Goal: Task Accomplishment & Management: Use online tool/utility

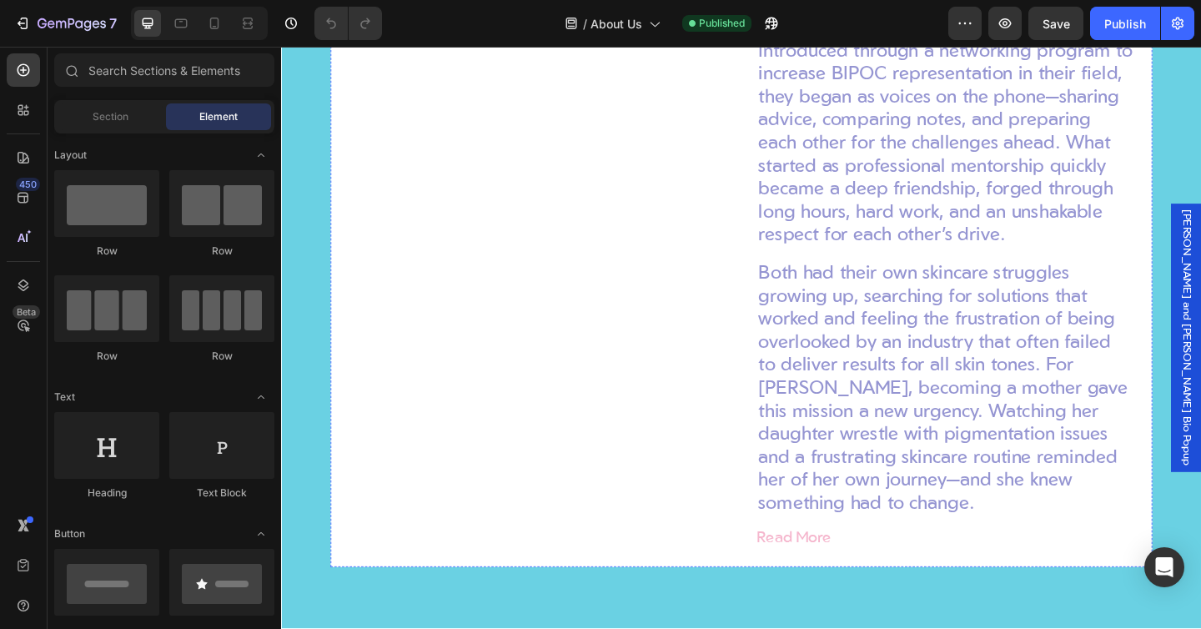
scroll to position [1995, 0]
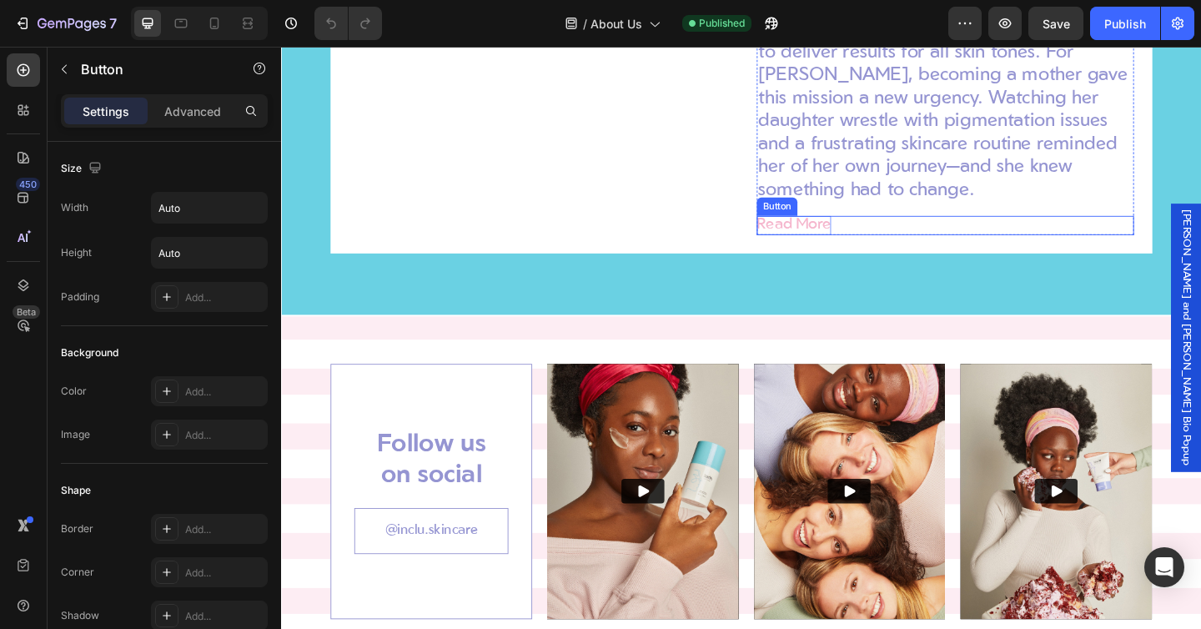
click at [848, 239] on p "Read More" at bounding box center [838, 241] width 81 height 21
click at [219, 27] on icon at bounding box center [214, 23] width 17 height 17
type input "18"
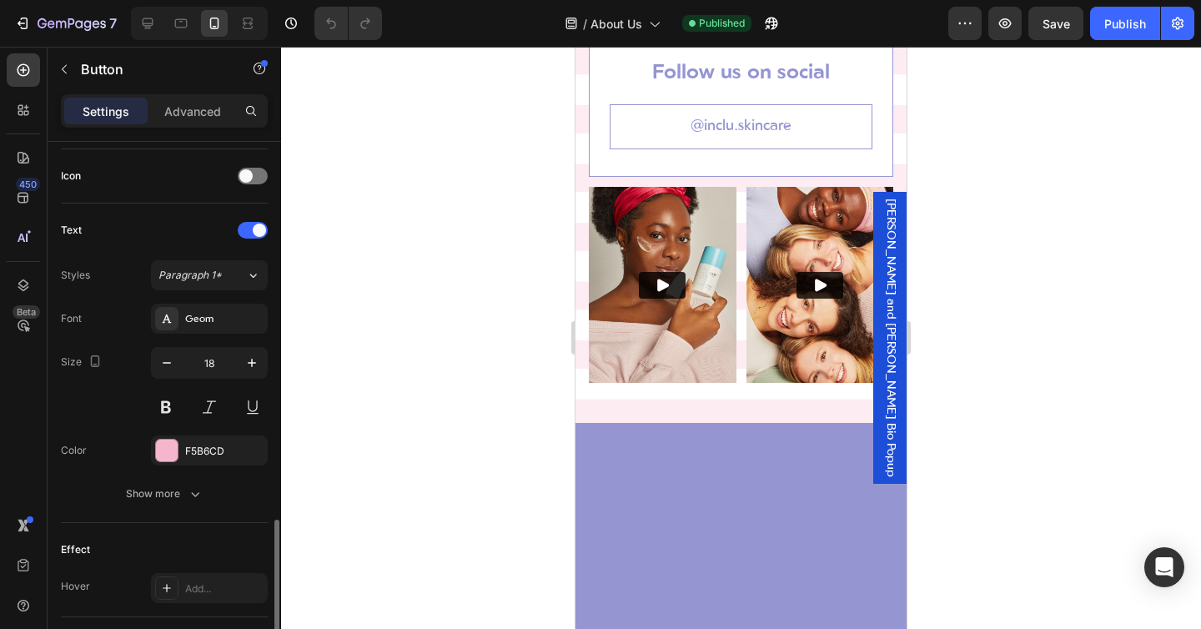
scroll to position [748, 0]
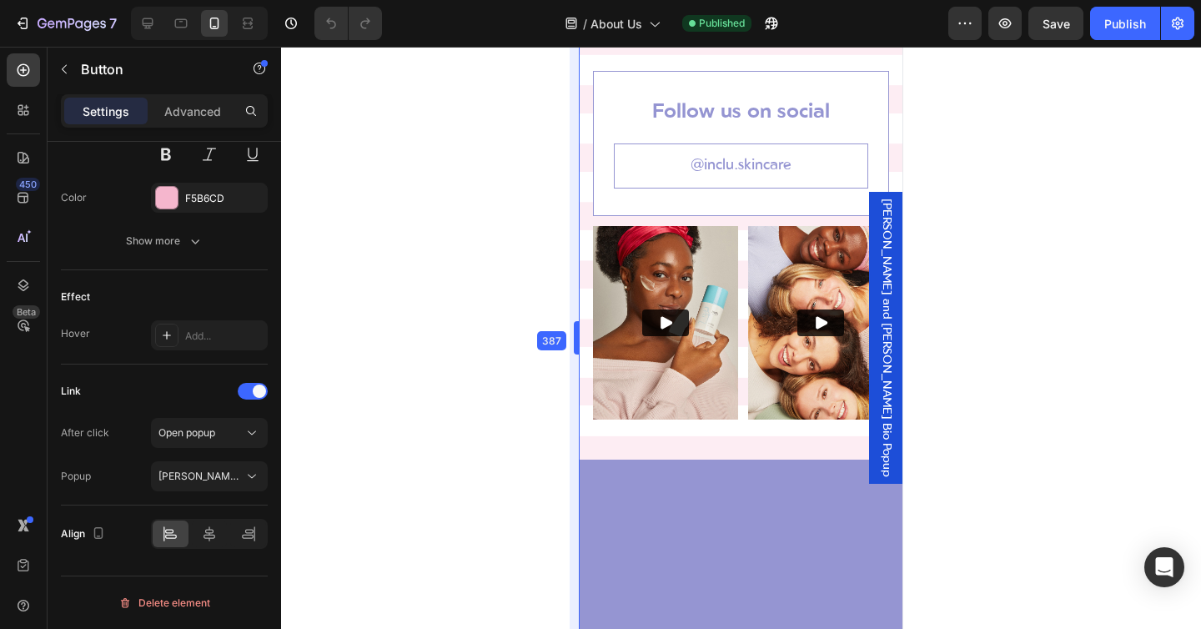
drag, startPoint x: 566, startPoint y: 333, endPoint x: 590, endPoint y: 331, distance: 23.4
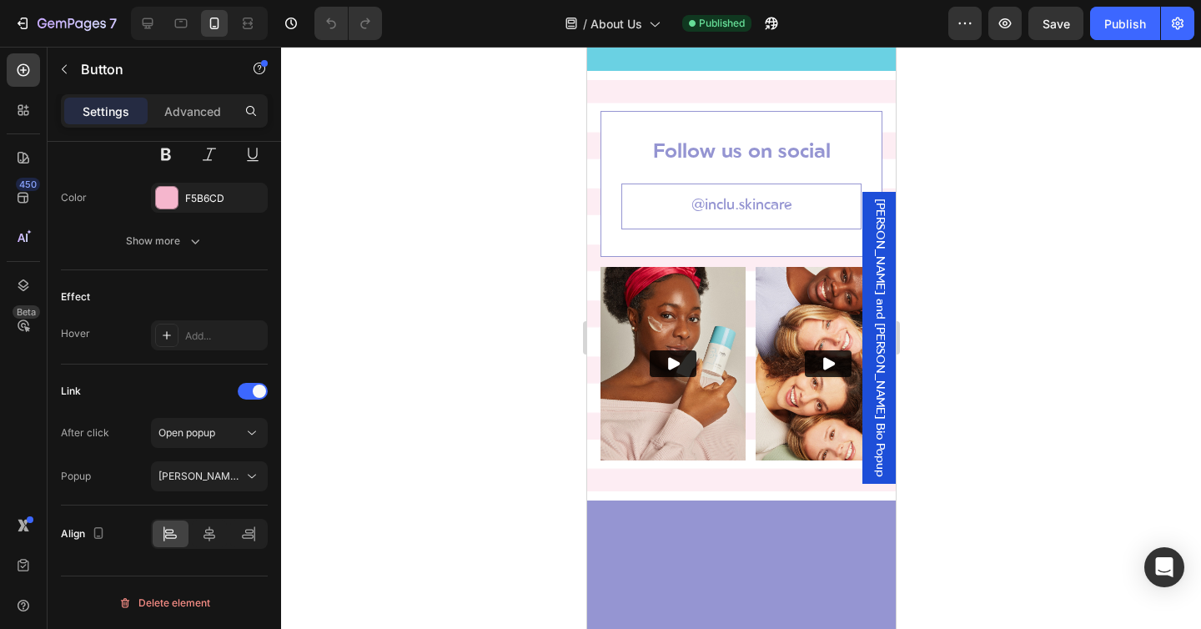
scroll to position [2264, 0]
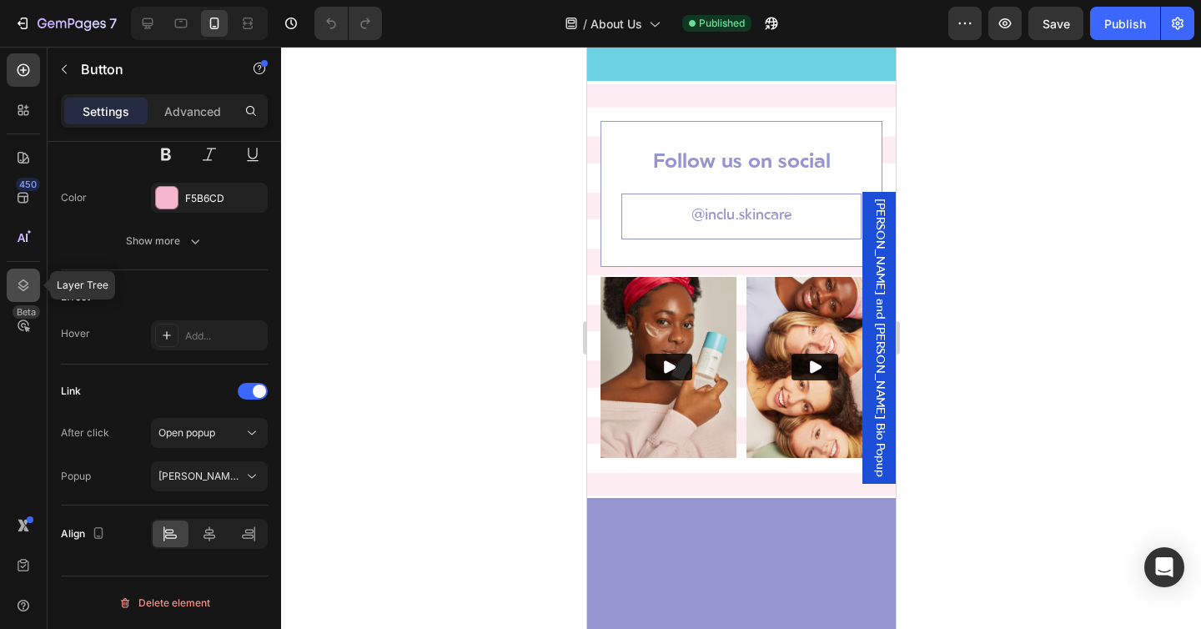
click at [28, 283] on icon at bounding box center [23, 285] width 17 height 17
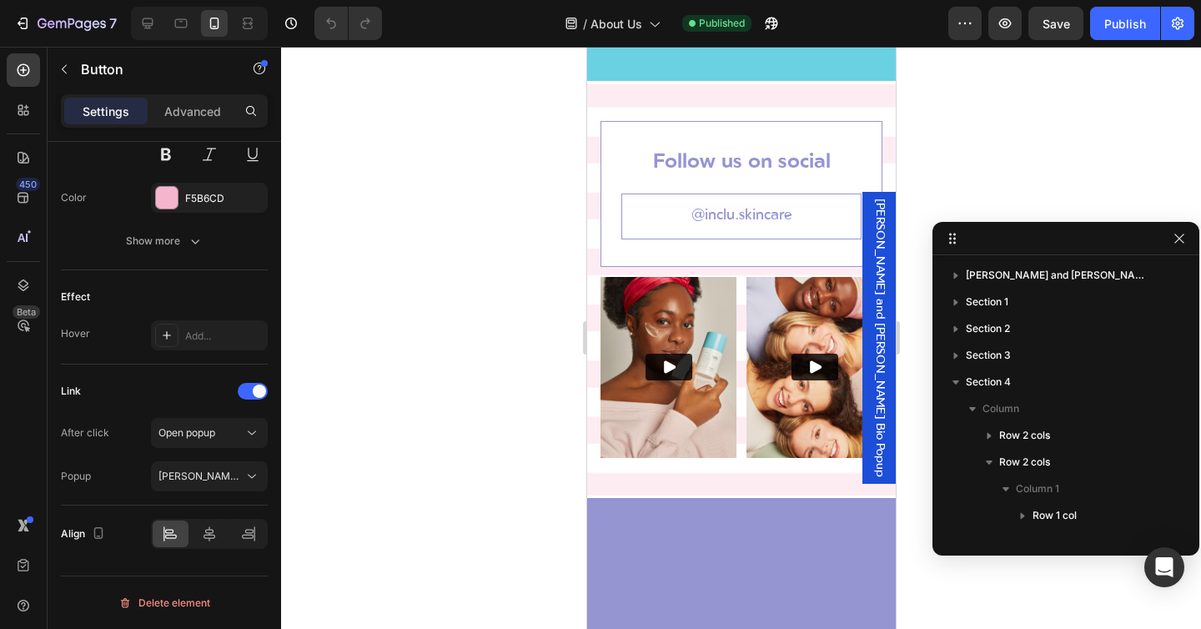
scroll to position [232, 0]
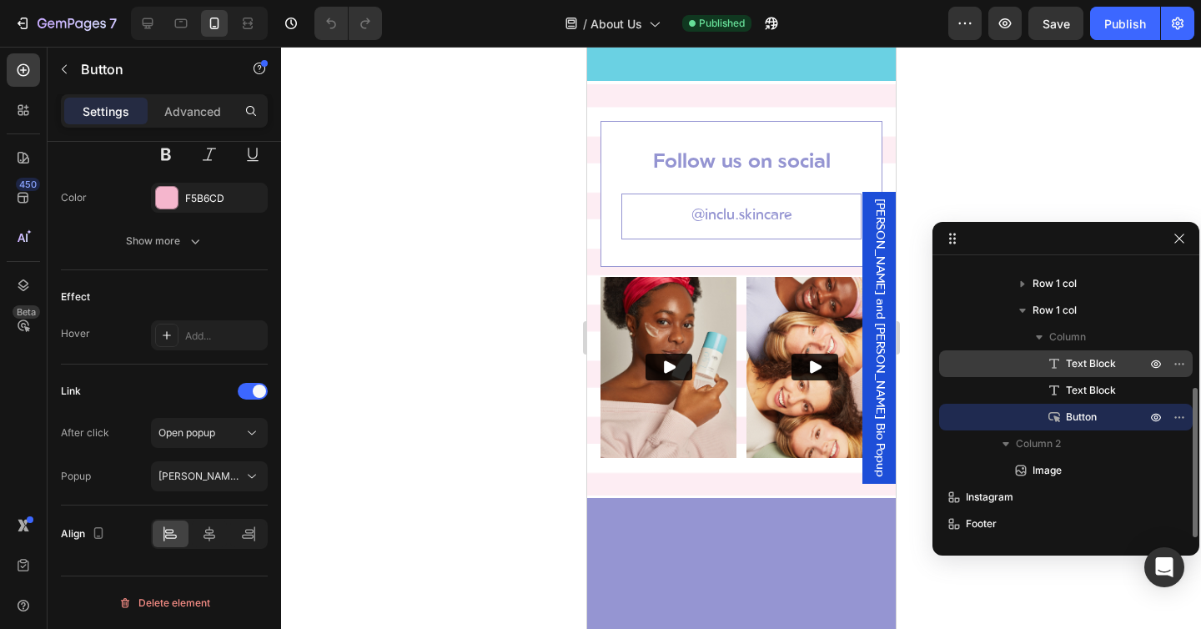
click at [1104, 365] on span "Text Block" at bounding box center [1091, 363] width 50 height 17
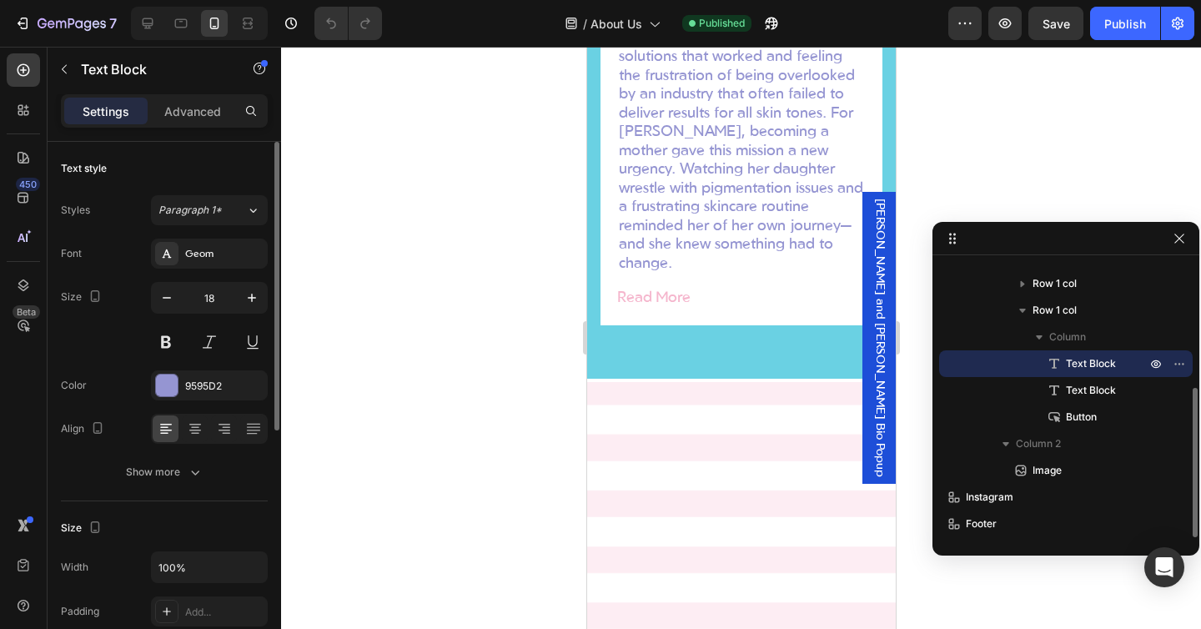
scroll to position [1907, 0]
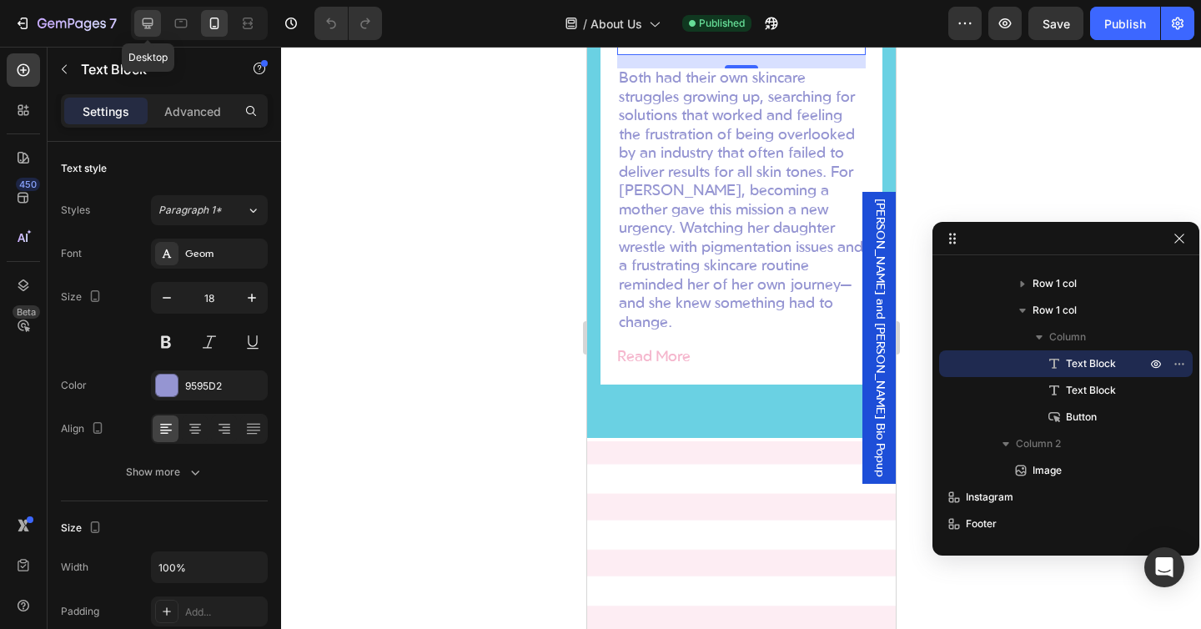
click at [151, 25] on icon at bounding box center [148, 23] width 11 height 11
type input "24"
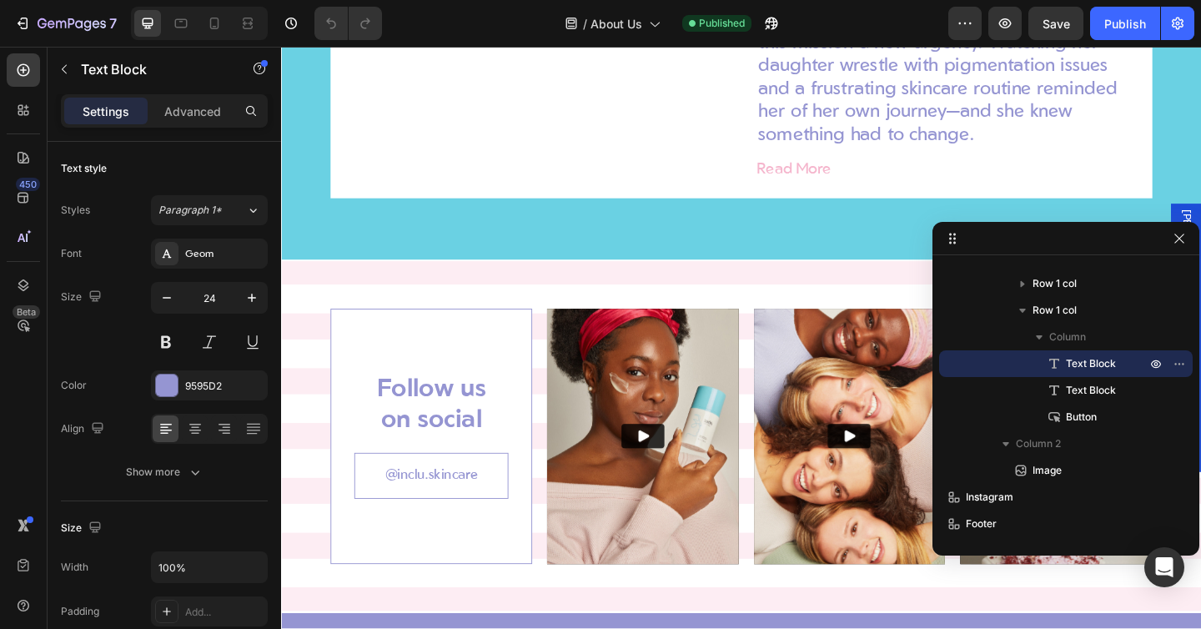
scroll to position [1486, 0]
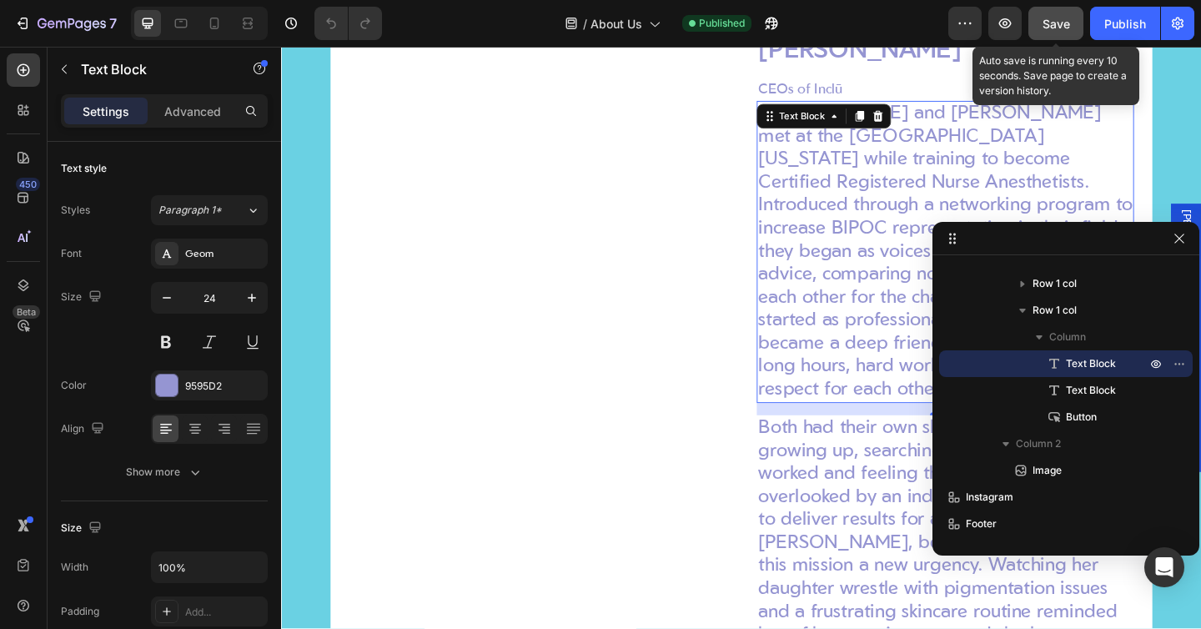
click at [1064, 28] on span "Save" at bounding box center [1057, 24] width 28 height 14
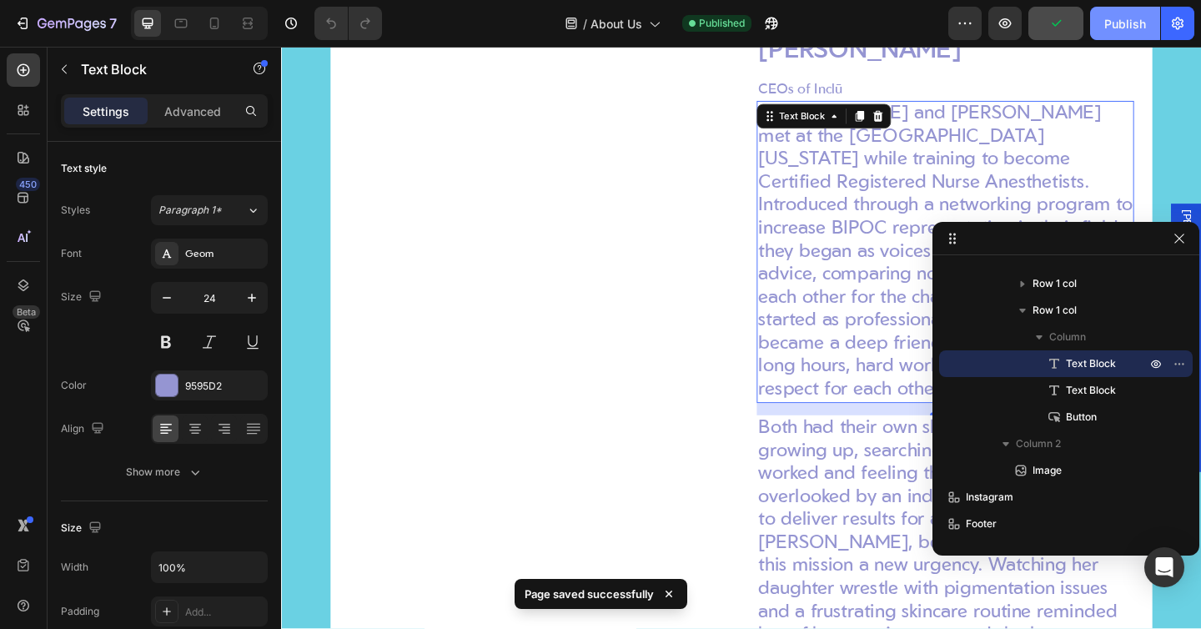
click at [1109, 24] on div "Publish" at bounding box center [1125, 24] width 42 height 18
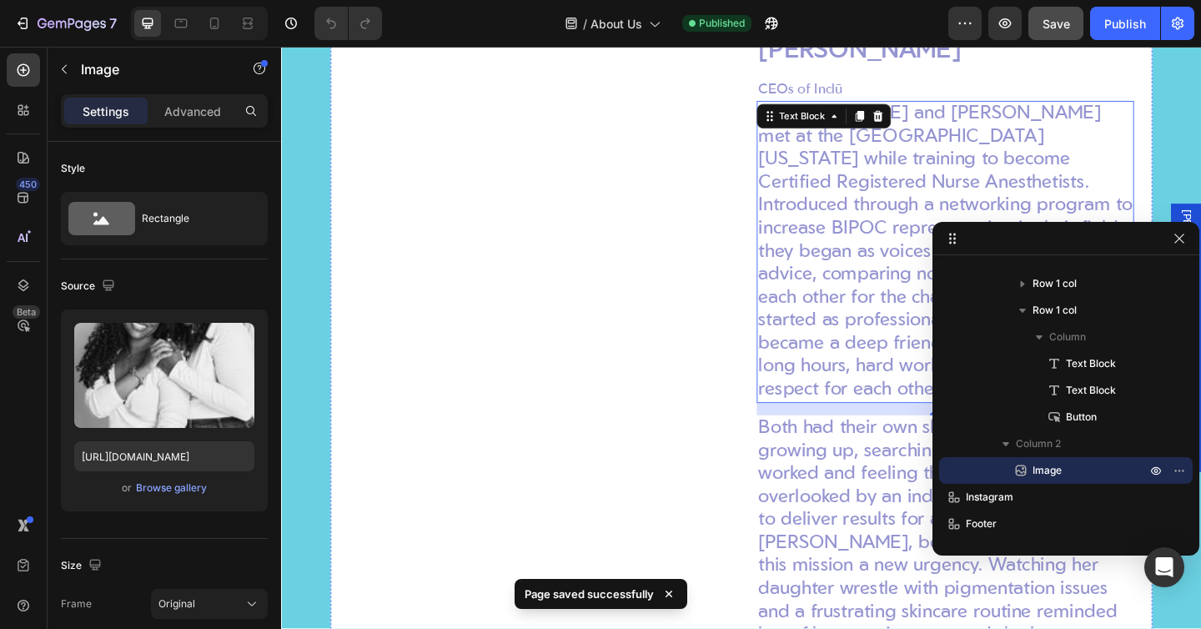
click at [513, 0] on img at bounding box center [560, 0] width 410 height 0
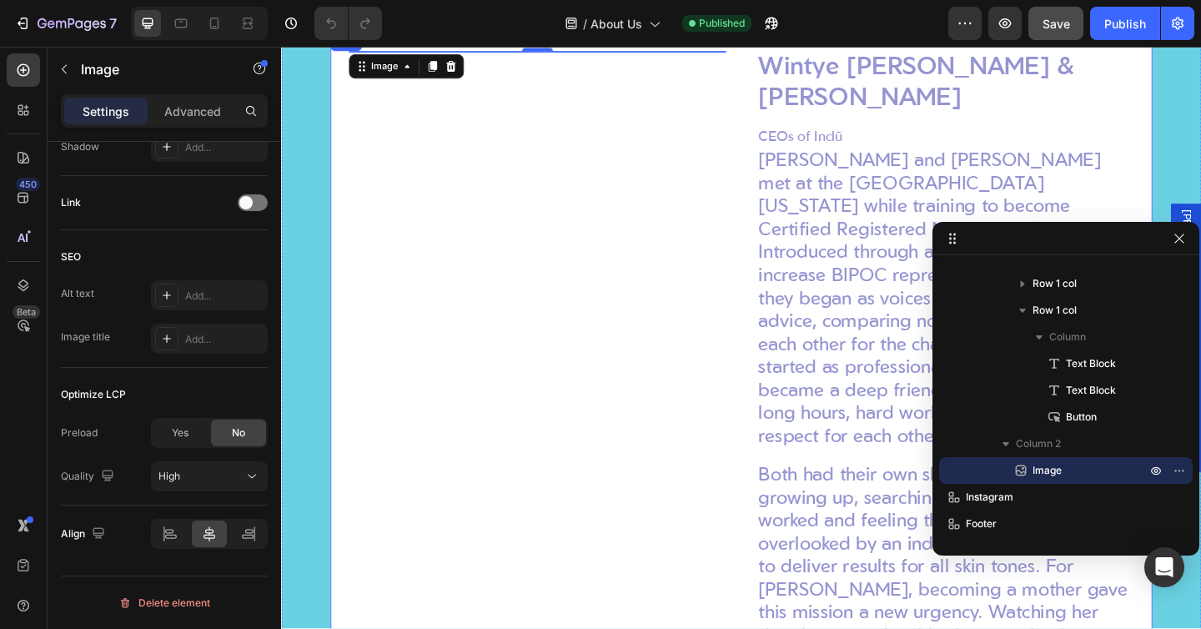
scroll to position [1429, 0]
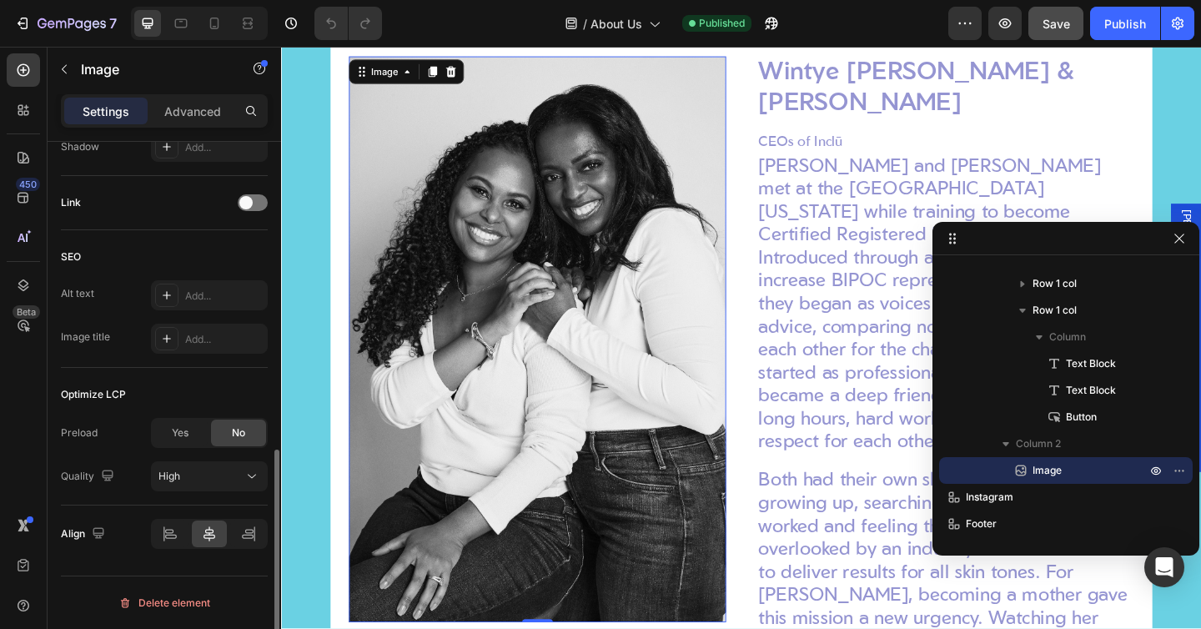
click at [83, 434] on div "Preload" at bounding box center [79, 432] width 37 height 15
copy div "Preload"
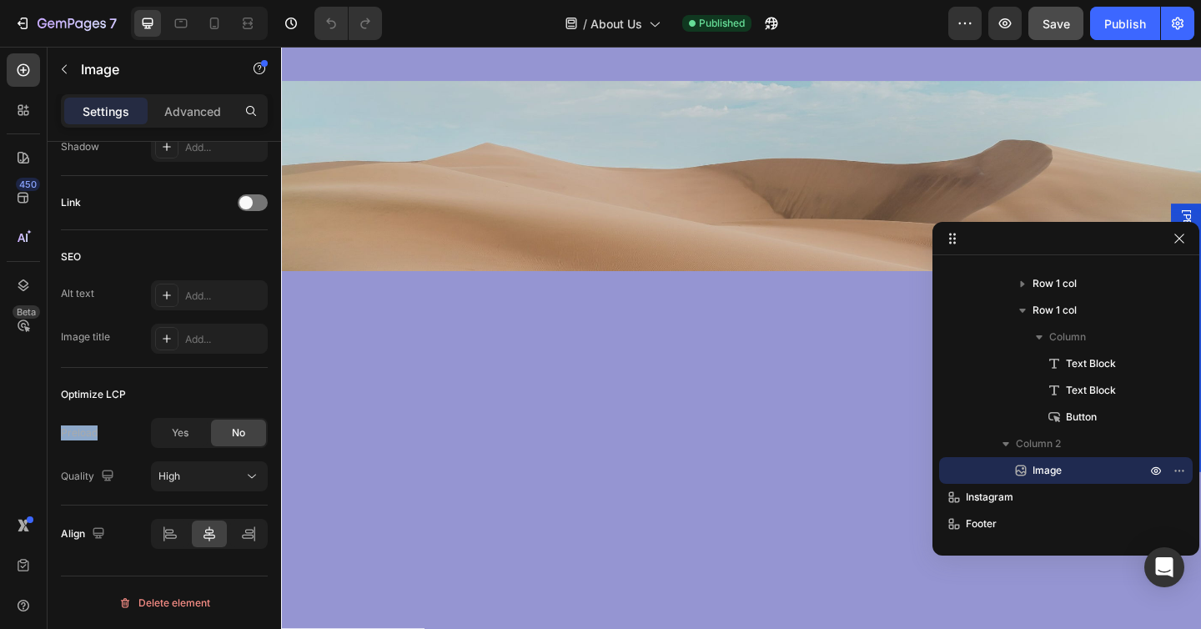
scroll to position [0, 0]
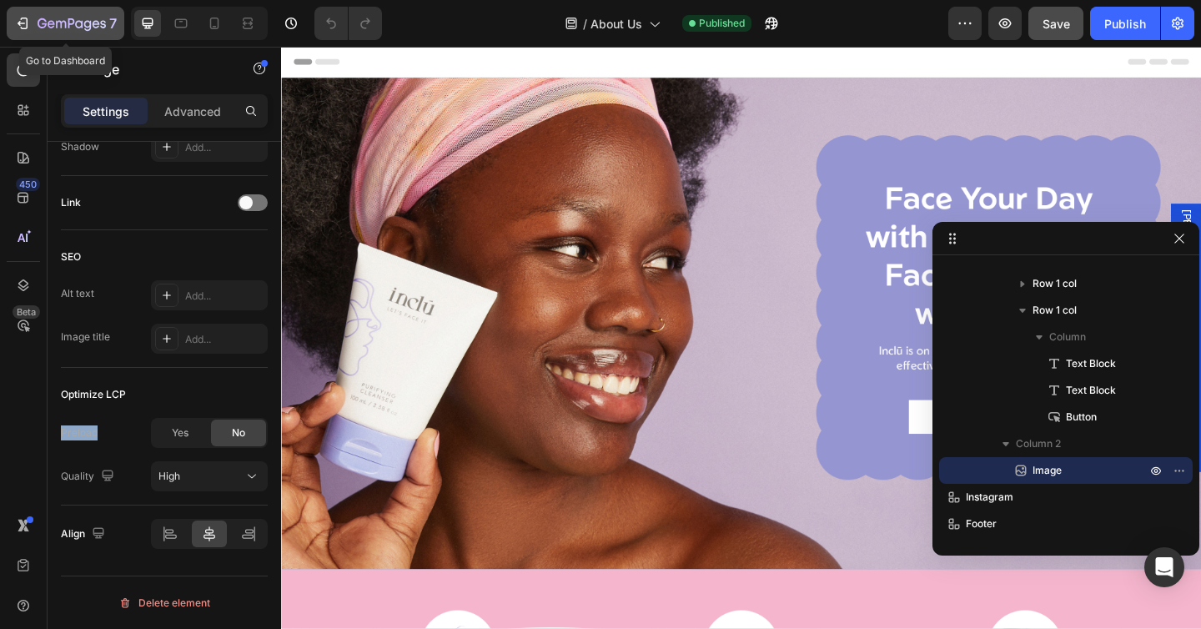
click at [19, 29] on icon "button" at bounding box center [22, 23] width 17 height 17
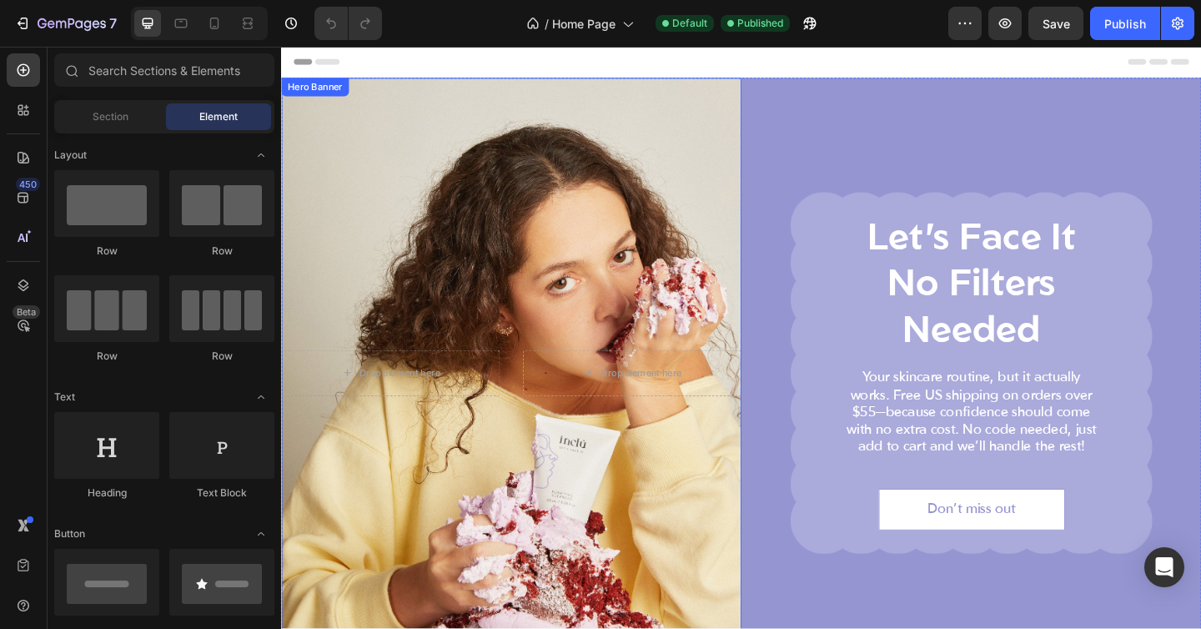
click at [605, 212] on div "Overlay" at bounding box center [531, 401] width 501 height 641
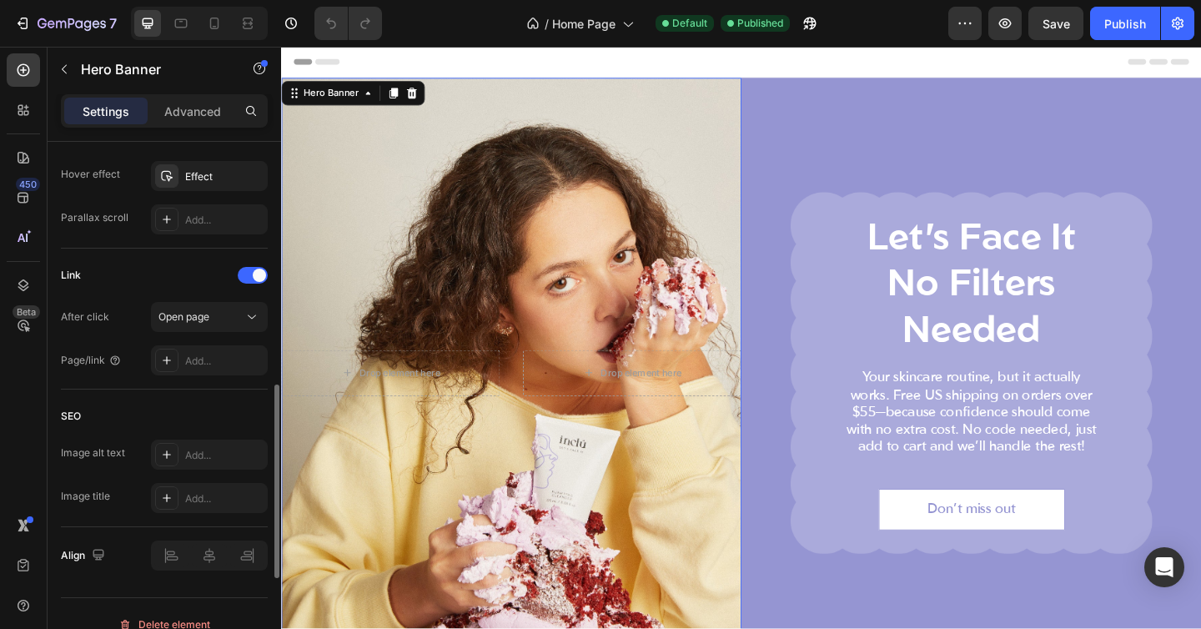
scroll to position [939, 0]
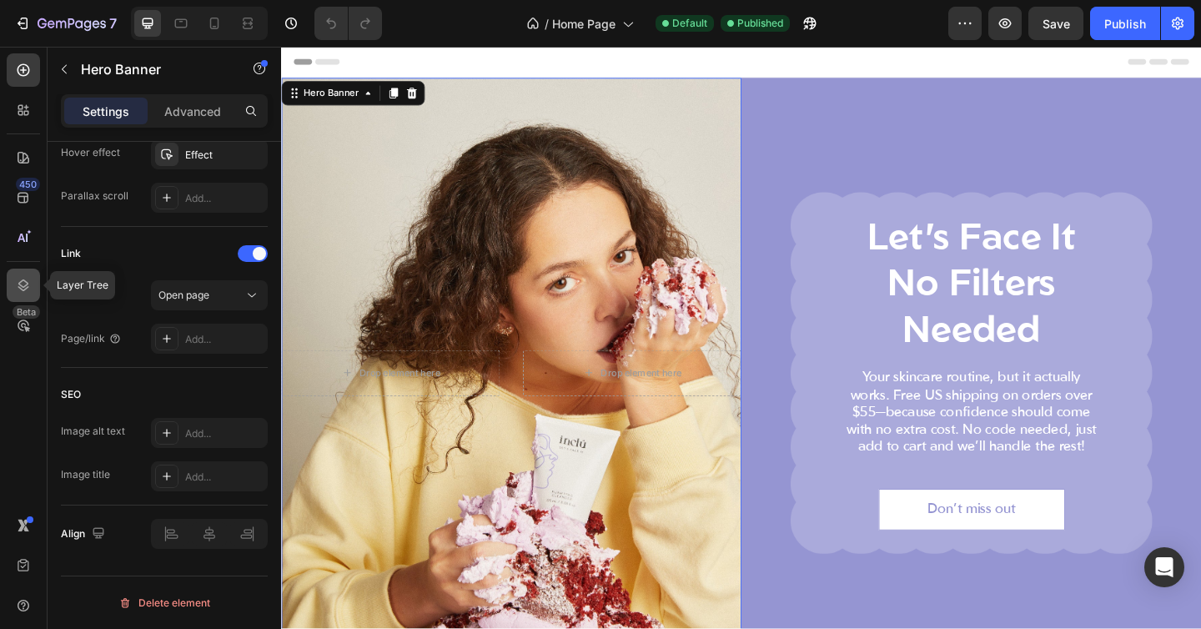
click at [26, 286] on icon at bounding box center [23, 285] width 17 height 17
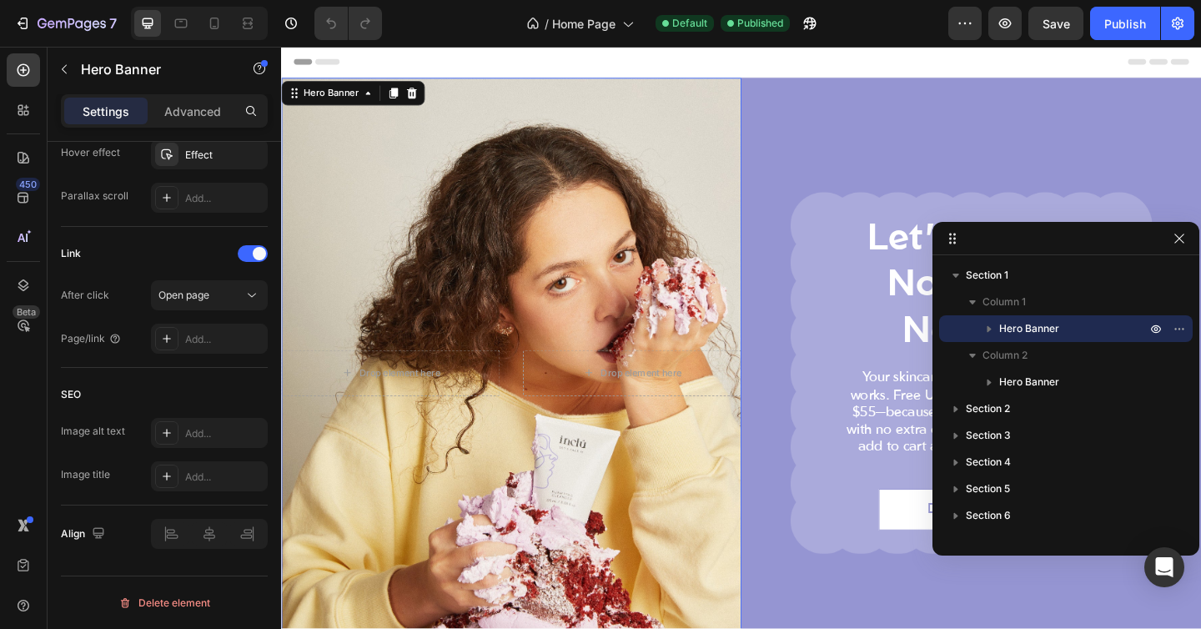
click at [993, 329] on icon "button" at bounding box center [989, 328] width 17 height 17
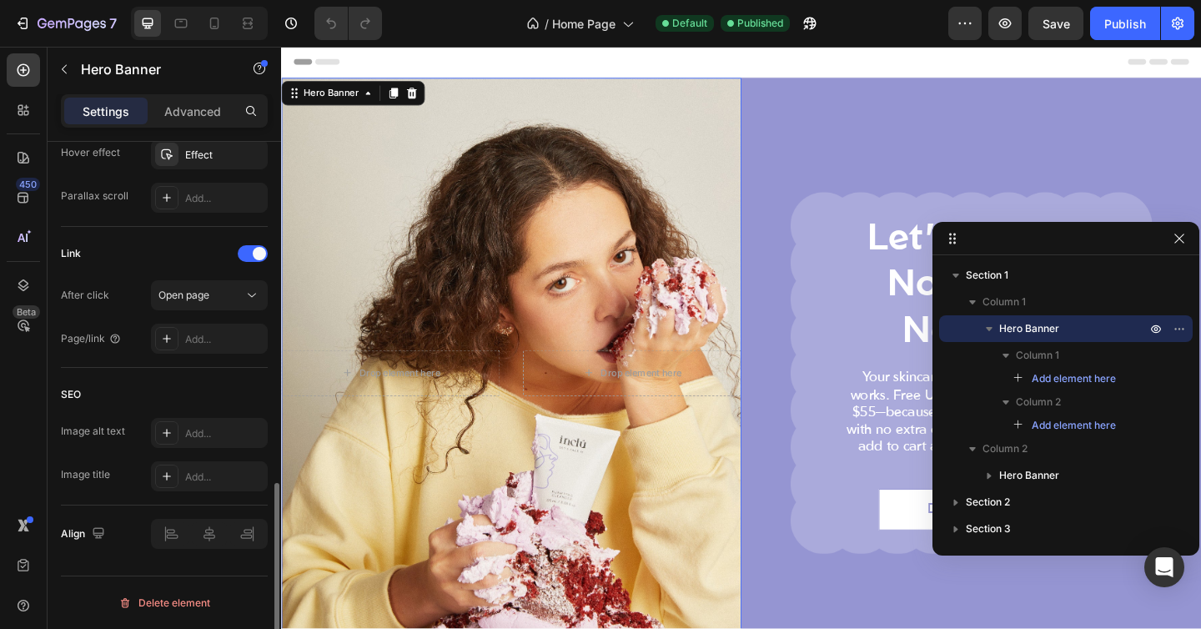
click at [137, 376] on div "SEO Image alt text Add... Image title Add..." at bounding box center [164, 437] width 207 height 138
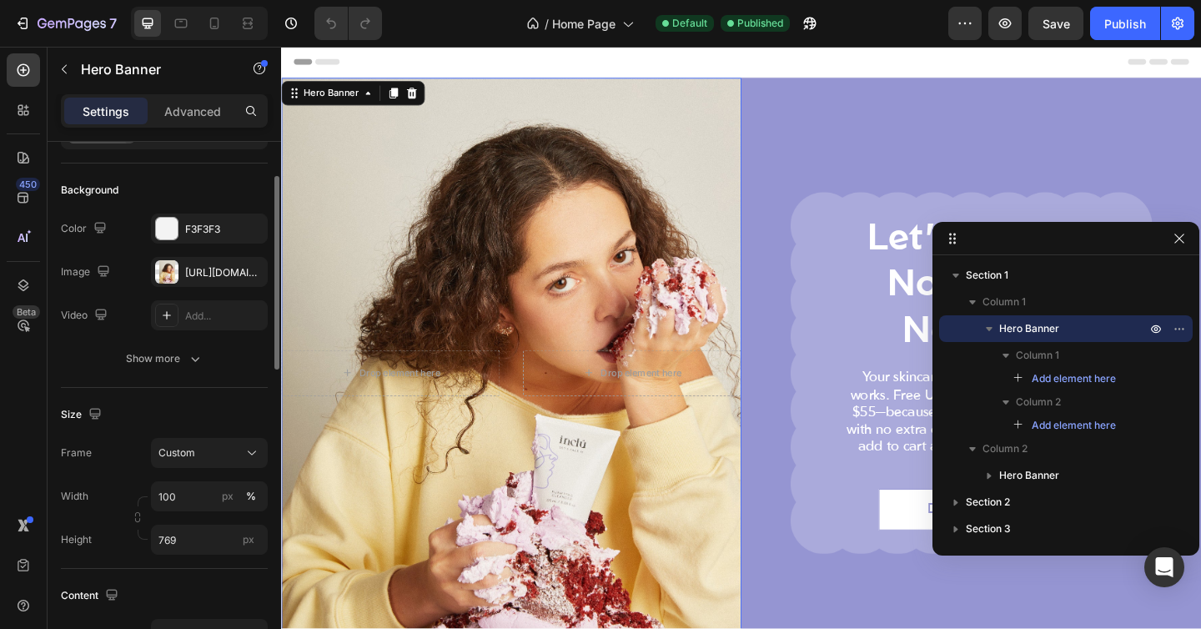
scroll to position [95, 0]
click at [146, 363] on div "Show more" at bounding box center [165, 359] width 78 height 17
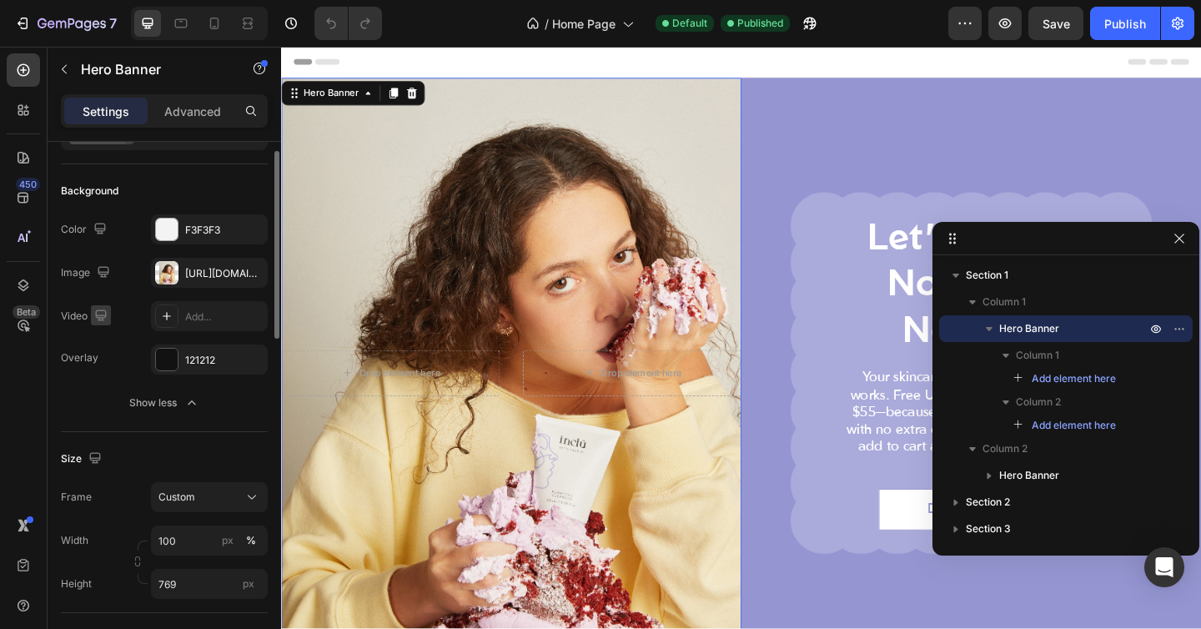
scroll to position [44, 0]
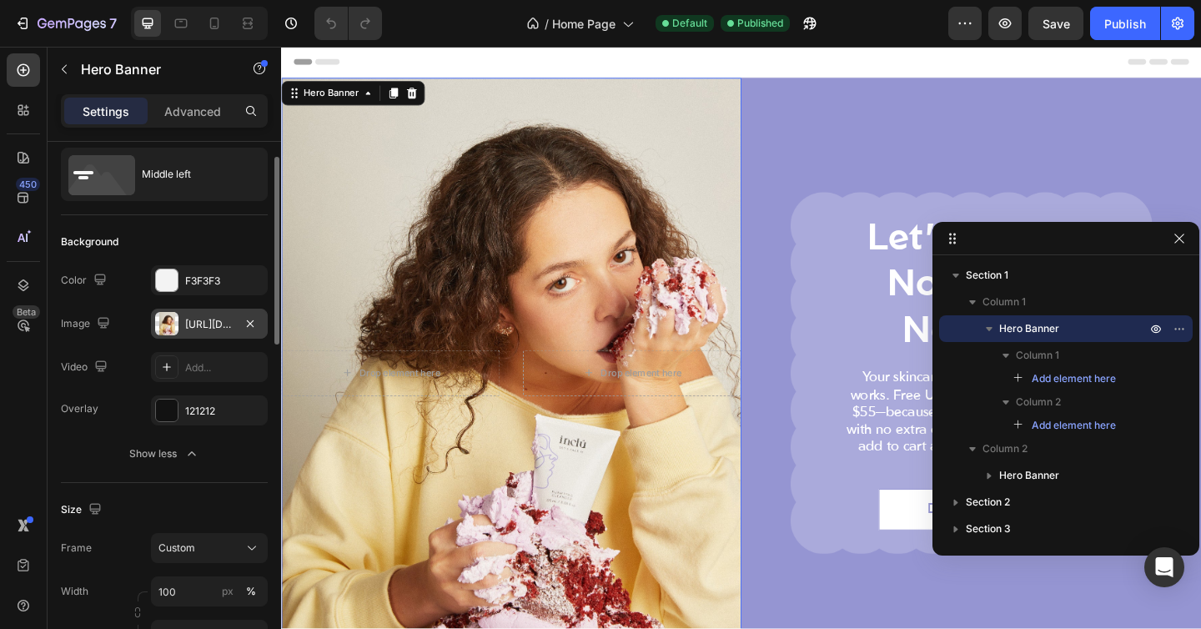
click at [204, 323] on div "[URL][DOMAIN_NAME]" at bounding box center [209, 324] width 48 height 15
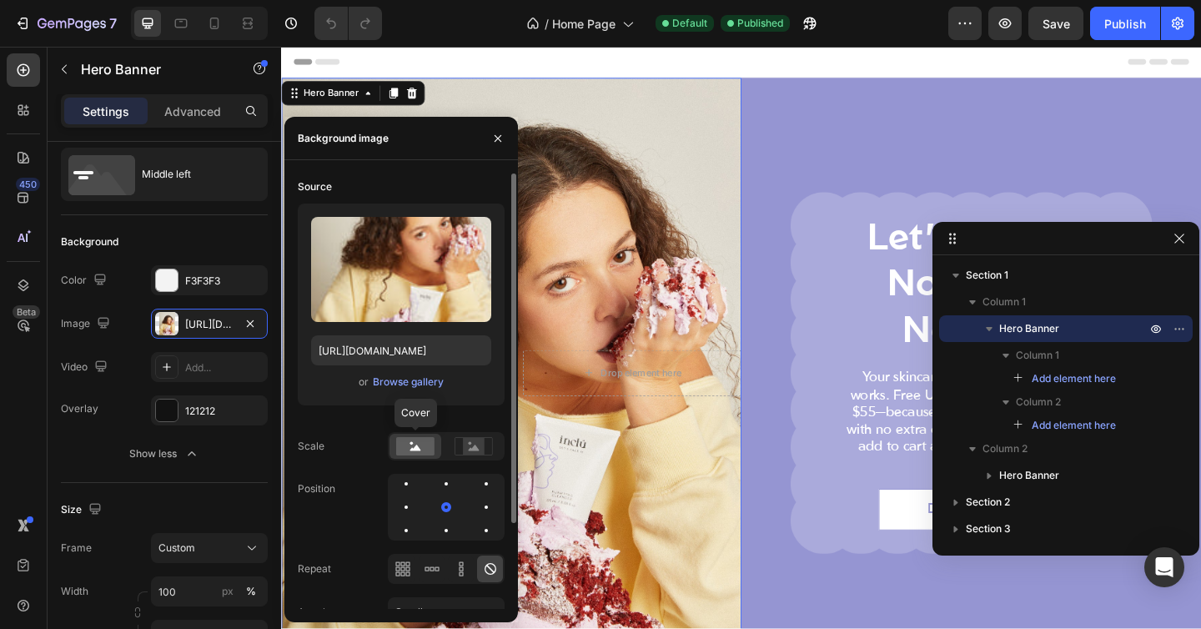
scroll to position [106, 0]
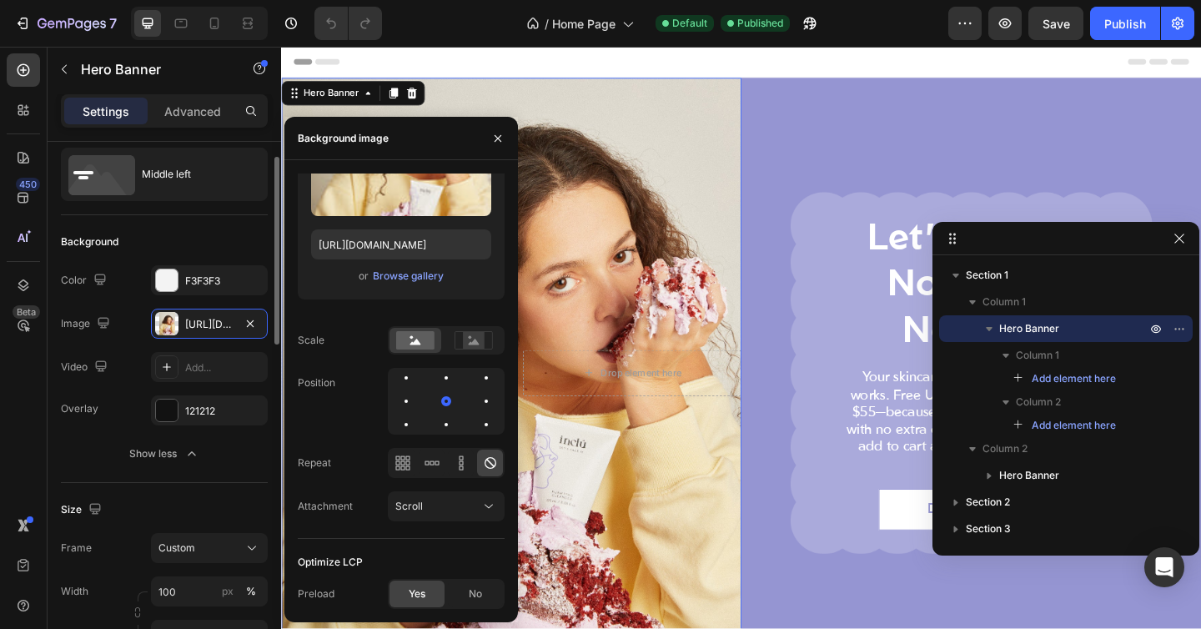
click at [113, 344] on div "The changes might be hidden by the image and the video. Color F3F3F3 Image [URL…" at bounding box center [164, 323] width 207 height 117
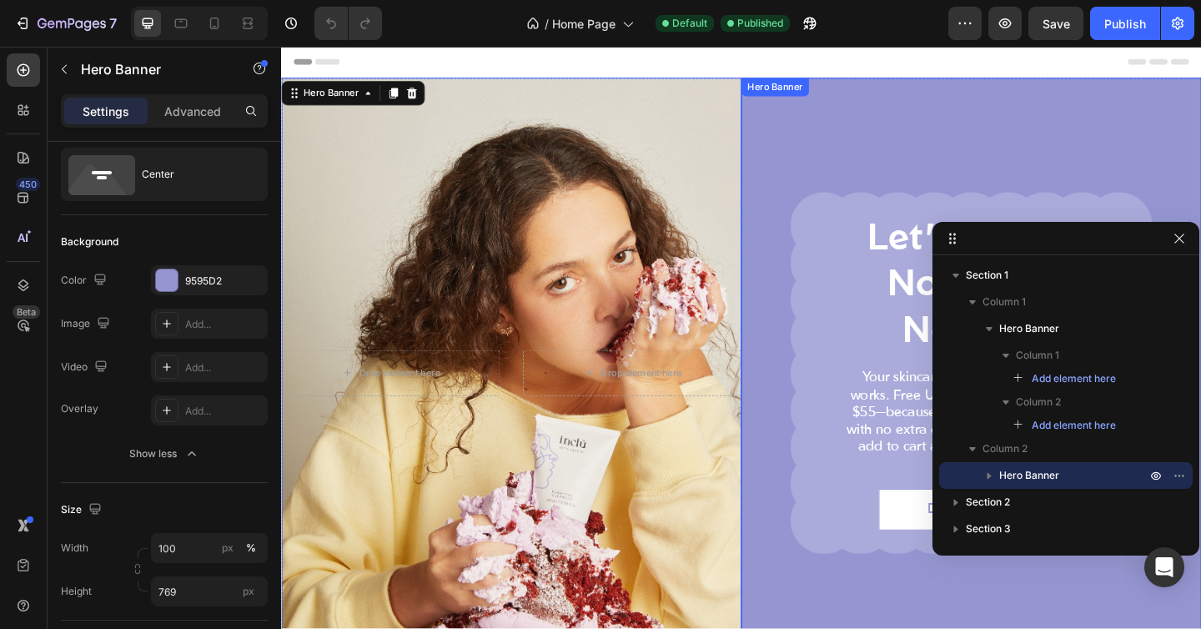
click at [823, 148] on div "Background Image" at bounding box center [1032, 401] width 501 height 641
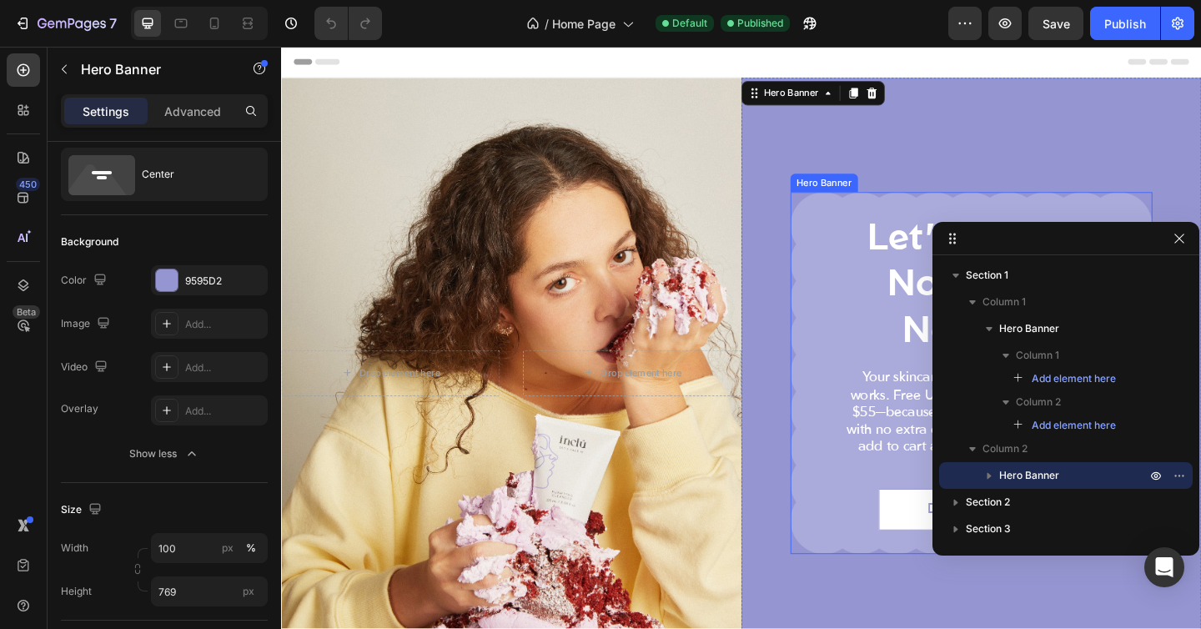
click at [875, 244] on div "Let's Face It No Filters Needed Heading Your skincare routine, but it actually …" at bounding box center [1032, 402] width 394 height 450
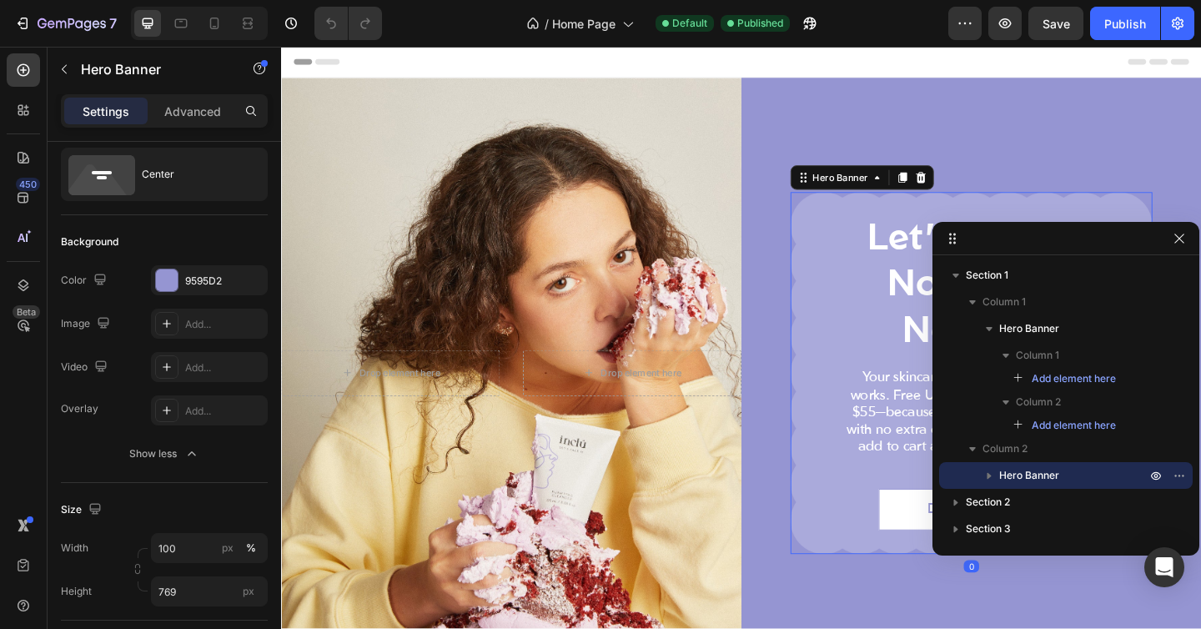
scroll to position [142, 0]
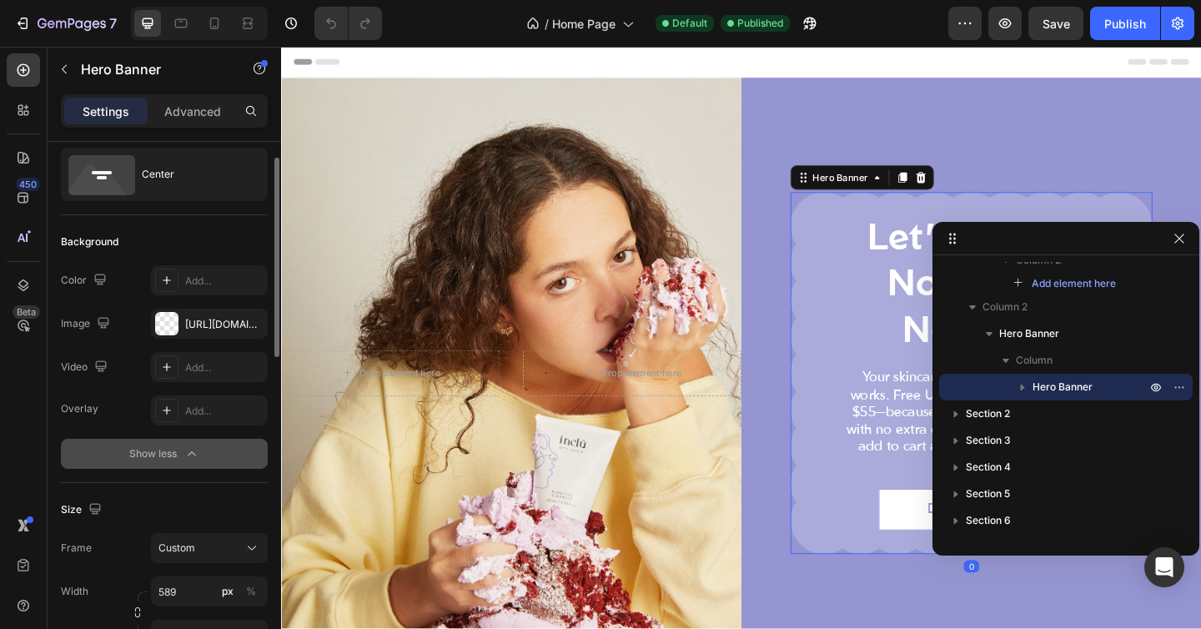
click at [159, 450] on div "Show less" at bounding box center [164, 453] width 71 height 17
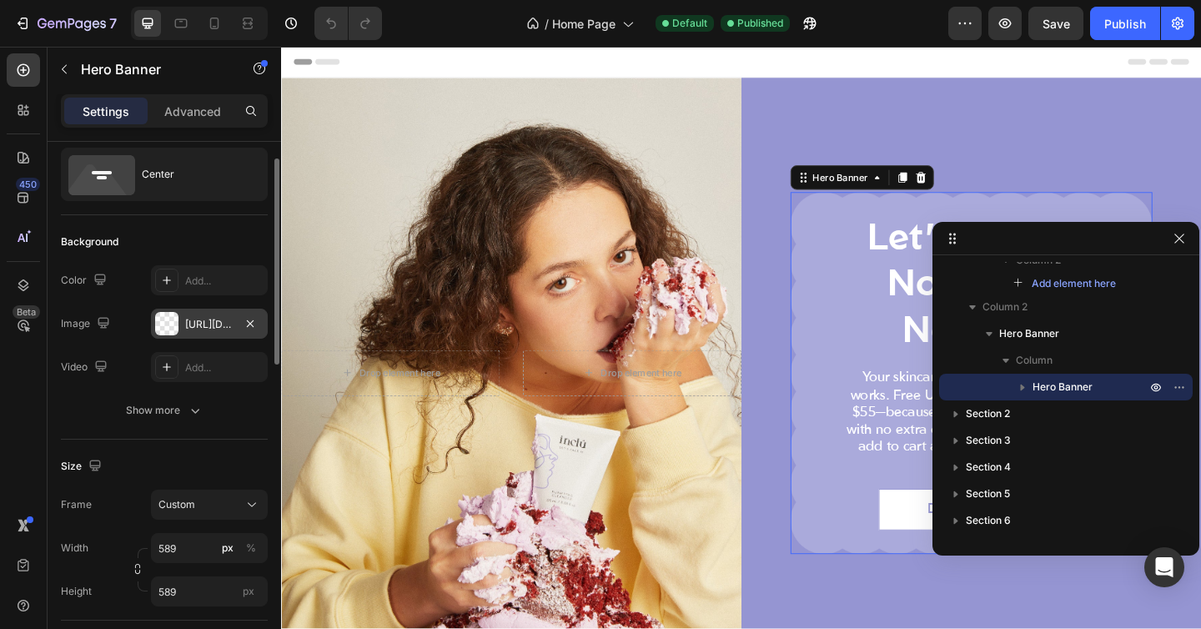
click at [195, 331] on div "[URL][DOMAIN_NAME]" at bounding box center [209, 324] width 48 height 15
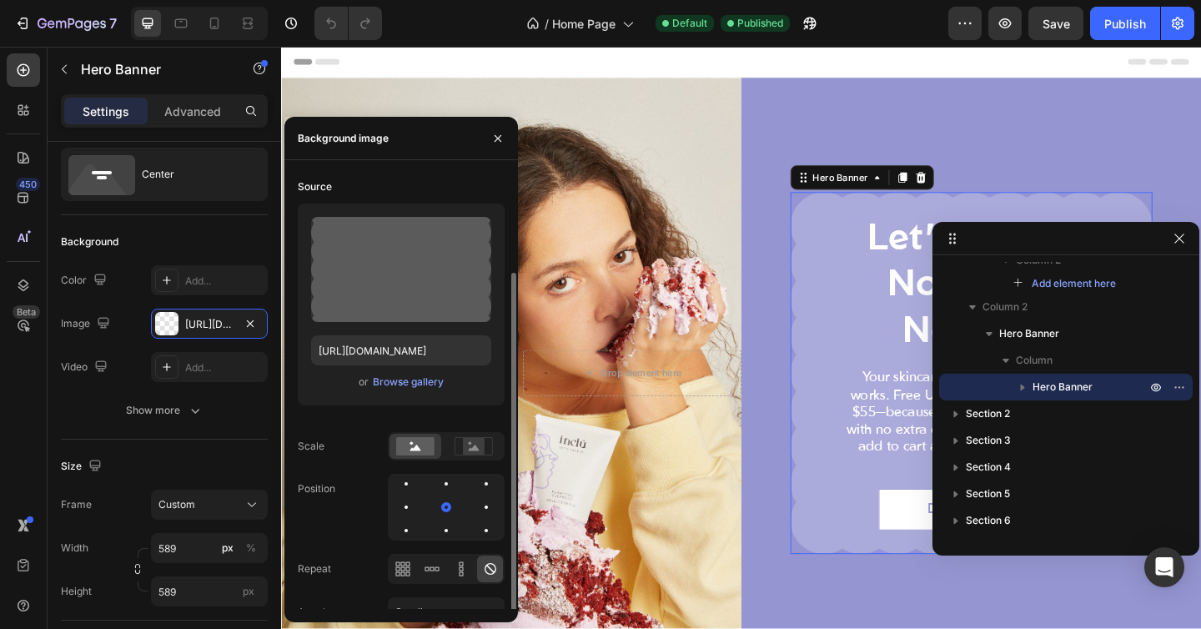
scroll to position [106, 0]
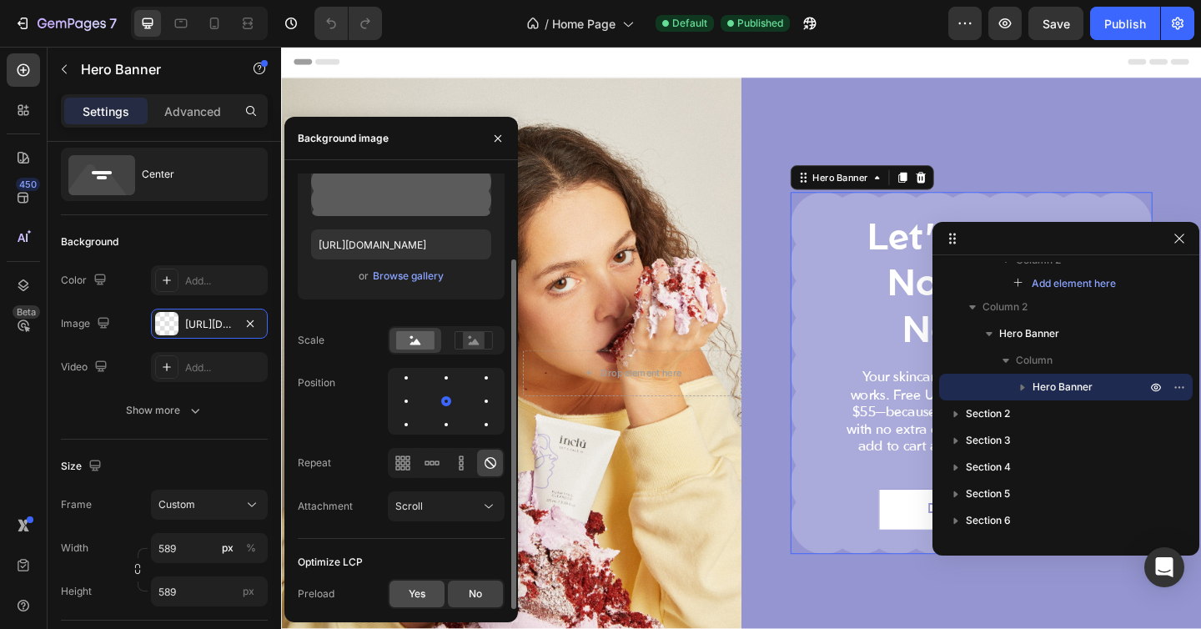
click at [429, 588] on div "Yes" at bounding box center [417, 594] width 55 height 27
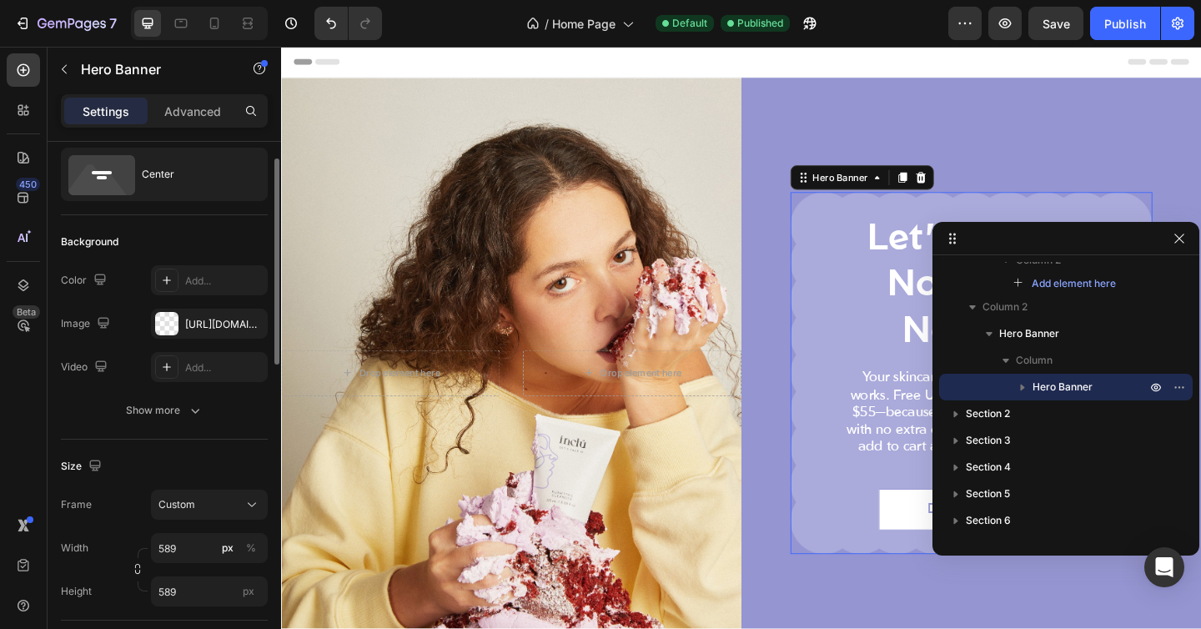
click at [119, 269] on div "Color Add..." at bounding box center [164, 280] width 207 height 30
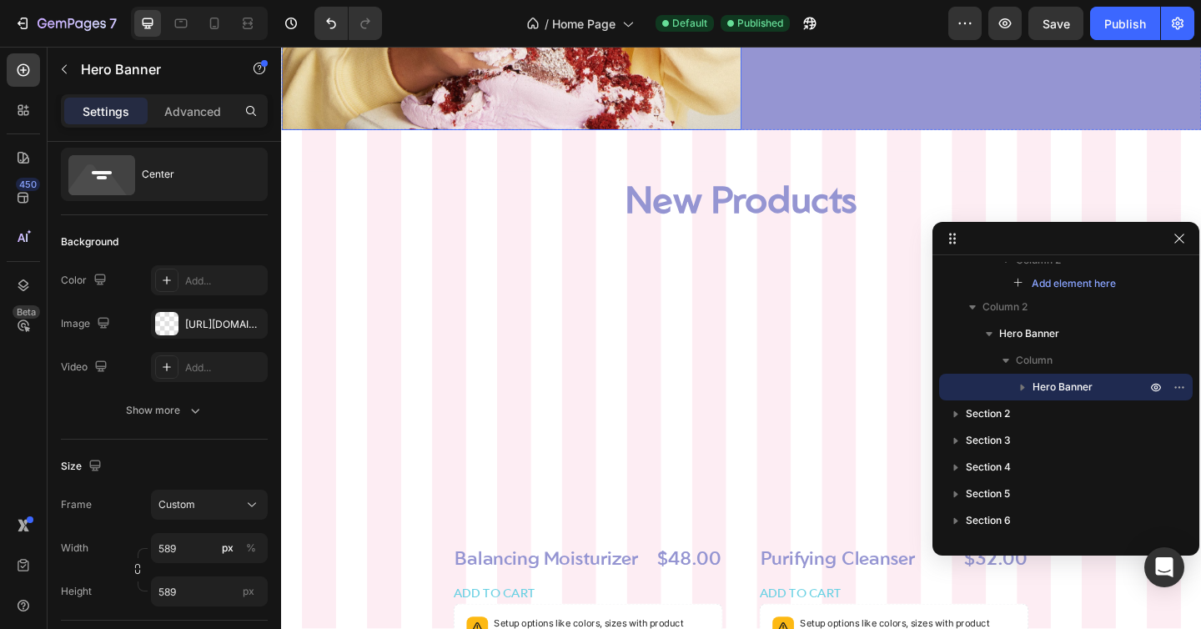
scroll to position [586, 0]
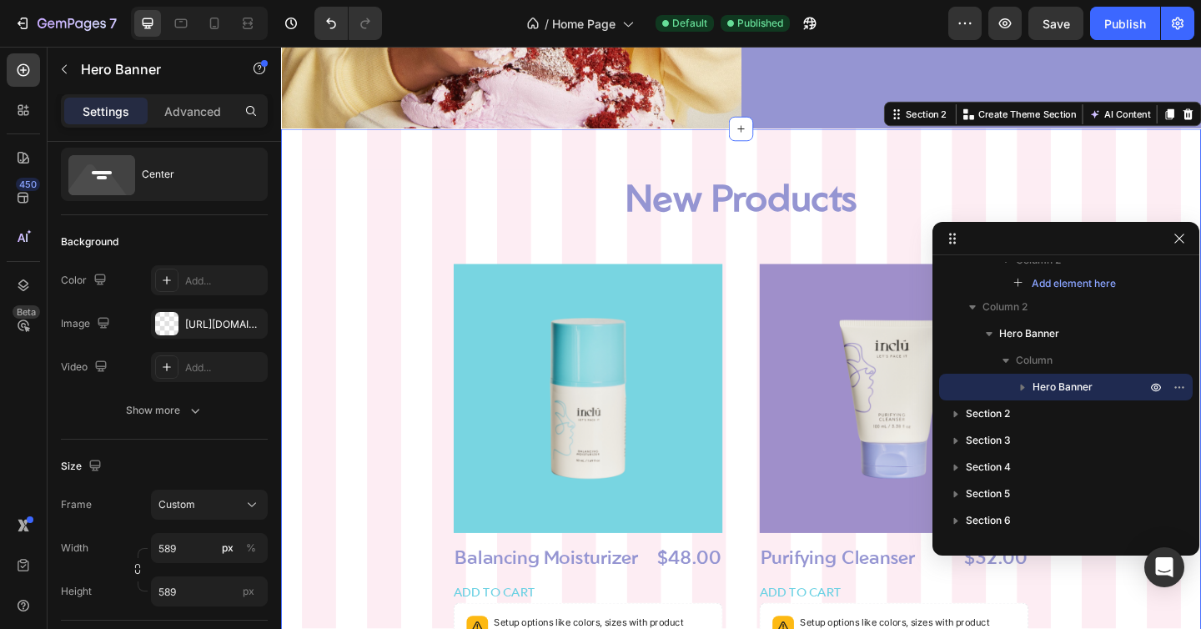
click at [400, 198] on div "New Products Heading Product Images Balancing Moisturizer (P) Title $48.00 (P) …" at bounding box center [782, 452] width 894 height 526
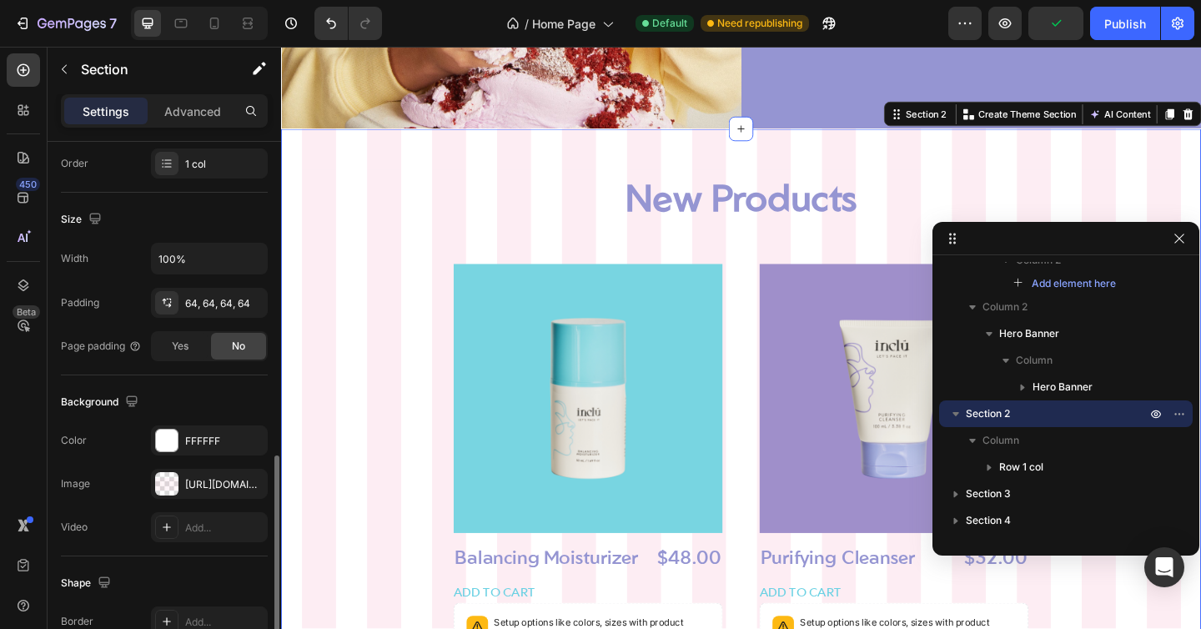
scroll to position [408, 0]
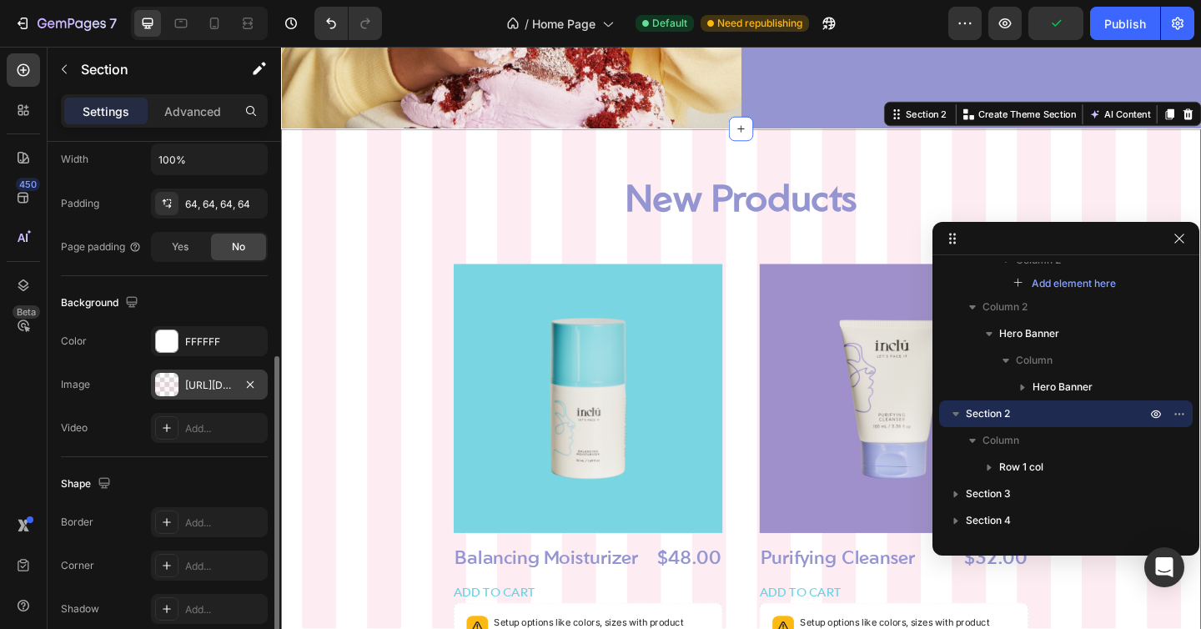
click at [194, 381] on div "[URL][DOMAIN_NAME]" at bounding box center [209, 385] width 48 height 15
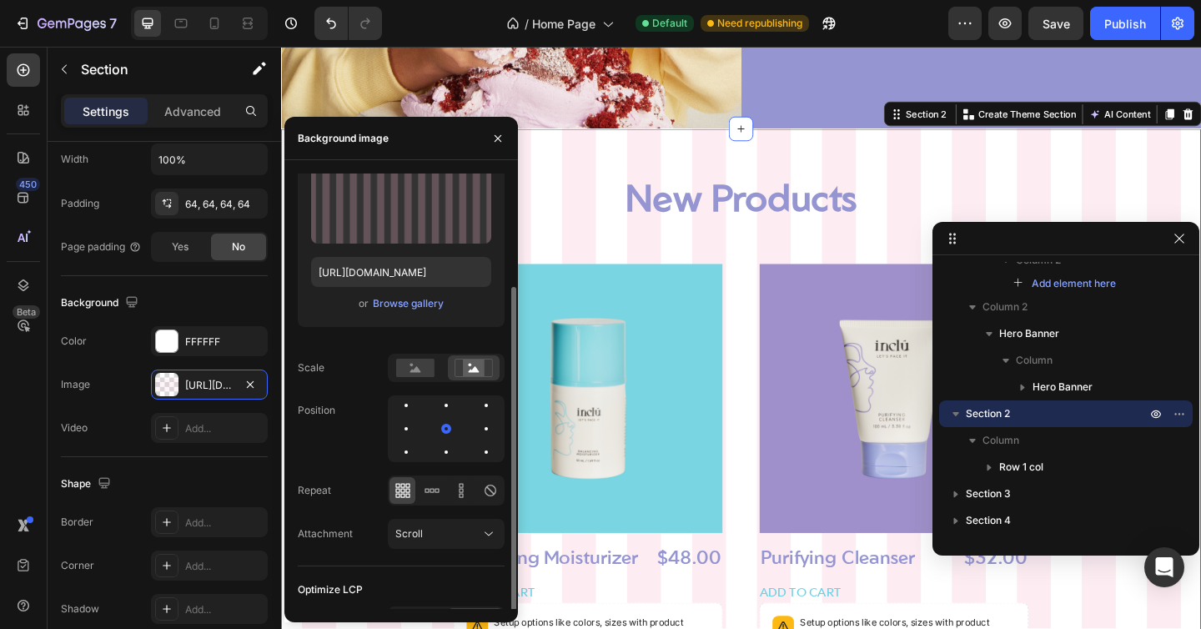
scroll to position [106, 0]
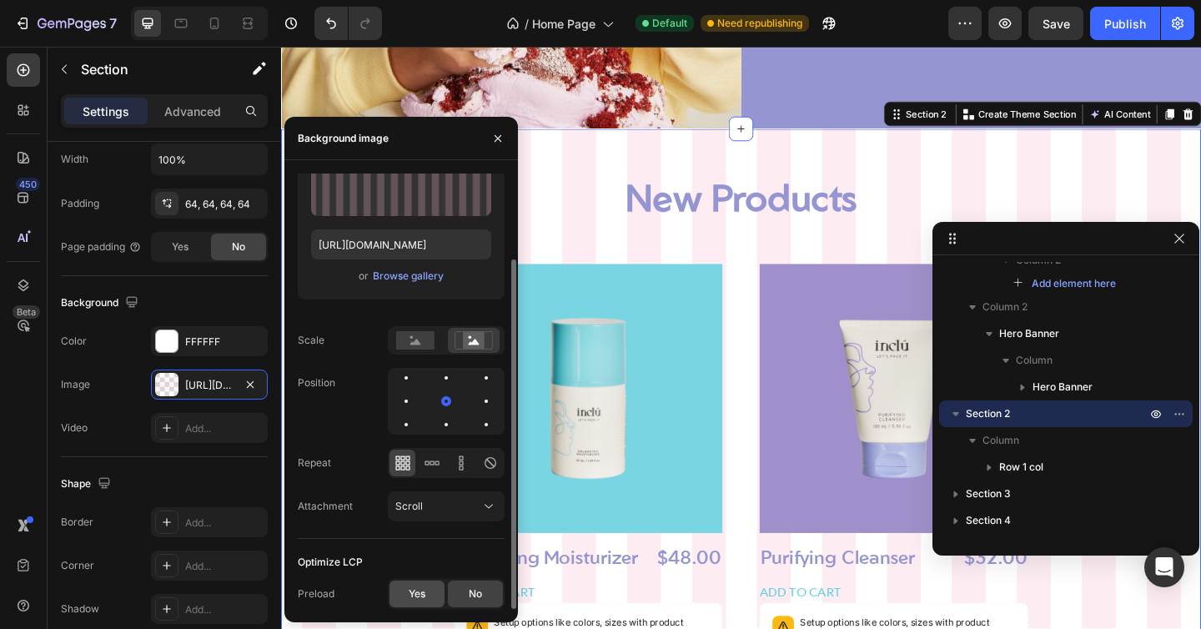
click at [412, 581] on div "Yes" at bounding box center [417, 594] width 55 height 27
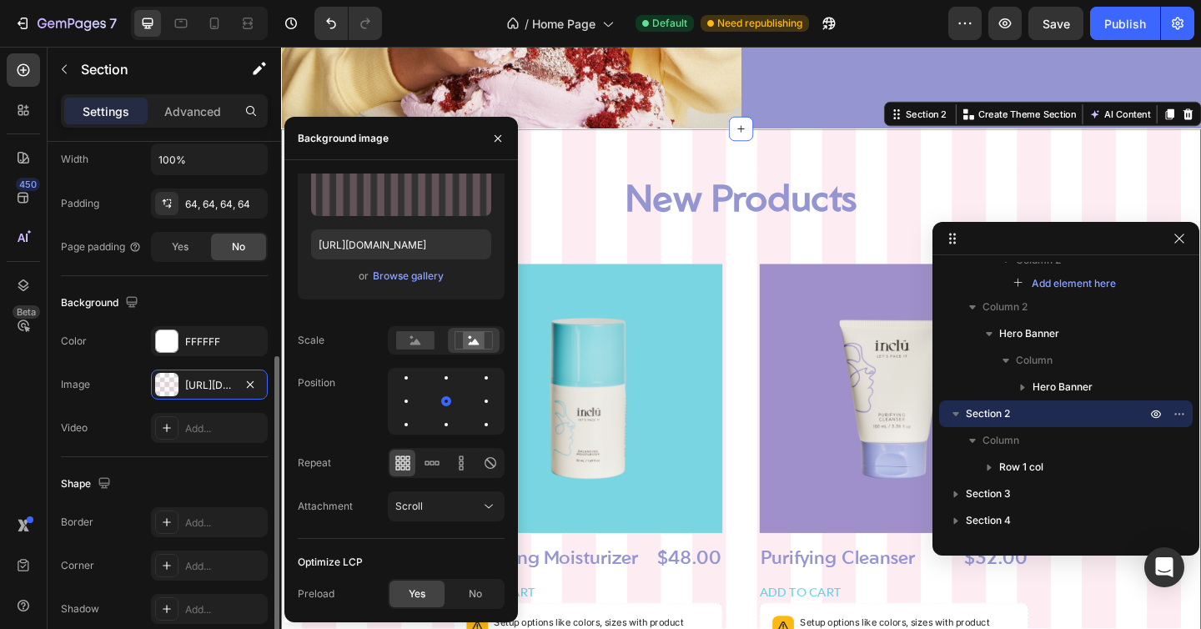
click at [183, 297] on div "Background" at bounding box center [164, 302] width 207 height 27
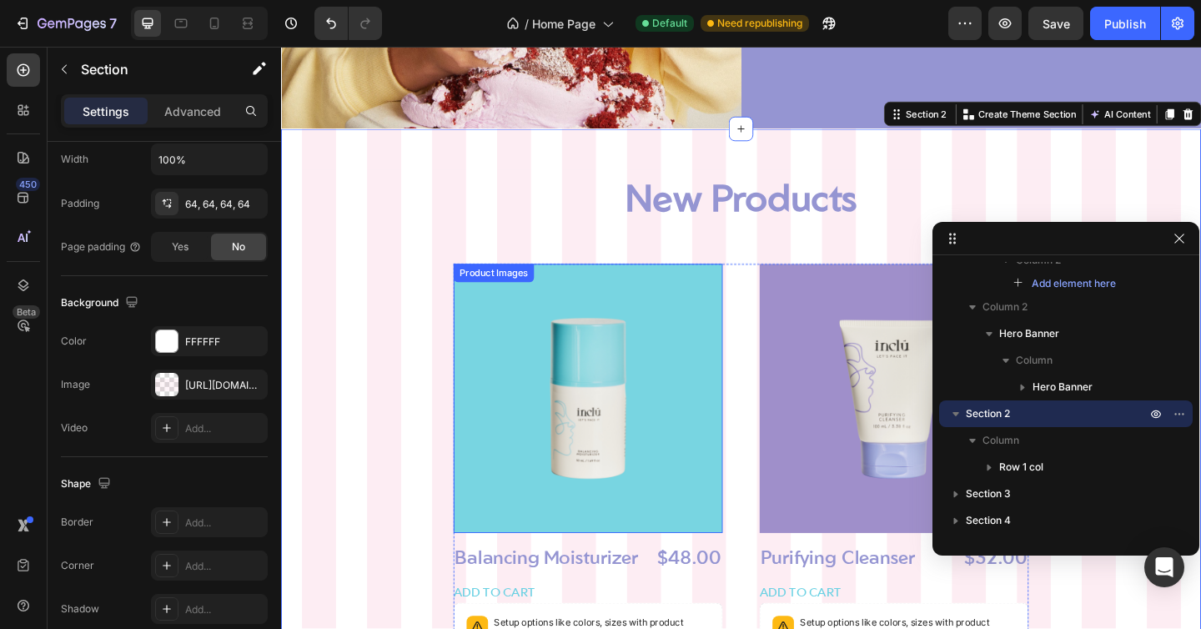
click at [518, 320] on img at bounding box center [615, 429] width 293 height 293
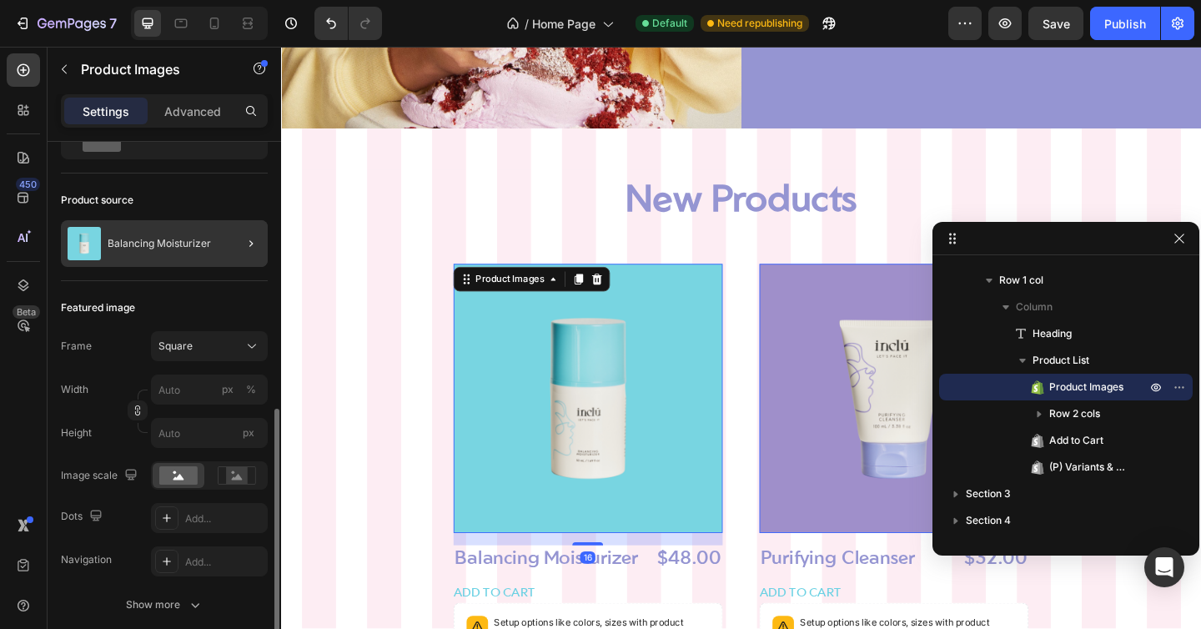
scroll to position [300, 0]
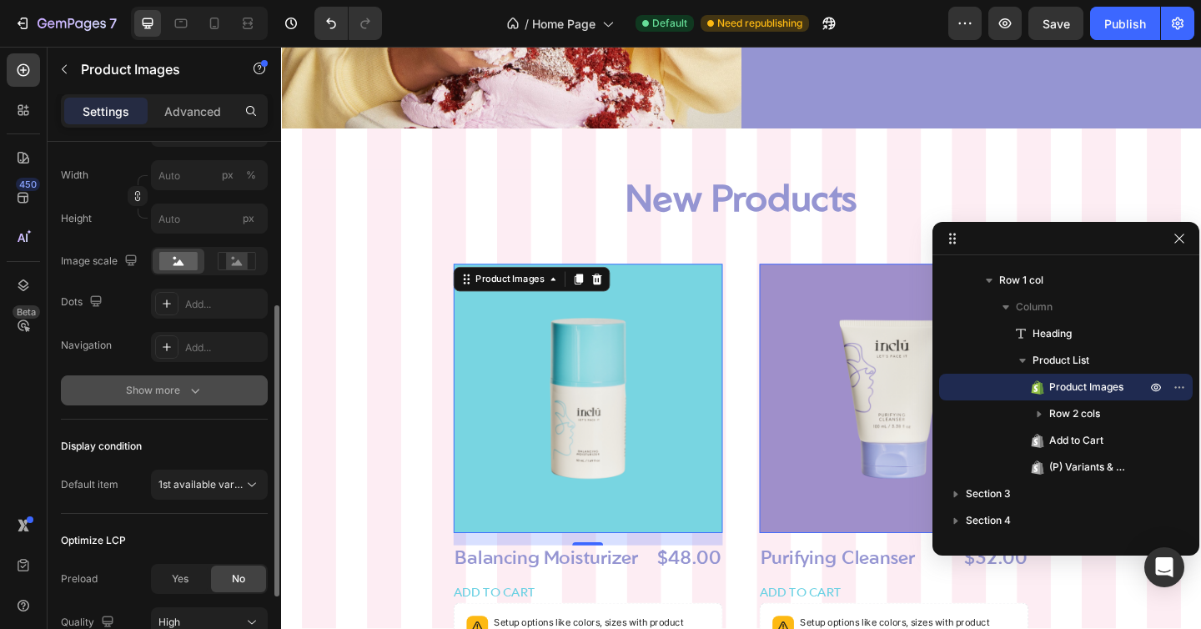
click at [152, 393] on div "Show more" at bounding box center [165, 390] width 78 height 17
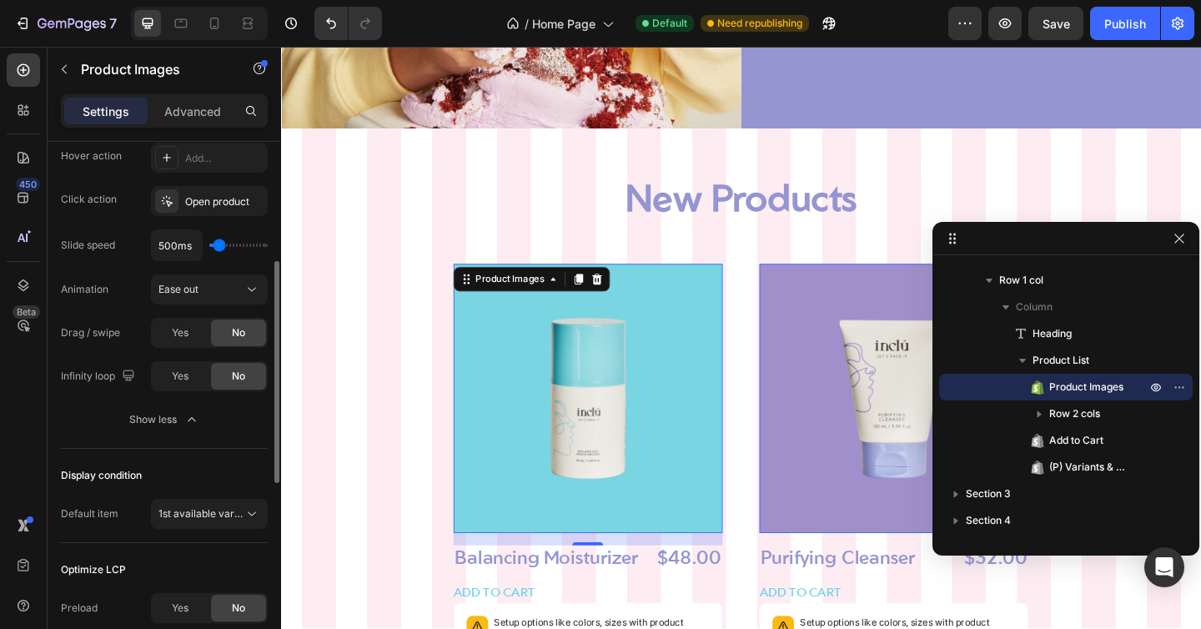
scroll to position [455, 0]
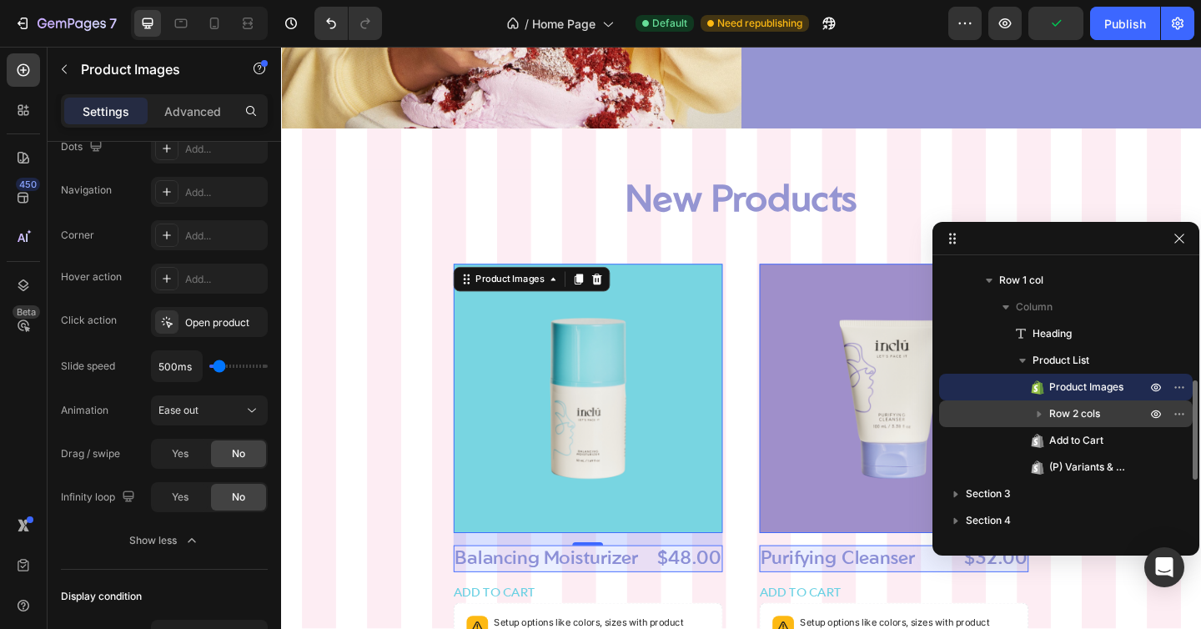
click at [1040, 407] on icon "button" at bounding box center [1039, 413] width 17 height 17
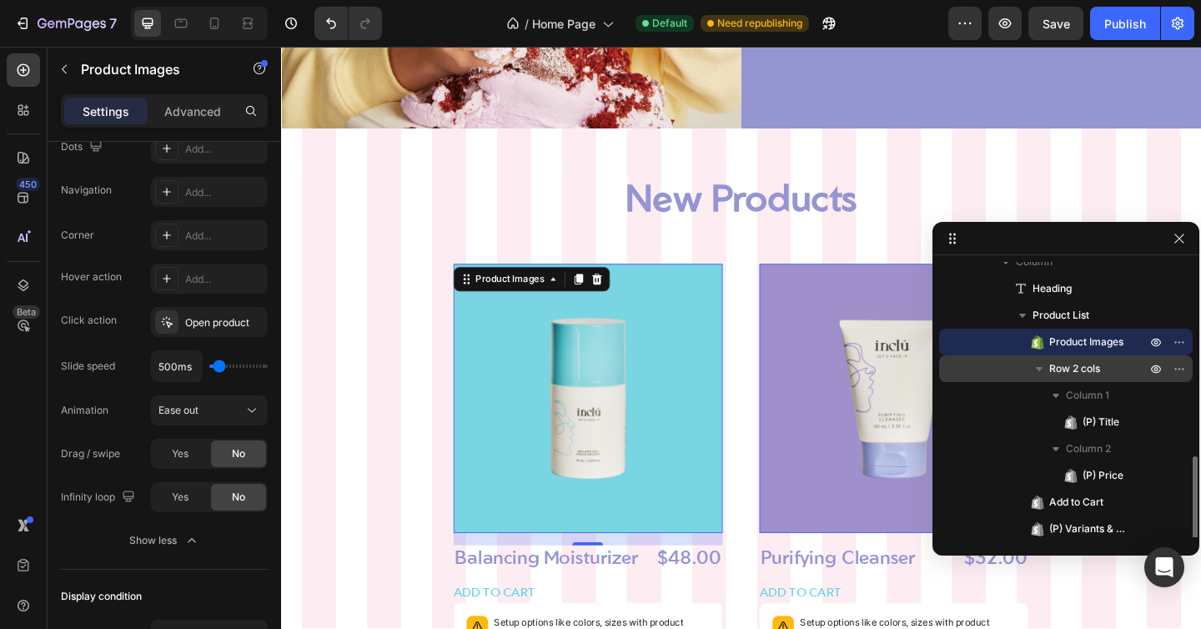
scroll to position [364, 0]
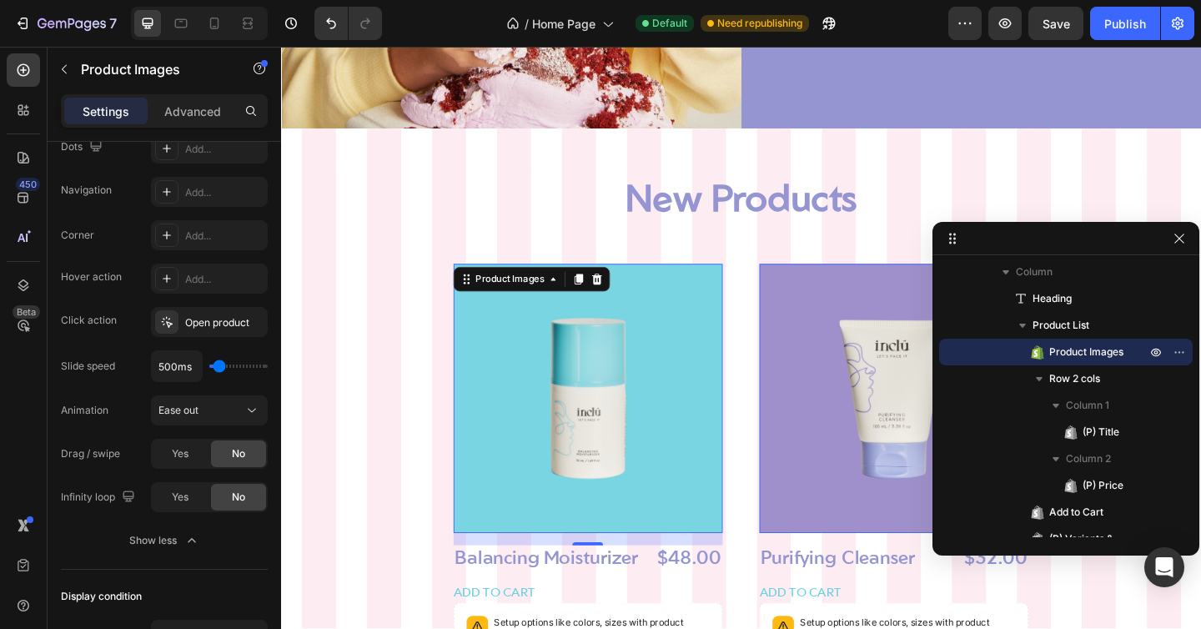
click at [878, 413] on img at bounding box center [948, 429] width 293 height 293
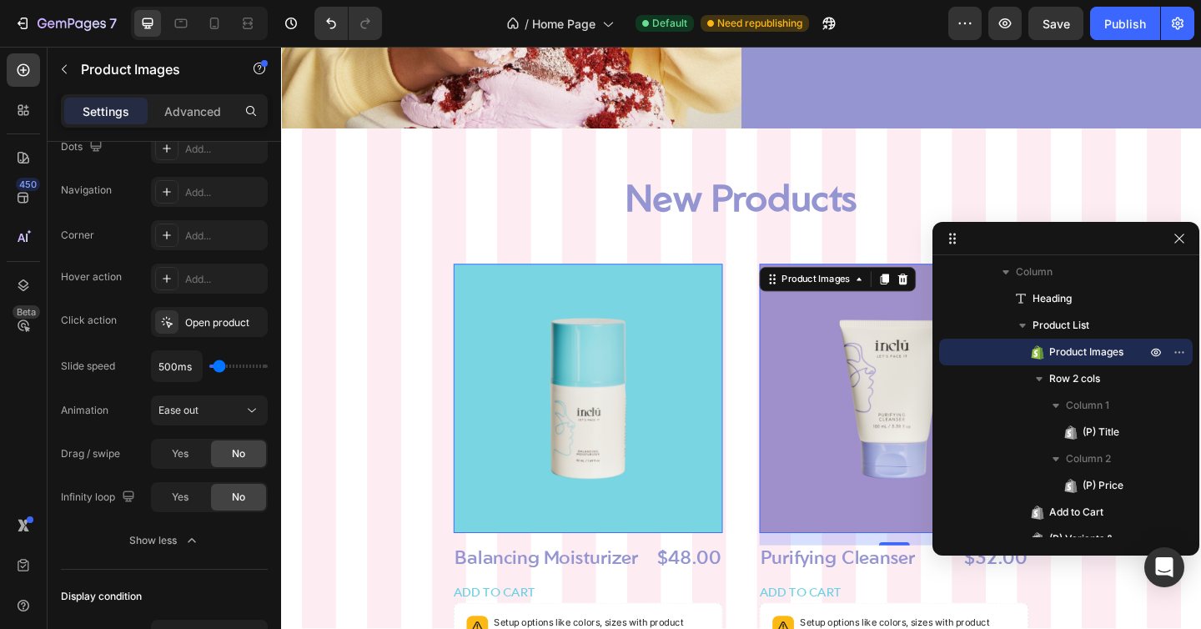
click at [629, 401] on img at bounding box center [615, 429] width 293 height 293
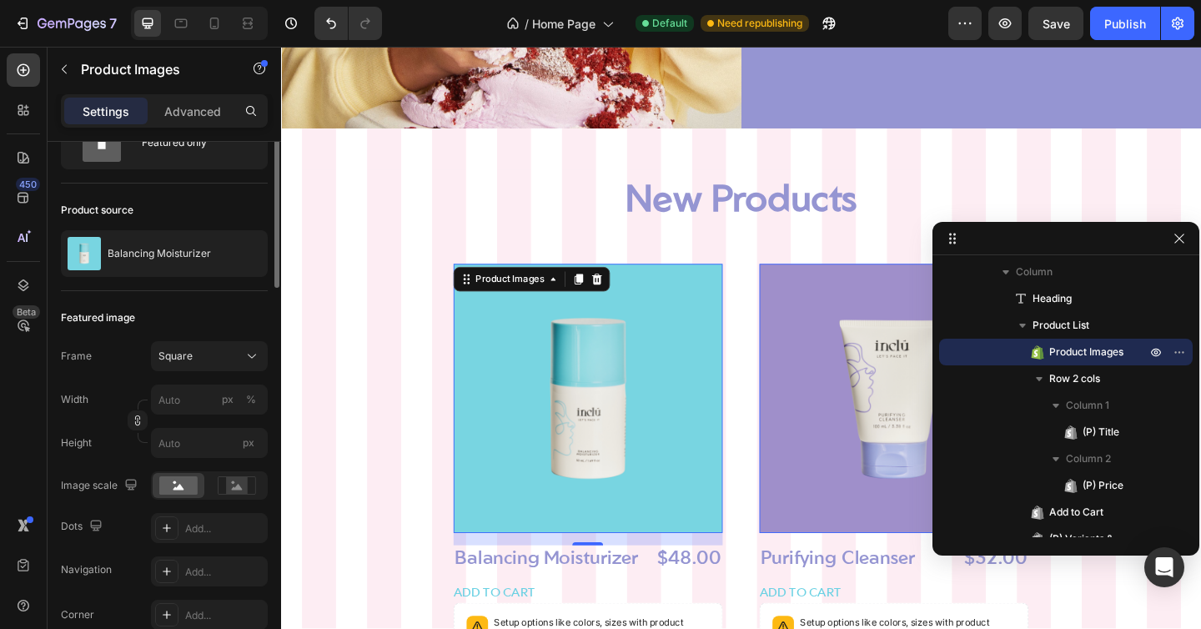
scroll to position [0, 0]
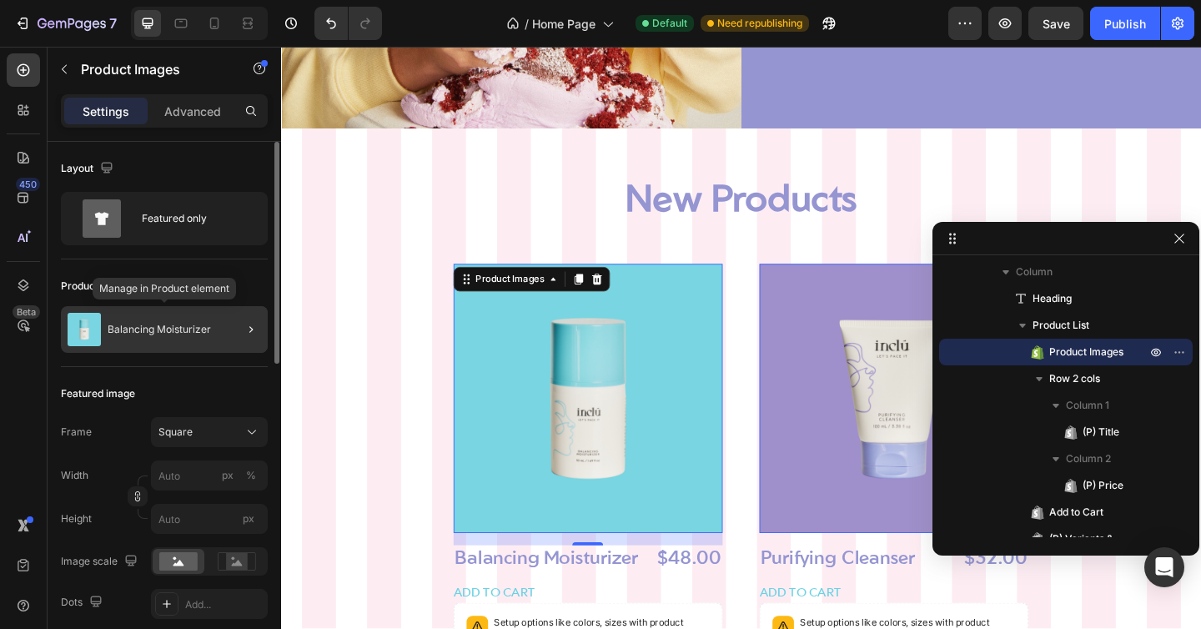
click at [142, 333] on p "Balancing Moisturizer" at bounding box center [159, 330] width 103 height 12
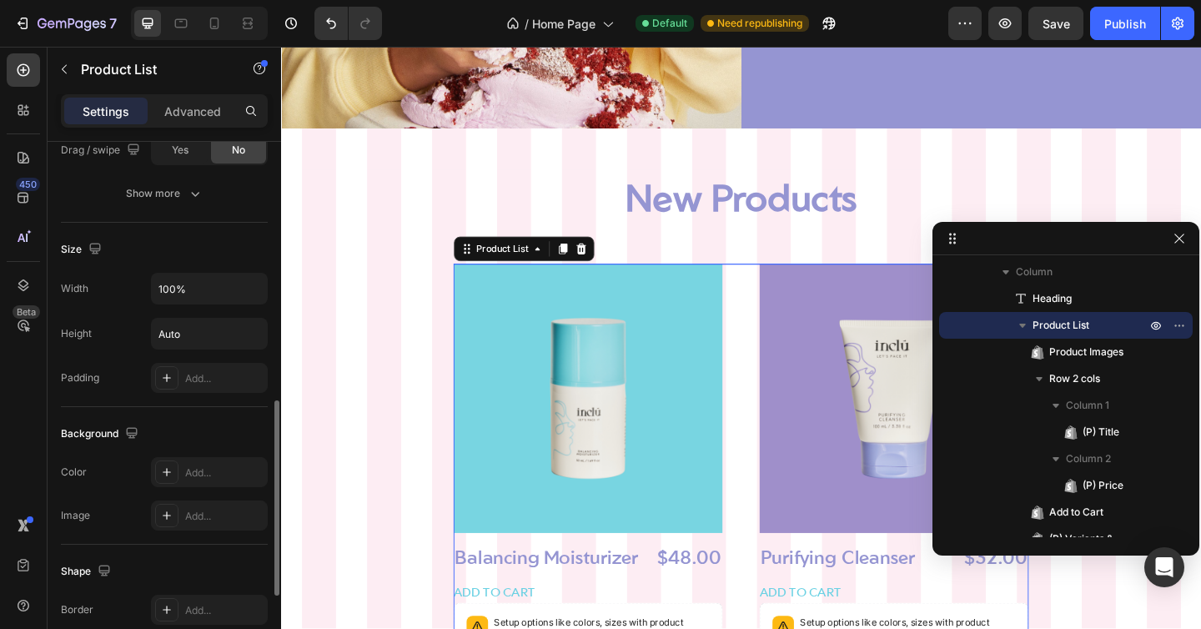
scroll to position [694, 0]
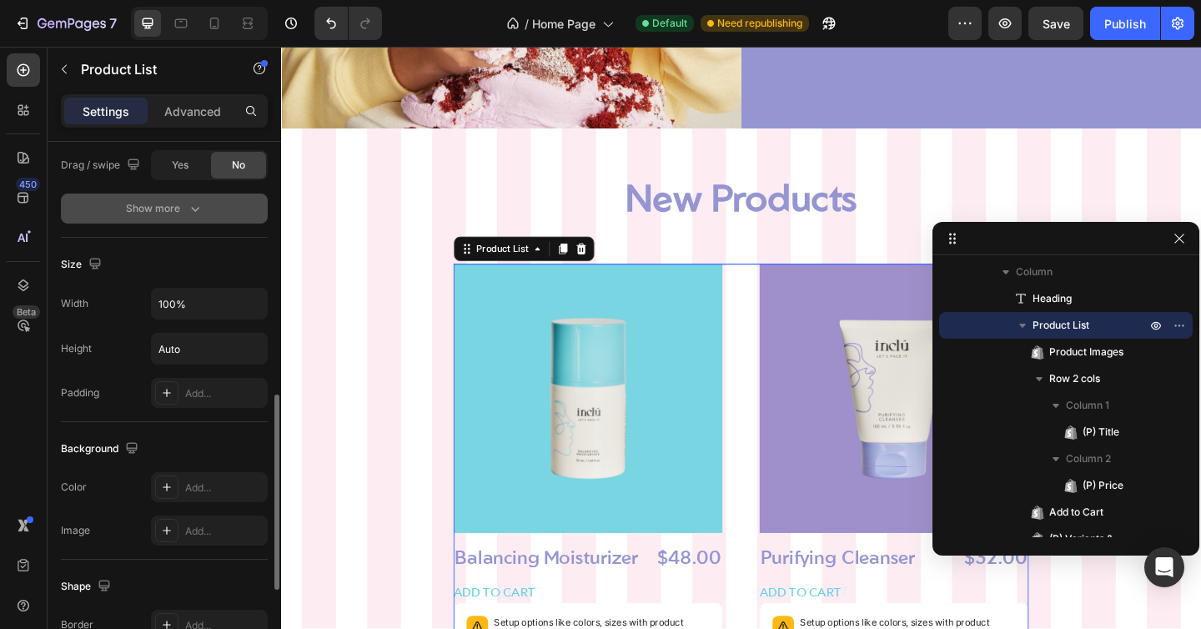
click at [140, 220] on button "Show more" at bounding box center [164, 209] width 207 height 30
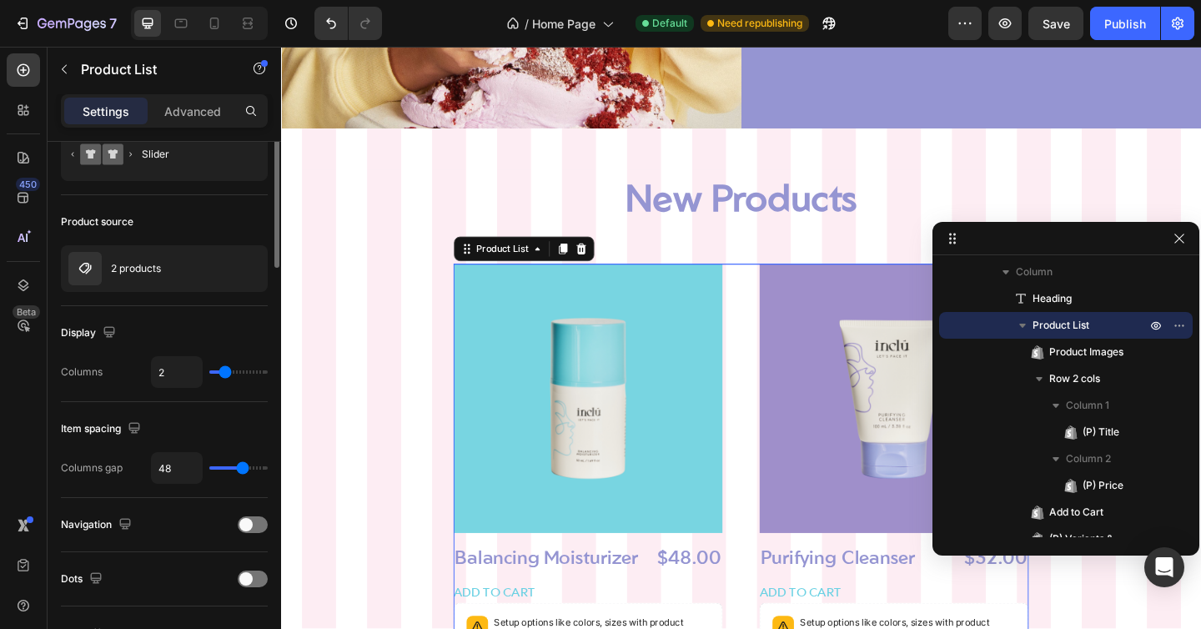
scroll to position [0, 0]
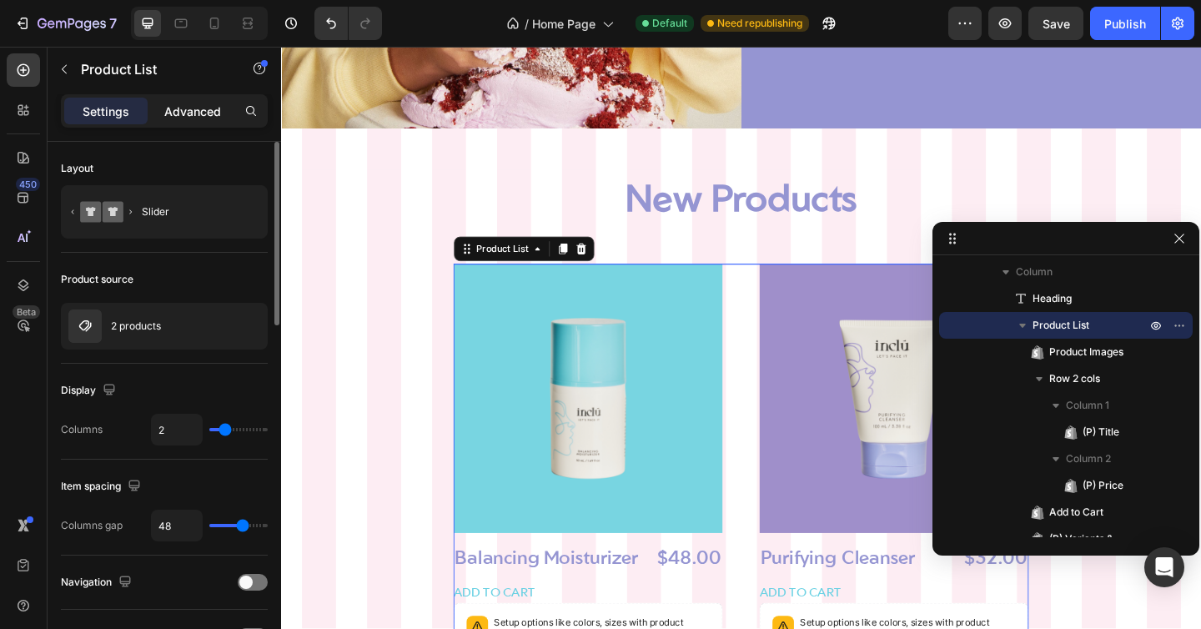
click at [184, 122] on div "Advanced" at bounding box center [192, 111] width 83 height 27
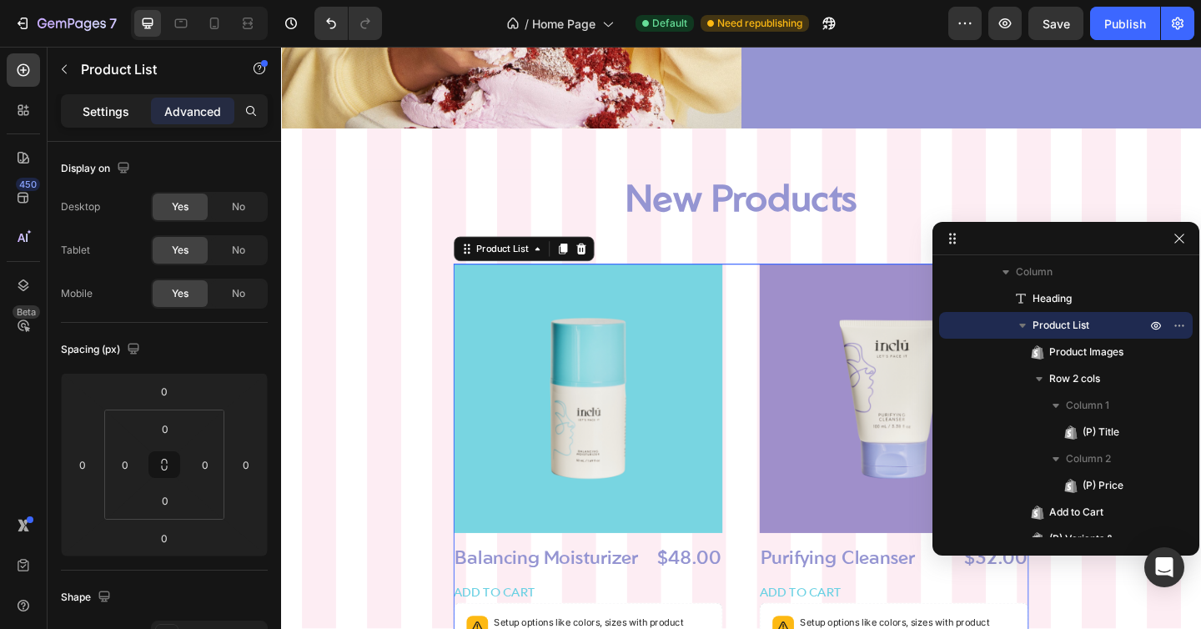
click at [103, 114] on p "Settings" at bounding box center [106, 112] width 47 height 18
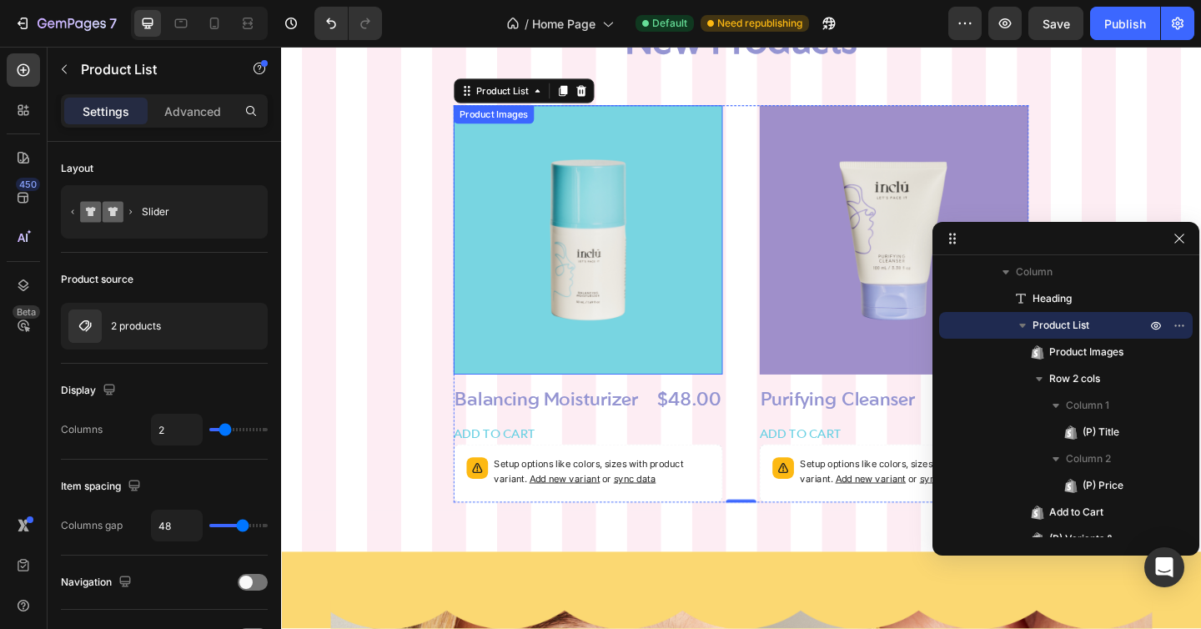
scroll to position [1090, 0]
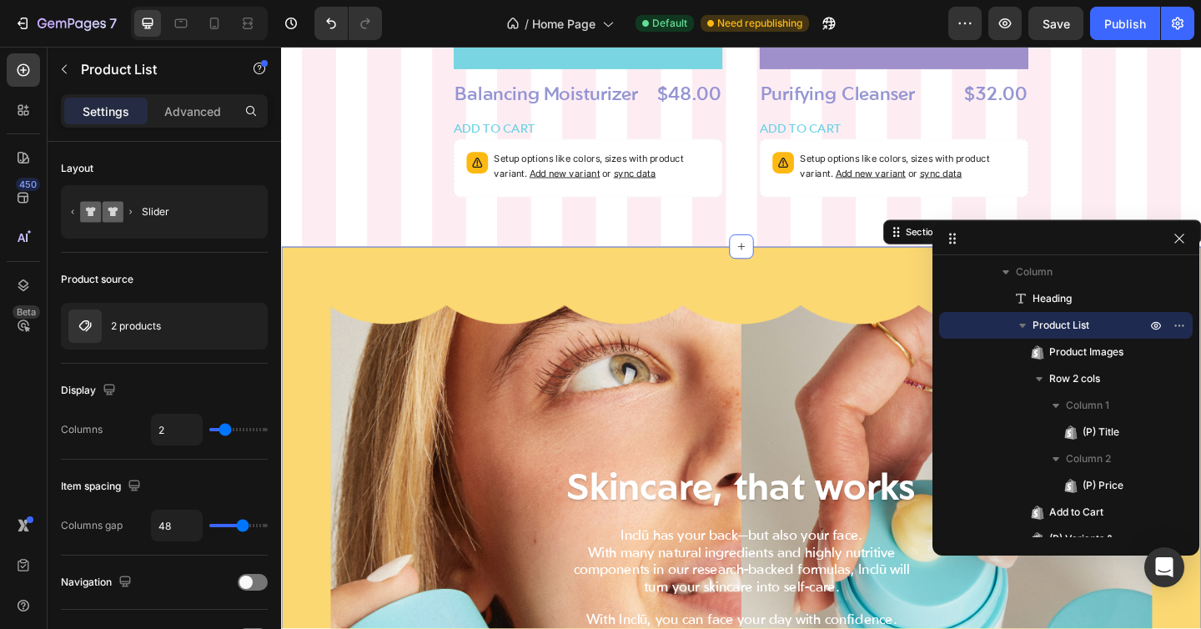
click at [370, 295] on div "Skincare, that works Heading Inclū has your back—but also your face. With many …" at bounding box center [781, 634] width 1001 height 740
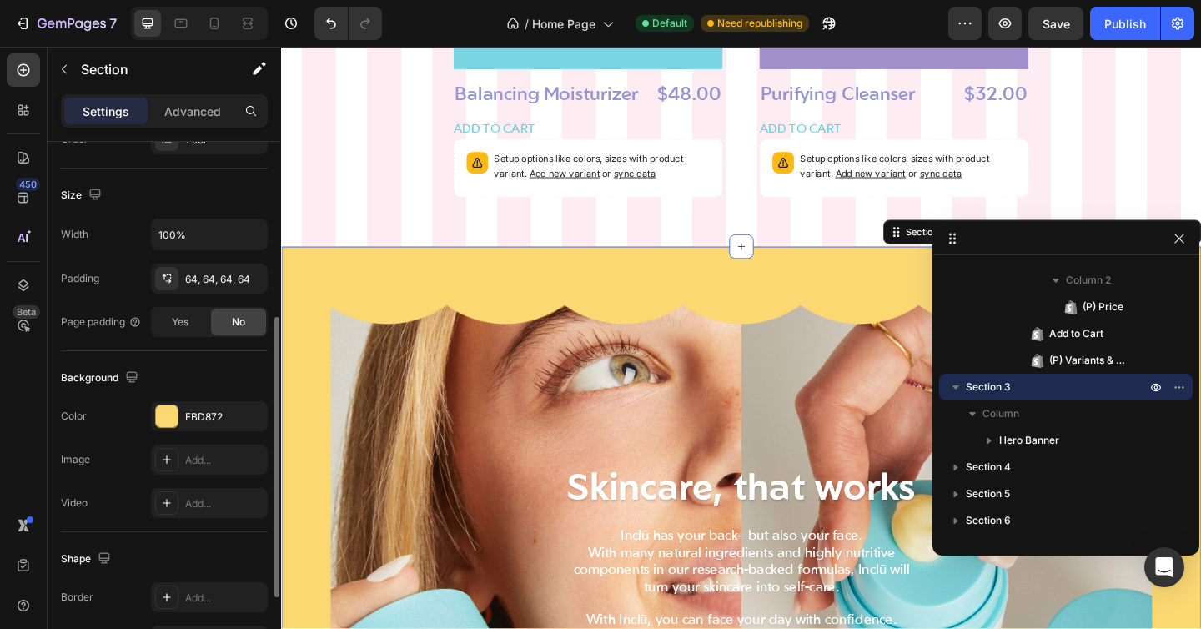
scroll to position [336, 0]
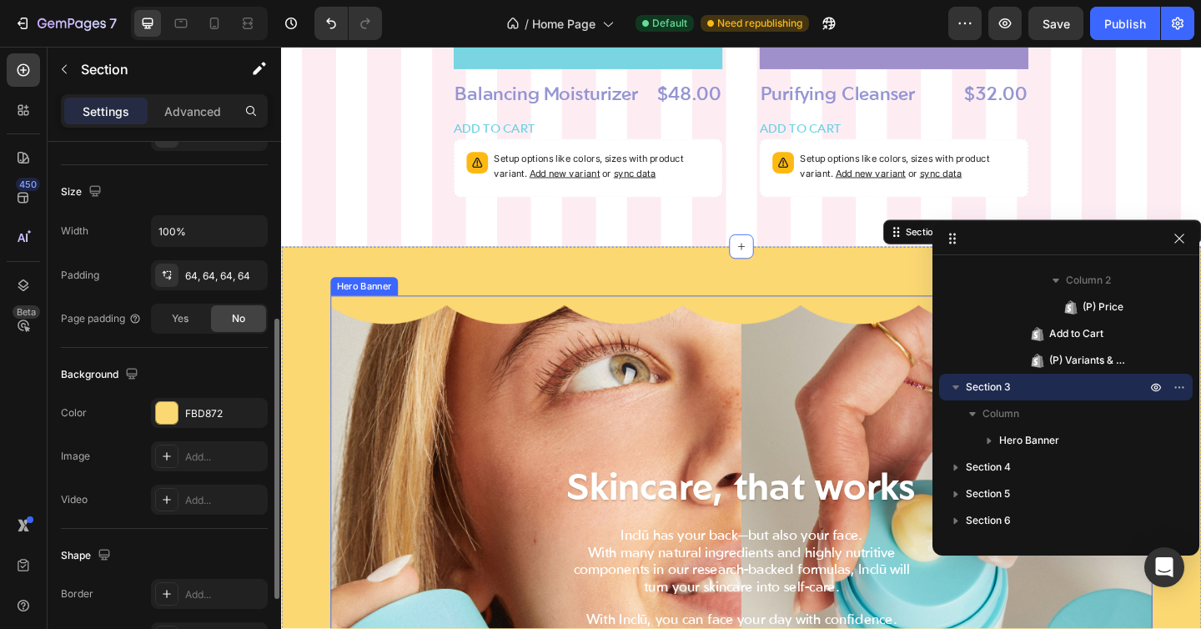
click at [418, 376] on div "Background Image" at bounding box center [782, 634] width 894 height 633
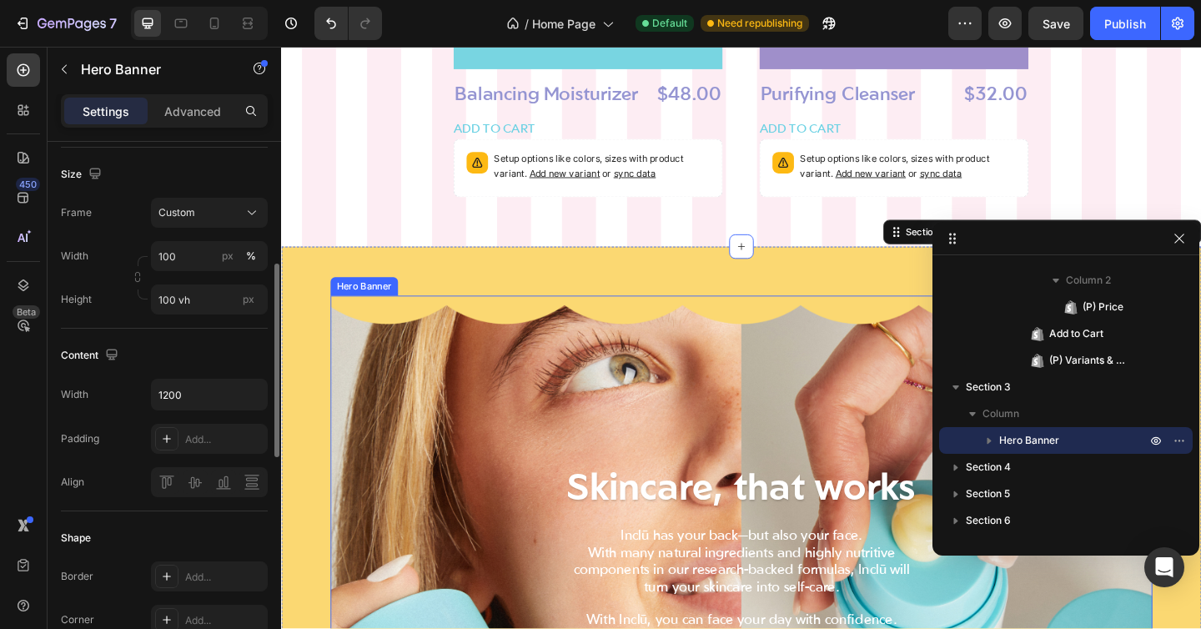
scroll to position [0, 0]
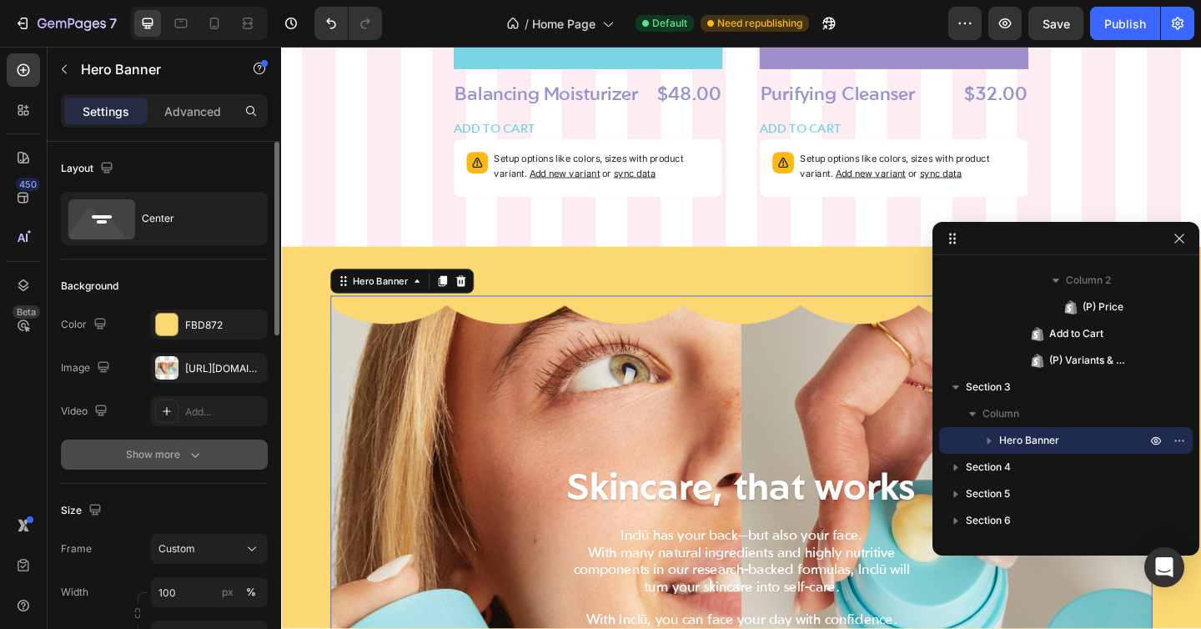
click at [169, 446] on div "Show more" at bounding box center [165, 454] width 78 height 17
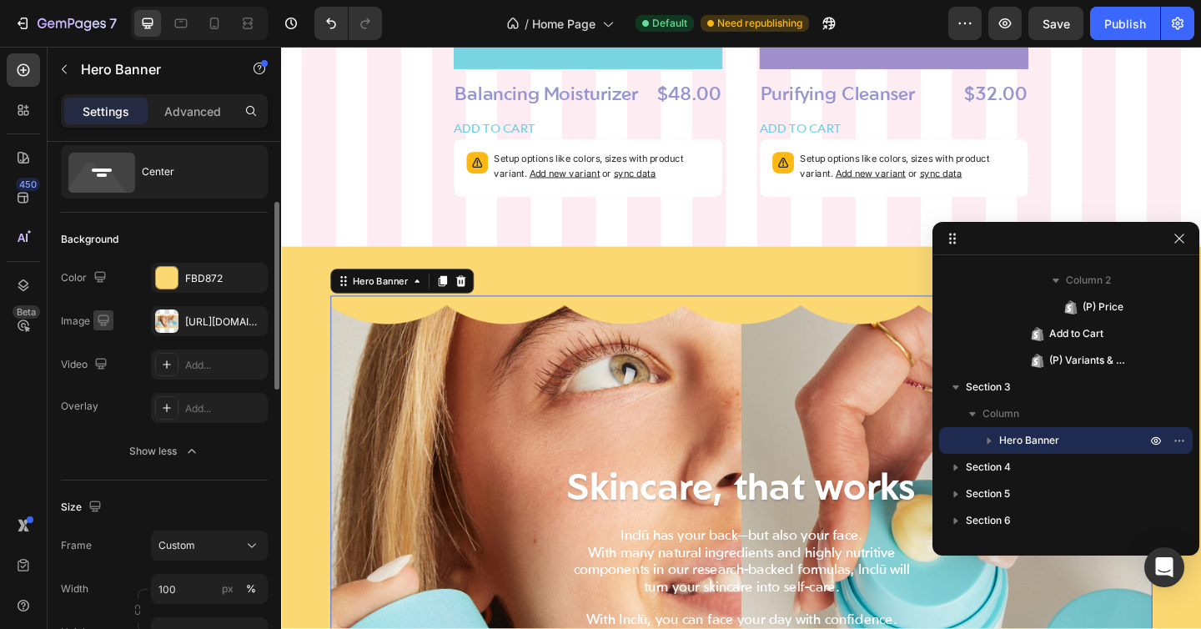
scroll to position [79, 0]
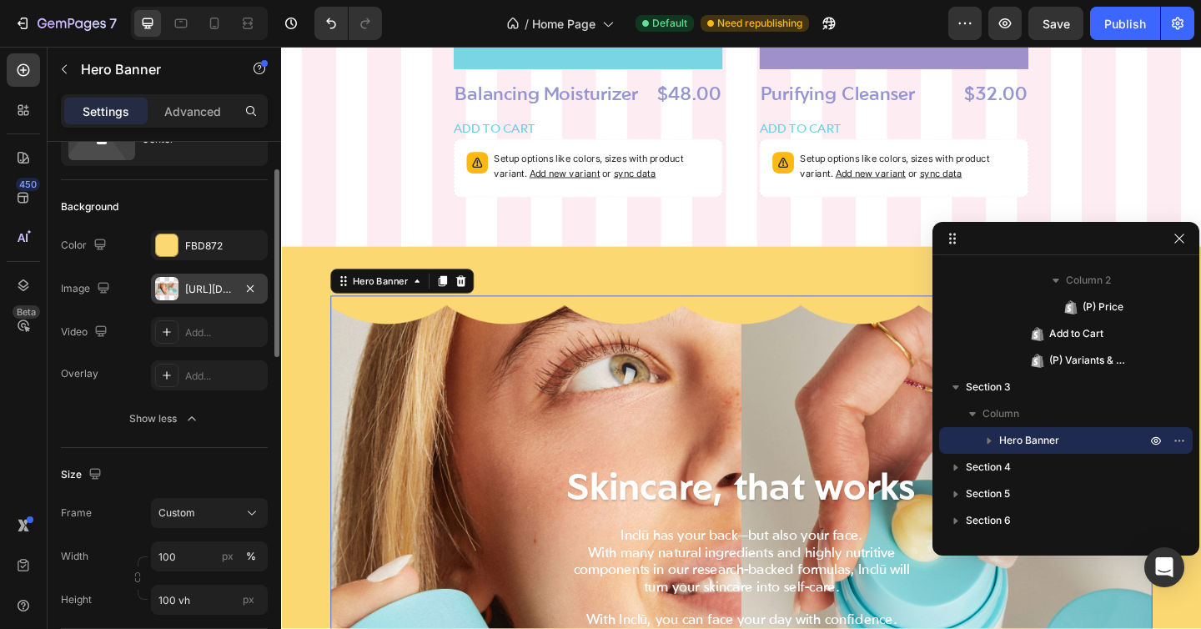
click at [199, 286] on div "[URL][DOMAIN_NAME]" at bounding box center [209, 289] width 48 height 15
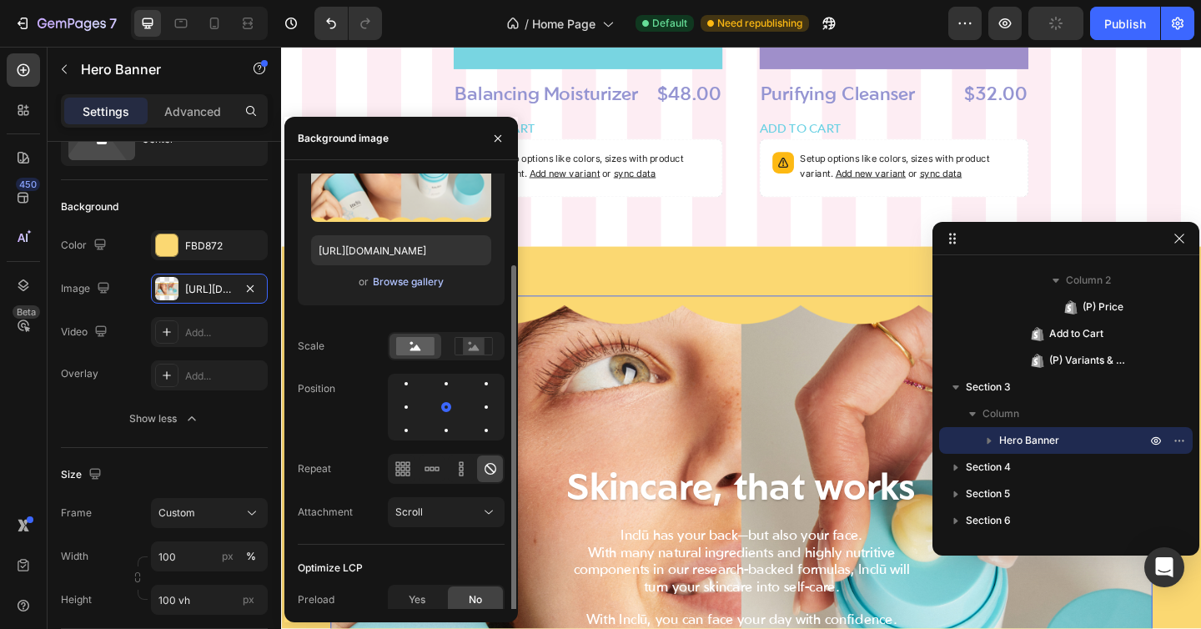
scroll to position [106, 0]
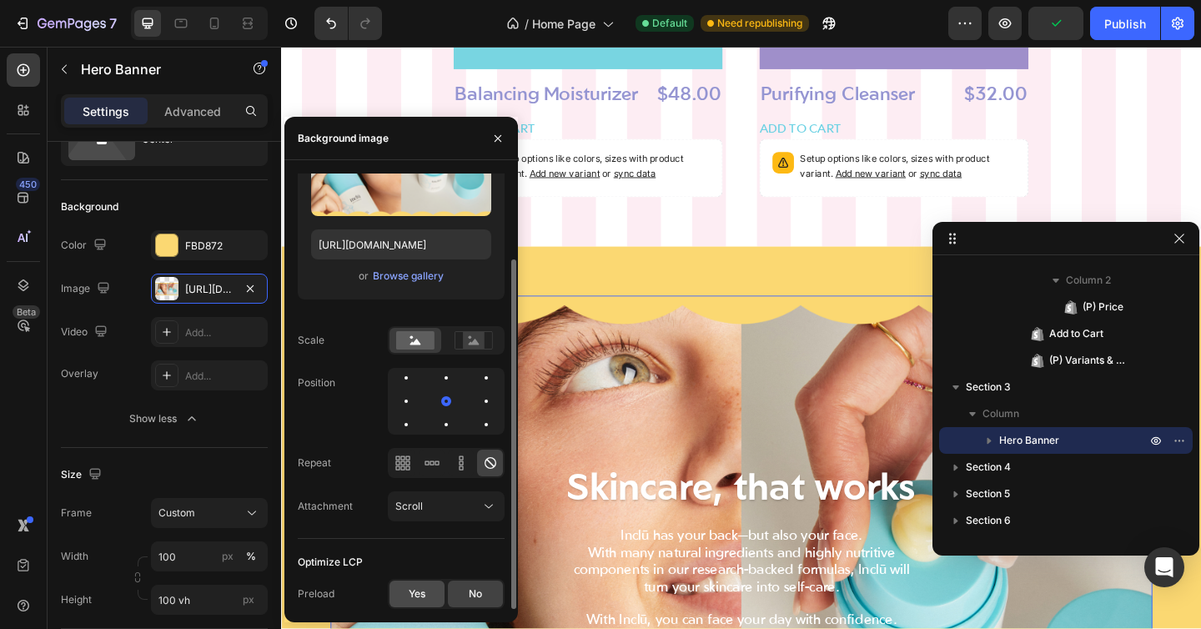
click at [414, 588] on span "Yes" at bounding box center [417, 593] width 17 height 15
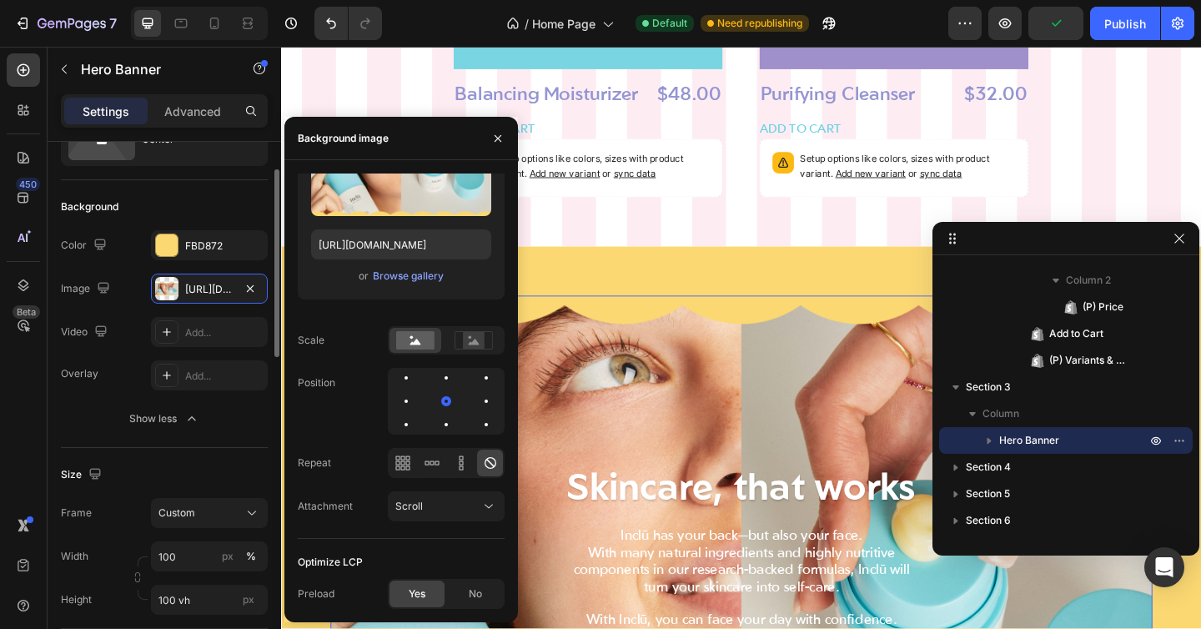
click at [114, 319] on div "Video Add..." at bounding box center [164, 332] width 207 height 30
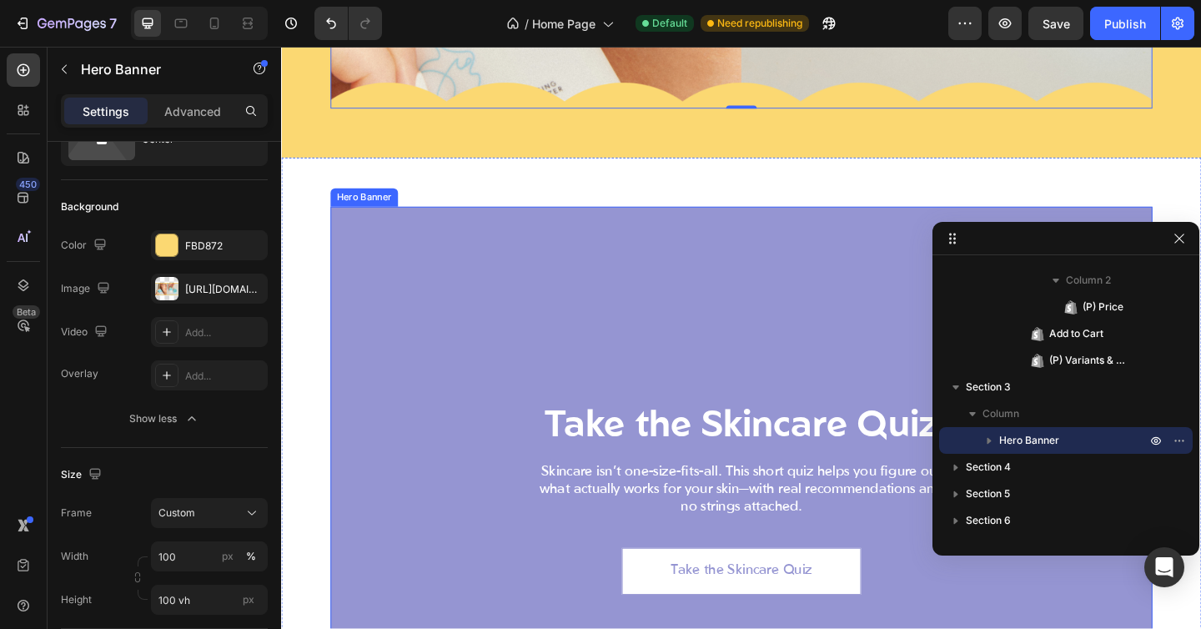
scroll to position [1998, 0]
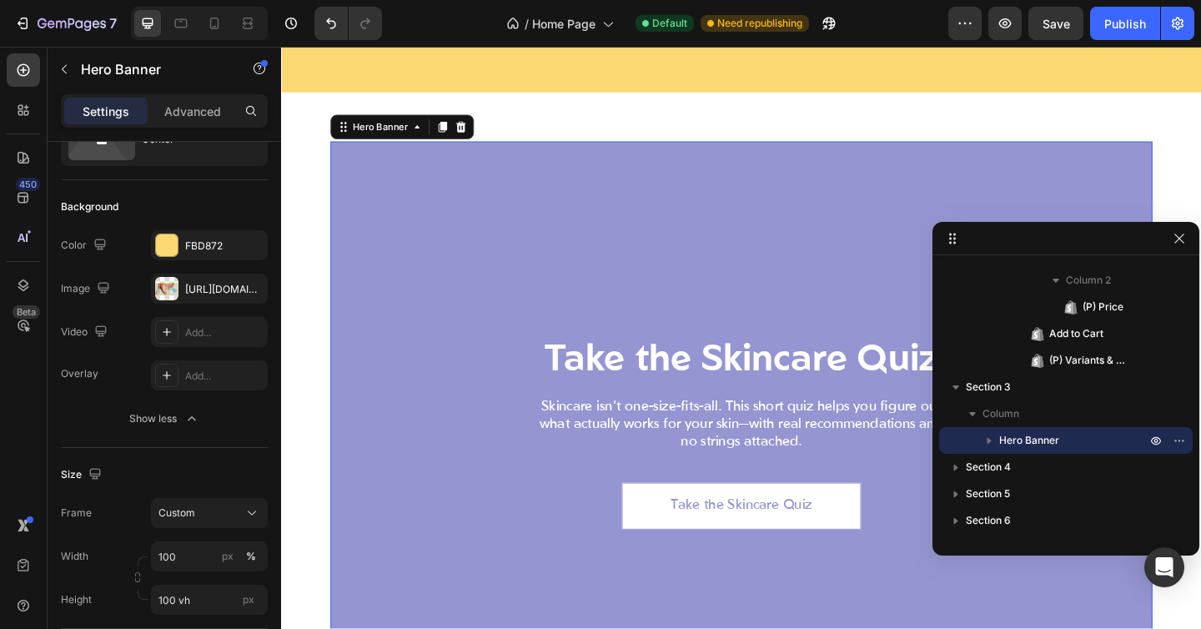
click at [453, 216] on div "Background Image" at bounding box center [782, 466] width 894 height 633
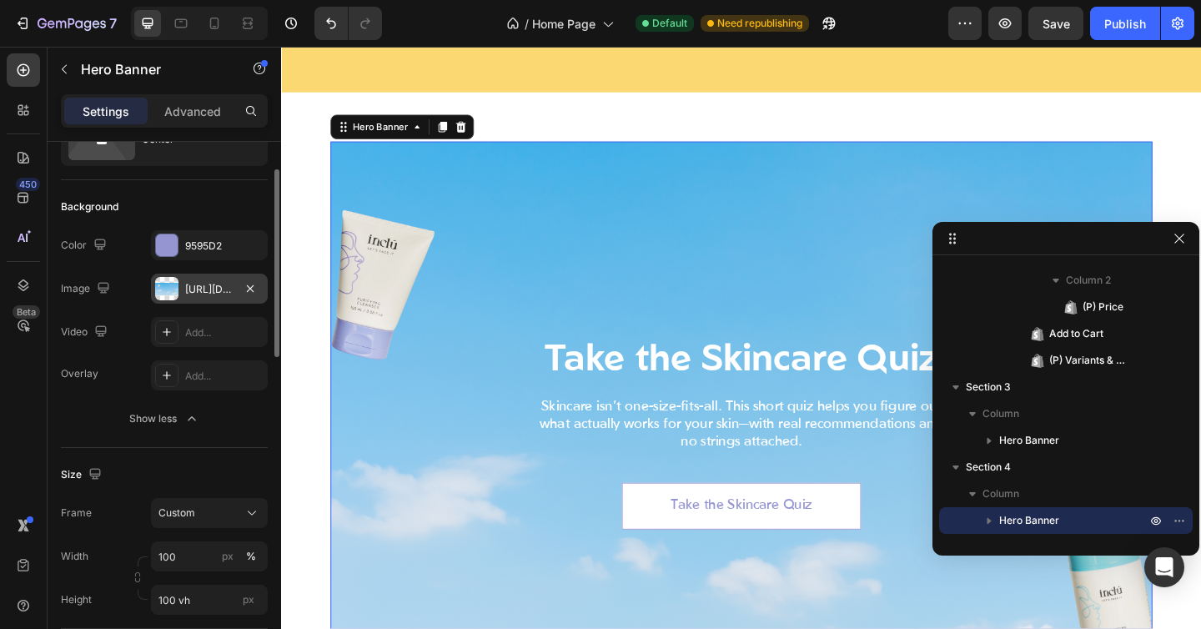
click at [189, 283] on div "[URL][DOMAIN_NAME]" at bounding box center [209, 289] width 48 height 15
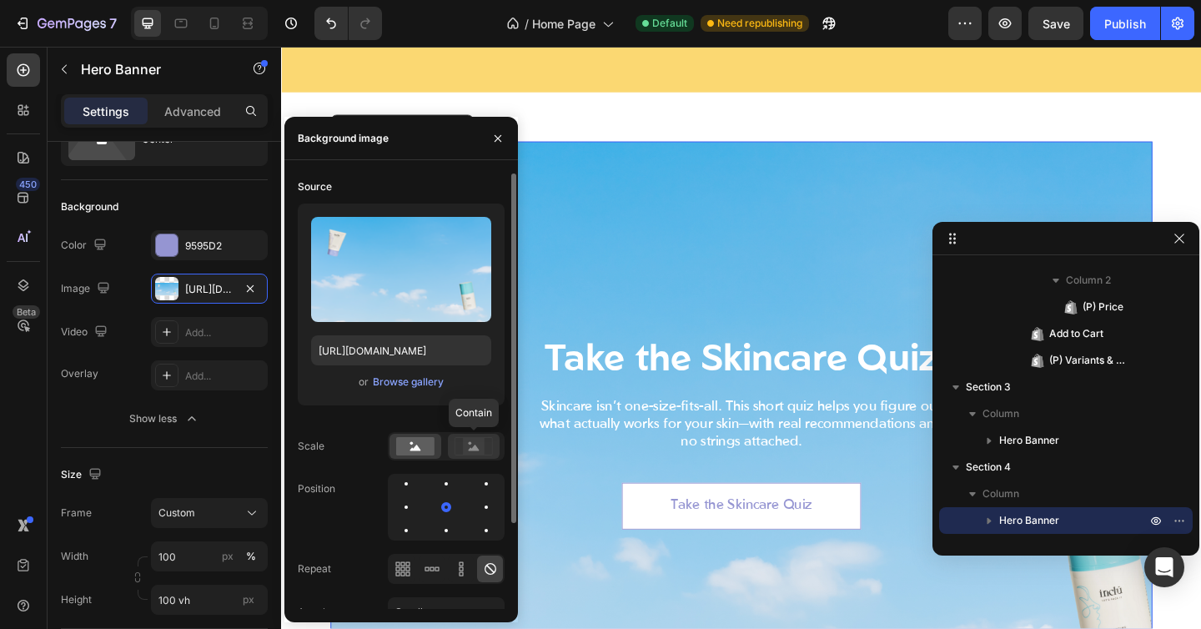
scroll to position [106, 0]
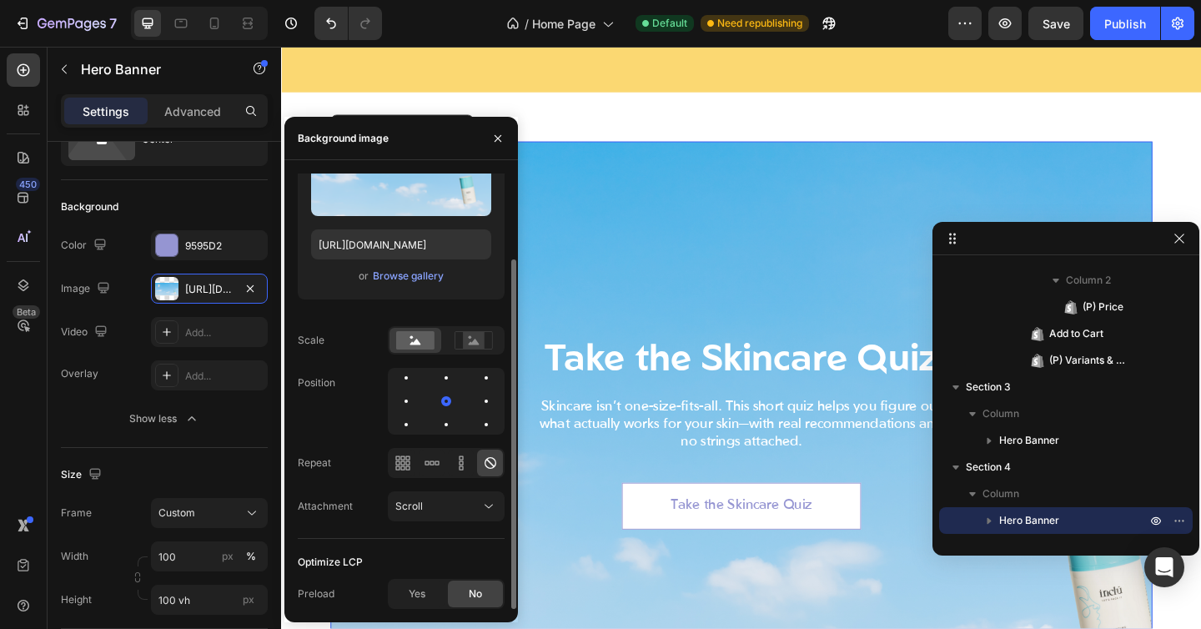
click at [405, 580] on div "Yes No" at bounding box center [446, 594] width 117 height 30
click at [410, 591] on span "Yes" at bounding box center [417, 593] width 17 height 15
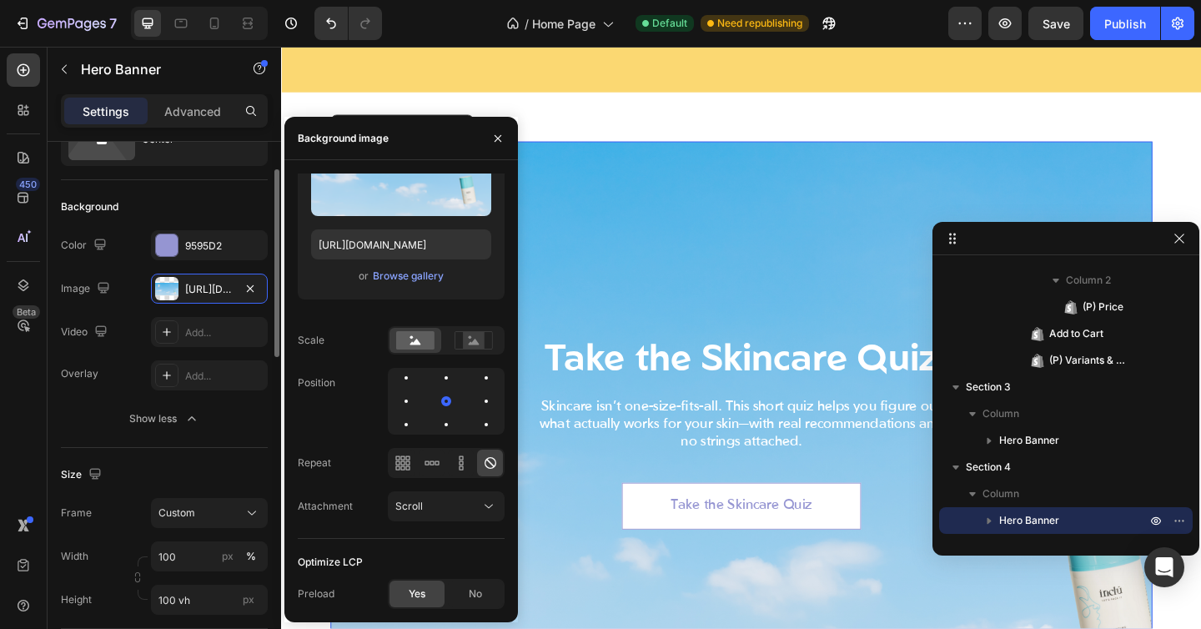
click at [111, 361] on div "Overlay Add..." at bounding box center [164, 375] width 207 height 30
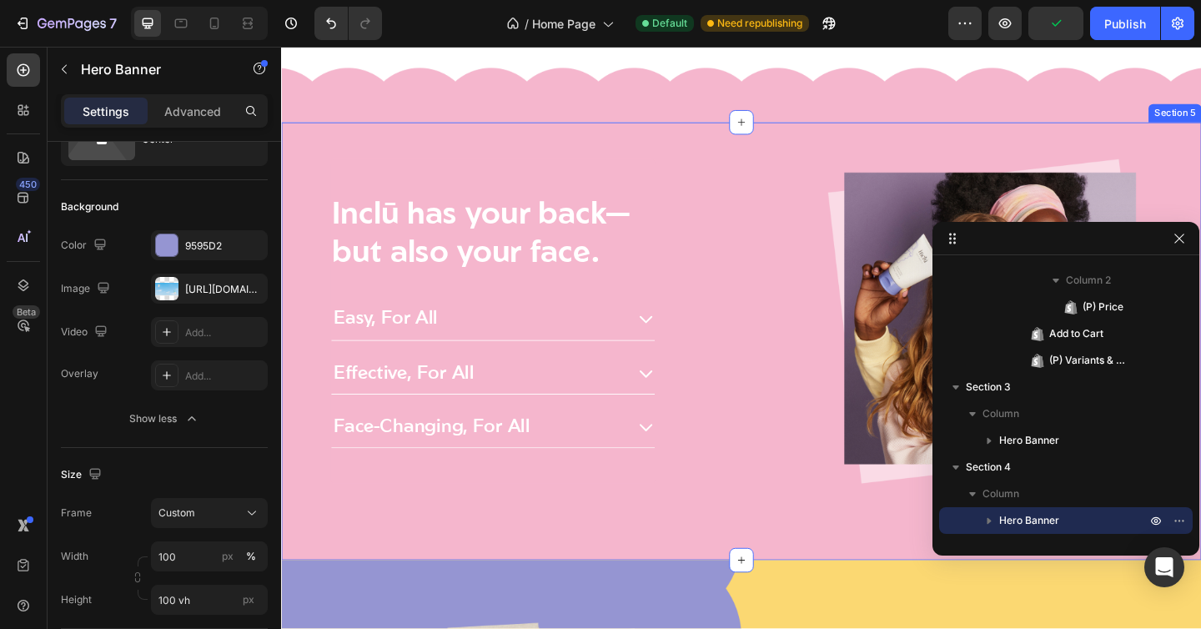
scroll to position [2866, 0]
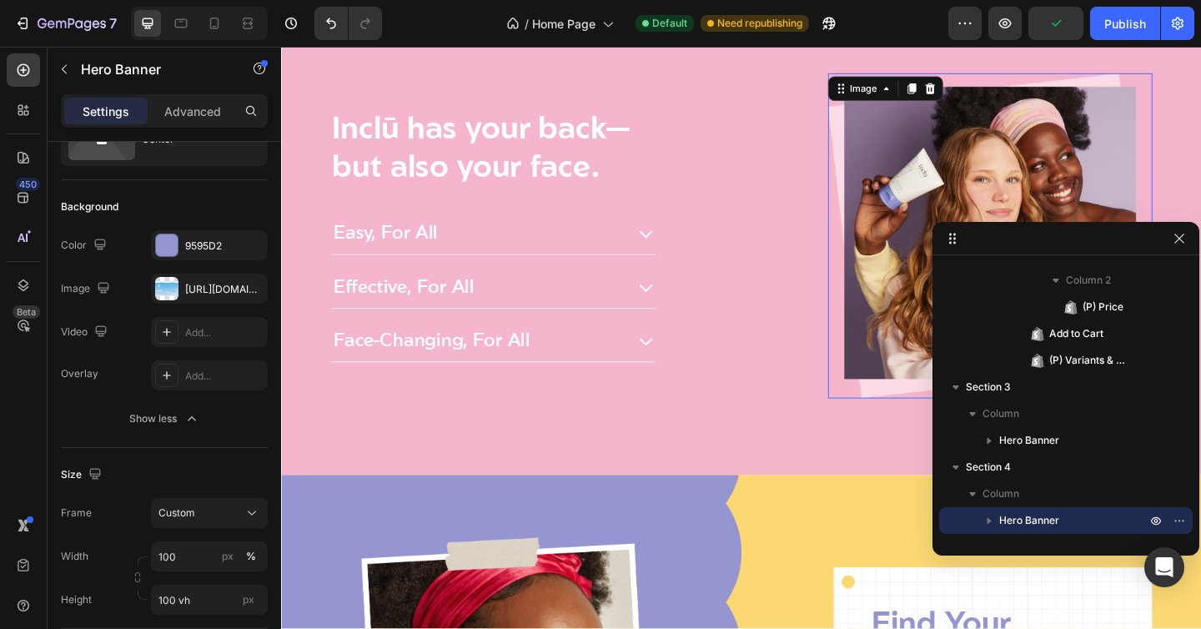
click at [938, 224] on img at bounding box center [1053, 253] width 354 height 354
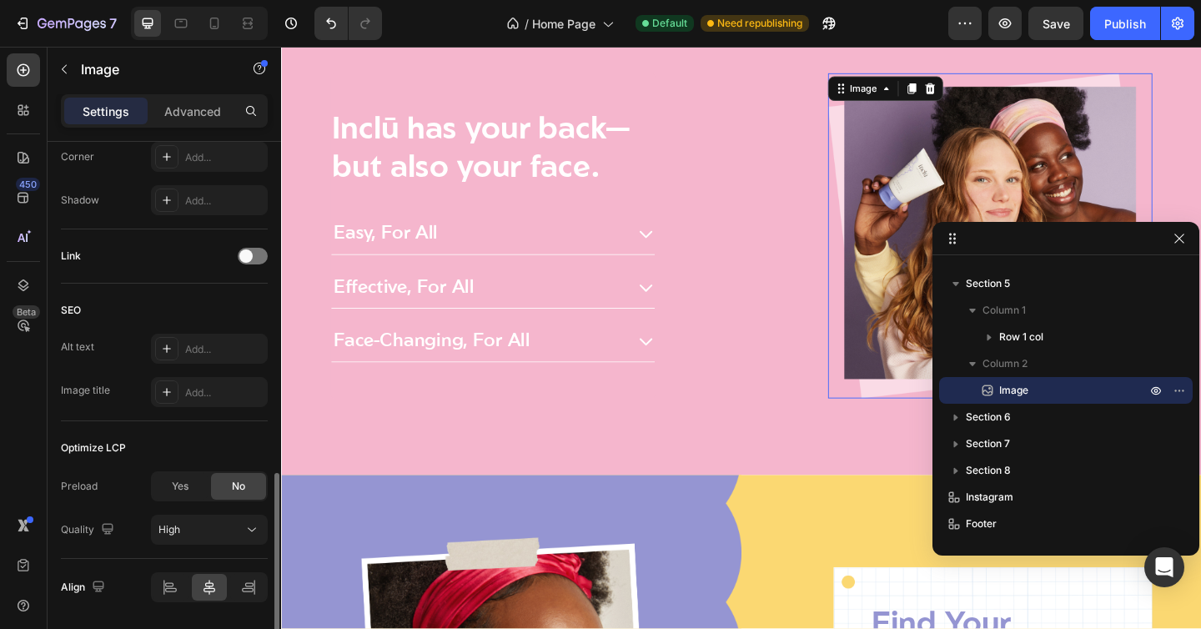
scroll to position [725, 0]
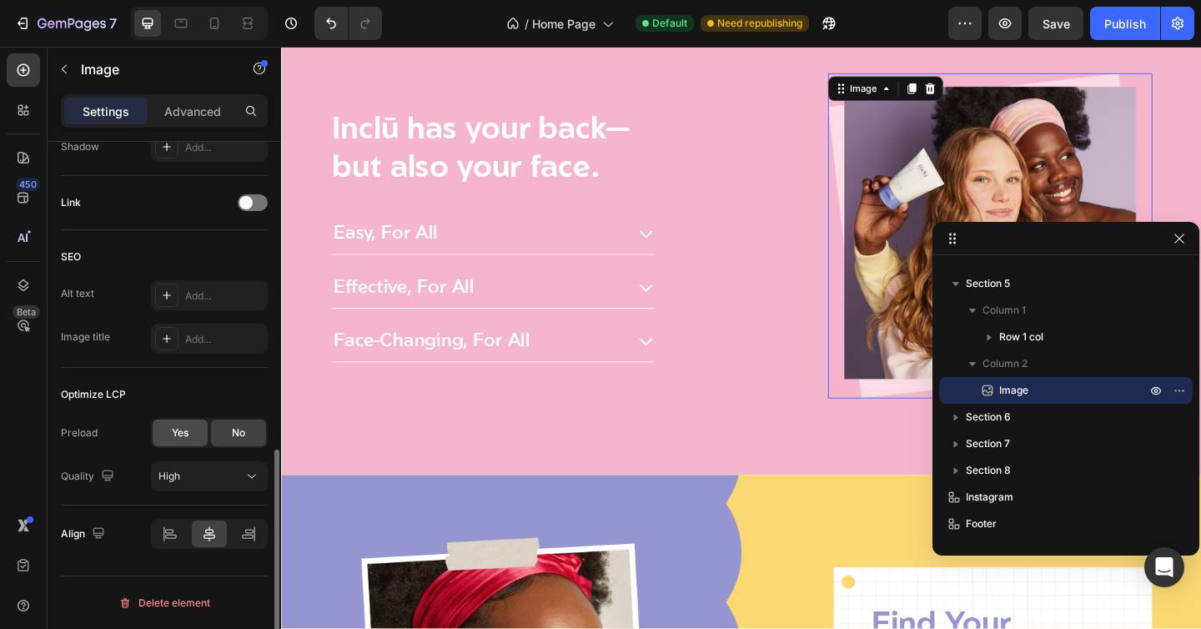
click at [187, 435] on span "Yes" at bounding box center [180, 432] width 17 height 15
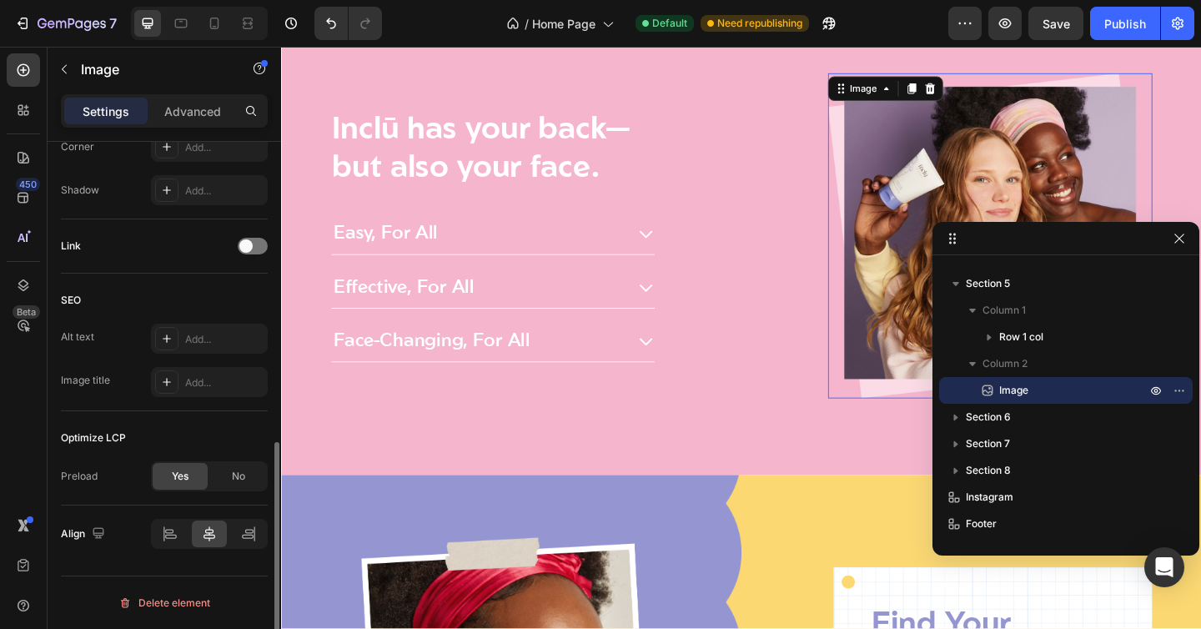
scroll to position [682, 0]
click at [231, 488] on div "No" at bounding box center [238, 476] width 55 height 27
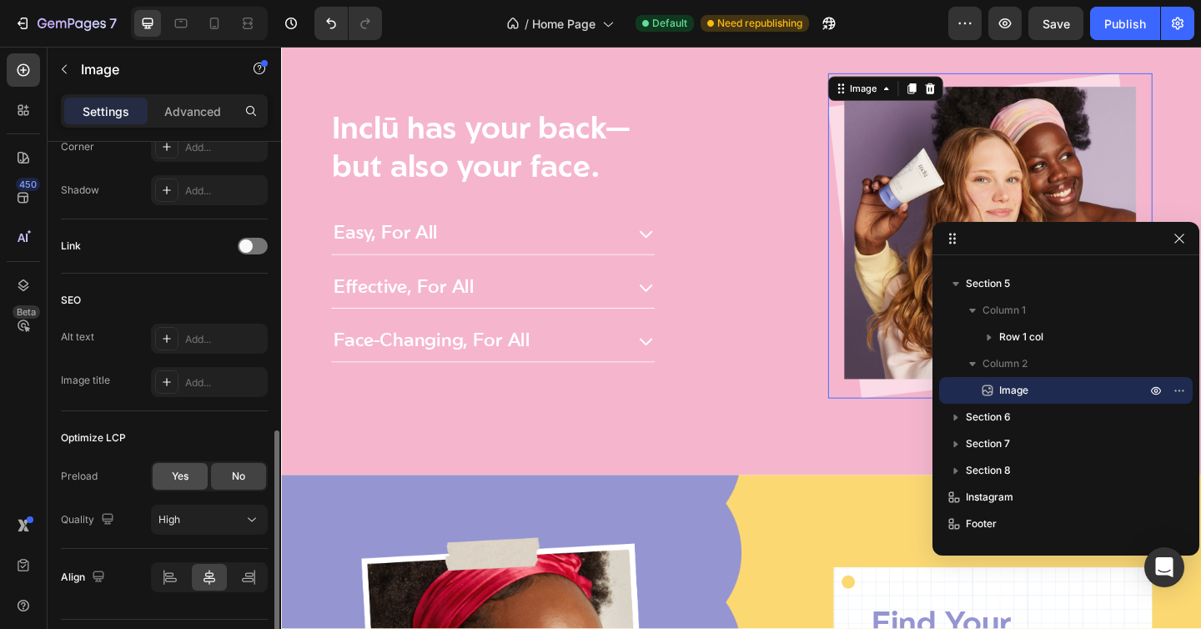
click at [179, 475] on span "Yes" at bounding box center [180, 476] width 17 height 15
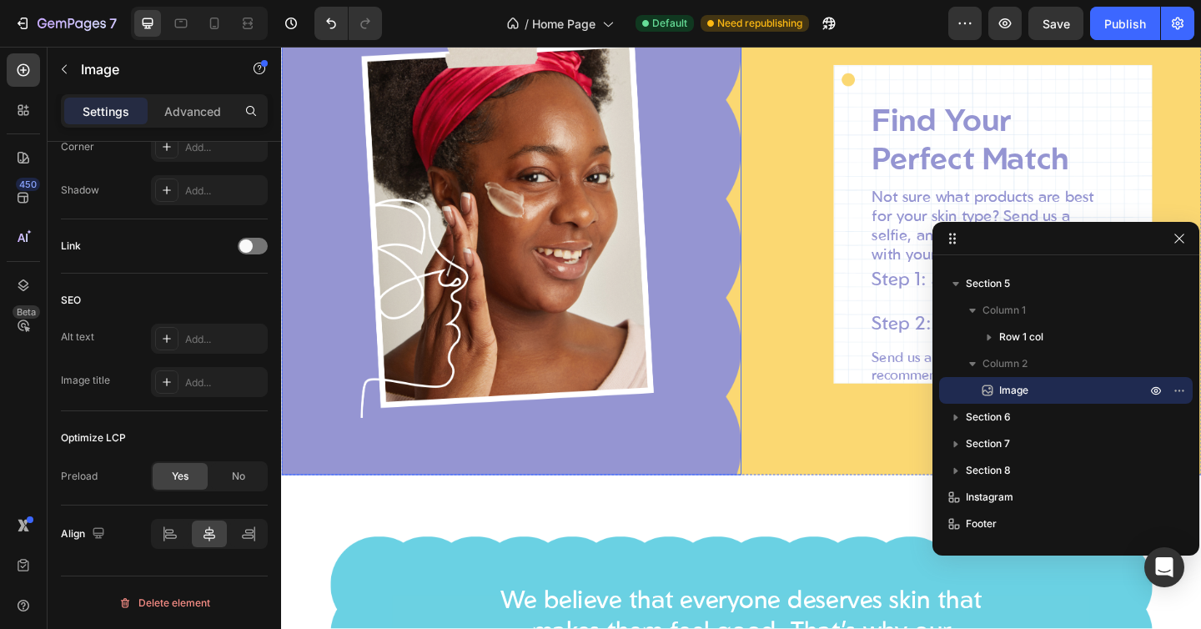
scroll to position [3331, 0]
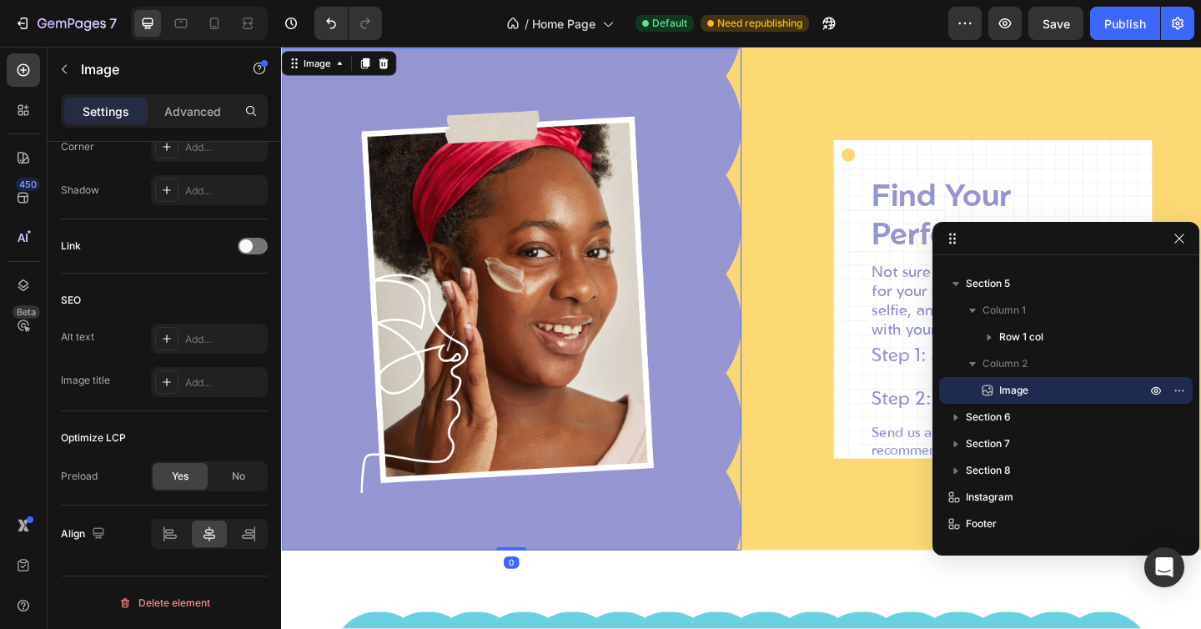
click at [566, 152] on img at bounding box center [531, 321] width 501 height 546
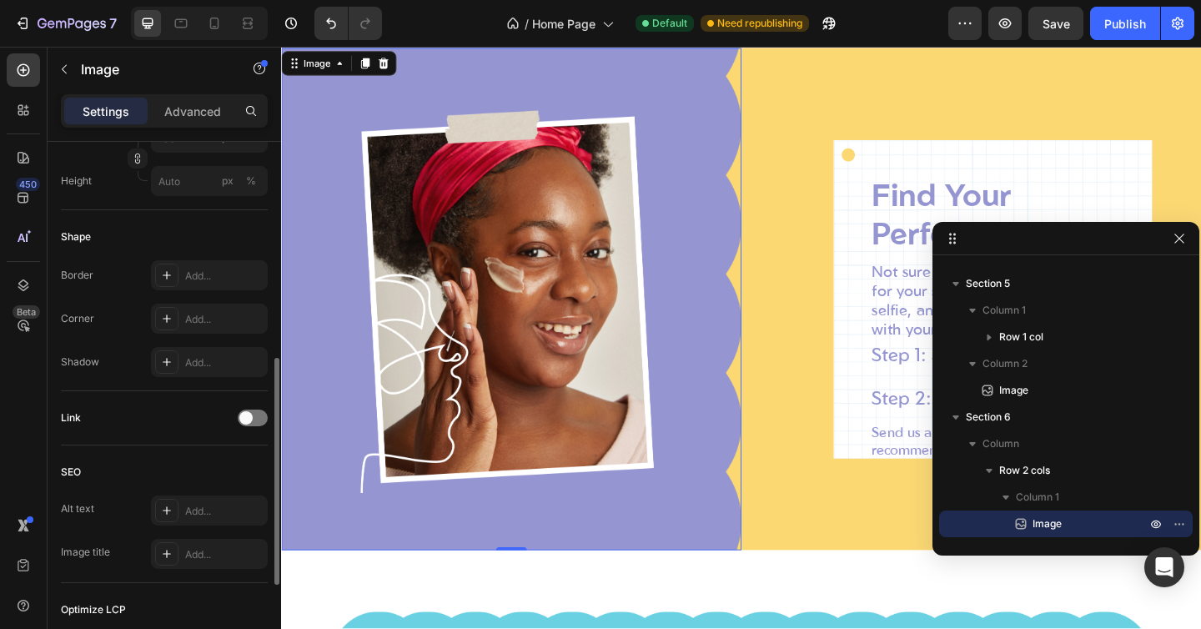
scroll to position [725, 0]
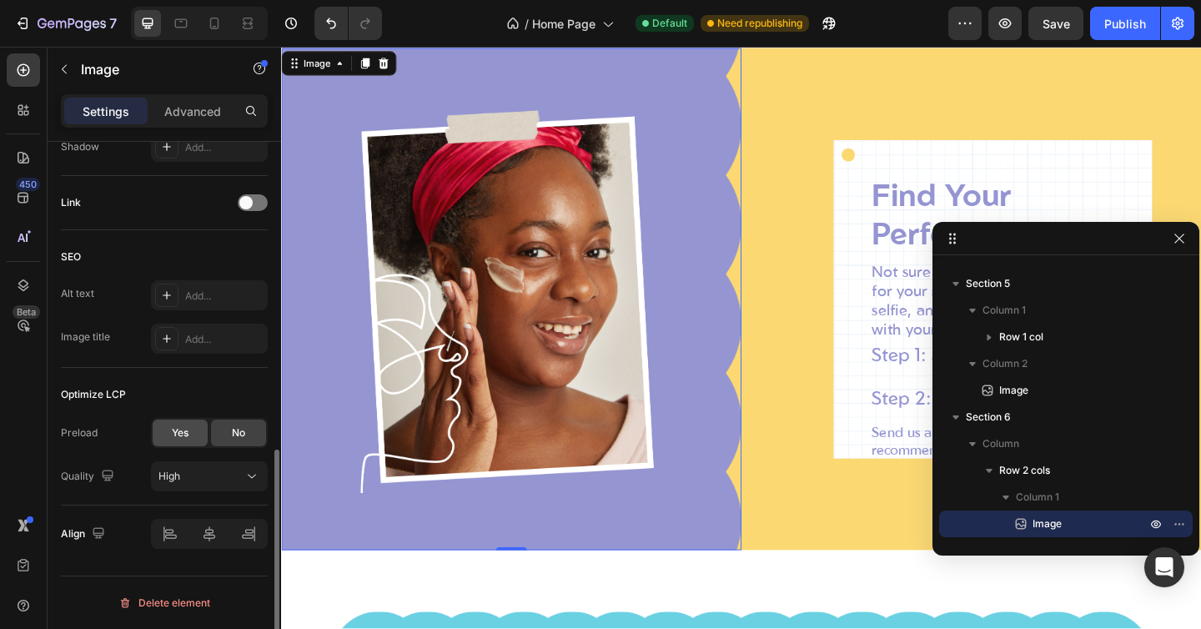
click at [191, 427] on div "Yes" at bounding box center [180, 433] width 55 height 27
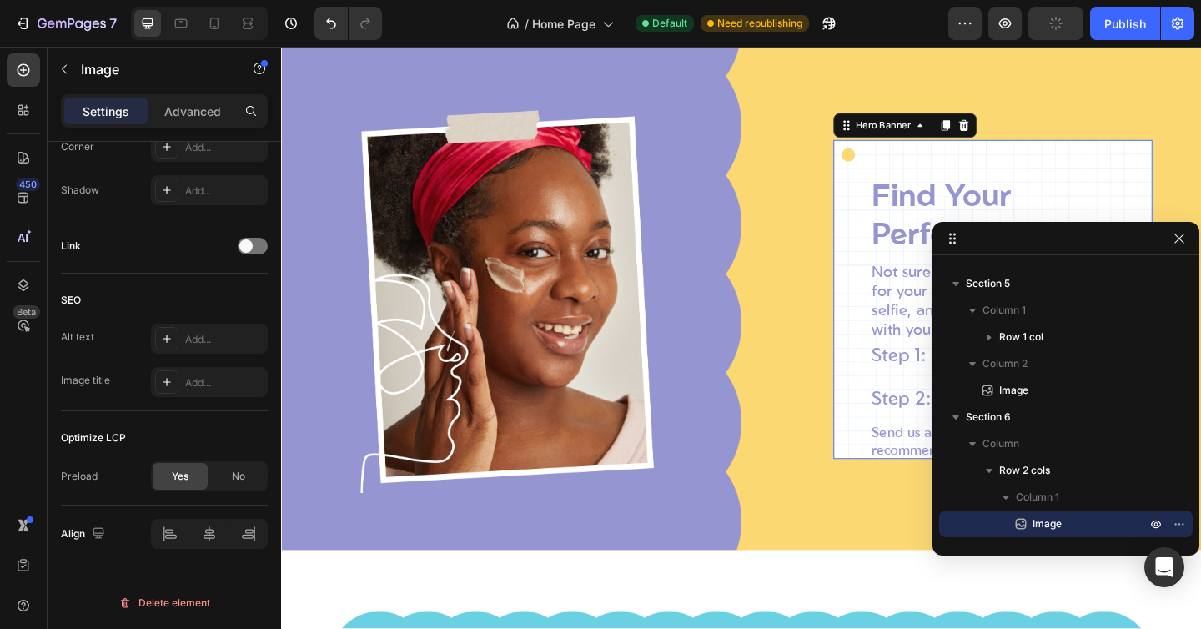
click at [937, 168] on div "Find Your Perfect Match Heading Not sure what products are best for your skin t…" at bounding box center [1055, 321] width 347 height 347
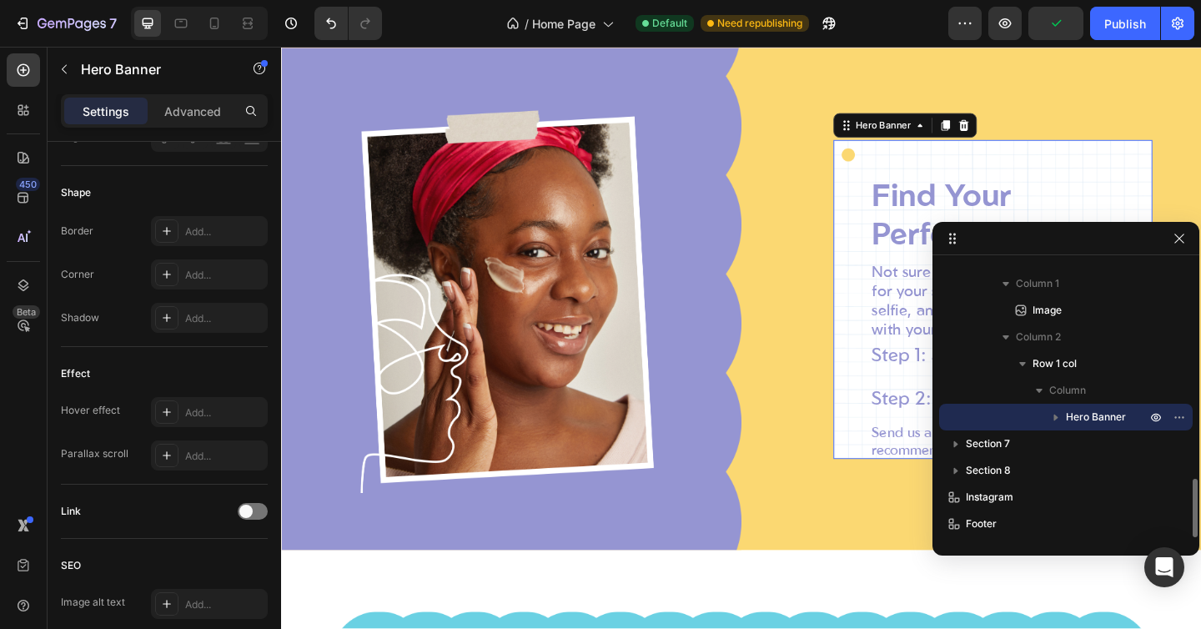
scroll to position [0, 0]
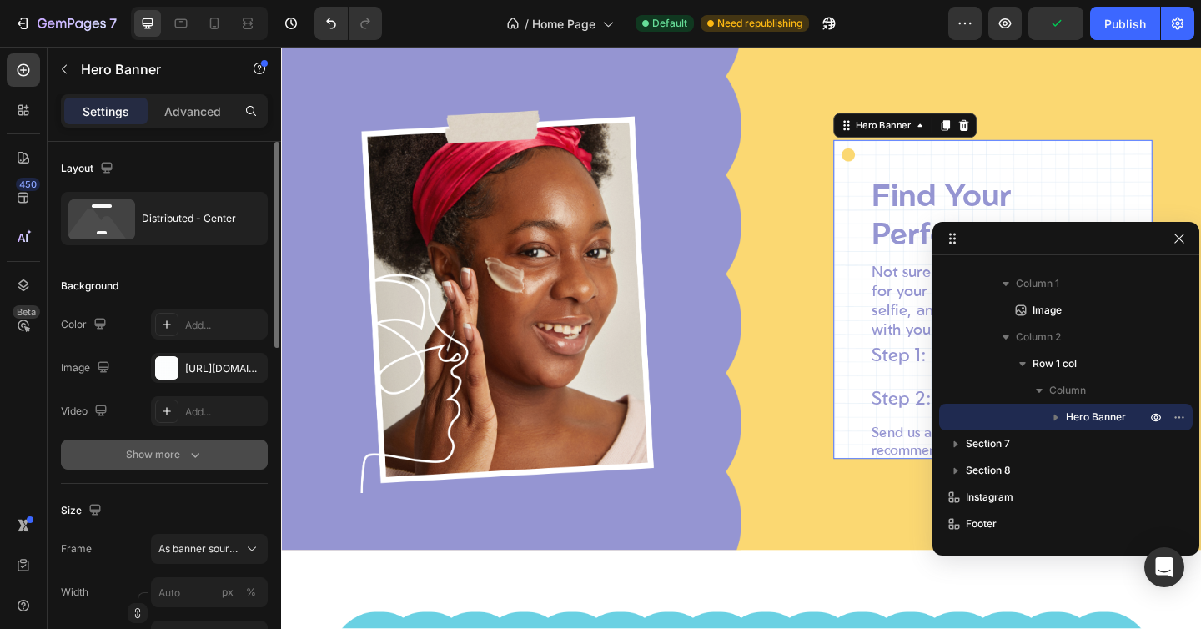
click at [144, 448] on div "Show more" at bounding box center [165, 454] width 78 height 17
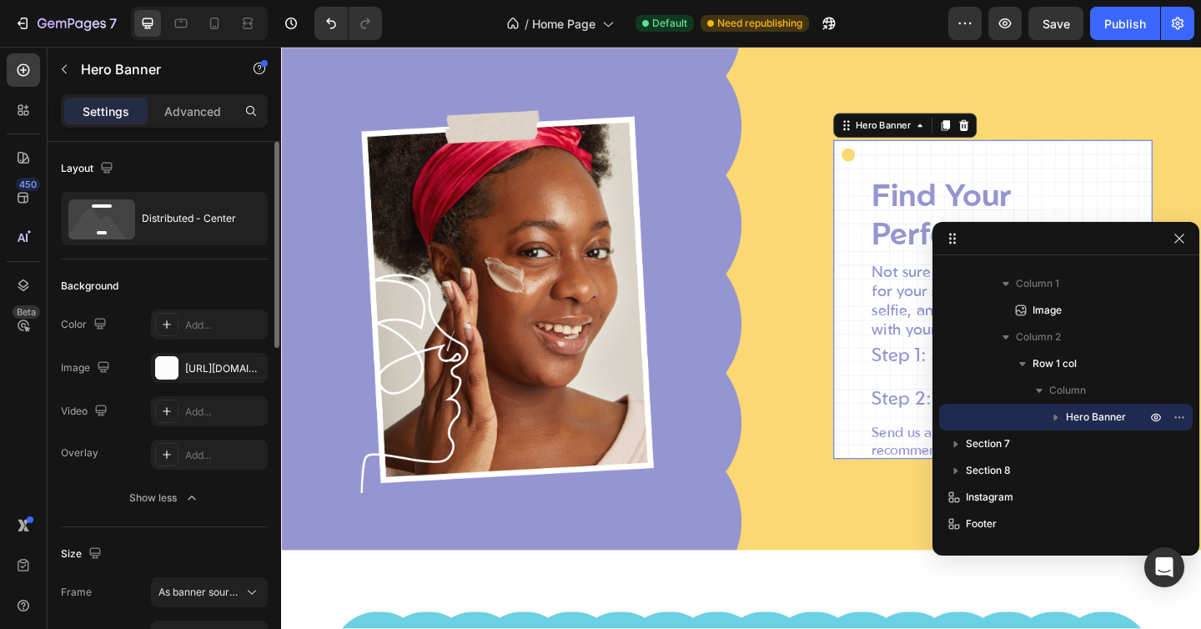
click at [198, 386] on div "The changes might be hidden by the video. Color Add... Image [URL][DOMAIN_NAME]…" at bounding box center [164, 367] width 207 height 117
click at [199, 375] on div "[URL][DOMAIN_NAME]" at bounding box center [209, 368] width 117 height 30
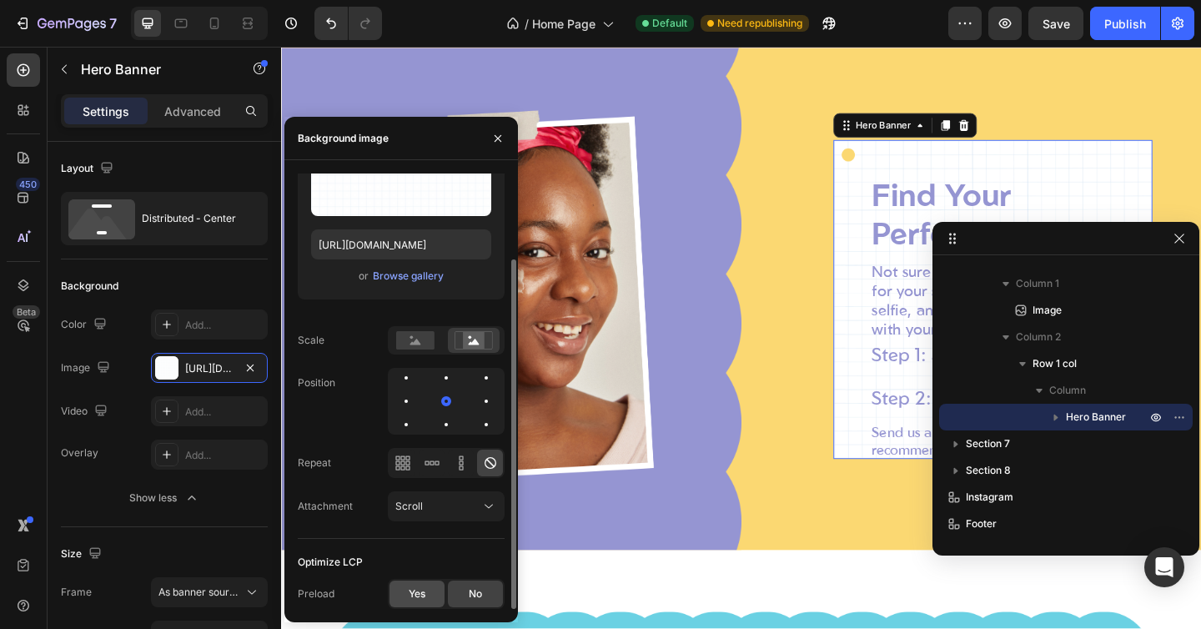
click at [413, 585] on div "Yes" at bounding box center [417, 594] width 55 height 27
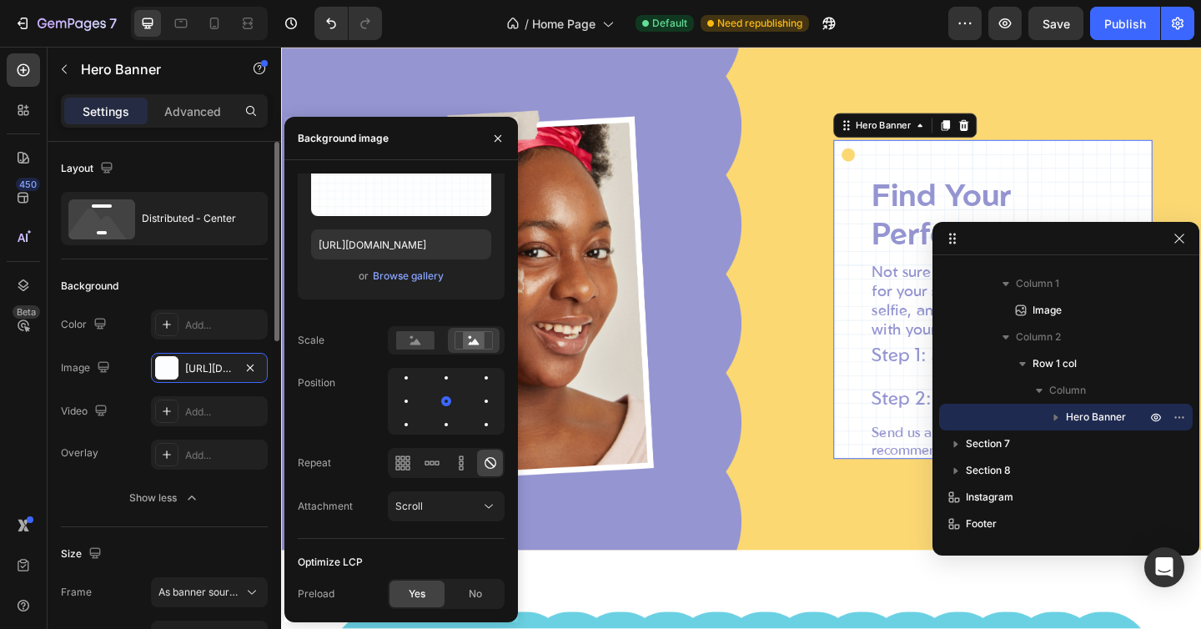
click at [120, 334] on div "Color Add..." at bounding box center [164, 324] width 207 height 30
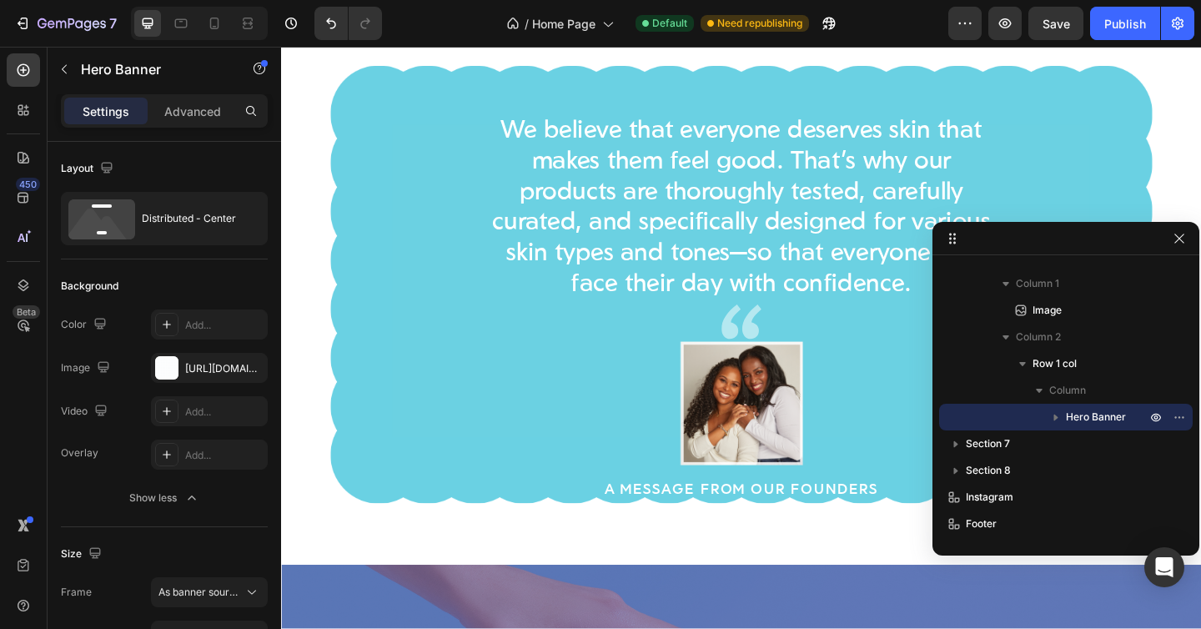
scroll to position [3943, 0]
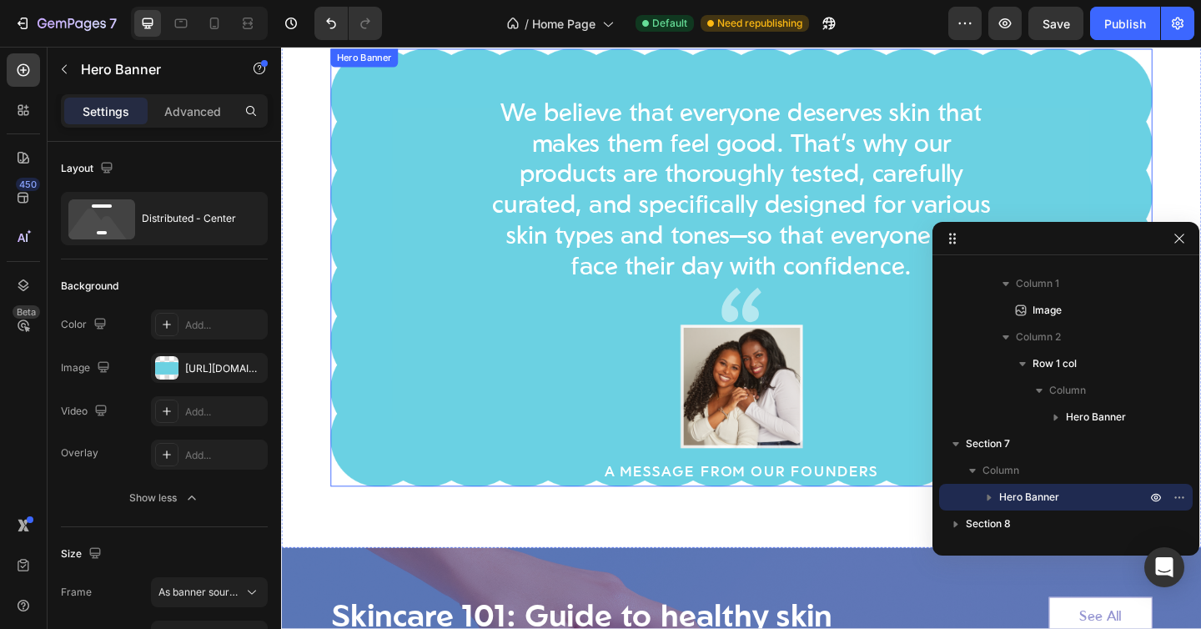
click at [378, 148] on div "We believe that everyone deserves skin that makes them feel good. That’s why ou…" at bounding box center [782, 287] width 894 height 476
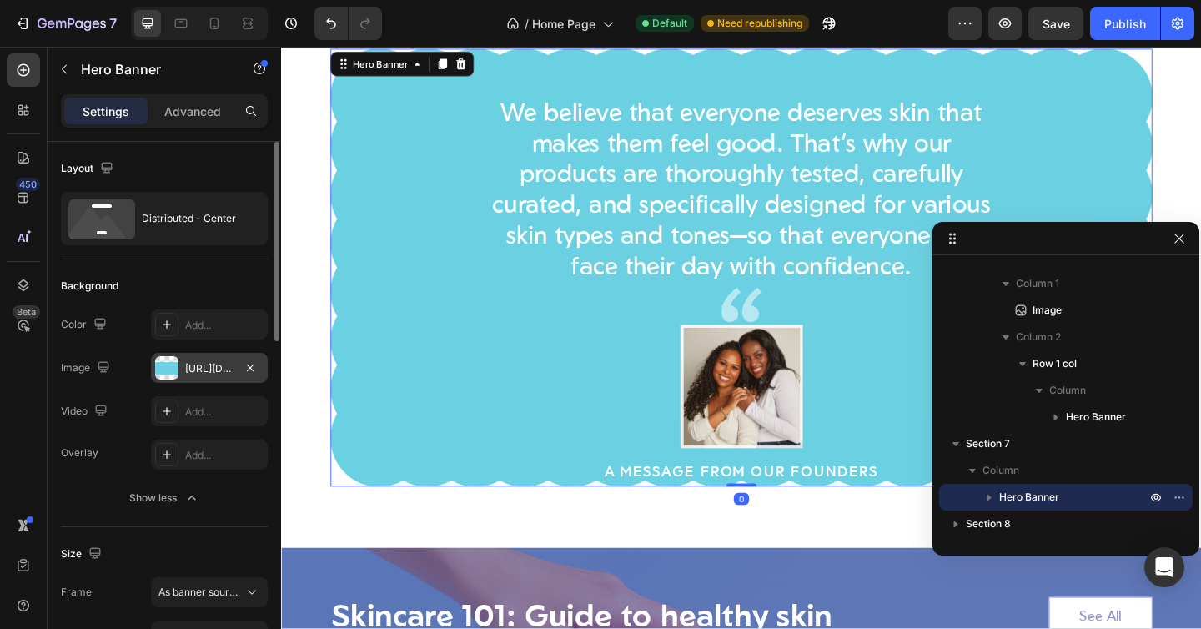
click at [178, 363] on div at bounding box center [166, 367] width 23 height 23
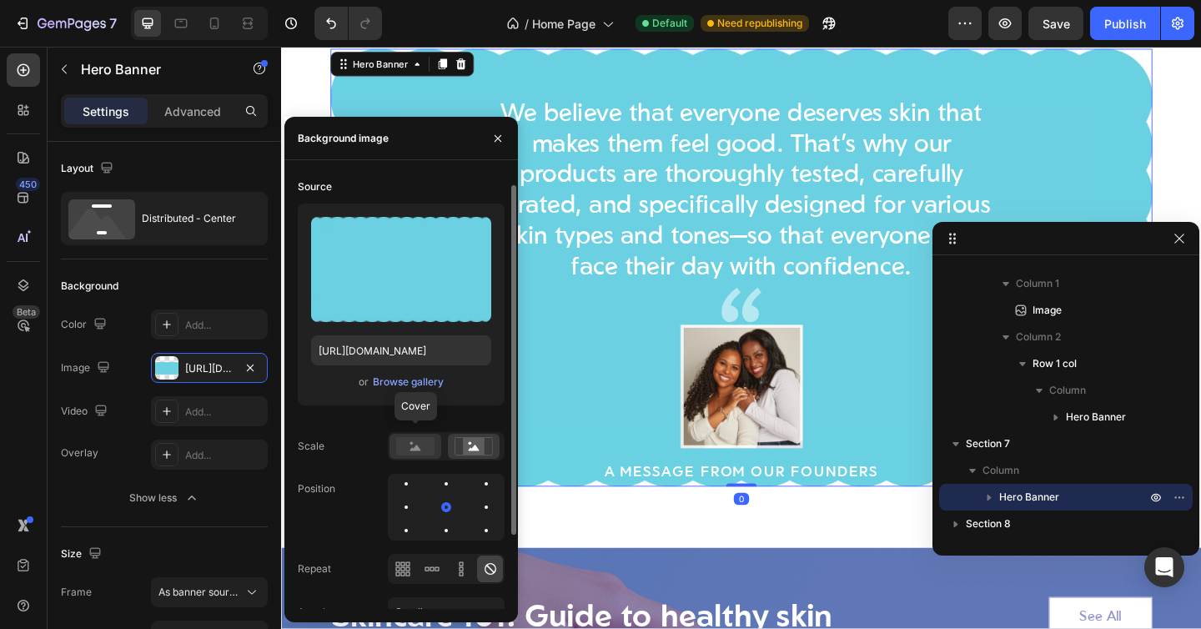
scroll to position [106, 0]
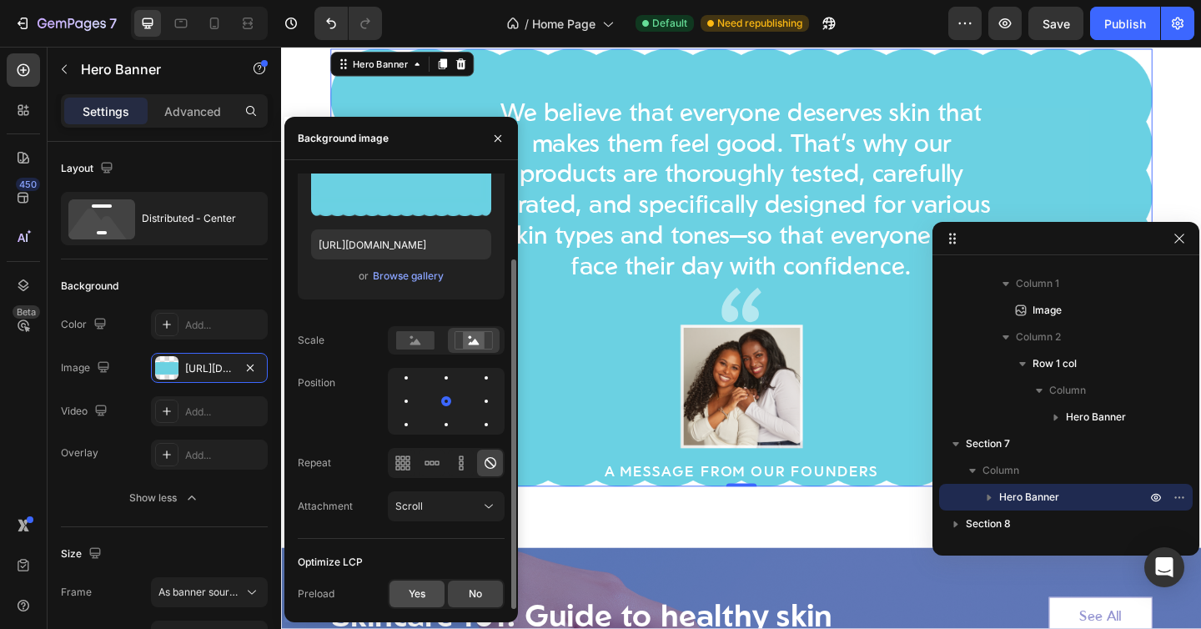
click at [420, 581] on div "Yes" at bounding box center [417, 594] width 55 height 27
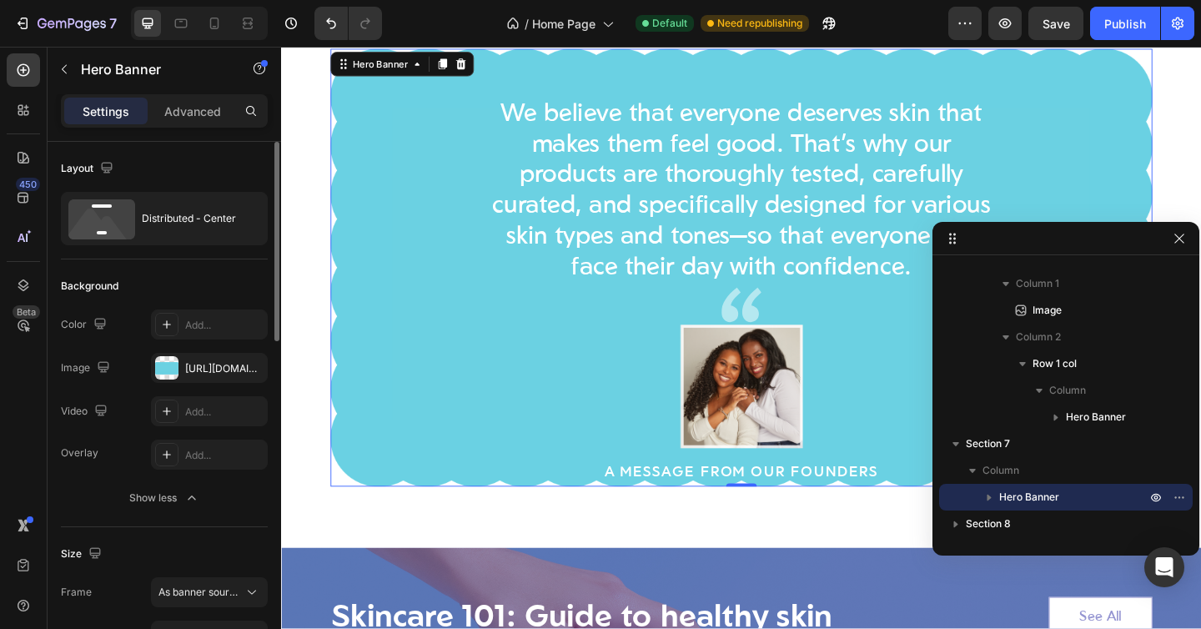
click at [132, 415] on div "Video Add..." at bounding box center [164, 411] width 207 height 30
click at [740, 446] on img at bounding box center [782, 417] width 134 height 134
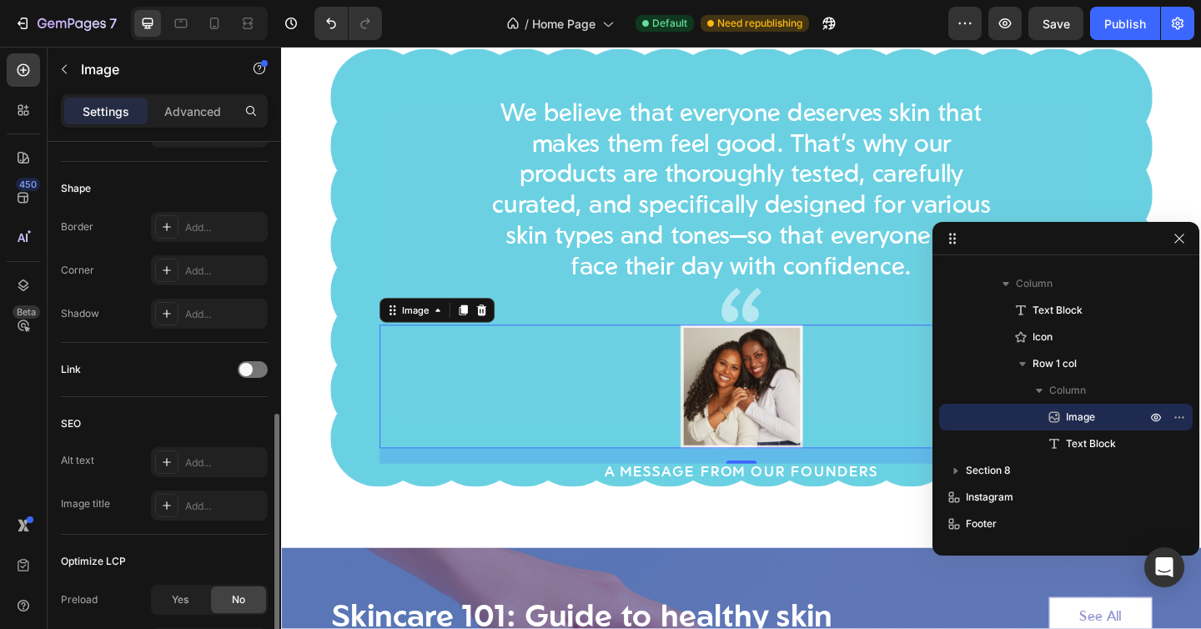
scroll to position [691, 0]
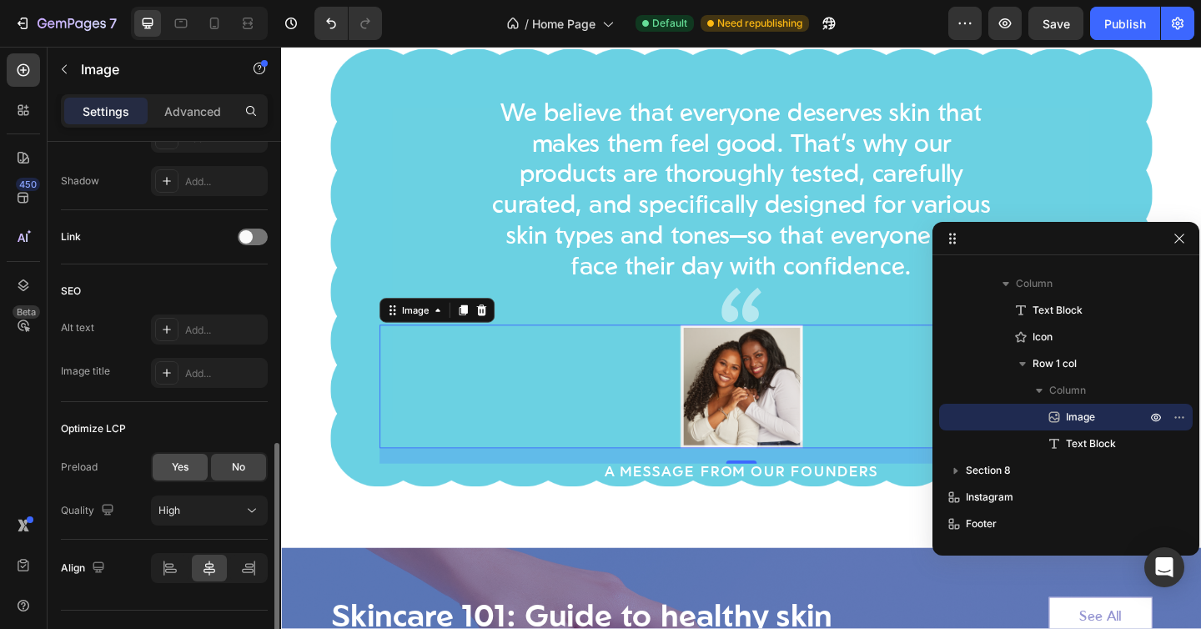
click at [187, 475] on div "Yes" at bounding box center [180, 467] width 55 height 27
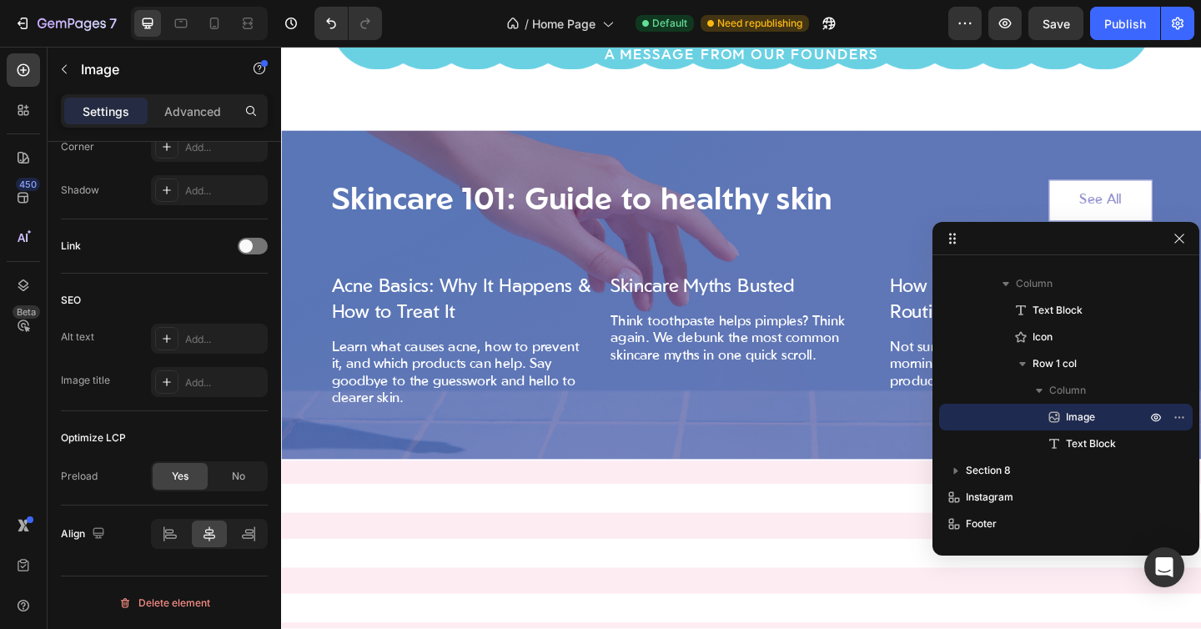
scroll to position [4403, 0]
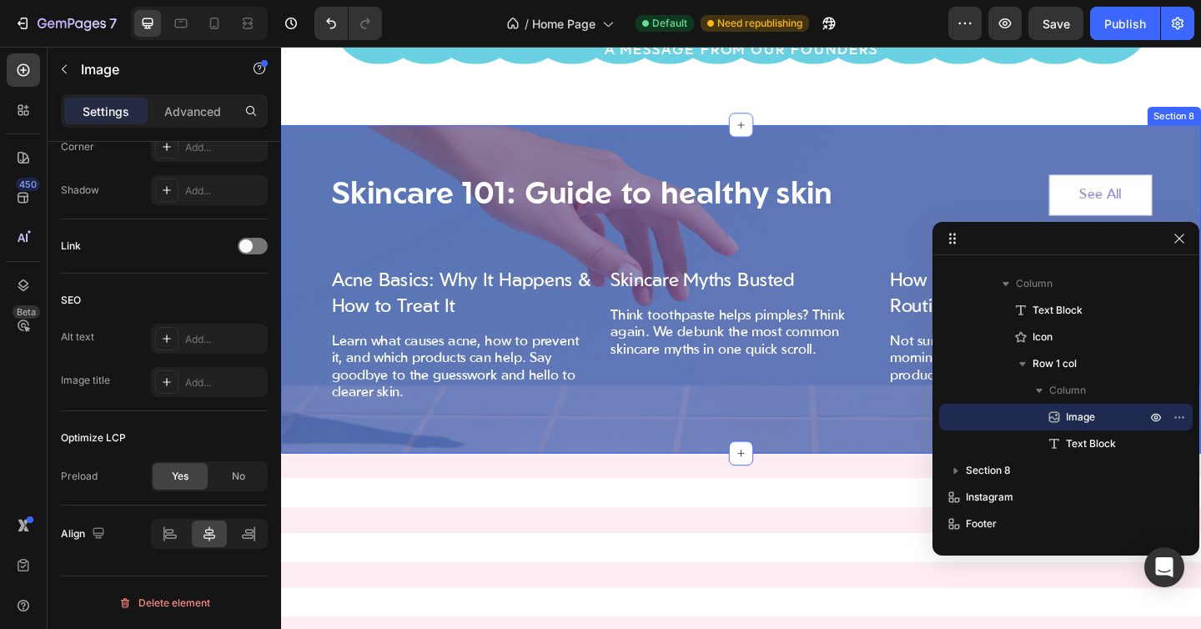
click at [463, 135] on div "Skincare 101: Guide to healthy skin Heading See All Button Row Image Acne Basic…" at bounding box center [781, 311] width 1001 height 357
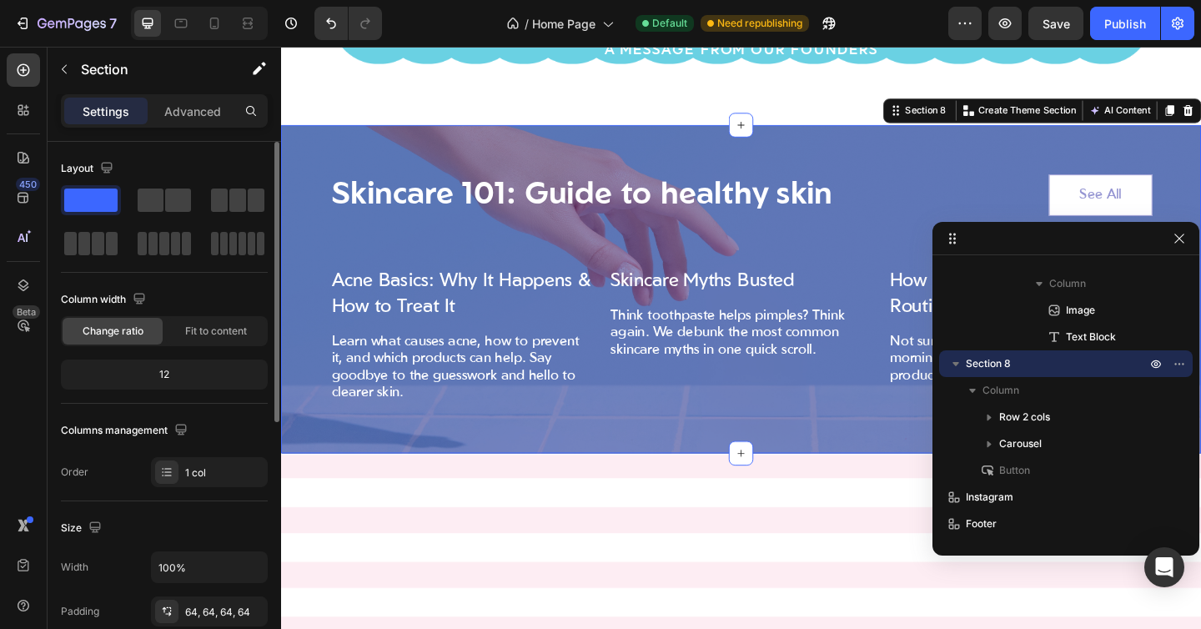
scroll to position [483, 0]
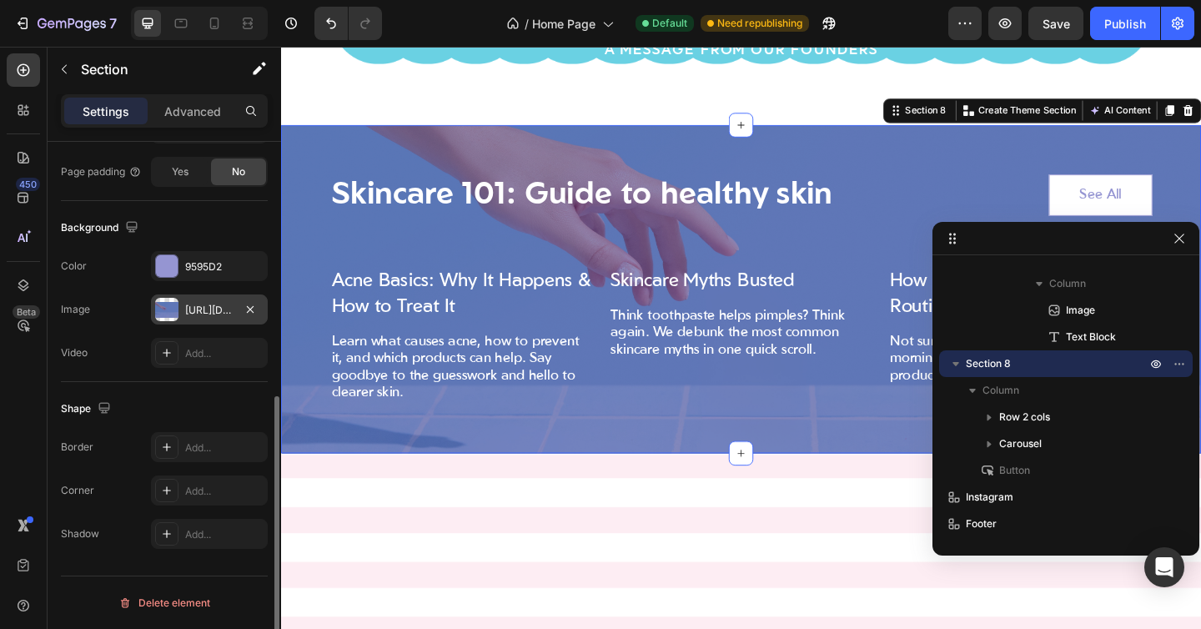
click at [192, 304] on div "[URL][DOMAIN_NAME]" at bounding box center [209, 310] width 48 height 15
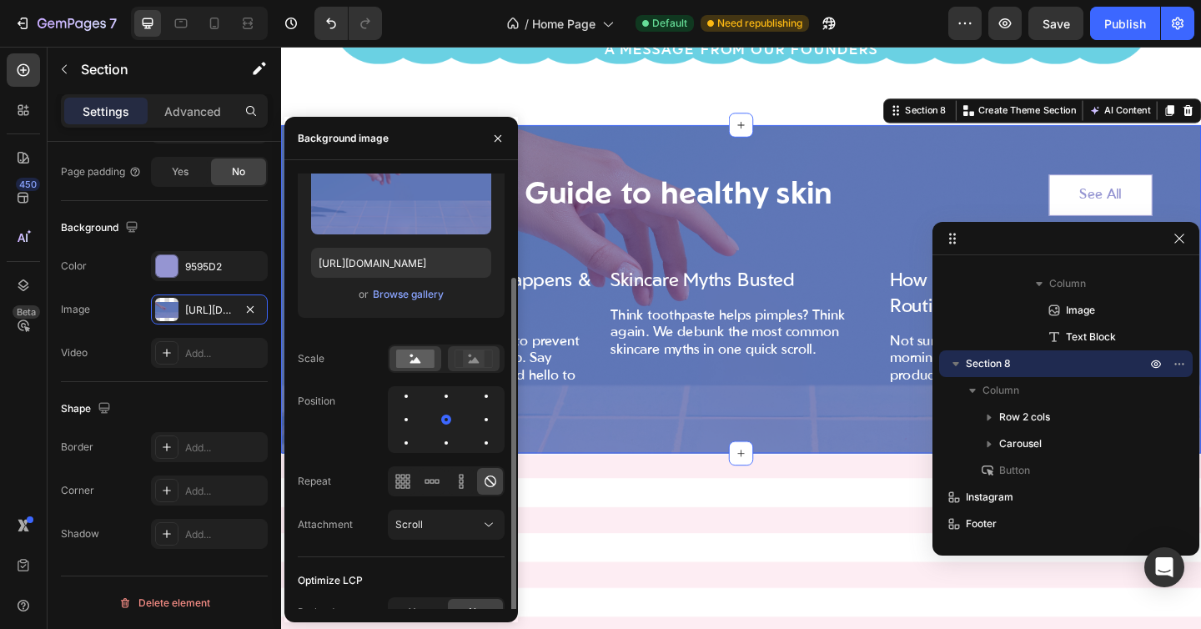
scroll to position [106, 0]
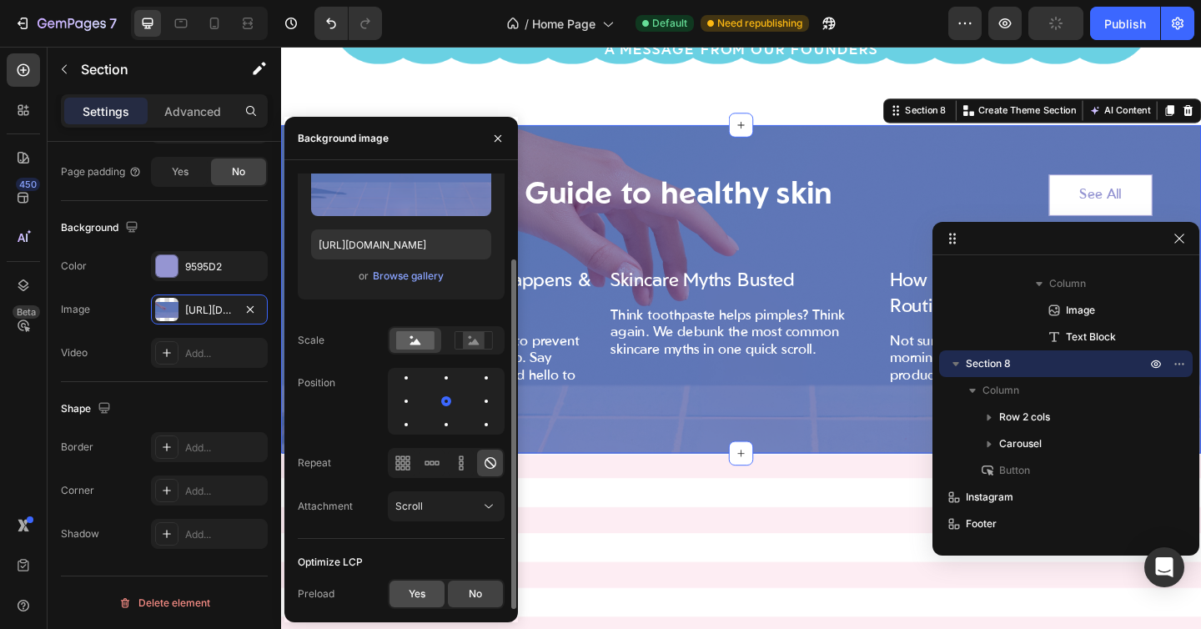
click at [416, 585] on div "Yes" at bounding box center [417, 594] width 55 height 27
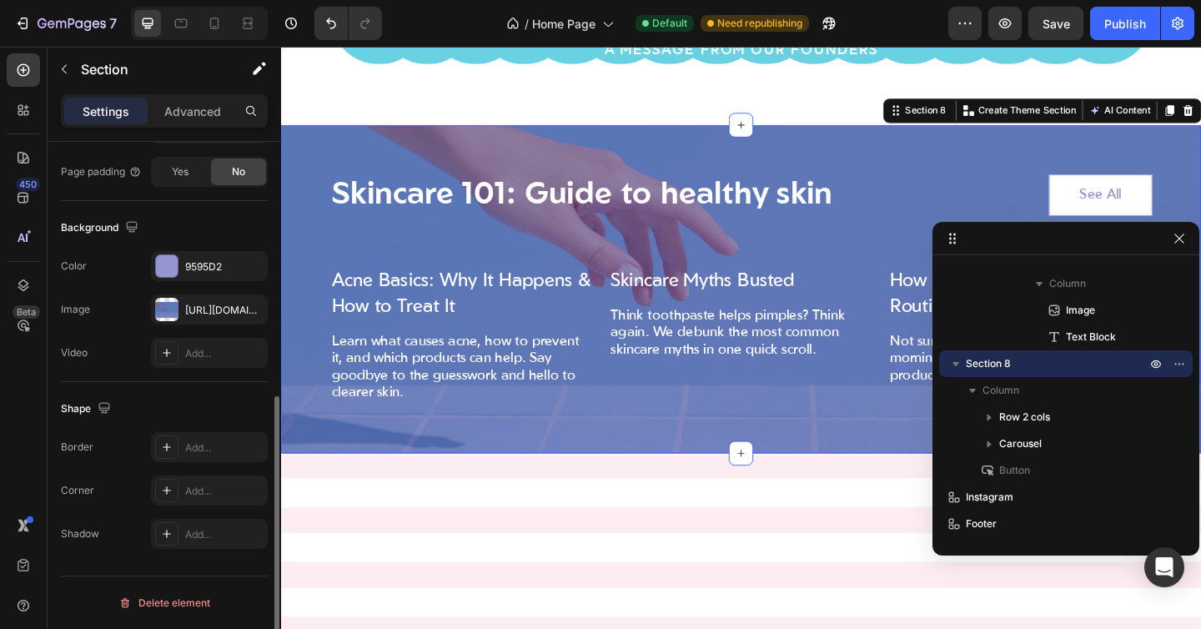
click at [110, 331] on div "The changes might be hidden by the image and the video. Color 9595D2 Image [URL…" at bounding box center [164, 309] width 207 height 117
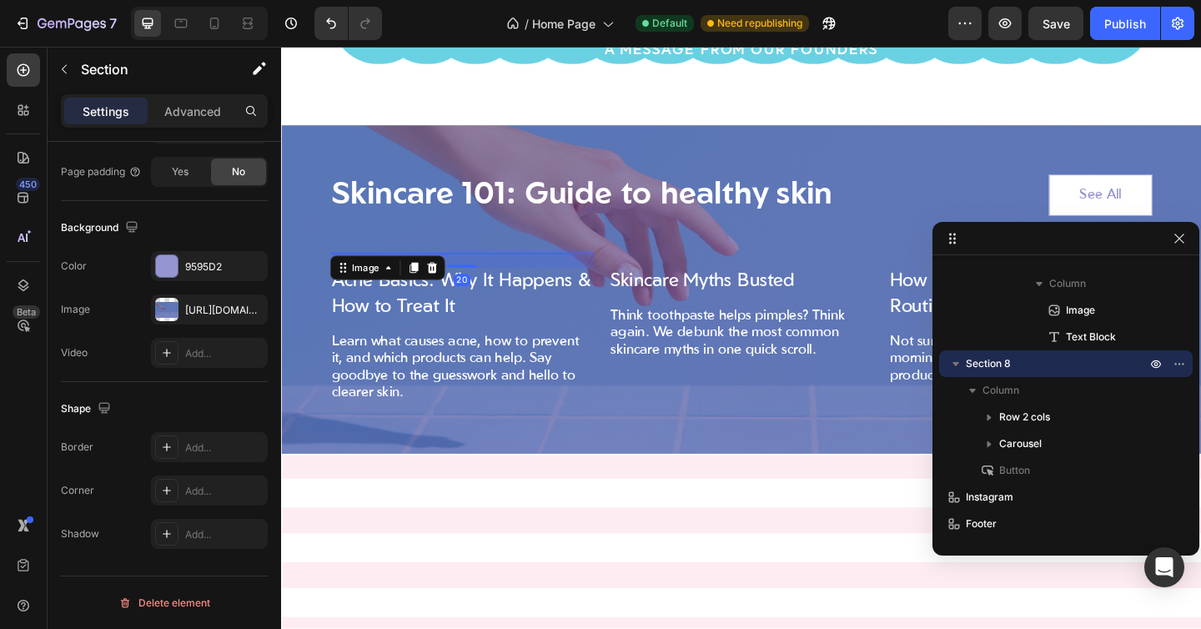
click at [440, 271] on img at bounding box center [478, 271] width 287 height 0
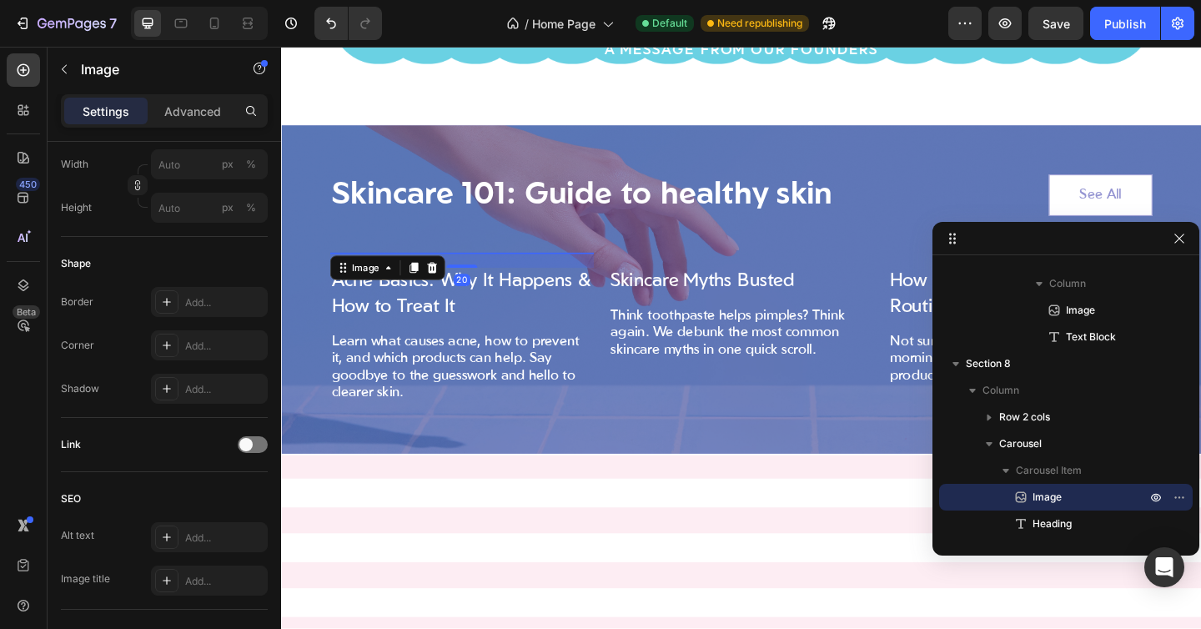
scroll to position [0, 0]
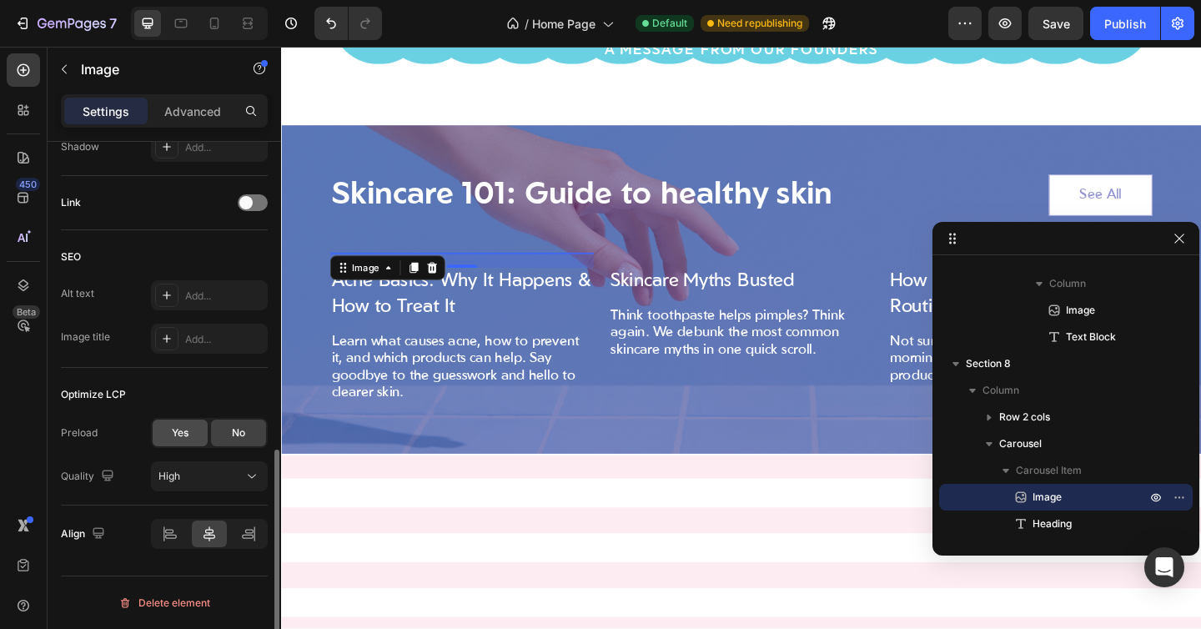
click at [179, 429] on span "Yes" at bounding box center [180, 432] width 17 height 15
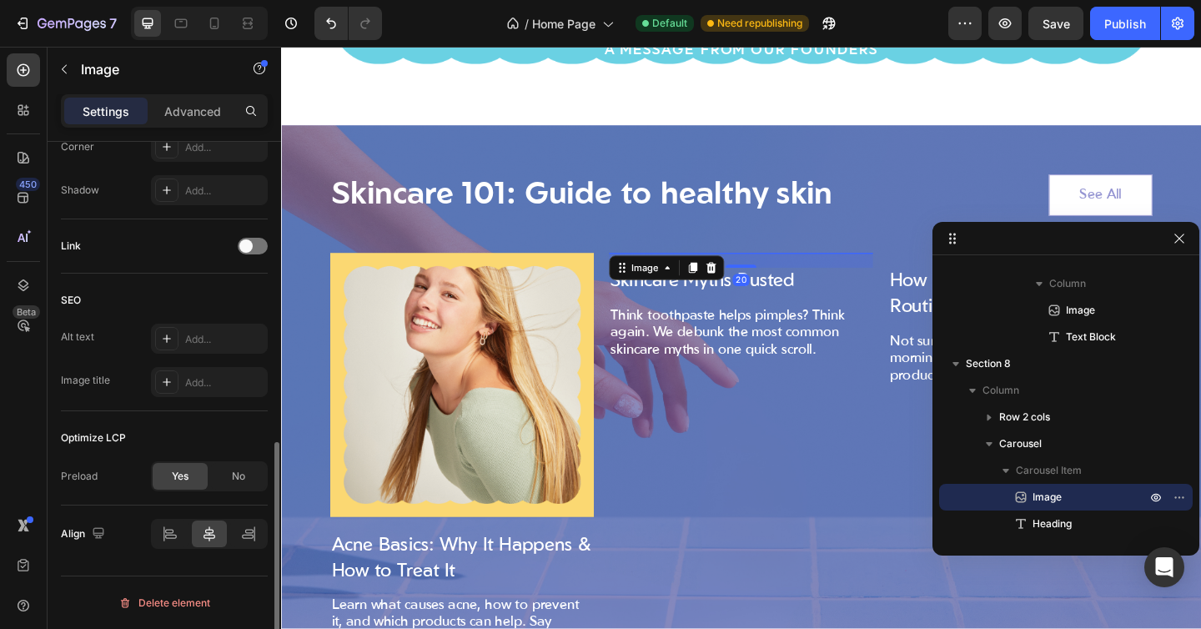
click at [663, 271] on img at bounding box center [781, 271] width 287 height 0
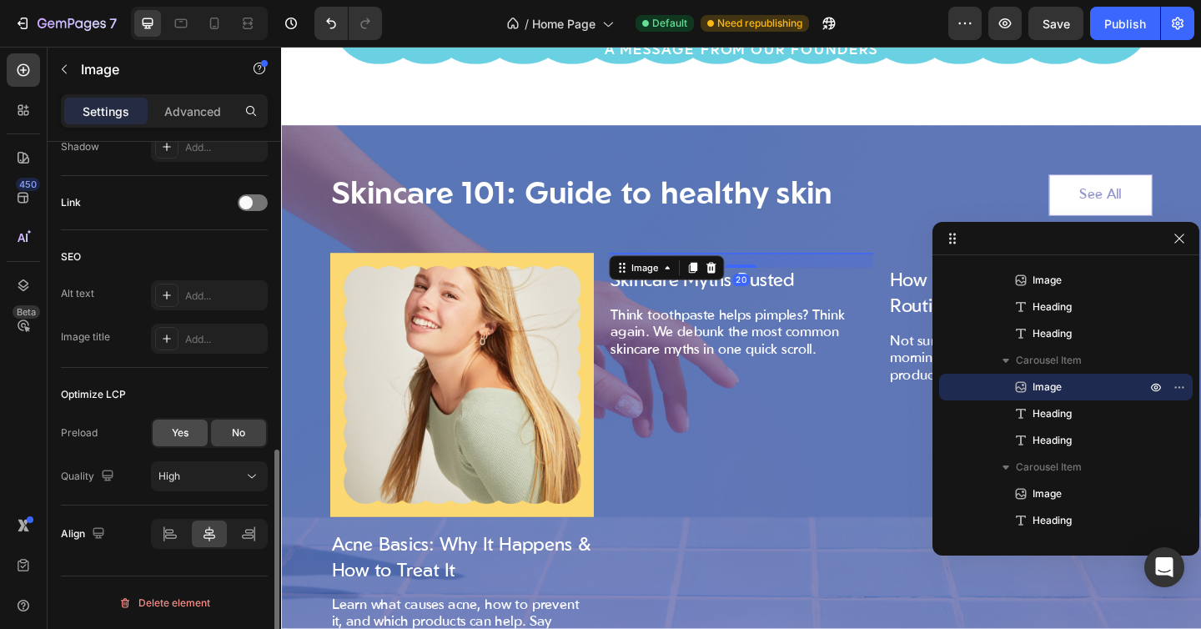
click at [181, 436] on span "Yes" at bounding box center [180, 432] width 17 height 15
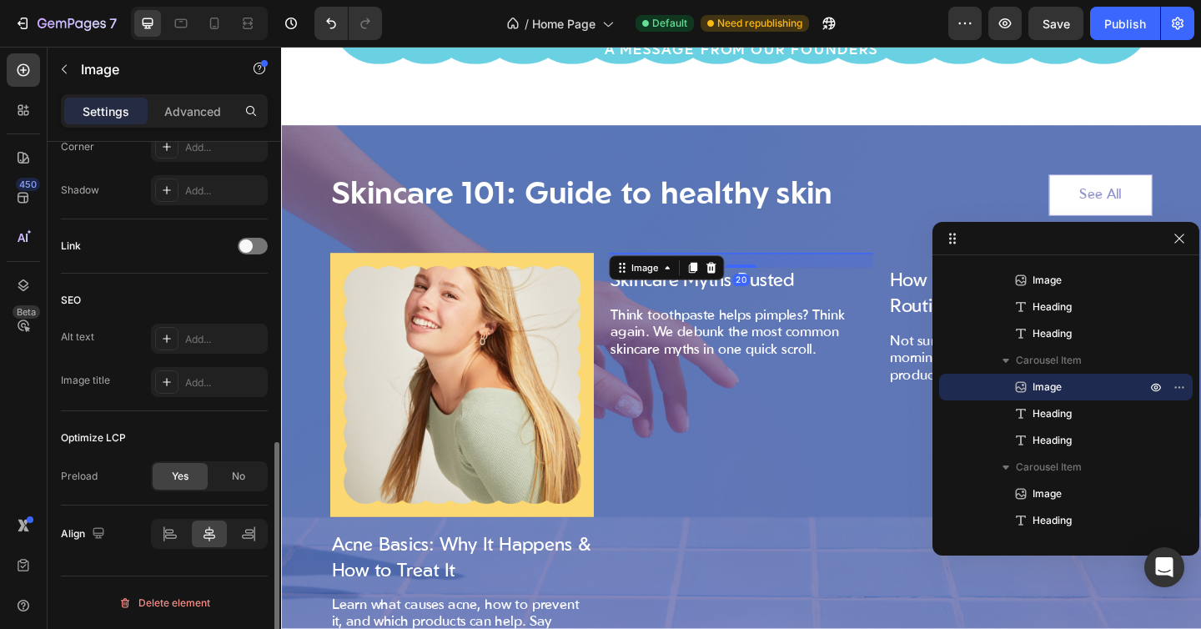
scroll to position [682, 0]
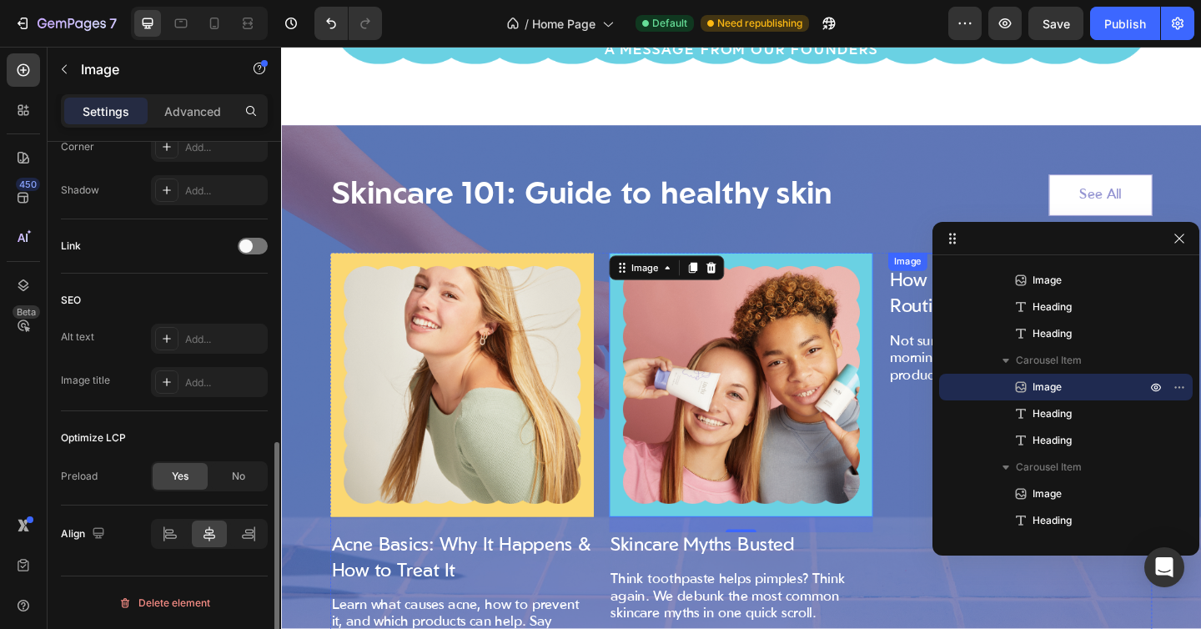
click at [953, 271] on img at bounding box center [1085, 271] width 287 height 0
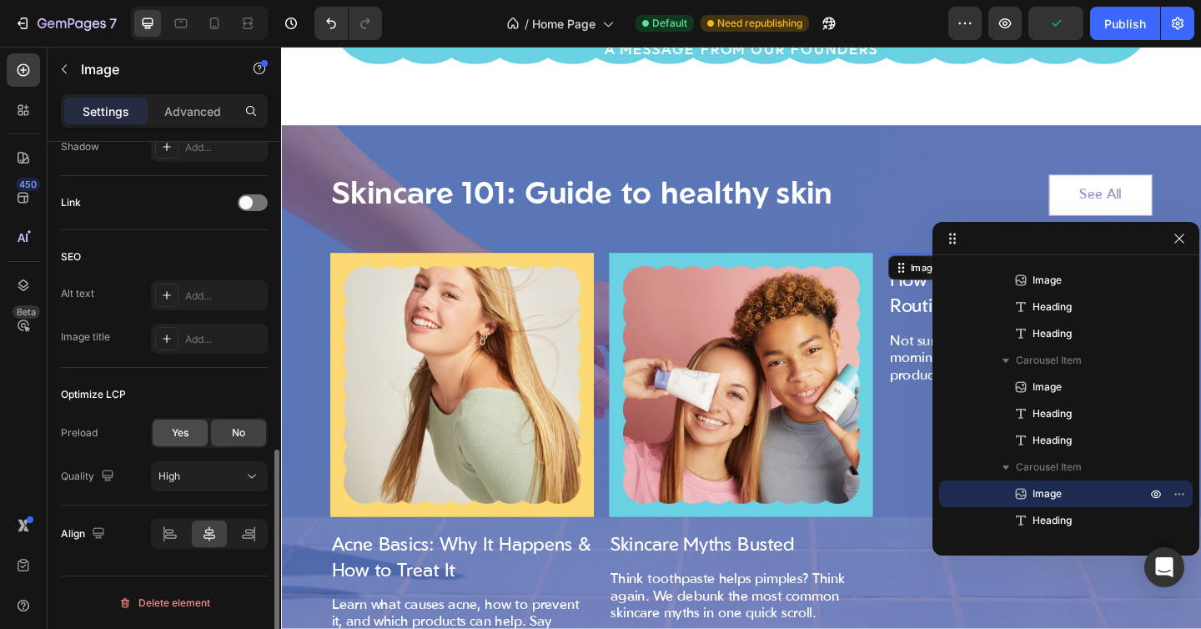
click at [179, 431] on span "Yes" at bounding box center [180, 432] width 17 height 15
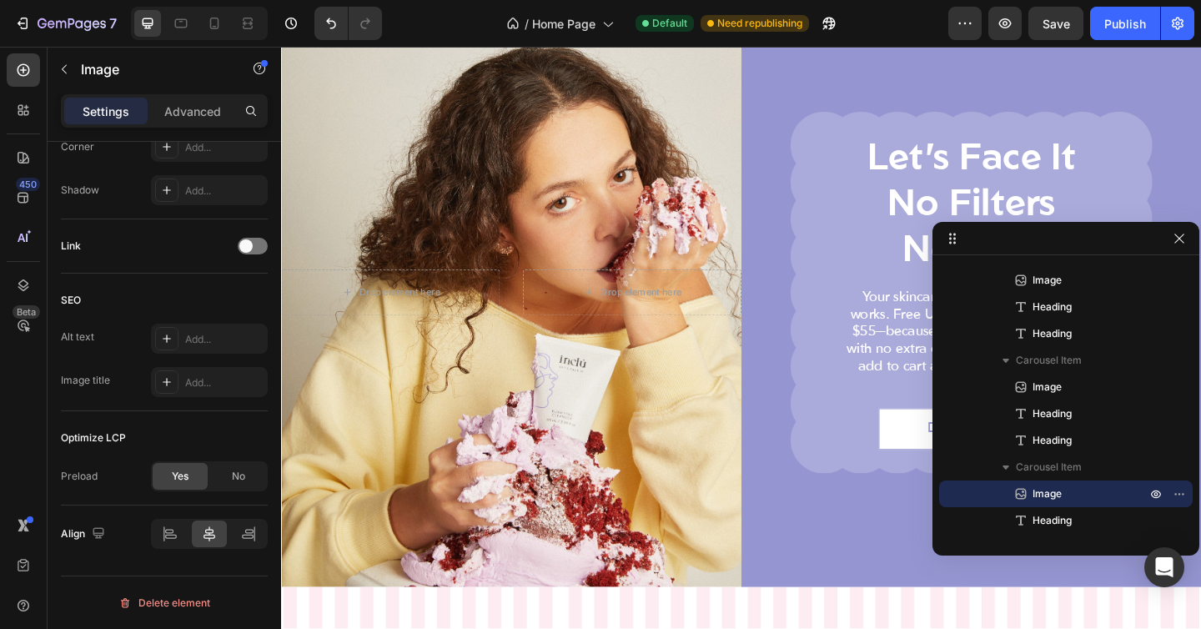
scroll to position [0, 0]
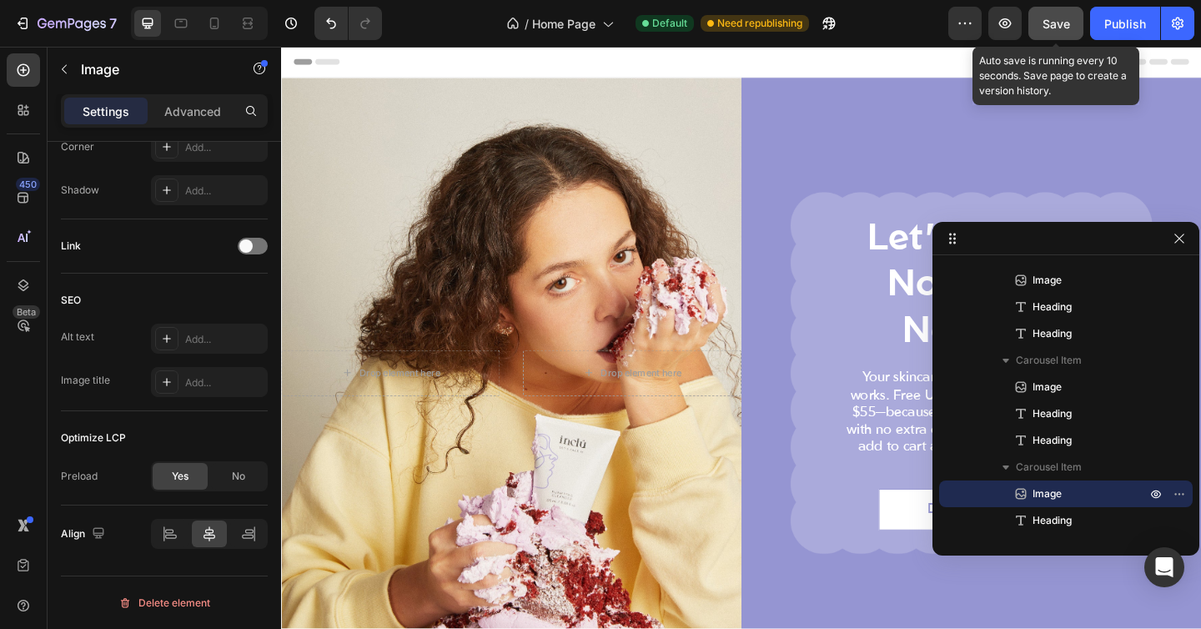
click at [1059, 17] on span "Save" at bounding box center [1057, 24] width 28 height 14
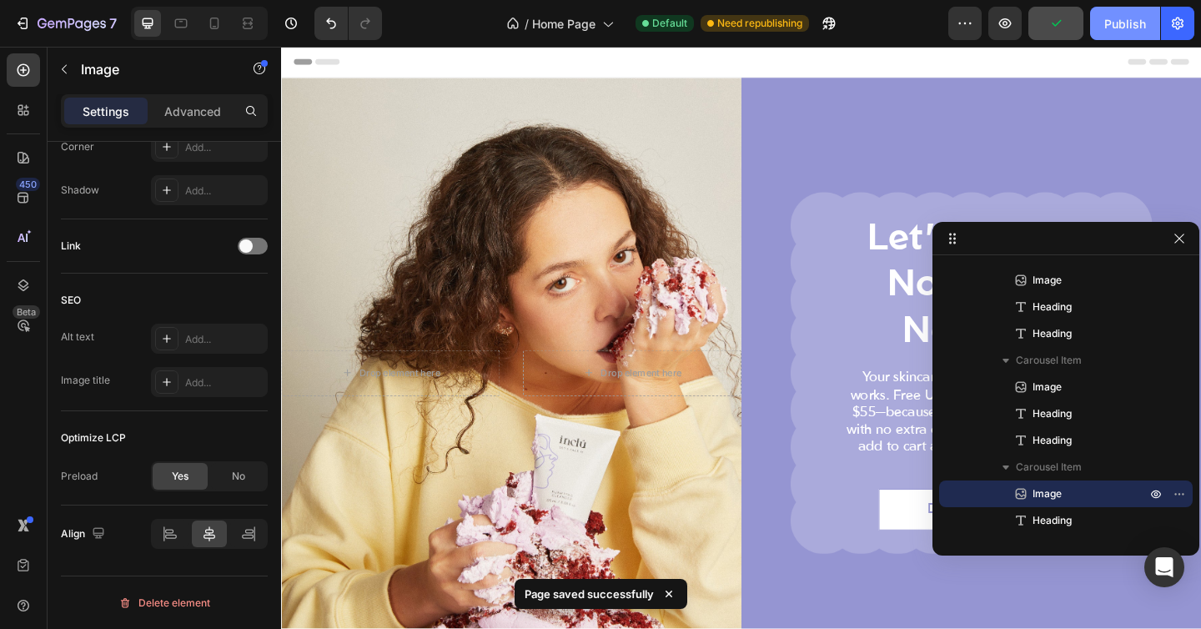
click at [1113, 19] on div "Publish" at bounding box center [1125, 24] width 42 height 18
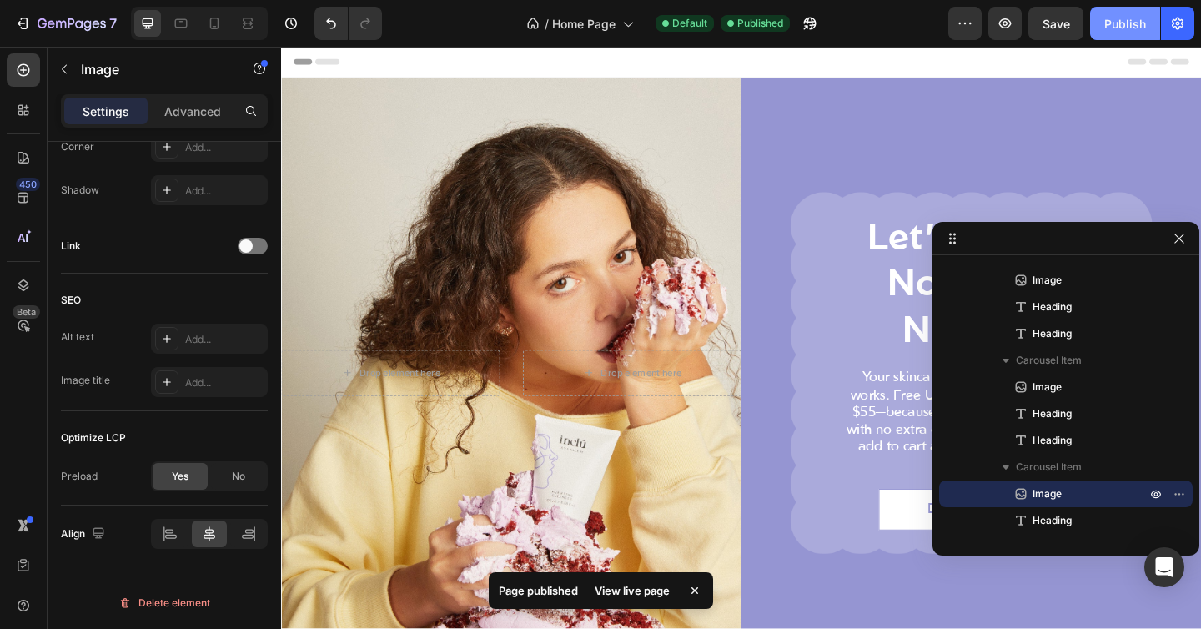
click at [1104, 23] on button "Publish" at bounding box center [1125, 23] width 70 height 33
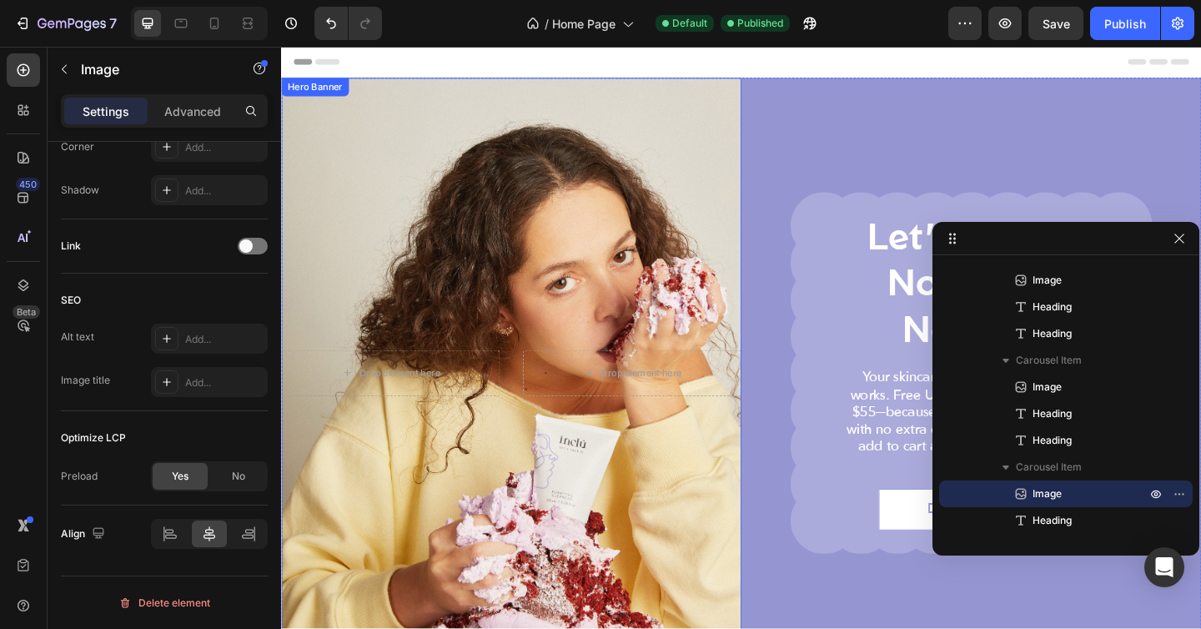
click at [583, 272] on div "Overlay" at bounding box center [531, 401] width 501 height 641
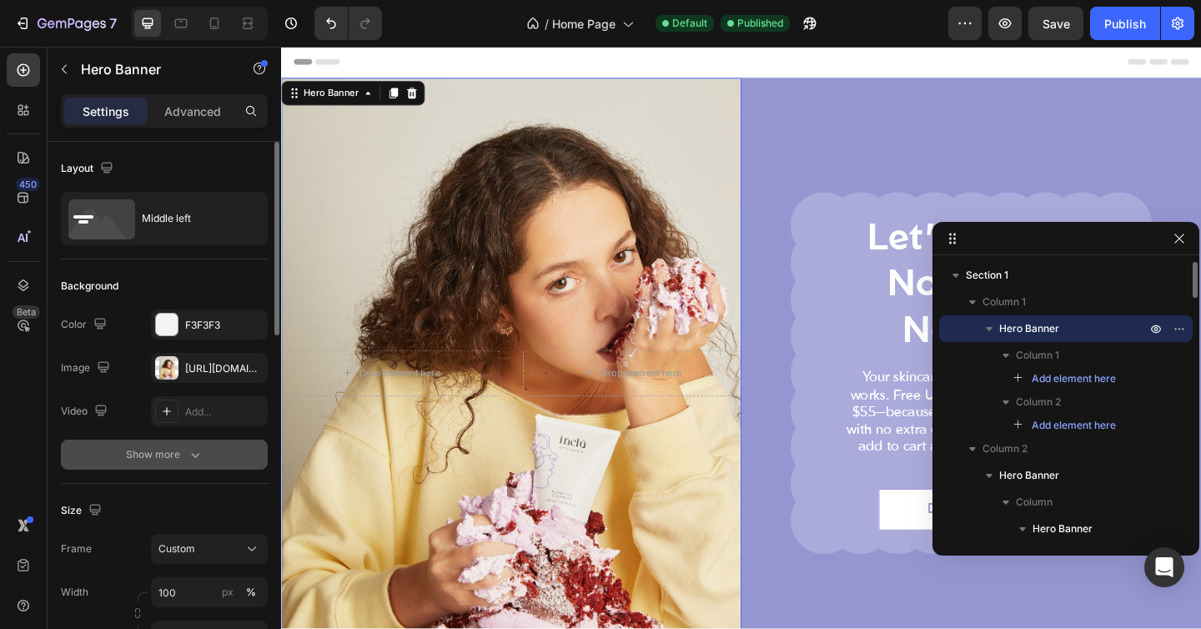
click at [182, 450] on div "Show more" at bounding box center [165, 454] width 78 height 17
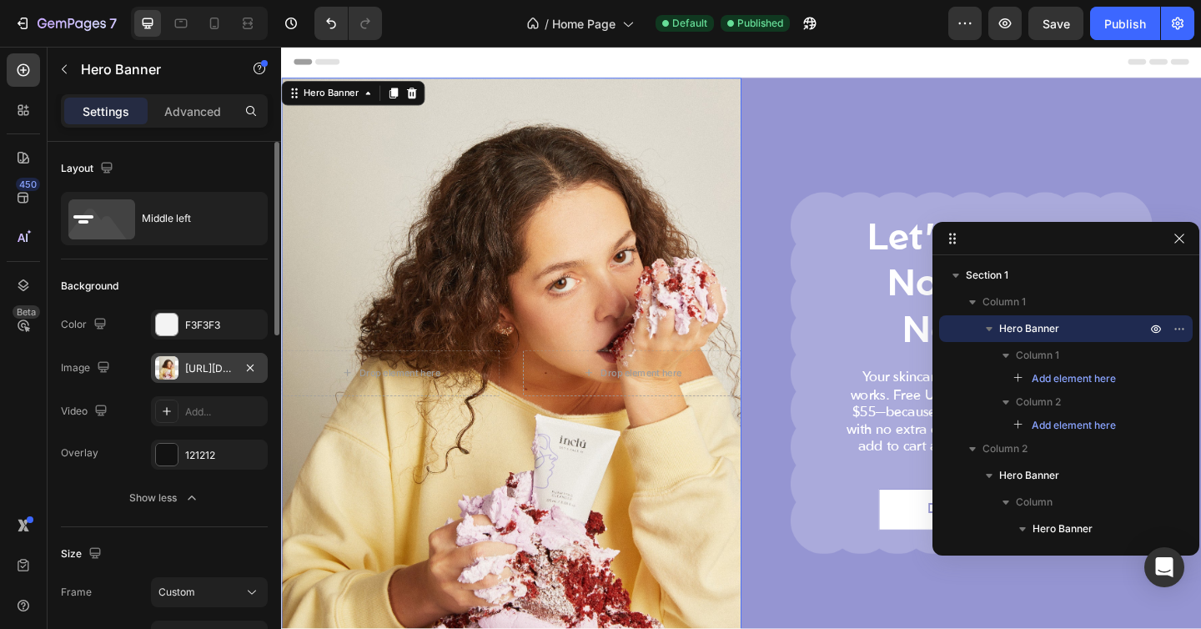
click at [196, 376] on div "[URL][DOMAIN_NAME]" at bounding box center [209, 368] width 117 height 30
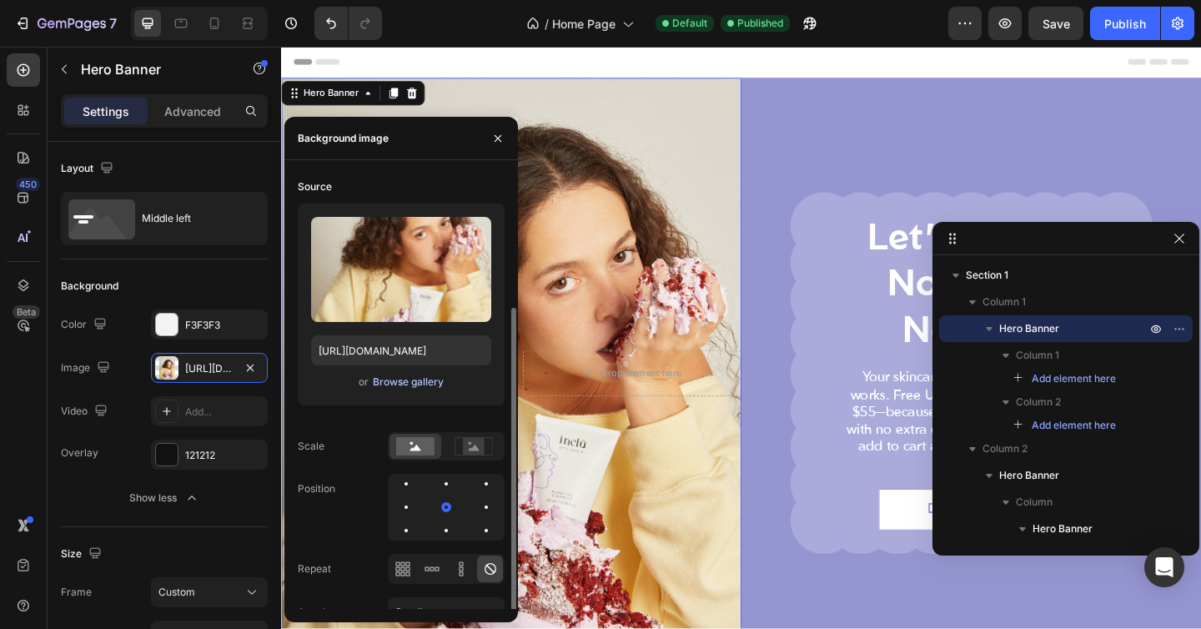
scroll to position [106, 0]
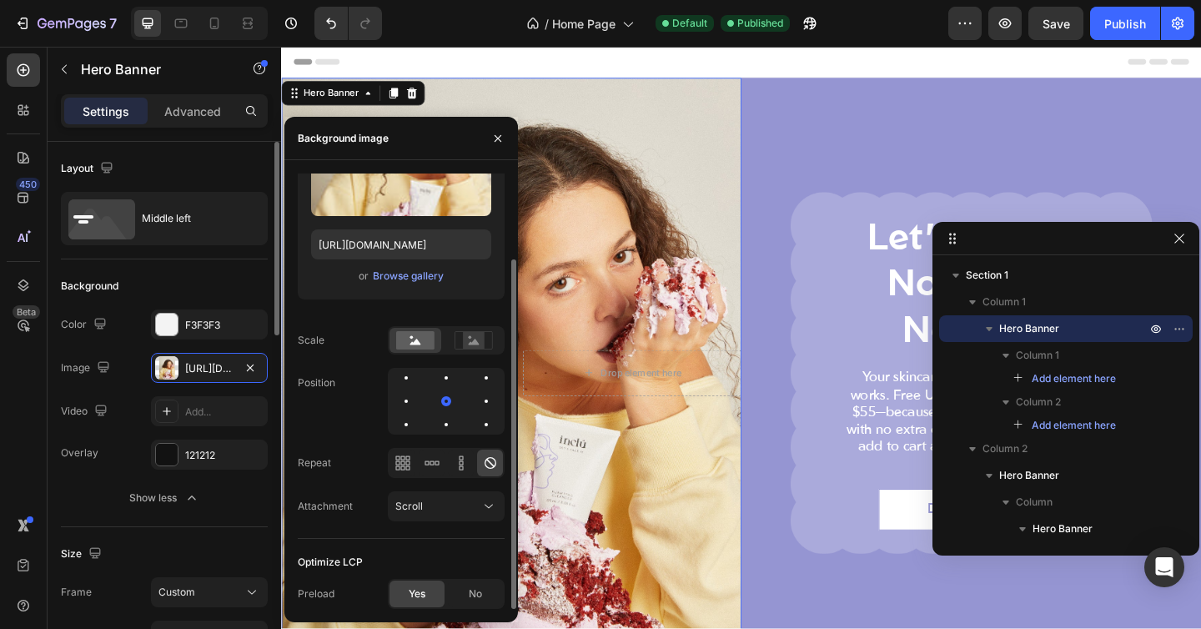
click at [184, 289] on div "Background" at bounding box center [164, 286] width 207 height 27
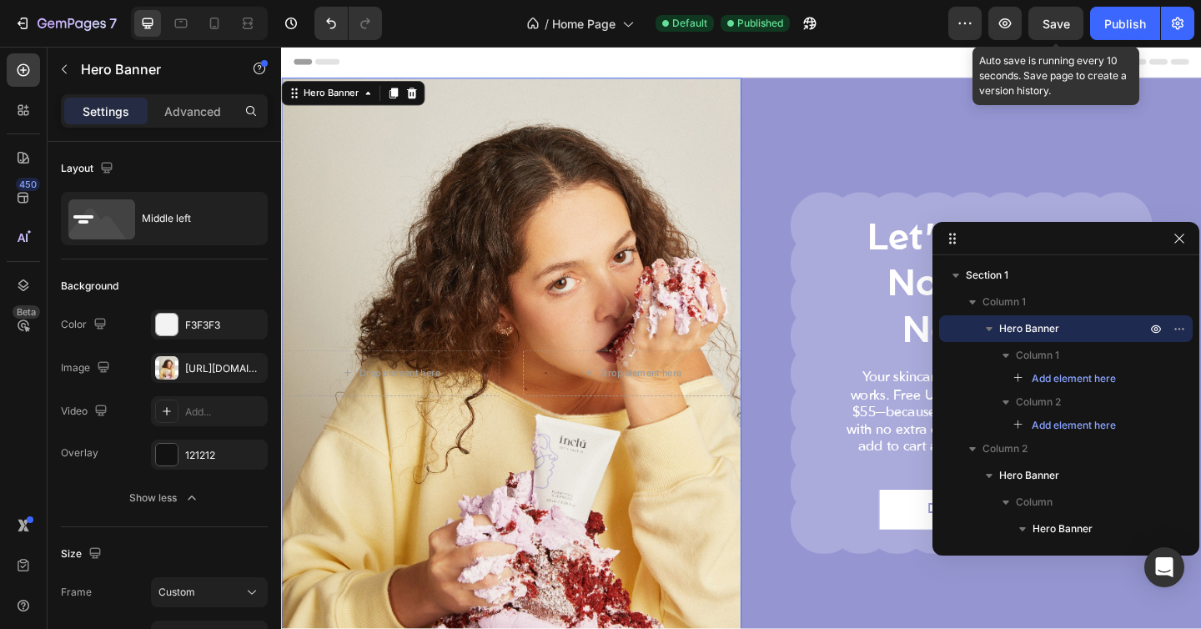
click at [1052, 26] on span "Save" at bounding box center [1057, 24] width 28 height 14
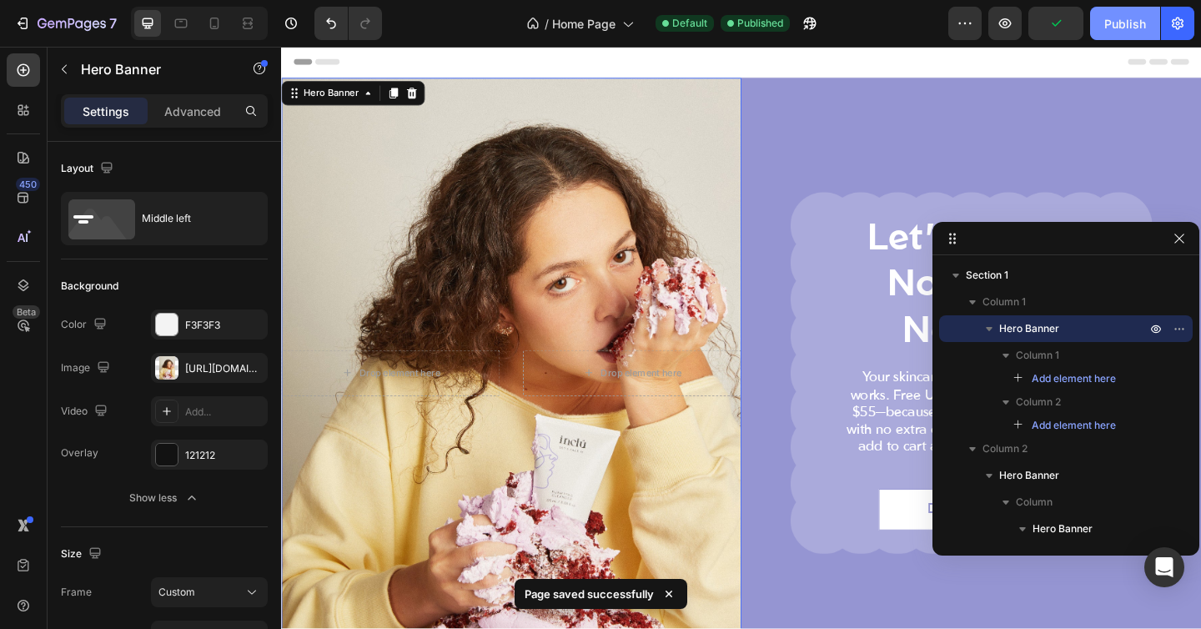
click at [1119, 25] on div "Publish" at bounding box center [1125, 24] width 42 height 18
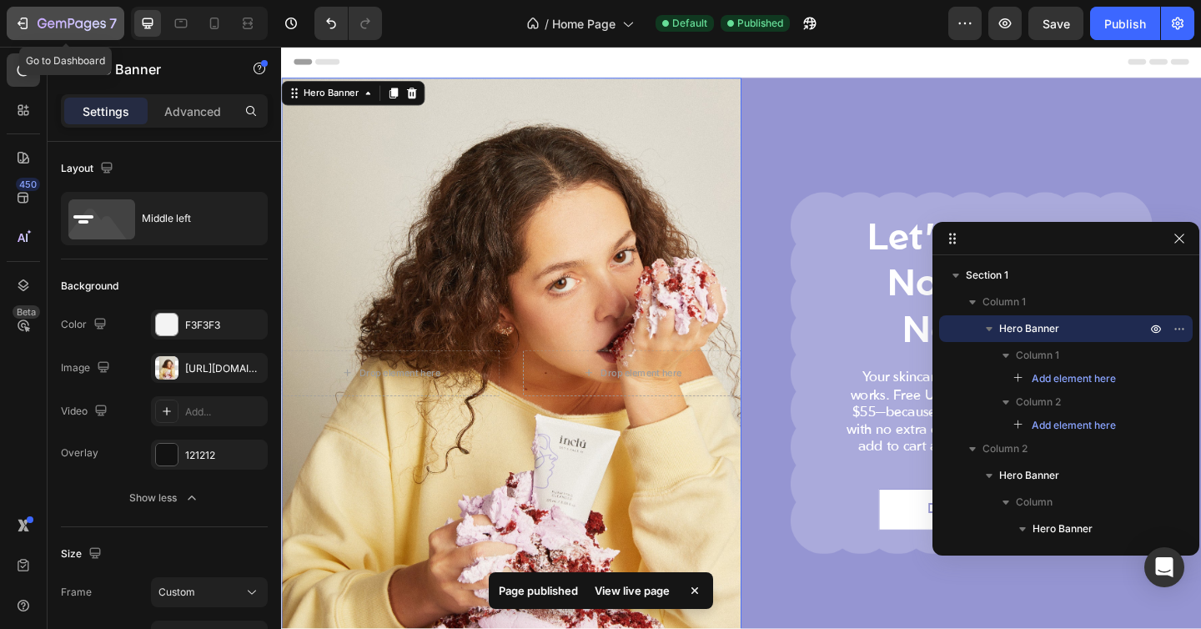
click at [26, 16] on icon "button" at bounding box center [22, 23] width 17 height 17
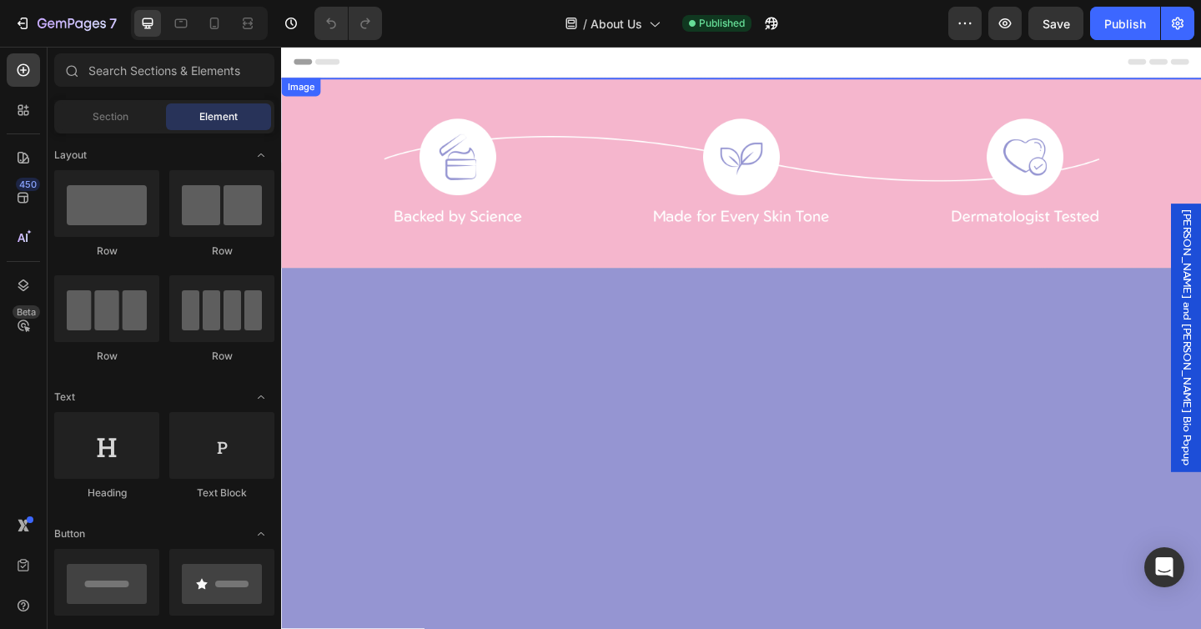
click at [704, 81] on img at bounding box center [781, 81] width 1001 height 0
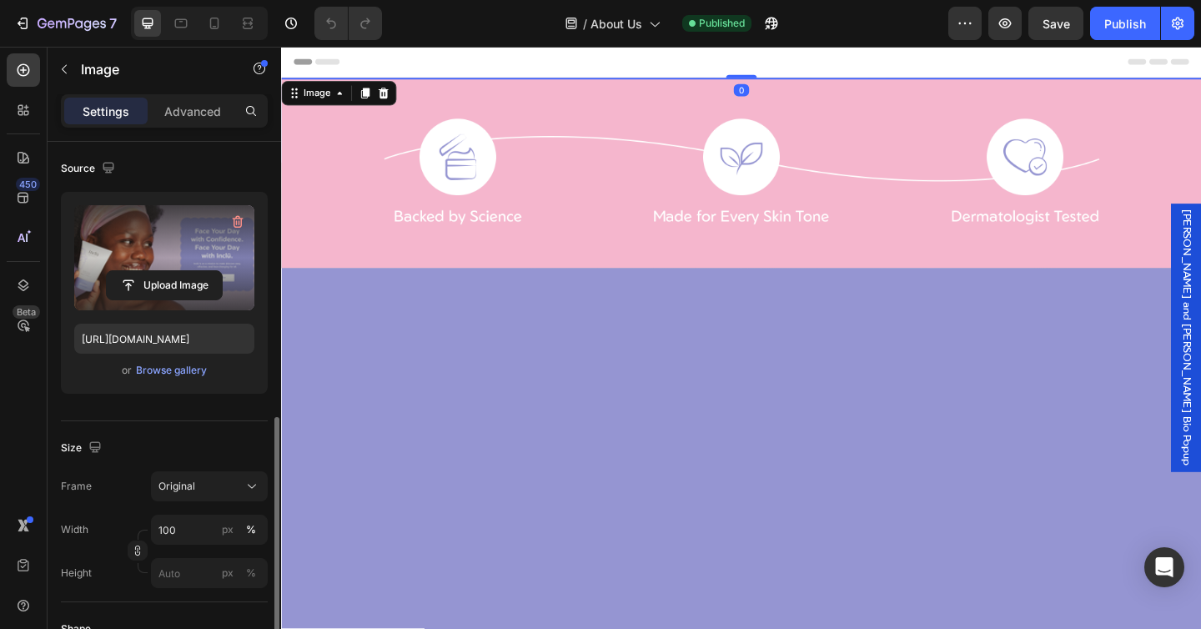
scroll to position [725, 0]
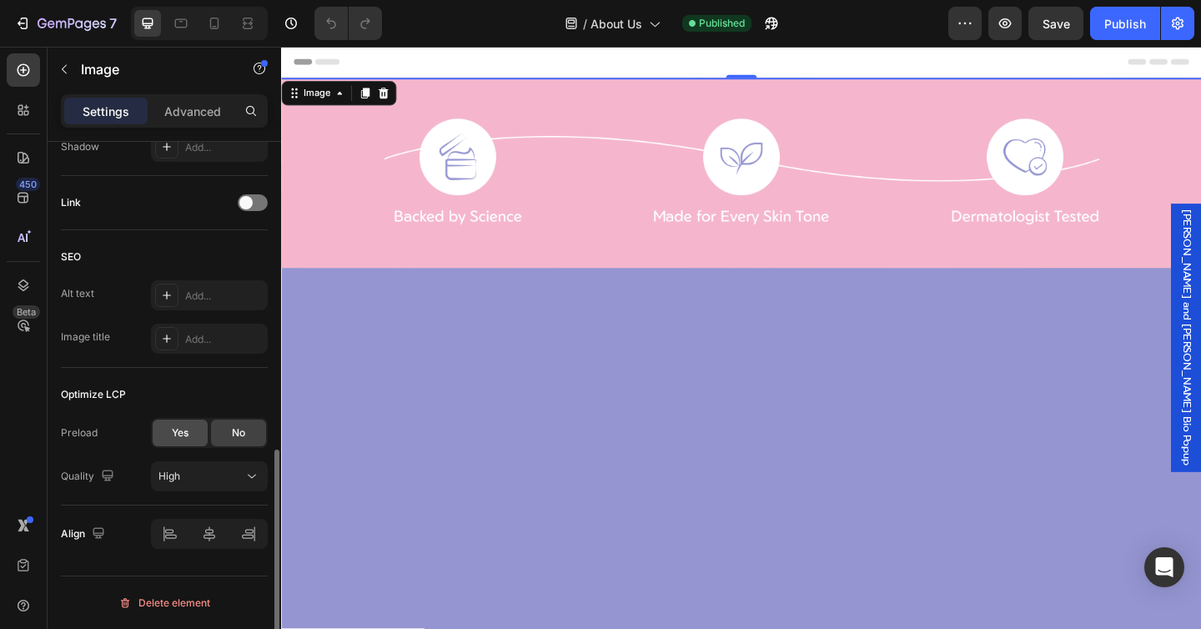
click at [182, 432] on span "Yes" at bounding box center [180, 432] width 17 height 15
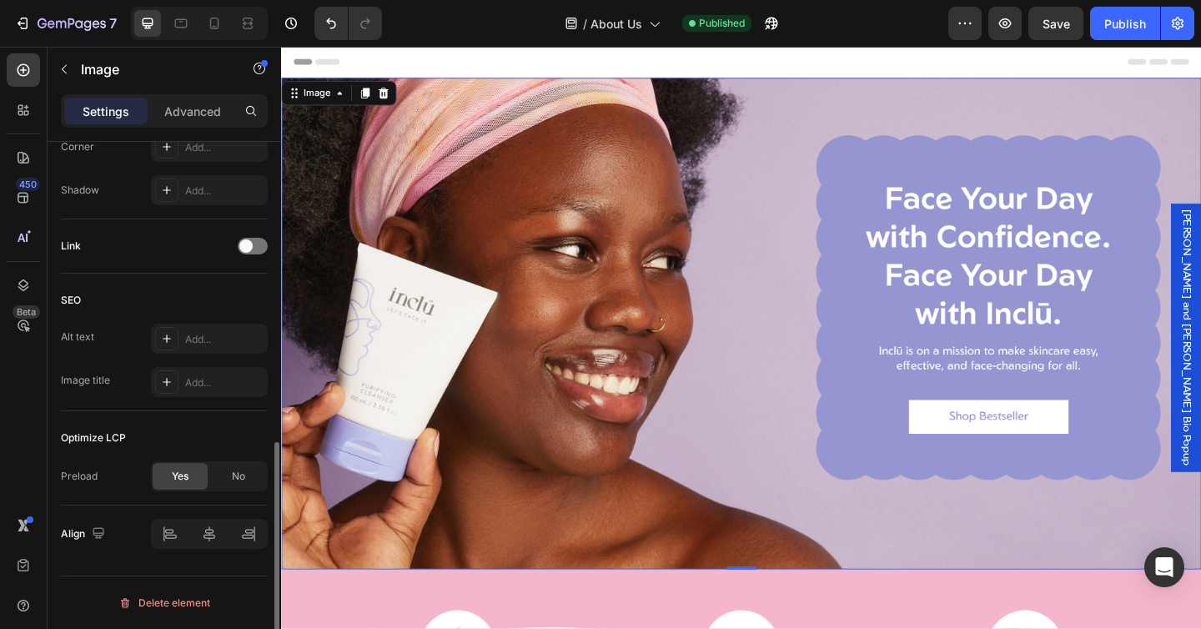
scroll to position [682, 0]
click at [913, 171] on img at bounding box center [781, 348] width 1001 height 535
click at [29, 292] on icon at bounding box center [23, 285] width 17 height 17
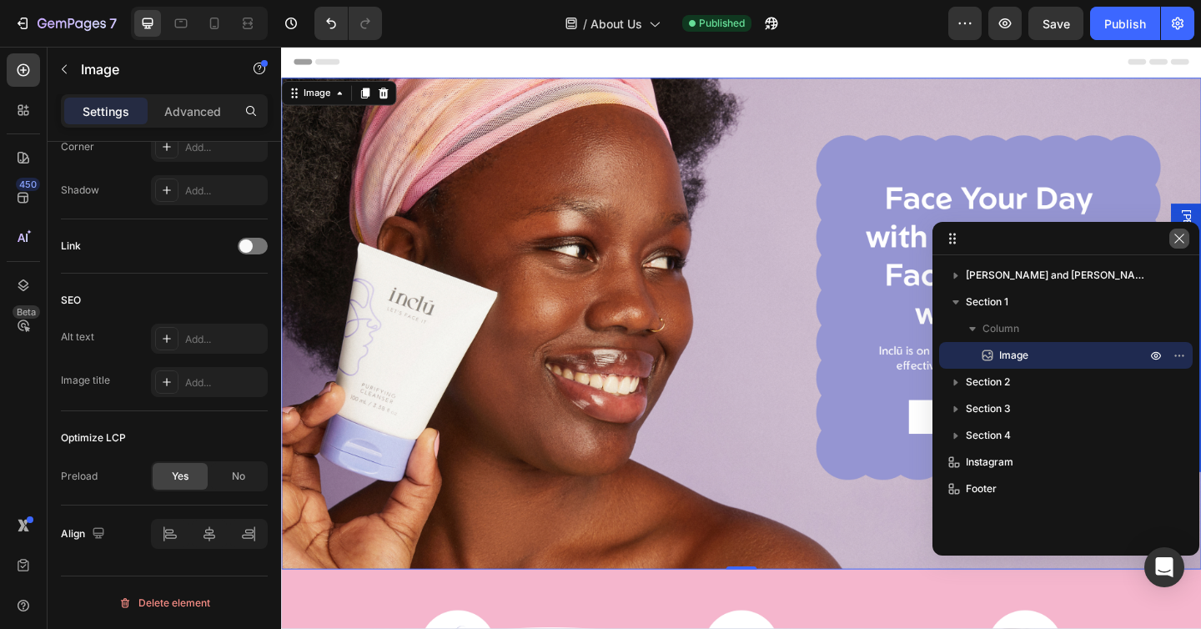
click at [1180, 232] on icon "button" at bounding box center [1179, 238] width 13 height 13
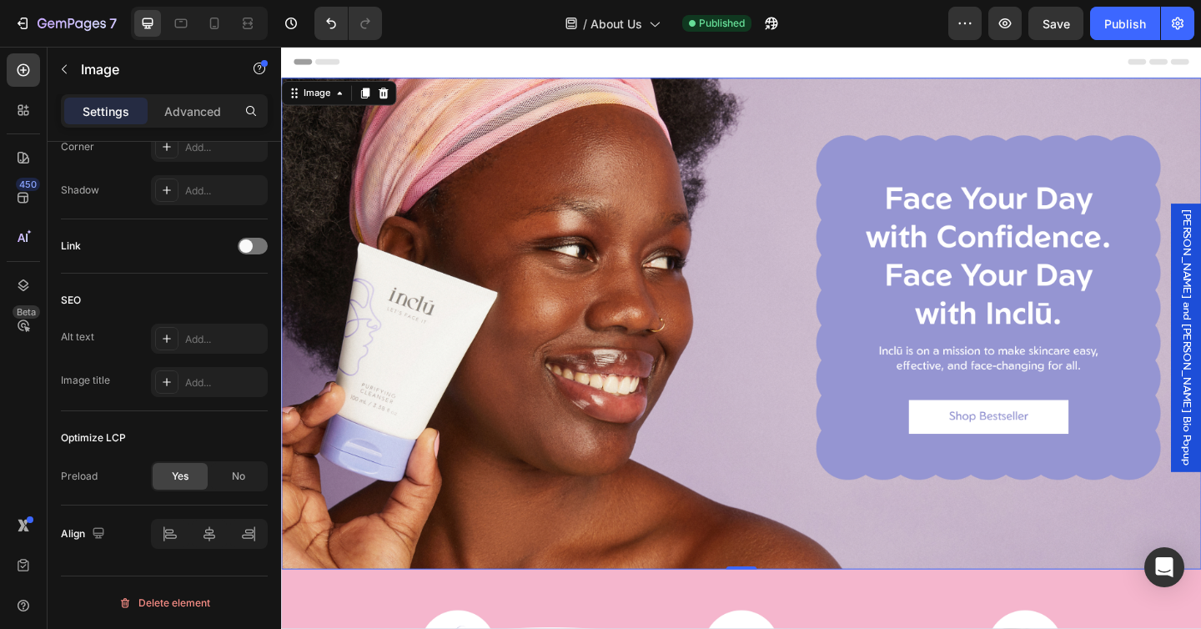
click at [1019, 443] on img at bounding box center [781, 348] width 1001 height 535
click at [28, 283] on icon at bounding box center [23, 285] width 11 height 12
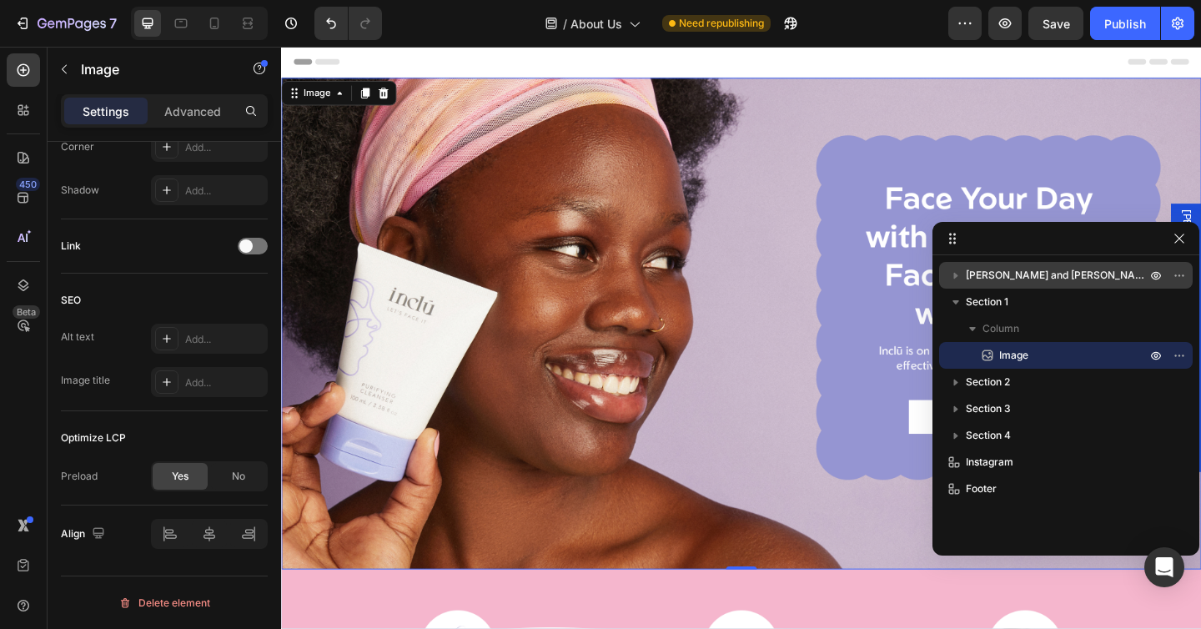
click at [977, 274] on span "Wintye Goitom and Marjorie Cesaire Bio Popup" at bounding box center [1058, 275] width 184 height 17
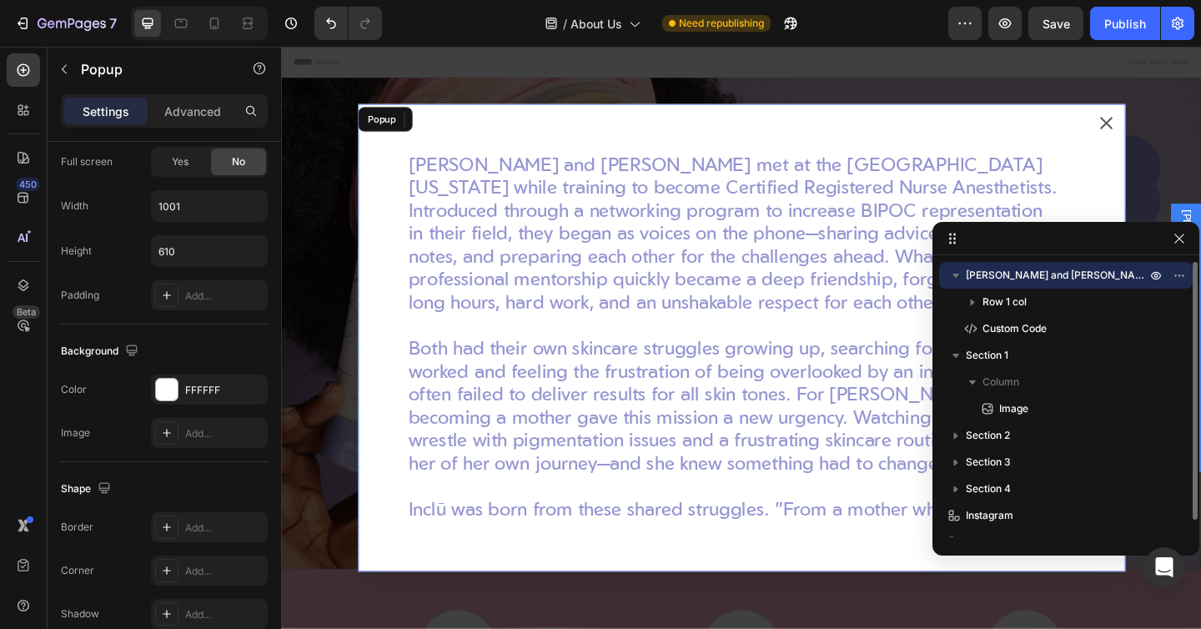
scroll to position [0, 0]
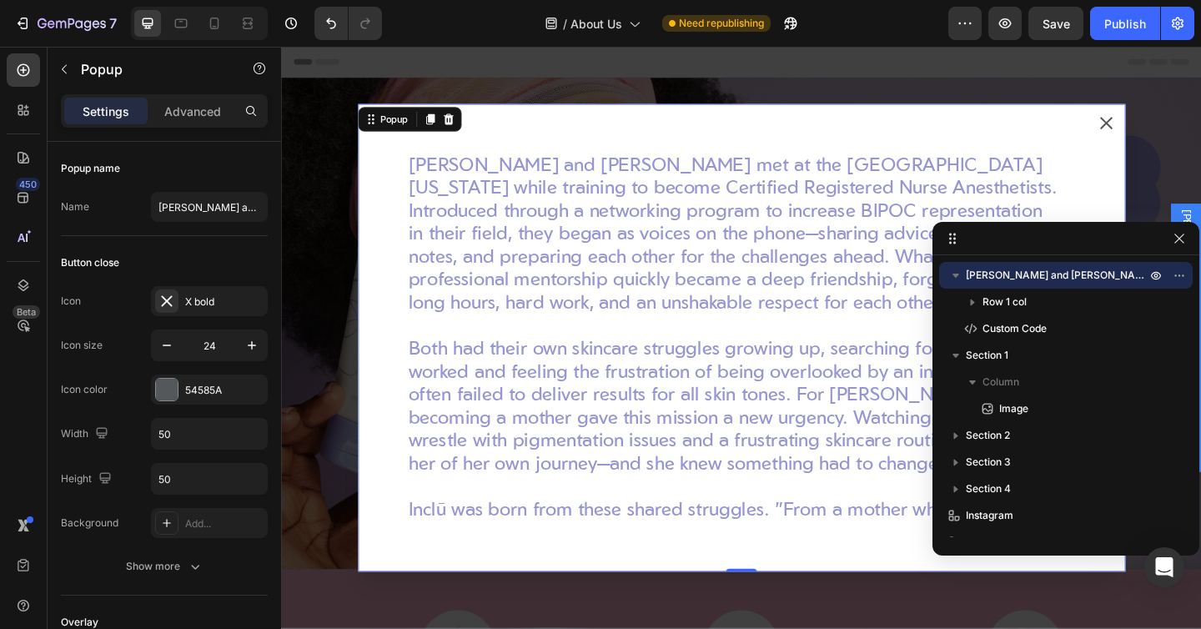
click at [1185, 124] on icon "Dialog content" at bounding box center [1179, 130] width 20 height 20
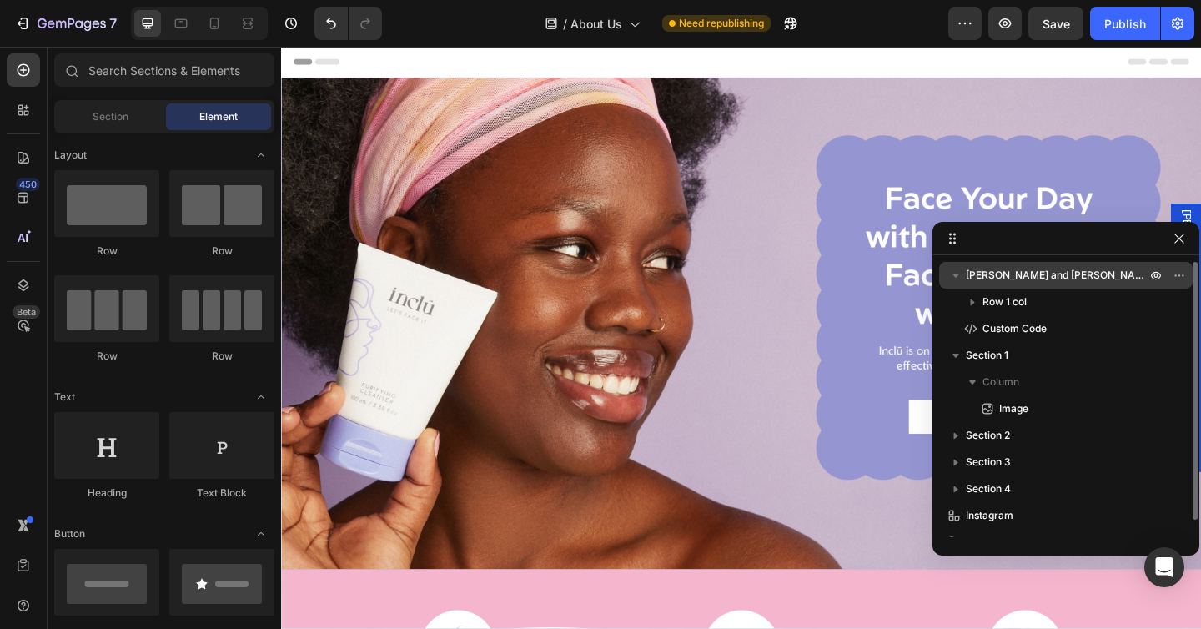
click at [953, 279] on icon "button" at bounding box center [956, 275] width 17 height 17
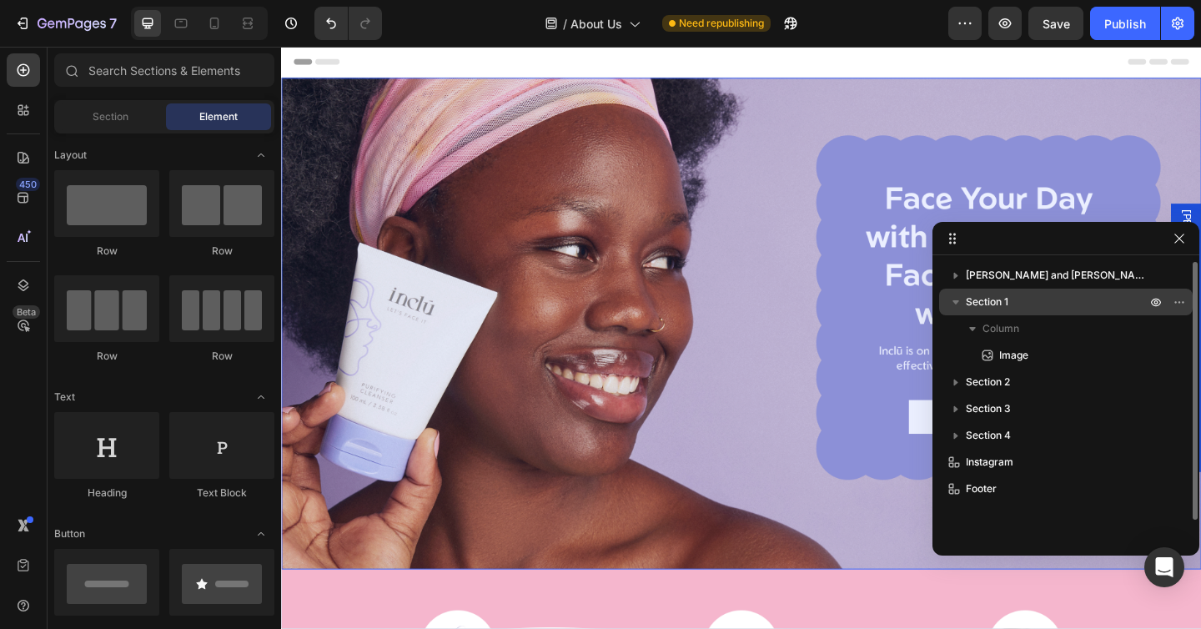
click at [955, 299] on icon "button" at bounding box center [956, 302] width 17 height 17
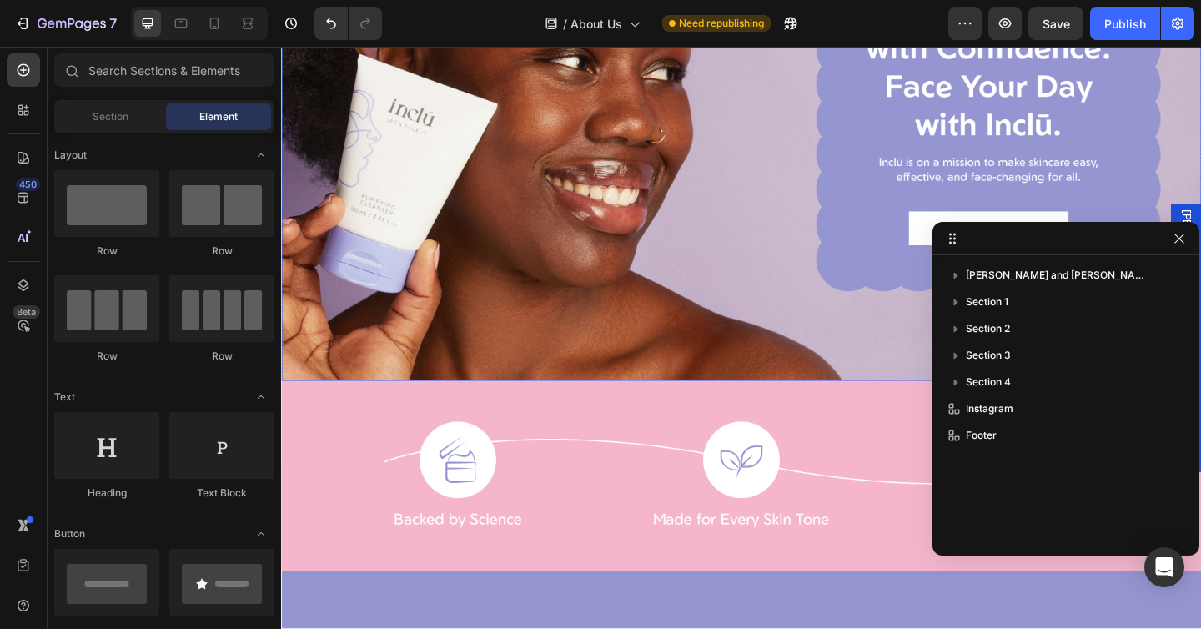
scroll to position [386, 0]
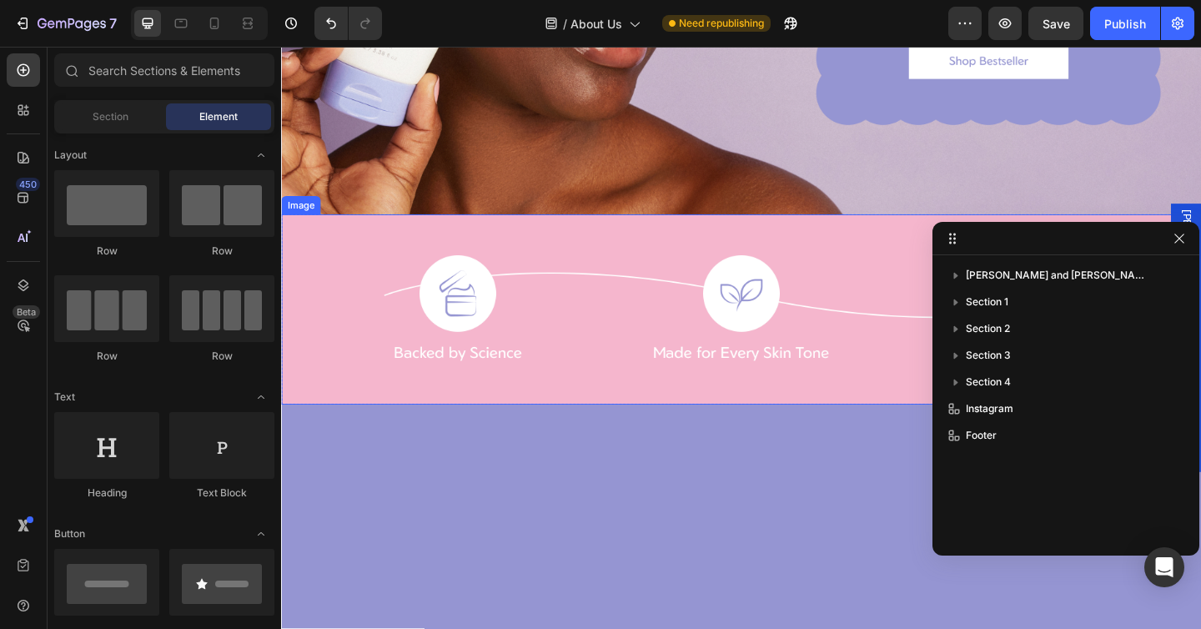
click at [722, 324] on img at bounding box center [781, 332] width 1001 height 207
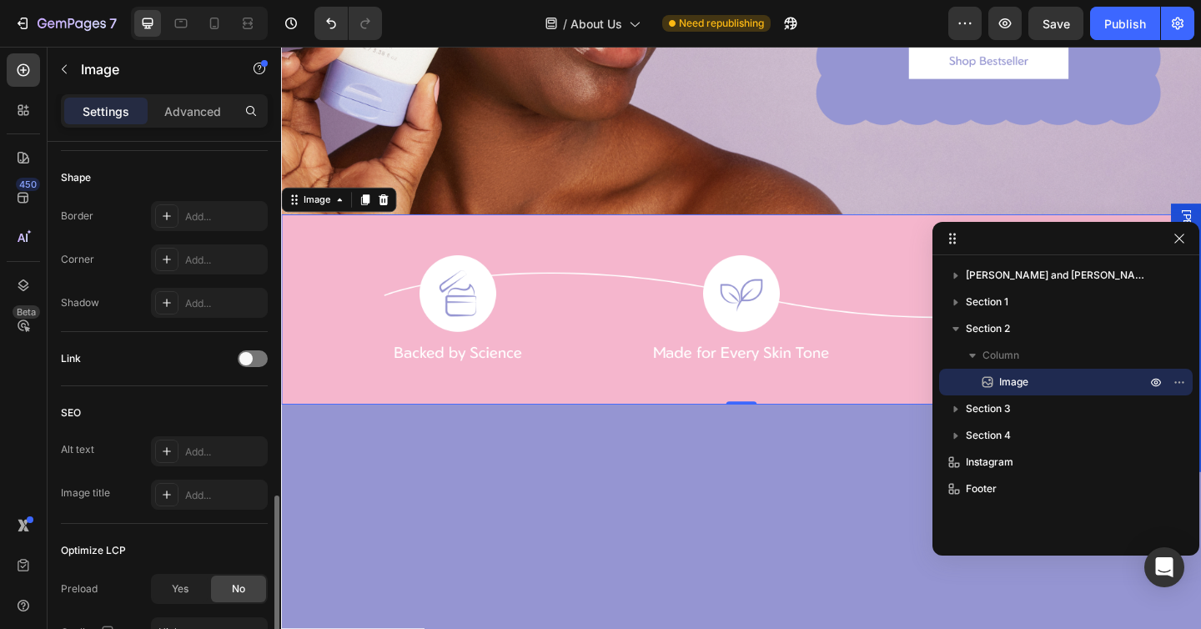
scroll to position [682, 0]
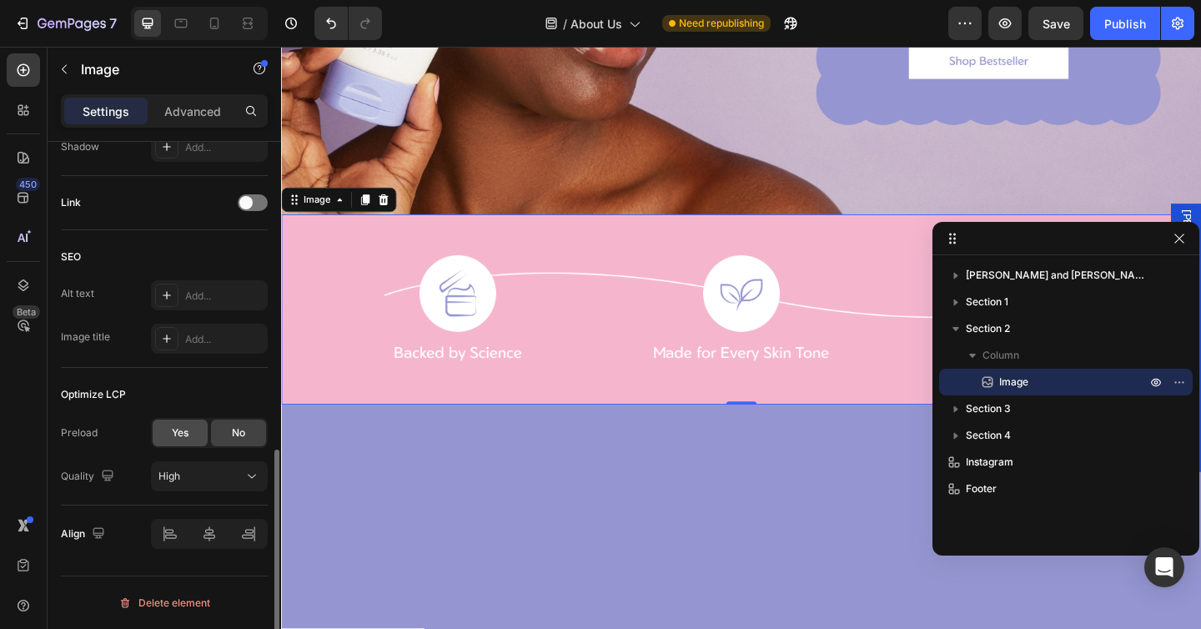
click at [172, 432] on span "Yes" at bounding box center [180, 432] width 17 height 15
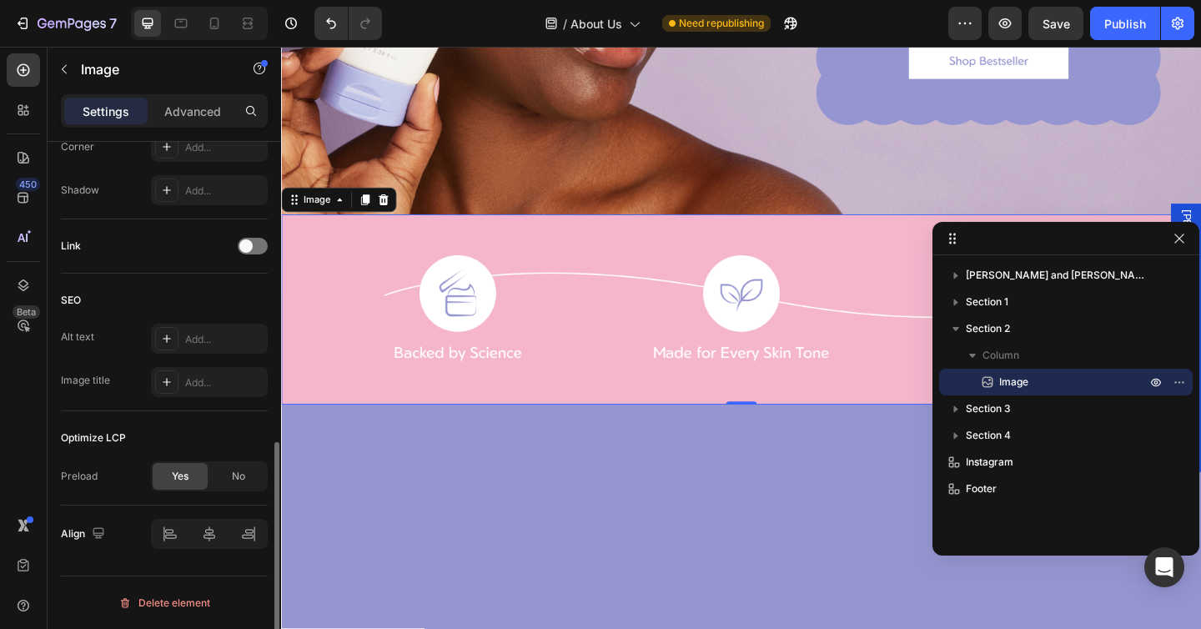
scroll to position [808, 0]
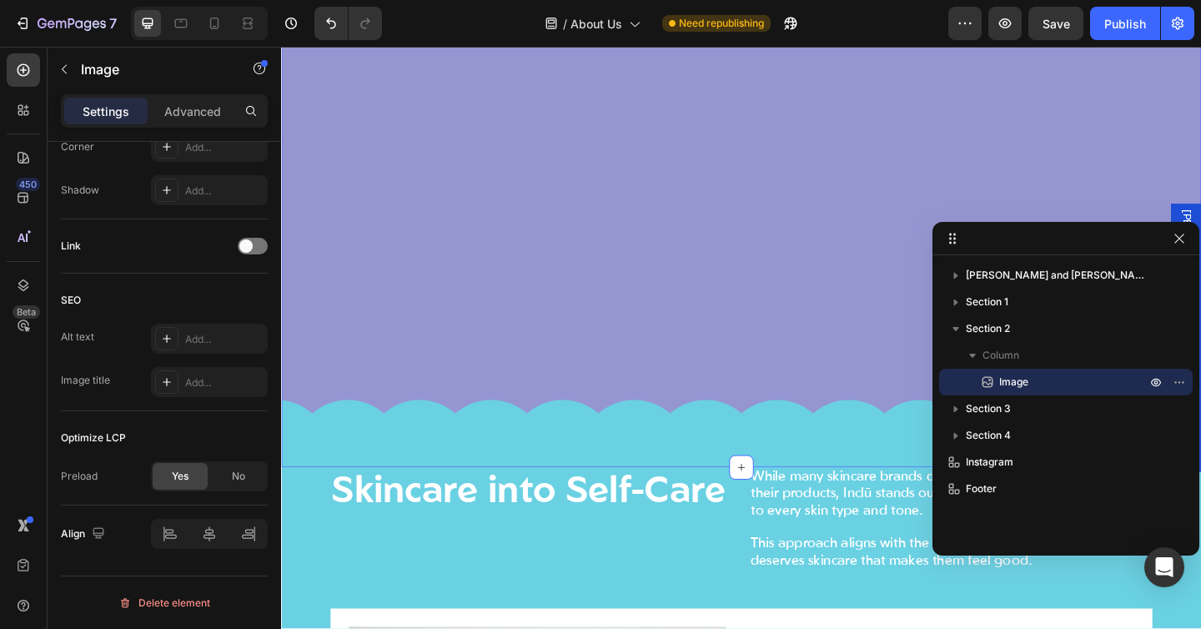
click at [615, 259] on div at bounding box center [781, 259] width 1001 height 490
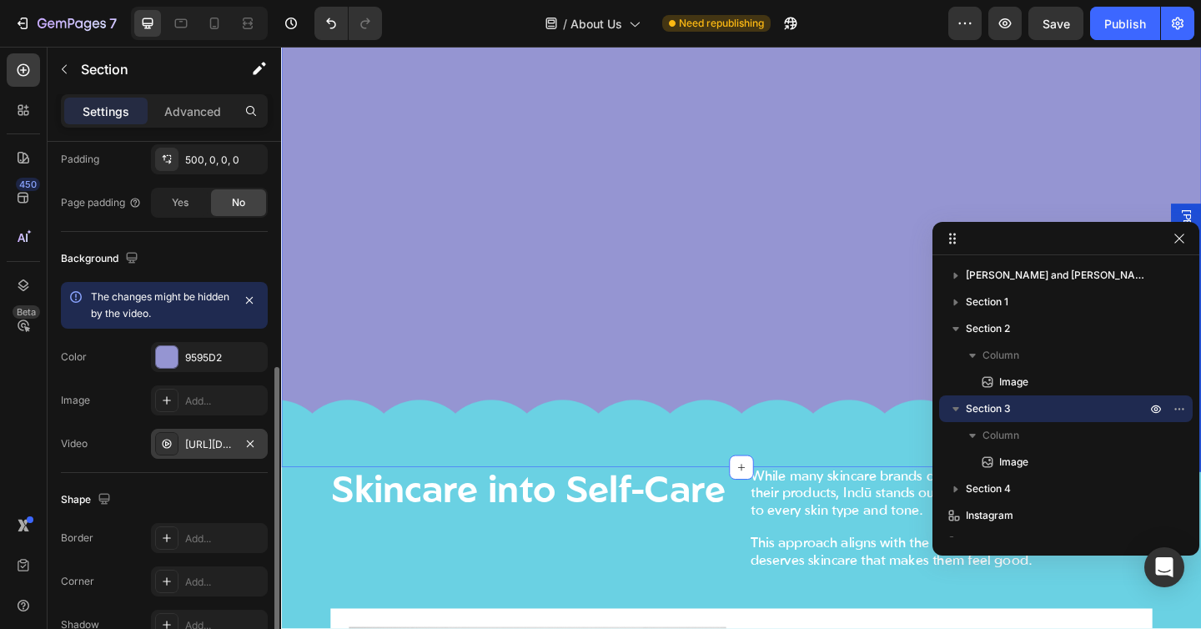
scroll to position [543, 0]
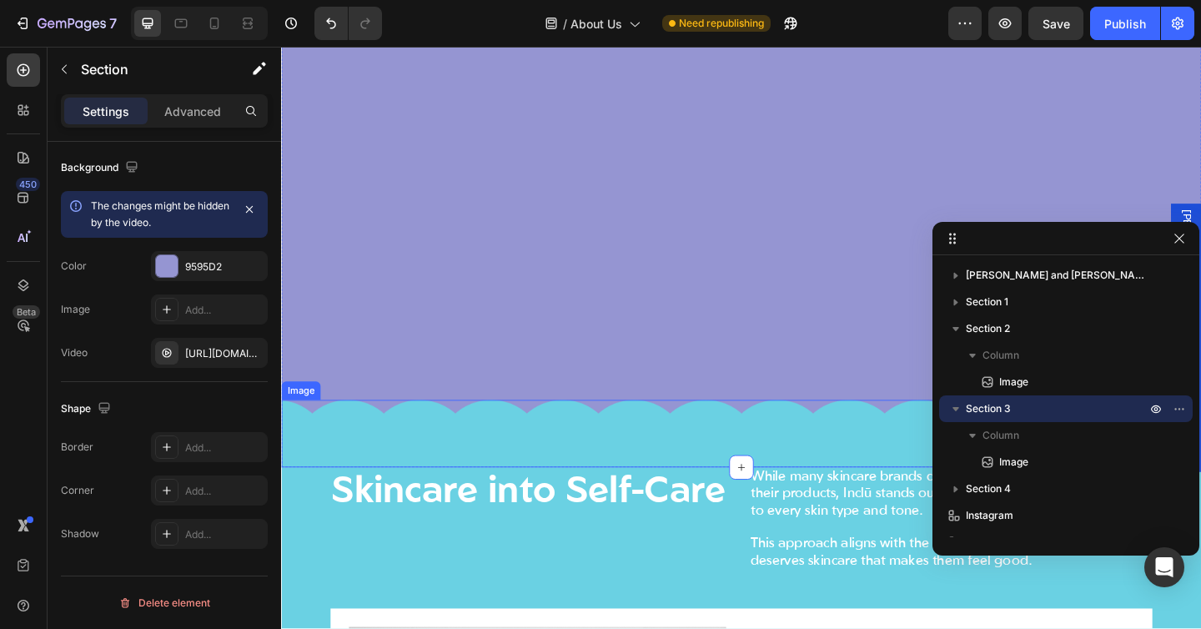
click at [515, 460] on img at bounding box center [781, 467] width 1001 height 73
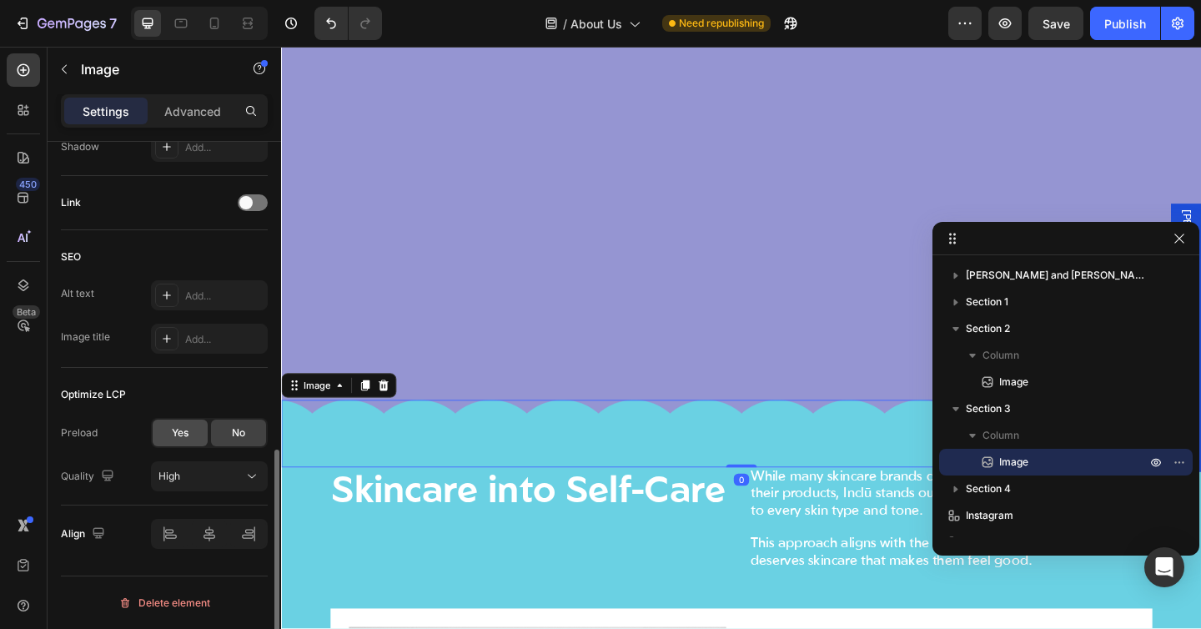
click at [183, 433] on span "Yes" at bounding box center [180, 432] width 17 height 15
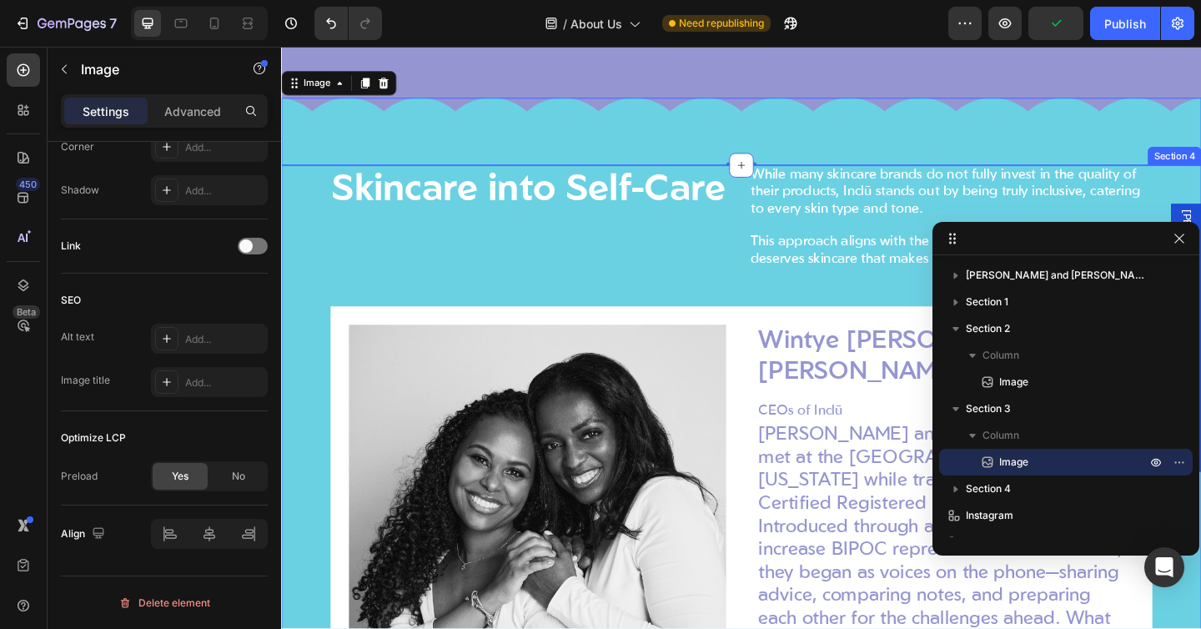
scroll to position [1301, 0]
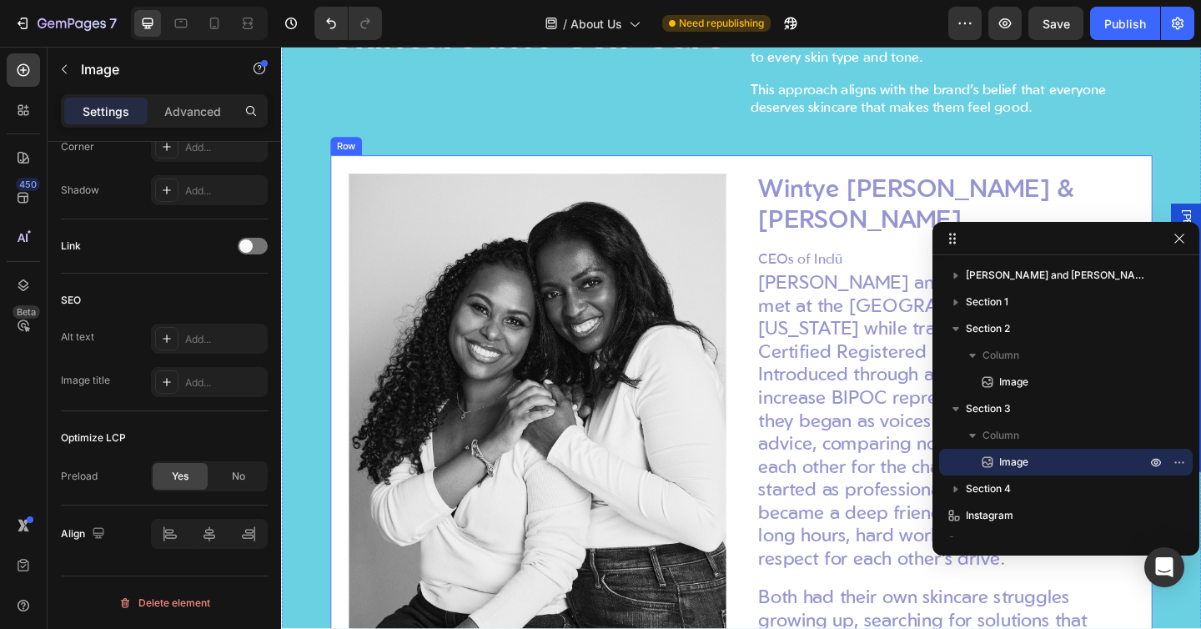
click at [340, 199] on div "Wintye Goitom & Marjorie Cesaire Heading CEOs of Inclū Text Block Row Wintye Go…" at bounding box center [782, 565] width 894 height 801
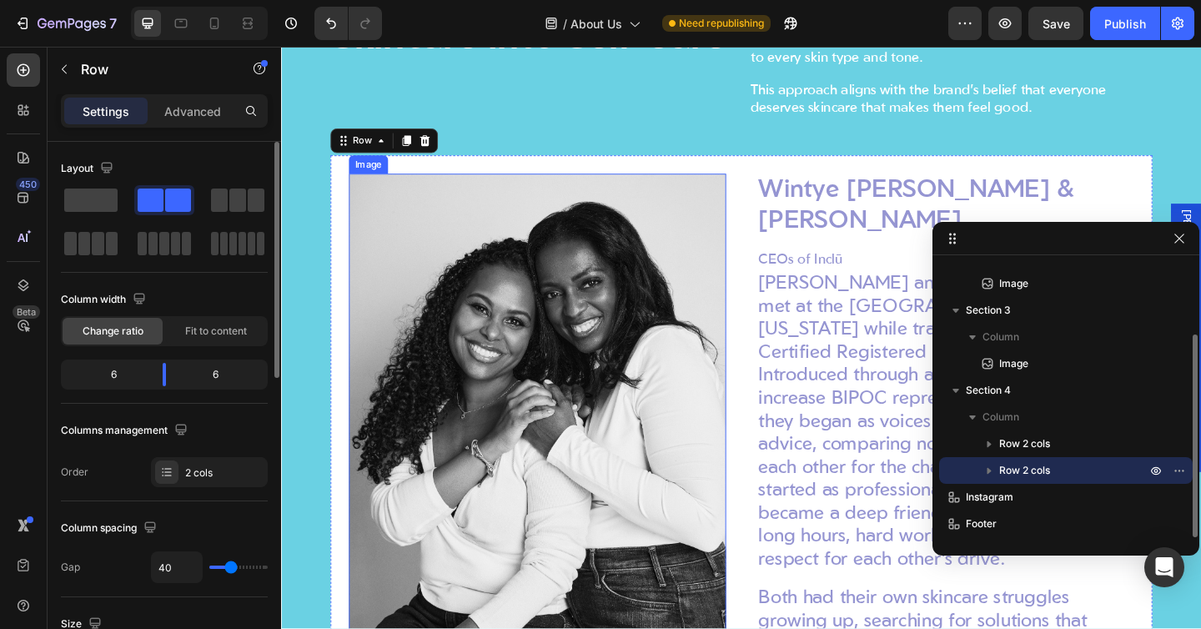
click at [456, 256] on img at bounding box center [560, 493] width 410 height 616
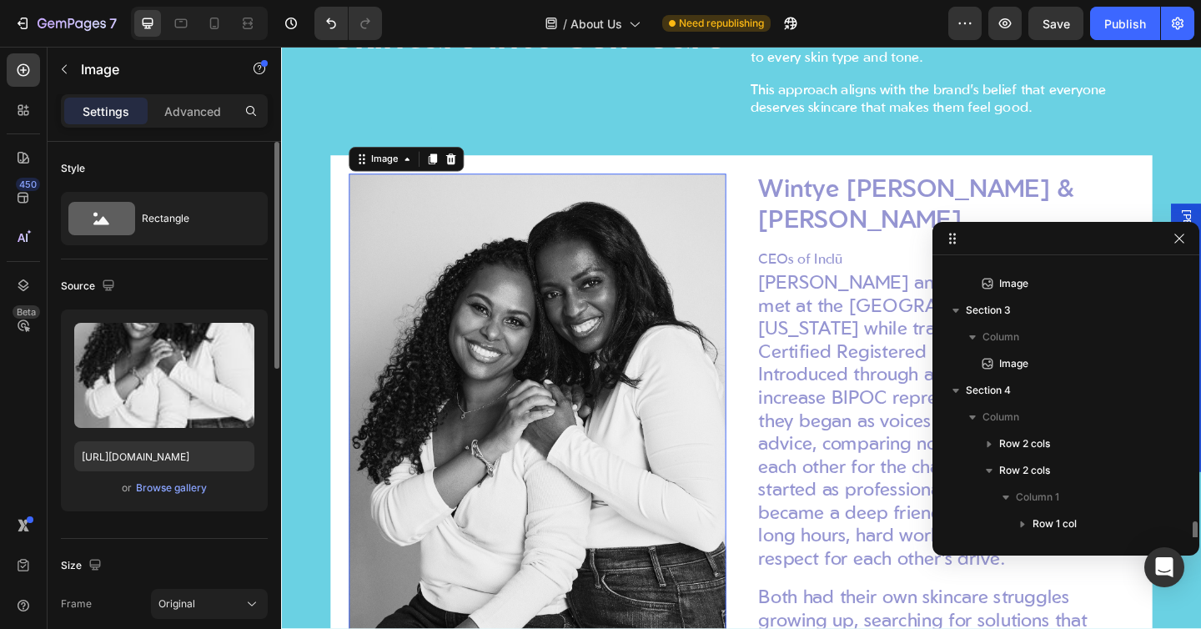
scroll to position [232, 0]
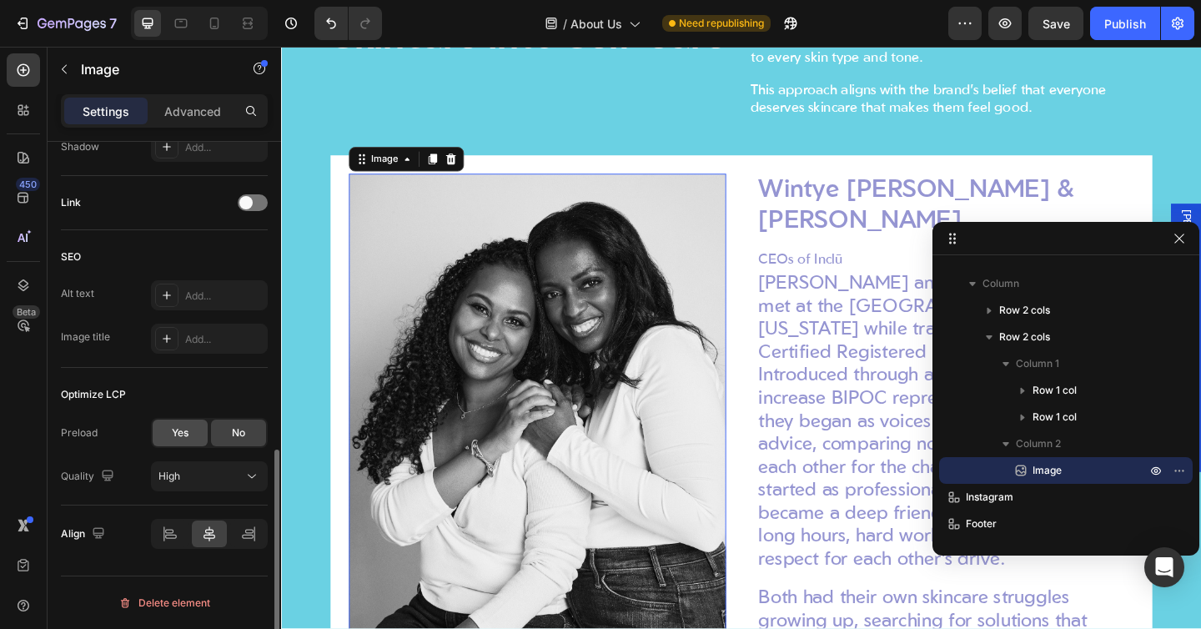
click at [176, 427] on span "Yes" at bounding box center [180, 432] width 17 height 15
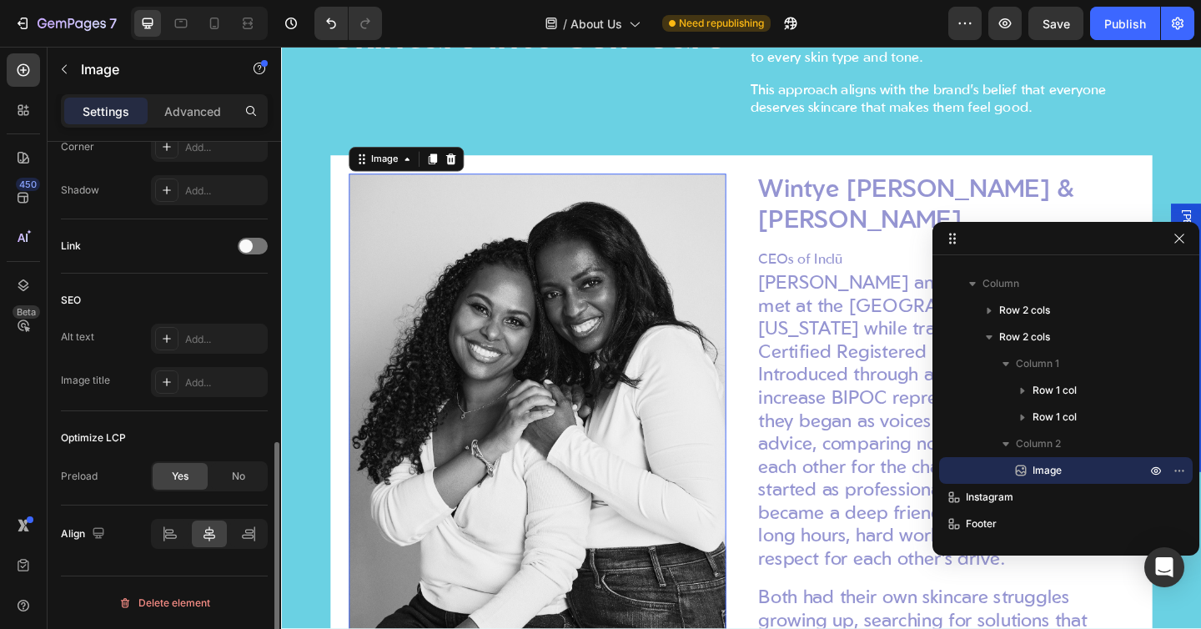
scroll to position [682, 0]
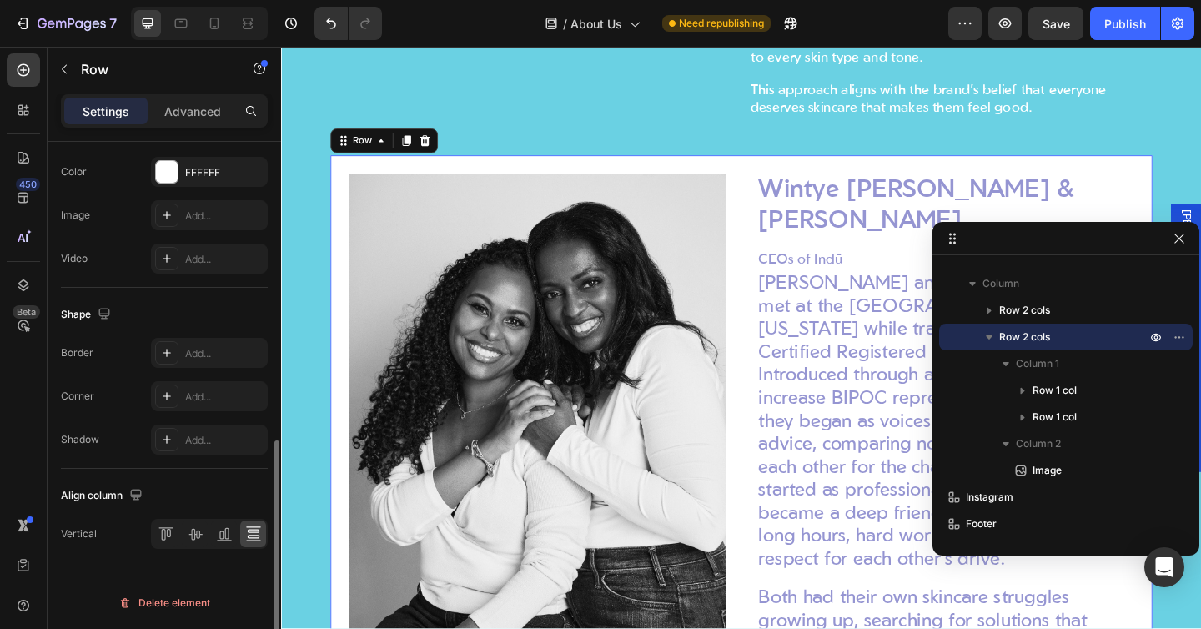
click at [340, 262] on div "Wintye Goitom & Marjorie Cesaire Heading CEOs of Inclū Text Block Row Wintye Go…" at bounding box center [782, 565] width 894 height 801
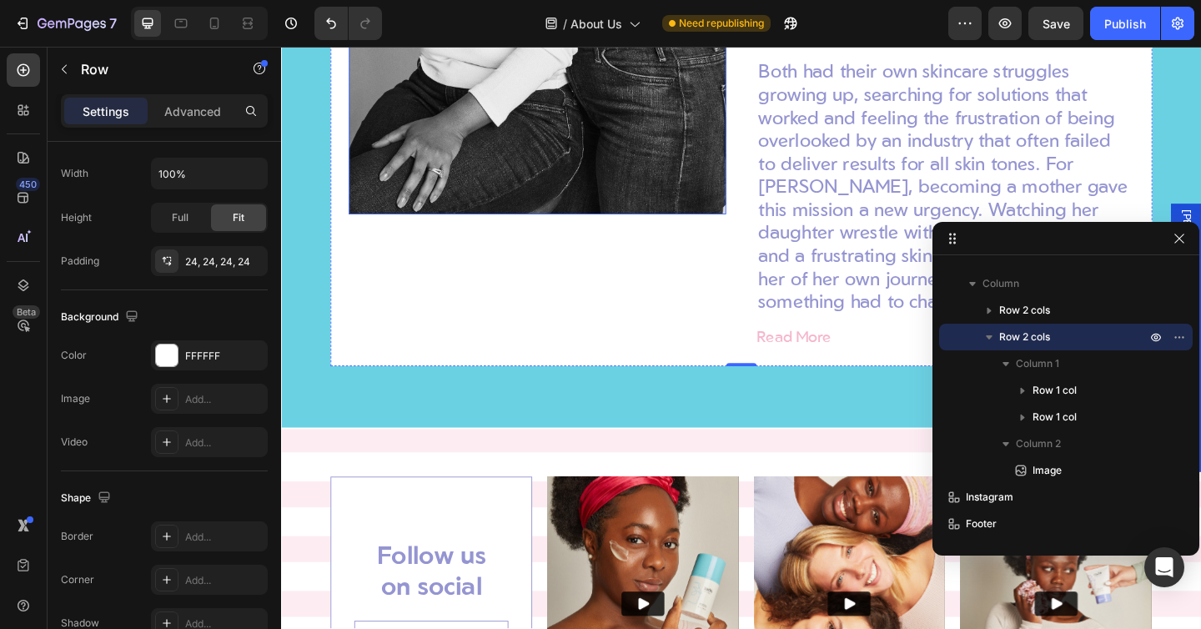
scroll to position [2130, 0]
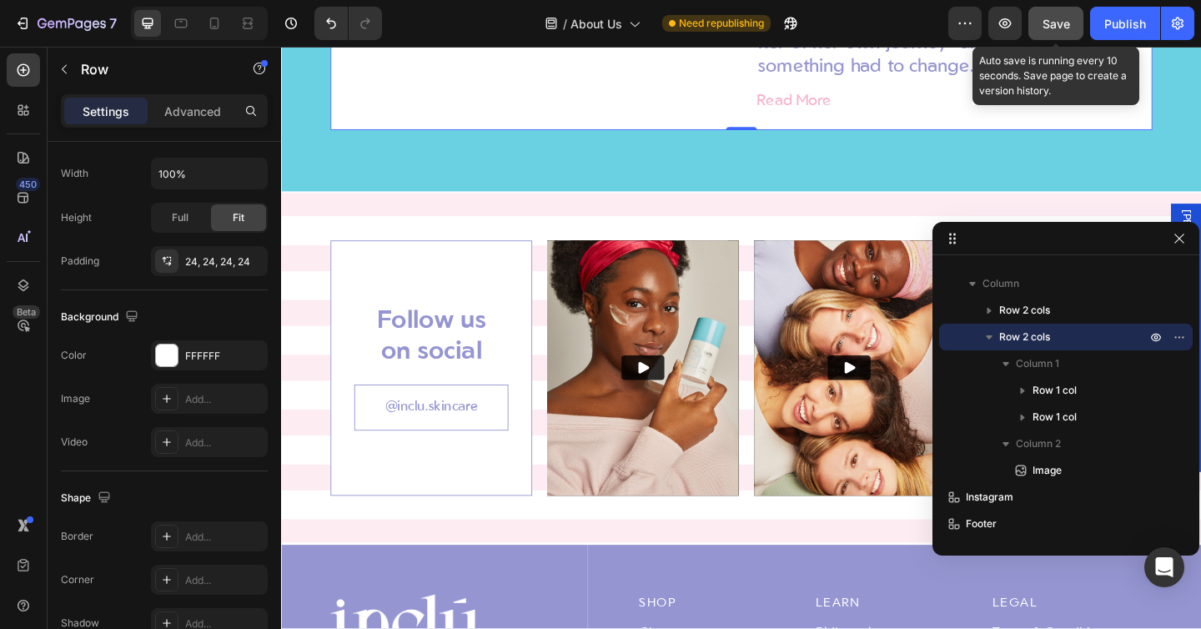
click at [1072, 15] on button "Save" at bounding box center [1056, 23] width 55 height 33
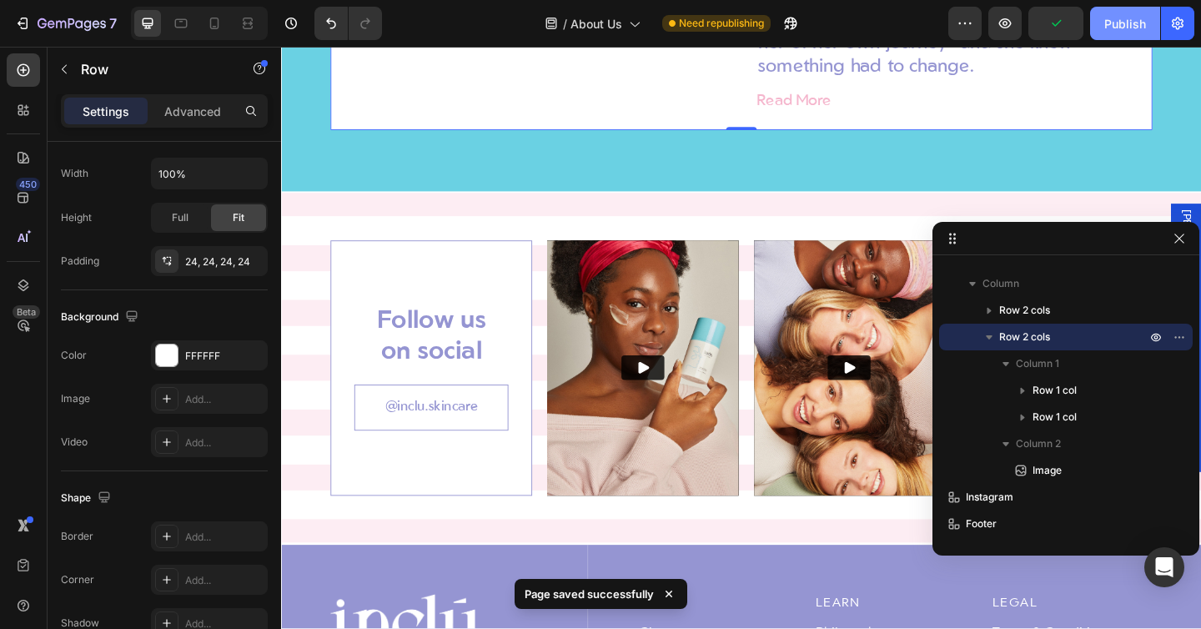
click at [1114, 30] on div "Publish" at bounding box center [1125, 24] width 42 height 18
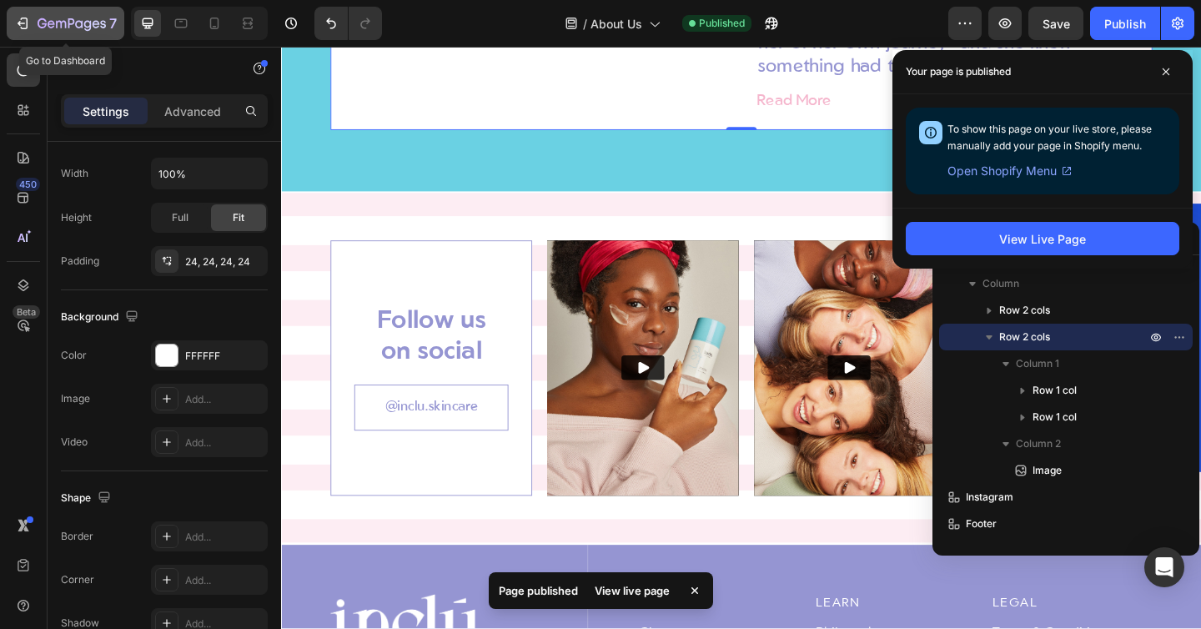
click at [22, 25] on icon "button" at bounding box center [22, 23] width 17 height 17
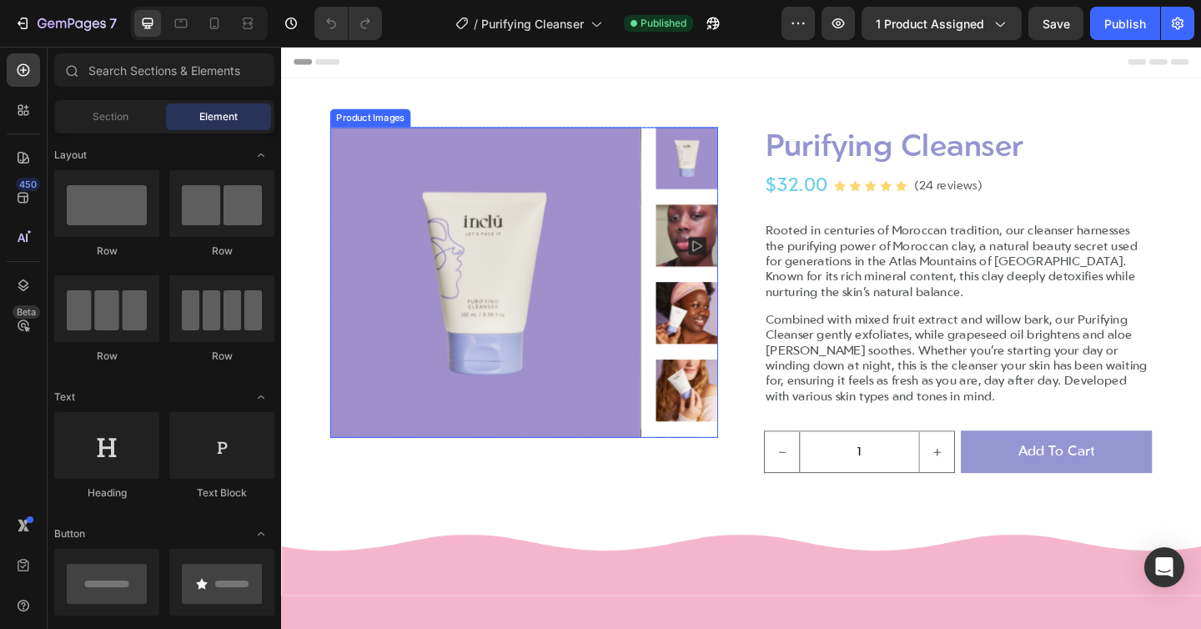
click at [530, 217] on img at bounding box center [504, 303] width 338 height 338
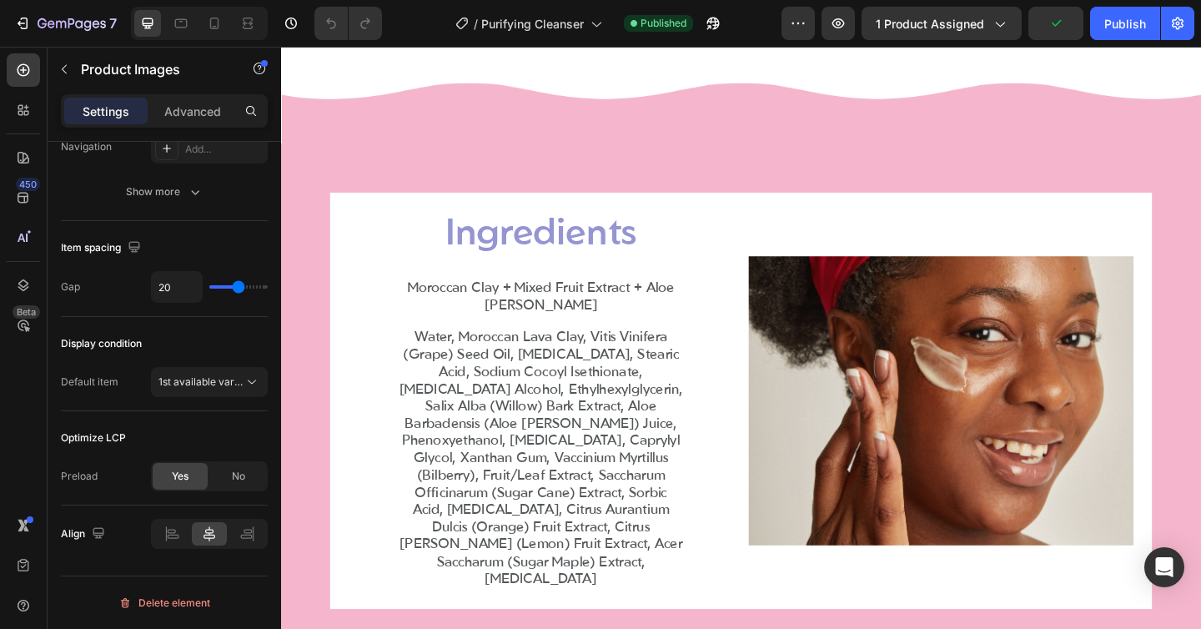
scroll to position [537, 0]
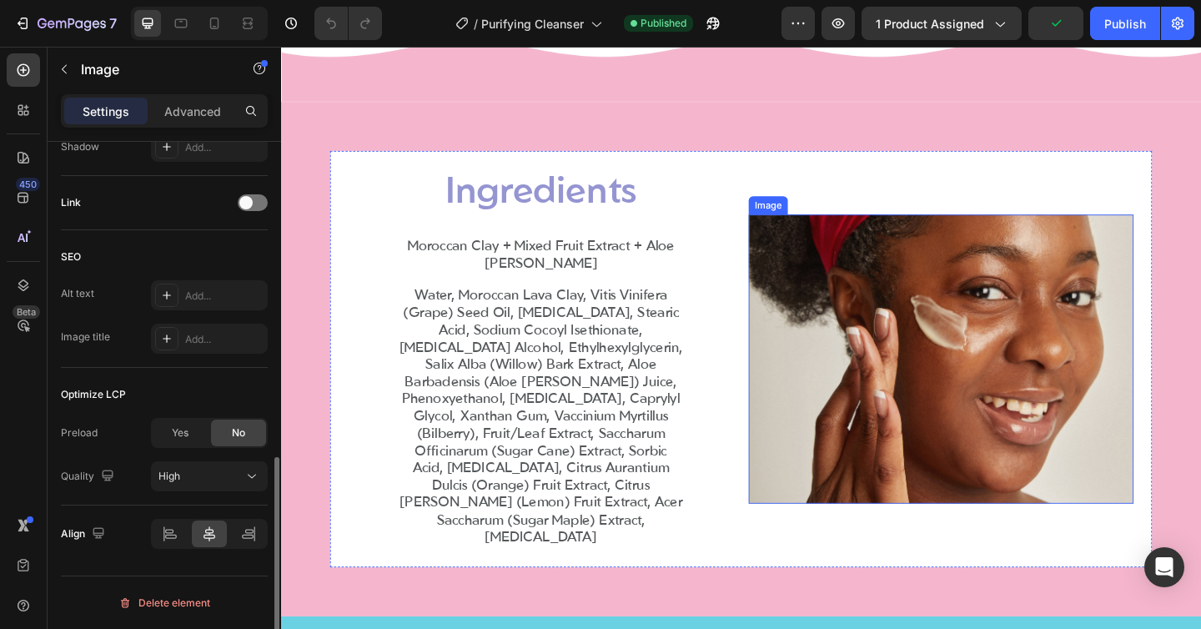
click at [859, 280] on img at bounding box center [999, 386] width 419 height 314
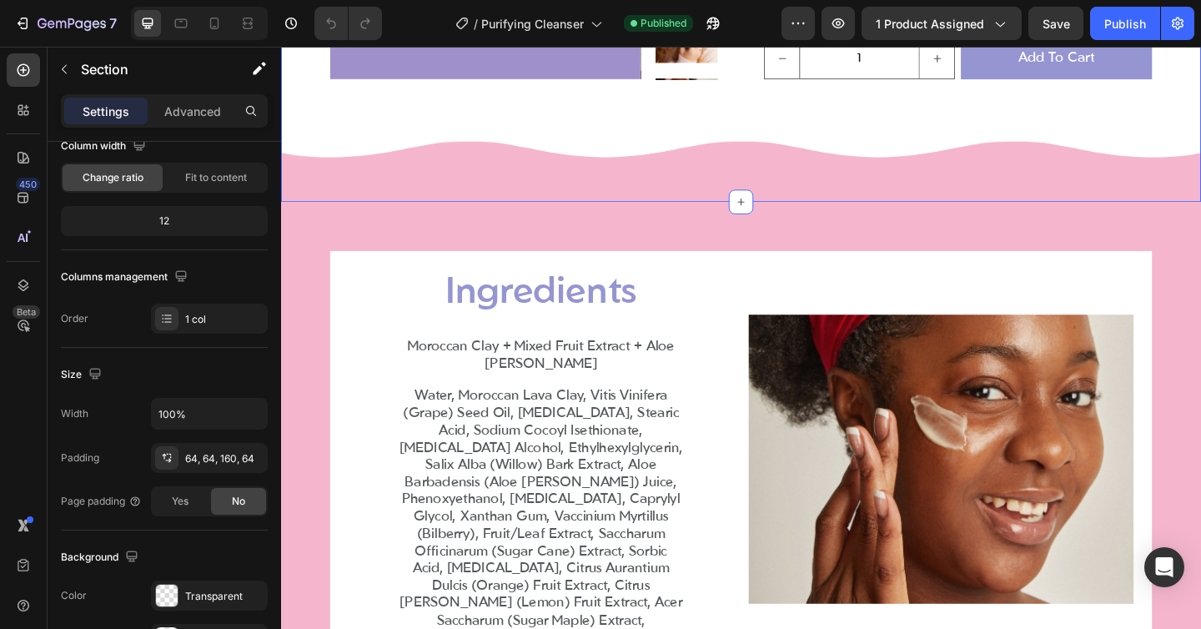
scroll to position [474, 0]
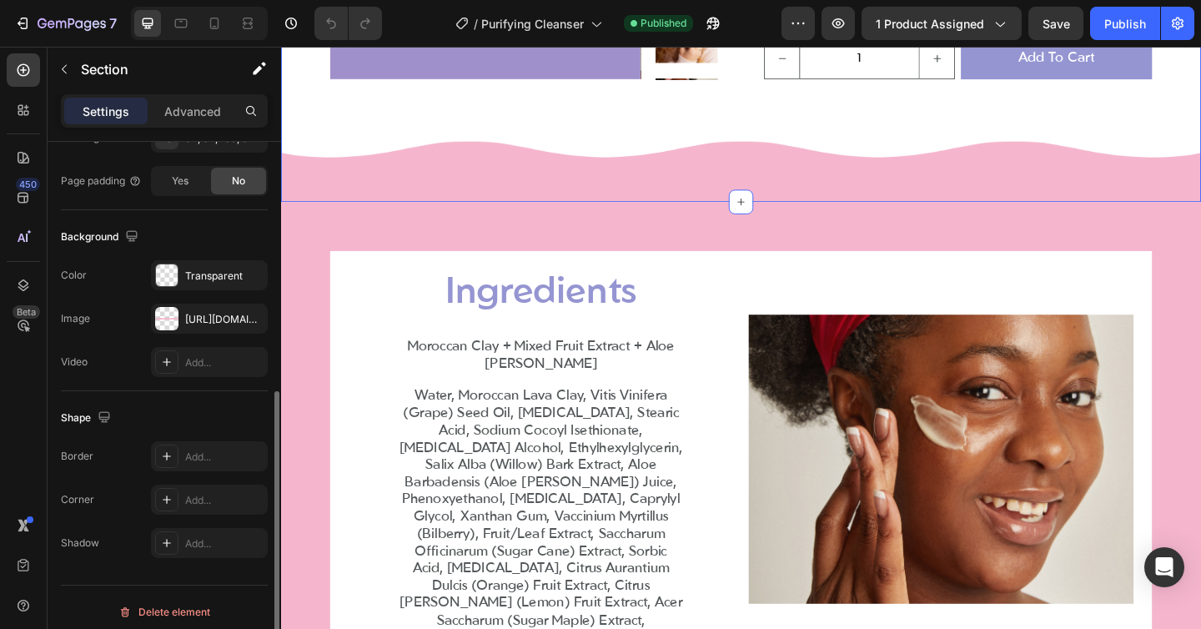
click at [224, 335] on div "The changes might be hidden by the image and the video. Color Transparent Image…" at bounding box center [164, 318] width 207 height 117
click at [199, 325] on div "https://cdn.shopify.com/s/files/1/0682/2051/8537/files/gempages_556138721485784…" at bounding box center [209, 319] width 48 height 15
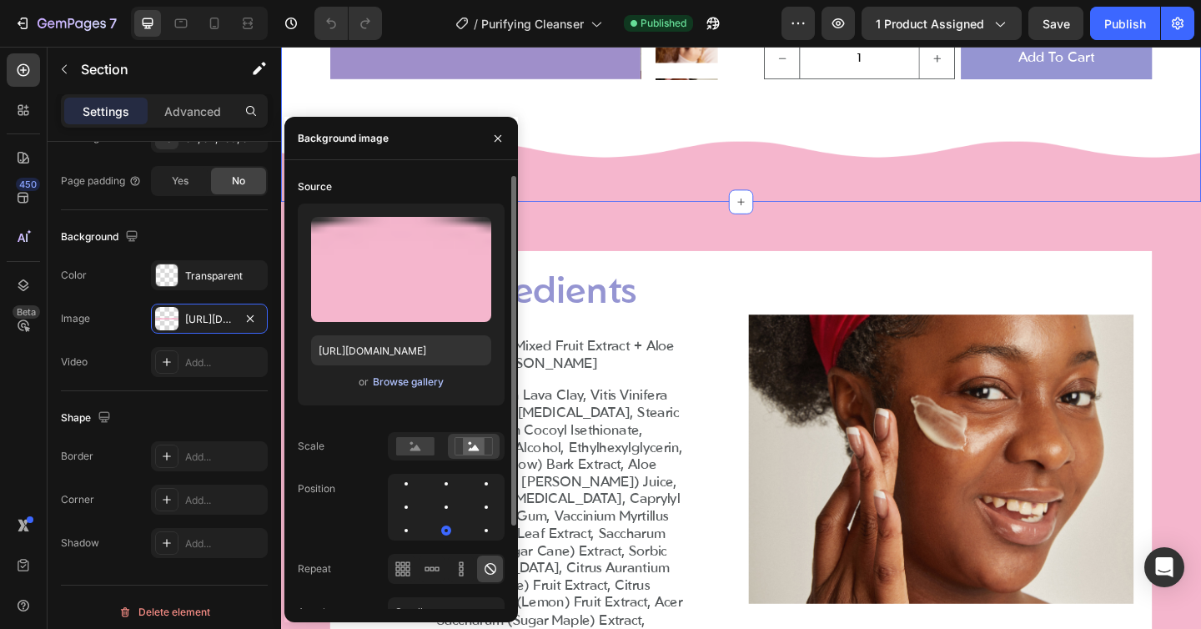
scroll to position [106, 0]
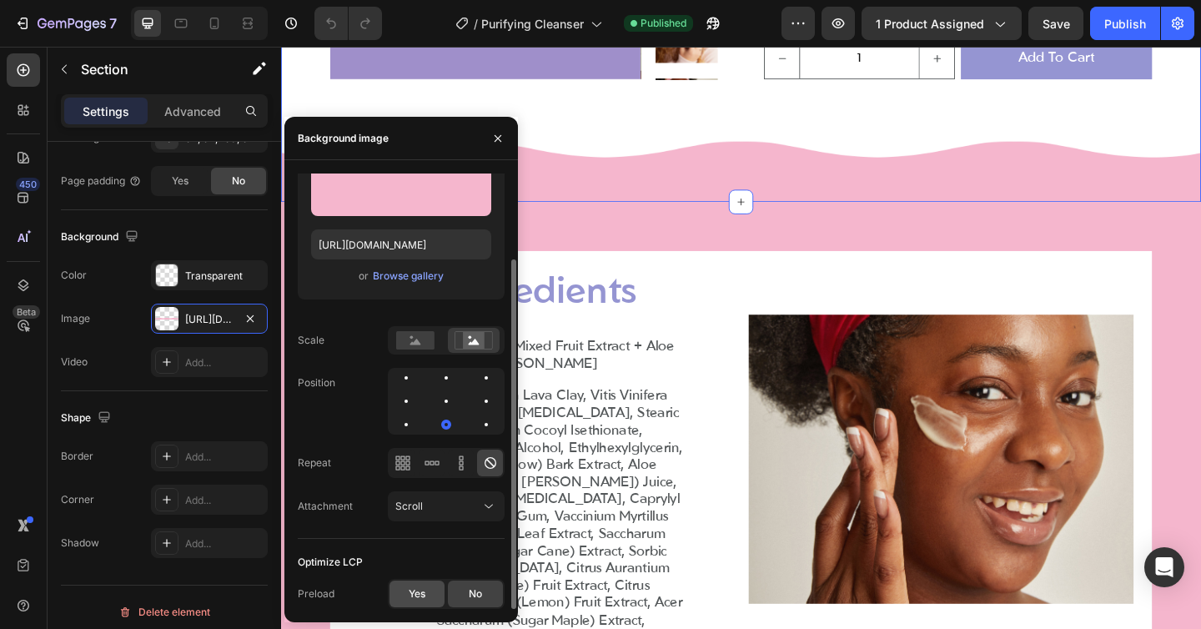
click at [415, 589] on span "Yes" at bounding box center [417, 593] width 17 height 15
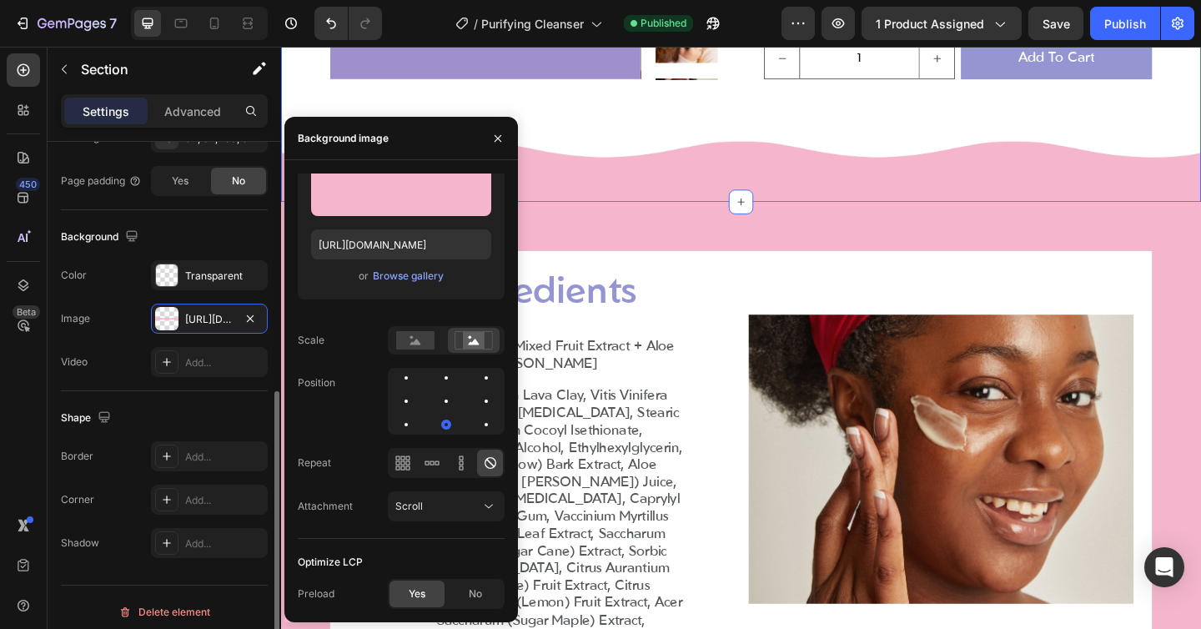
click at [126, 302] on div "The changes might be hidden by the image and the video. Color Transparent Image…" at bounding box center [164, 318] width 207 height 117
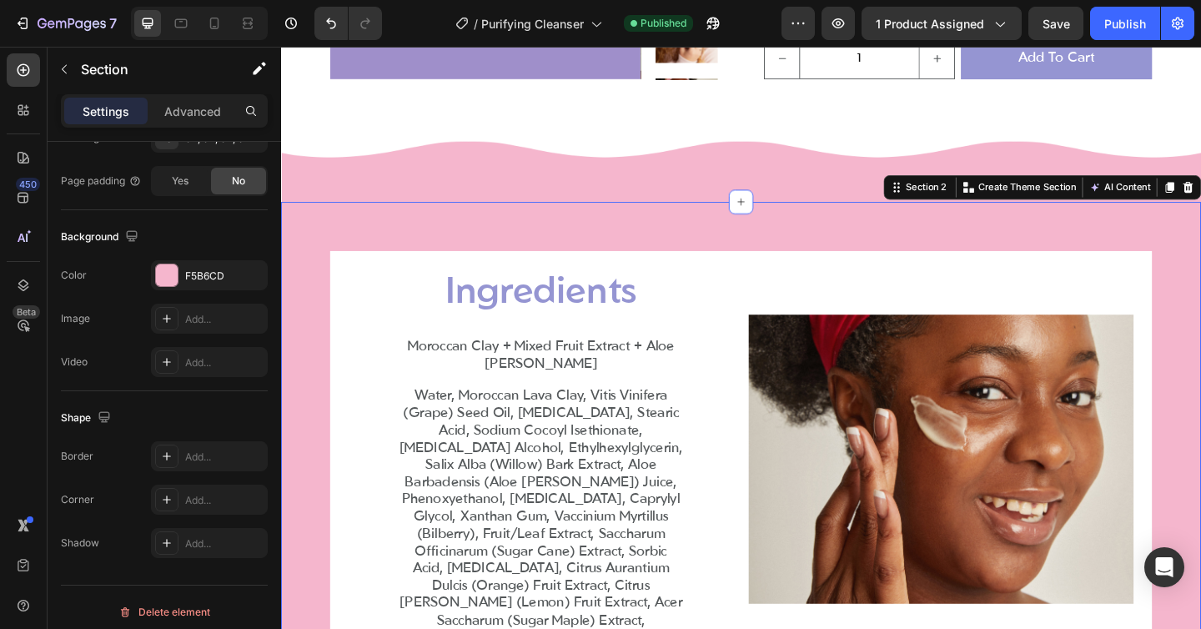
click at [296, 263] on div "Ingredients Heading Moroccan Clay + Mixed Fruit Extract + Aloe Vera Text Block …" at bounding box center [781, 496] width 1001 height 560
click at [900, 385] on img at bounding box center [999, 496] width 419 height 314
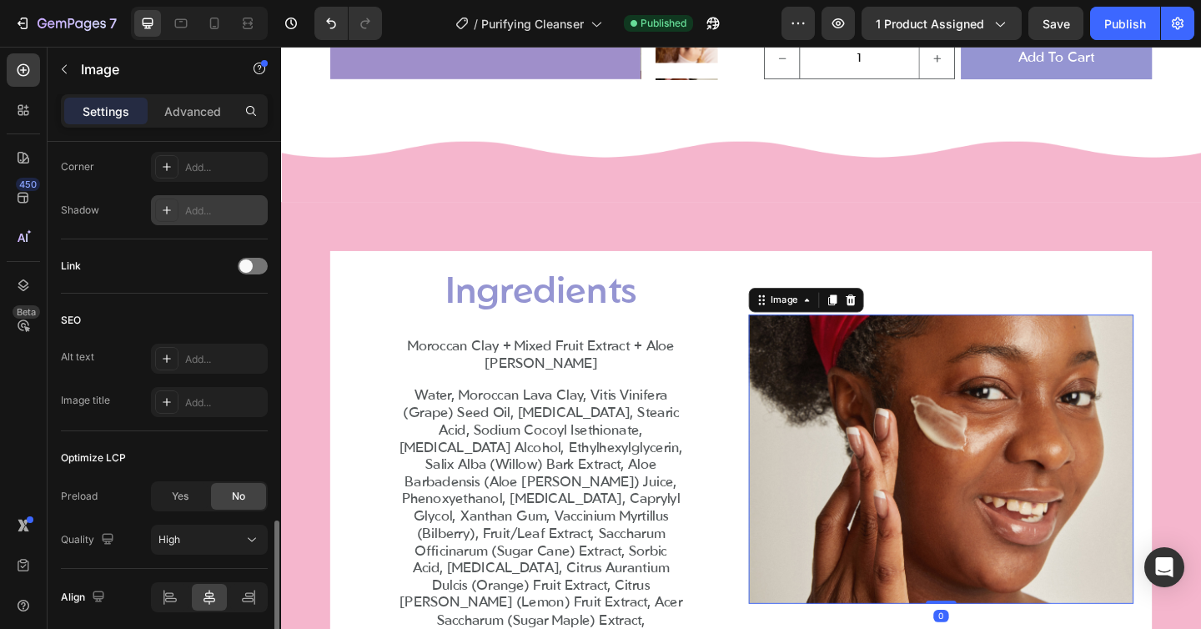
scroll to position [767, 0]
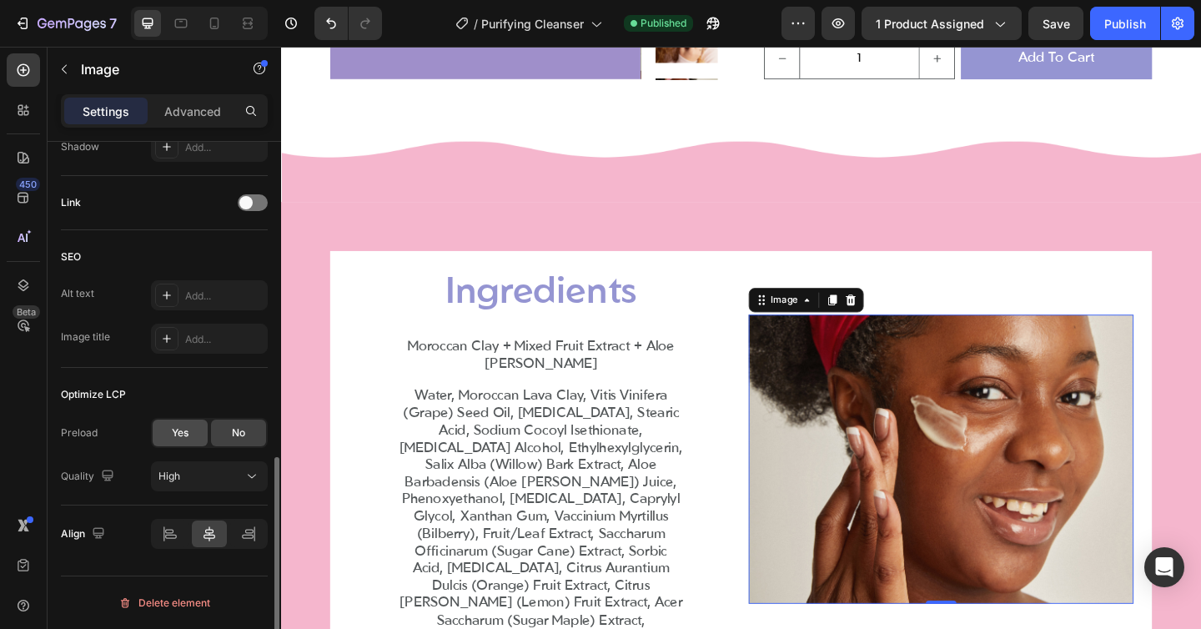
click at [178, 431] on span "Yes" at bounding box center [180, 432] width 17 height 15
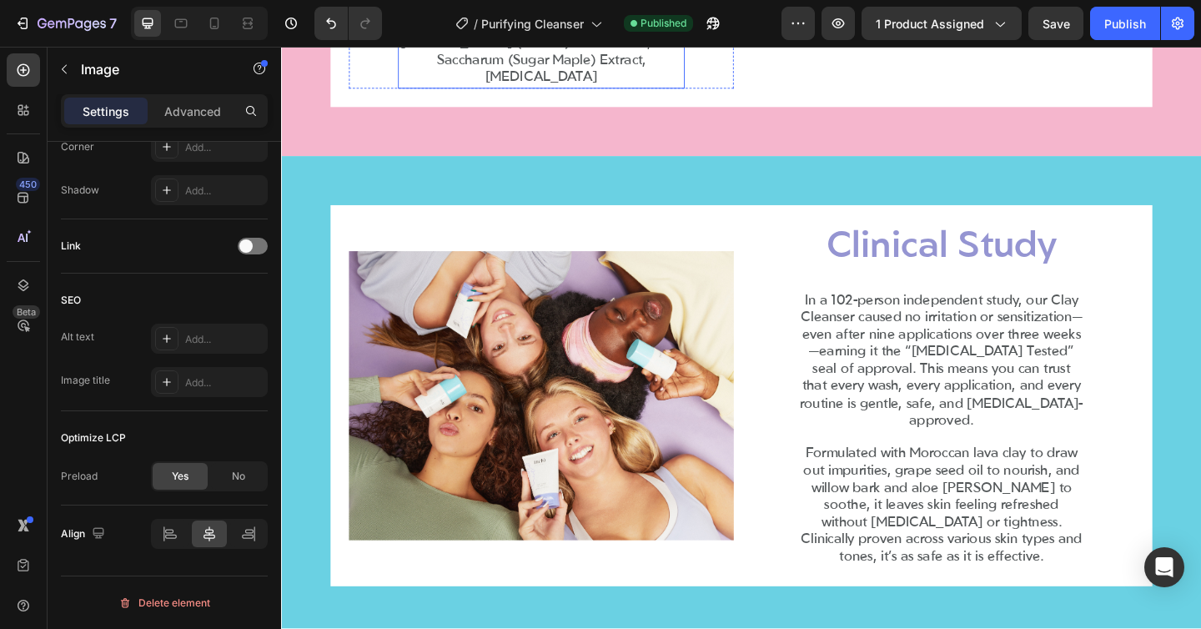
scroll to position [1050, 0]
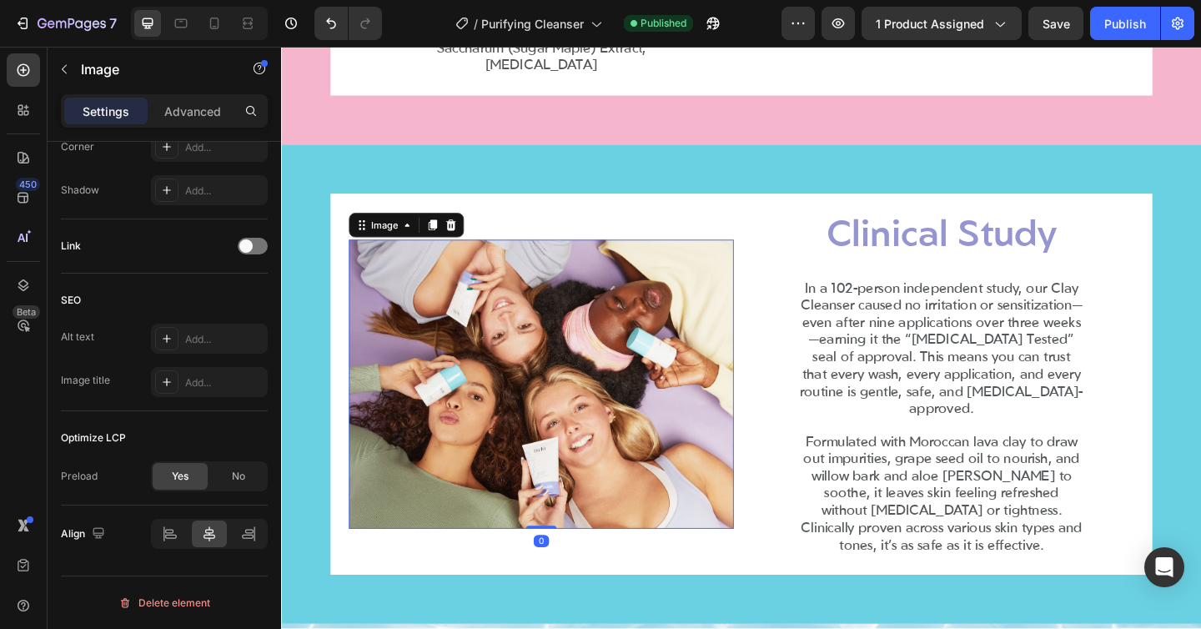
click at [583, 362] on img at bounding box center [564, 414] width 419 height 314
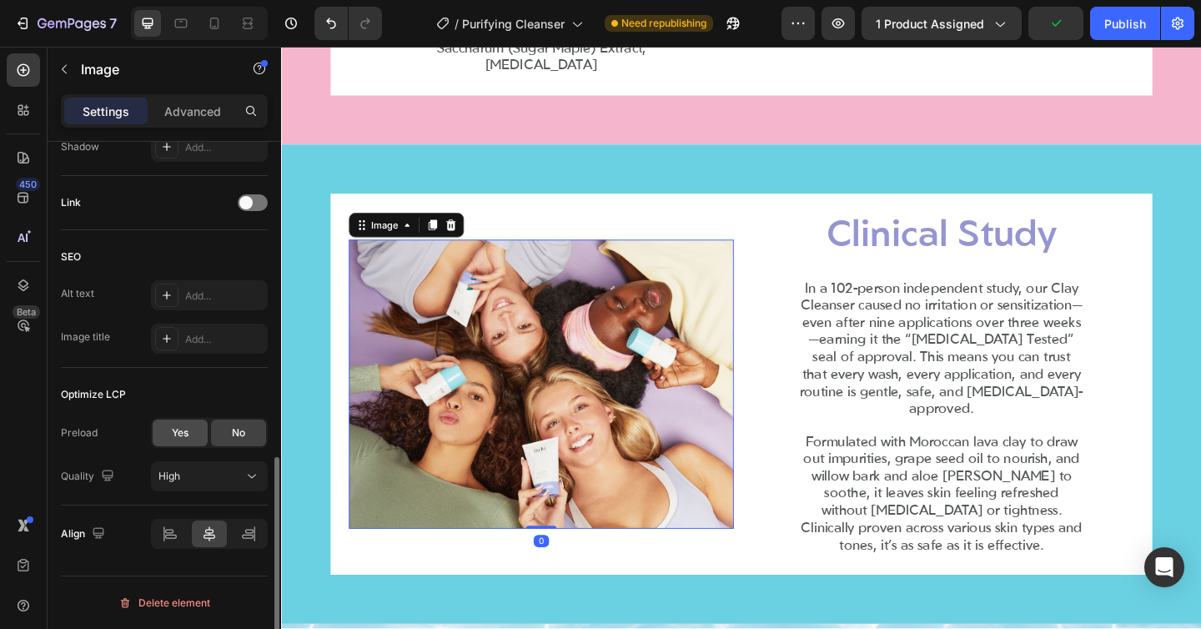
click at [180, 435] on span "Yes" at bounding box center [180, 432] width 17 height 15
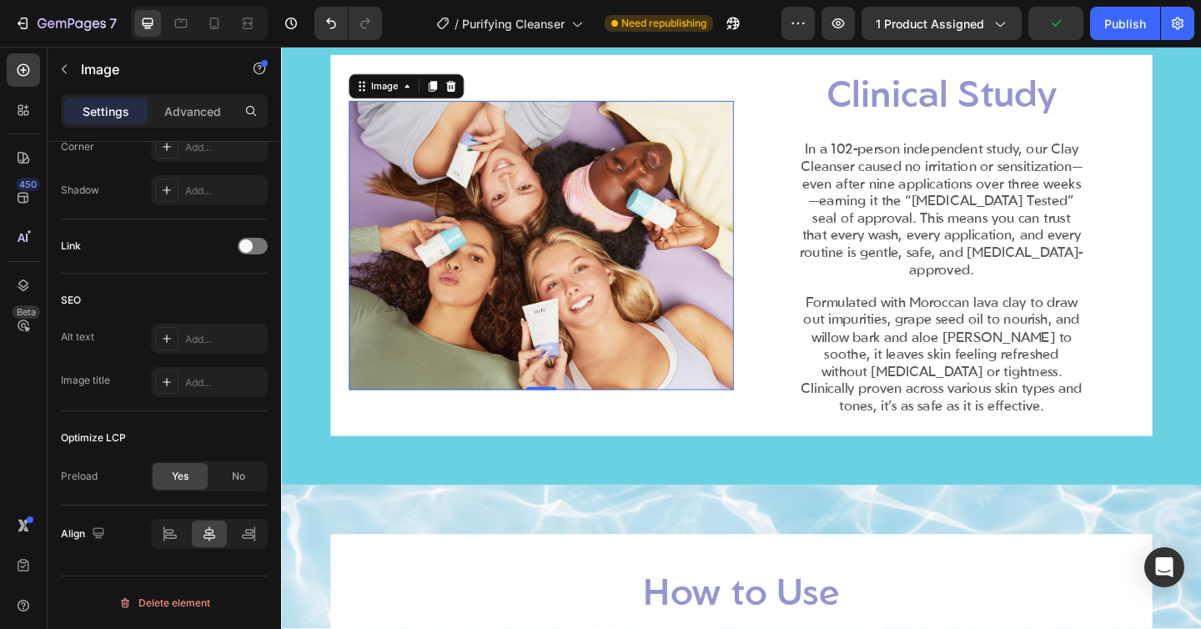
scroll to position [1332, 0]
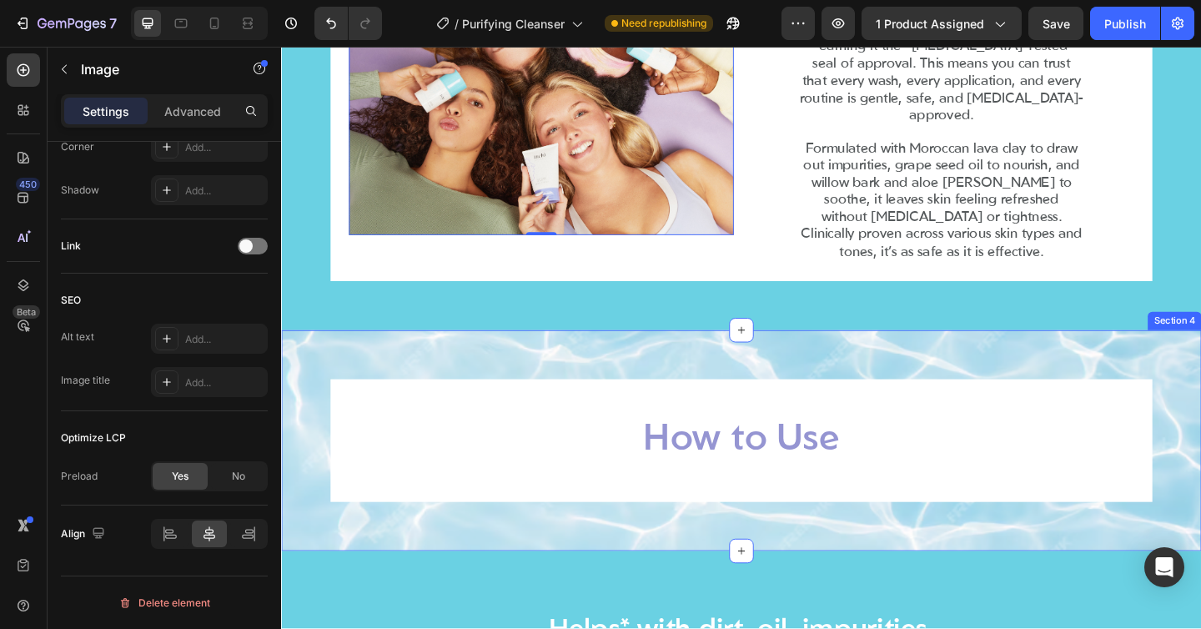
click at [663, 357] on div "How to Use Heading Row Section 4" at bounding box center [781, 475] width 1001 height 240
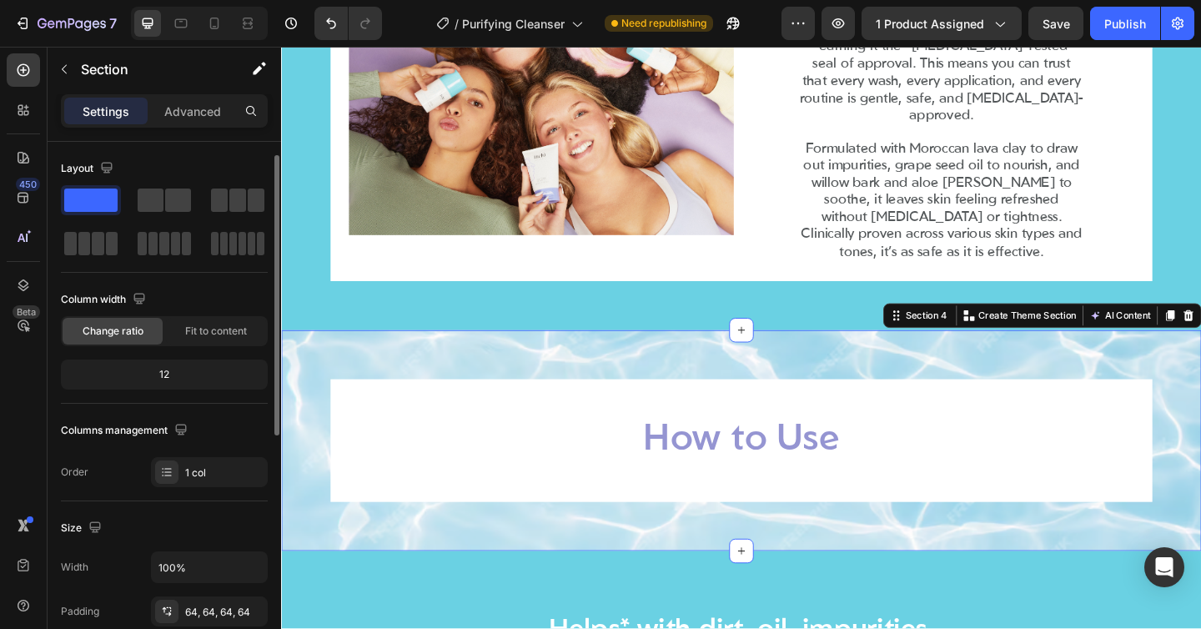
scroll to position [483, 0]
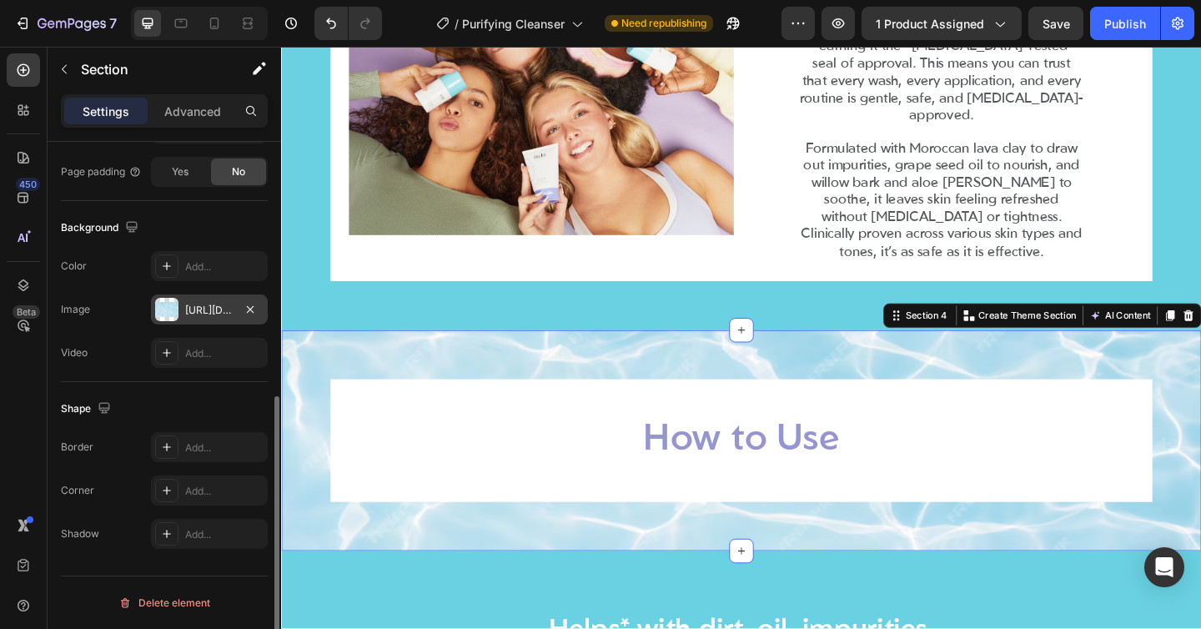
click at [202, 319] on div "https://cdn.shopify.com/s/files/1/0682/2051/8537/files/gempages_556138721485784…" at bounding box center [209, 309] width 117 height 30
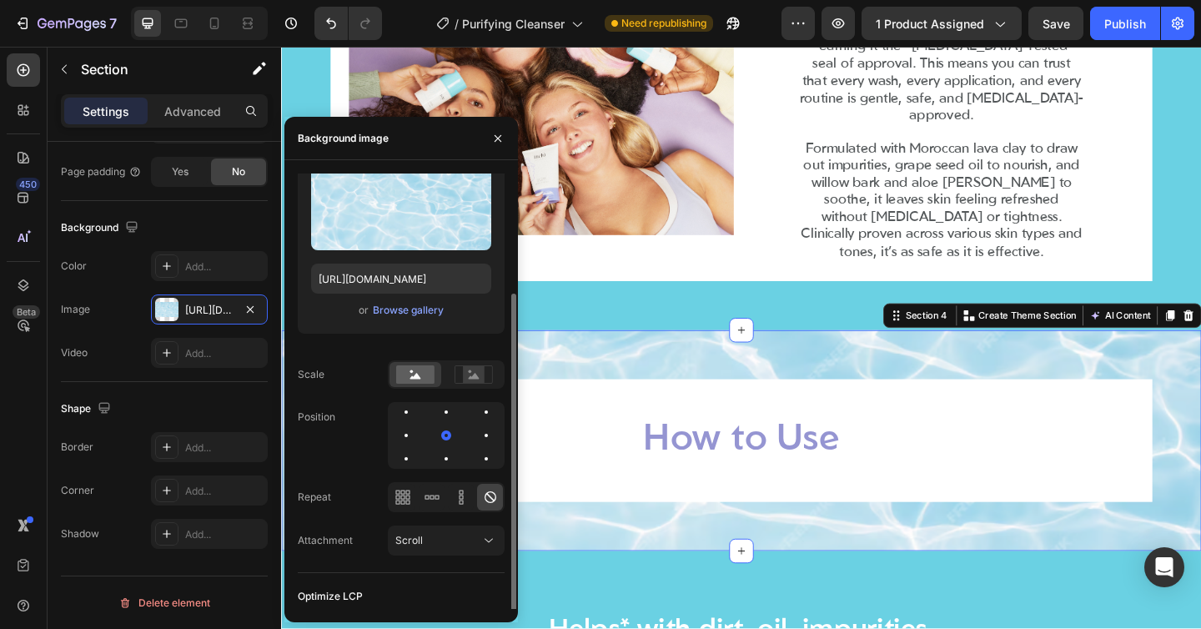
scroll to position [106, 0]
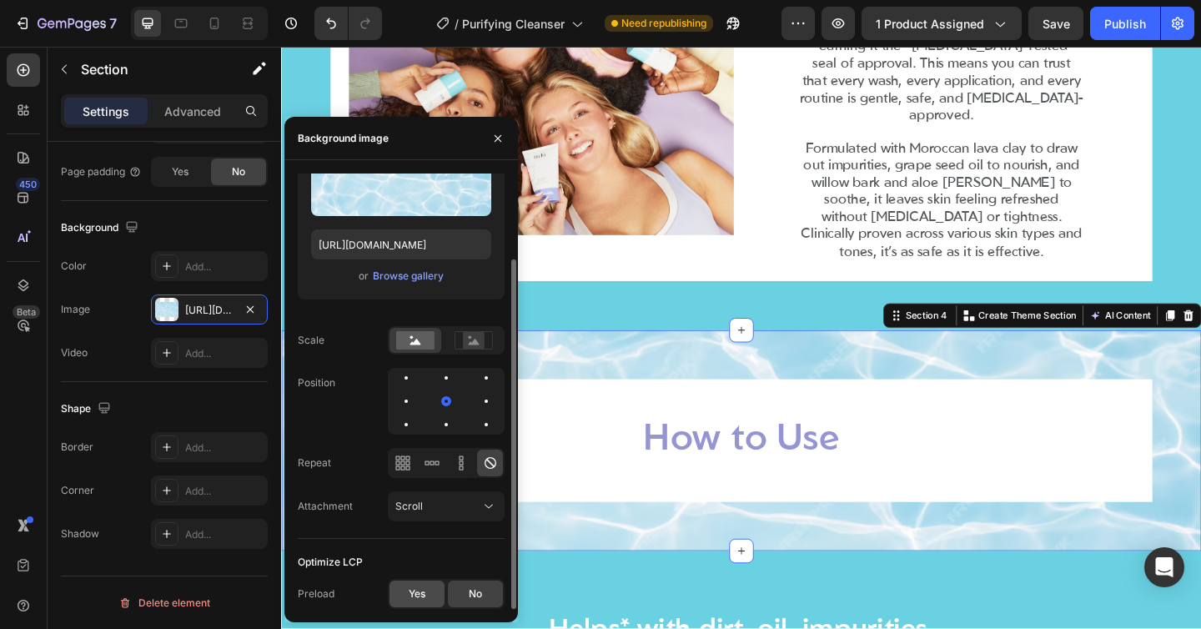
click at [418, 586] on span "Yes" at bounding box center [417, 593] width 17 height 15
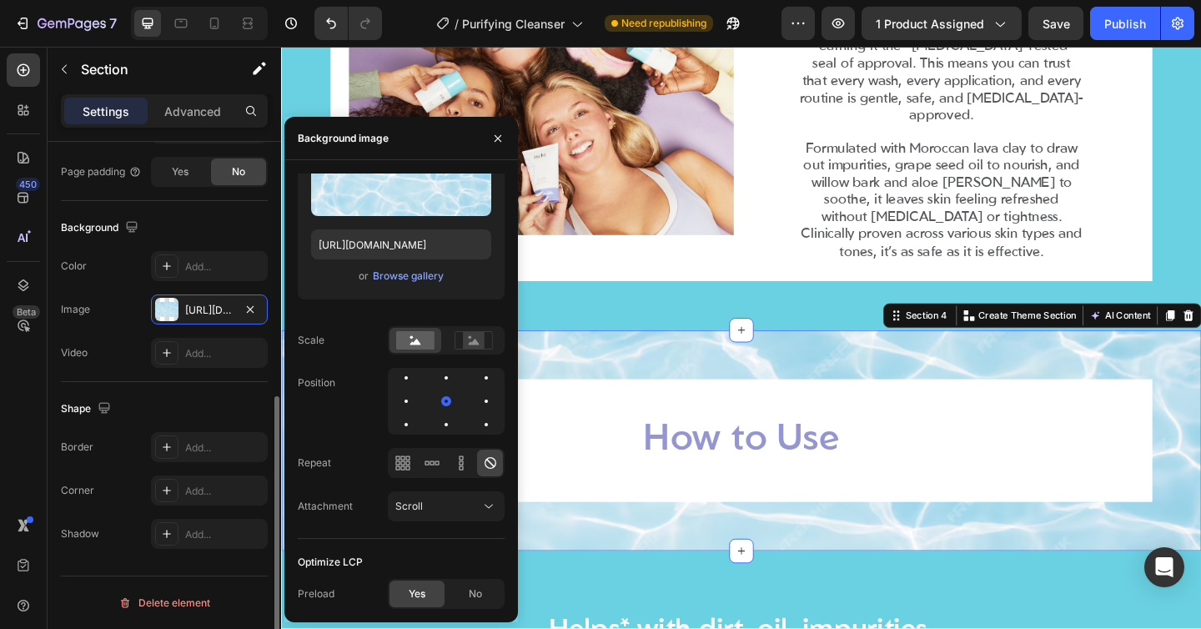
click at [136, 375] on div "Background The changes might be hidden by the video. Color Add... Image https:/…" at bounding box center [164, 291] width 207 height 181
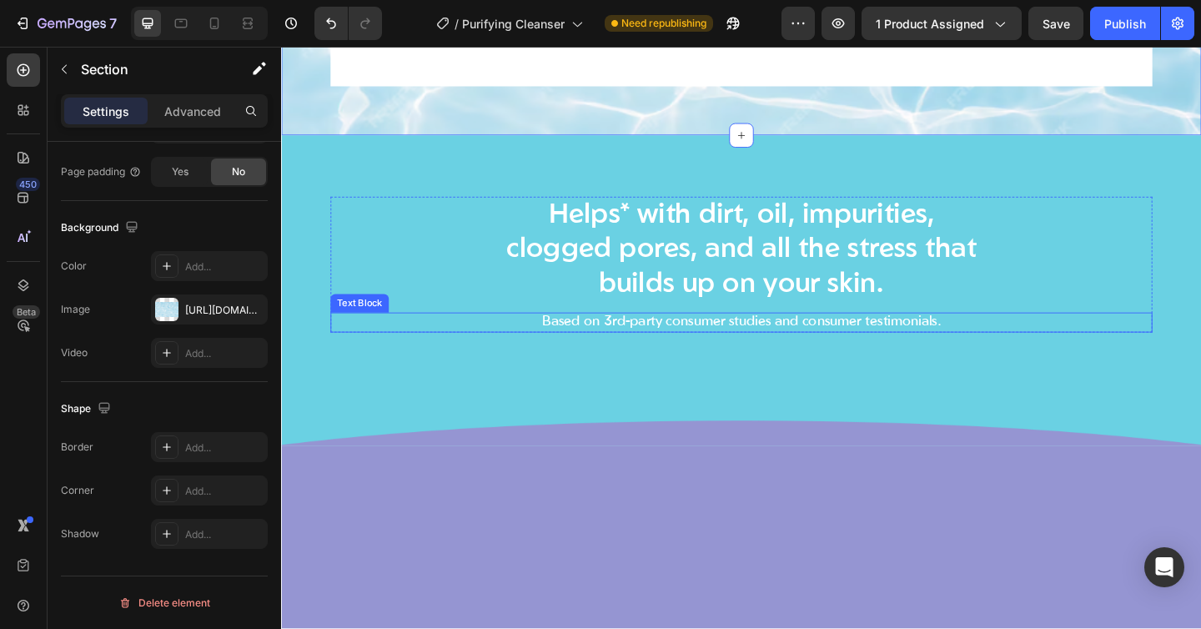
scroll to position [1796, 0]
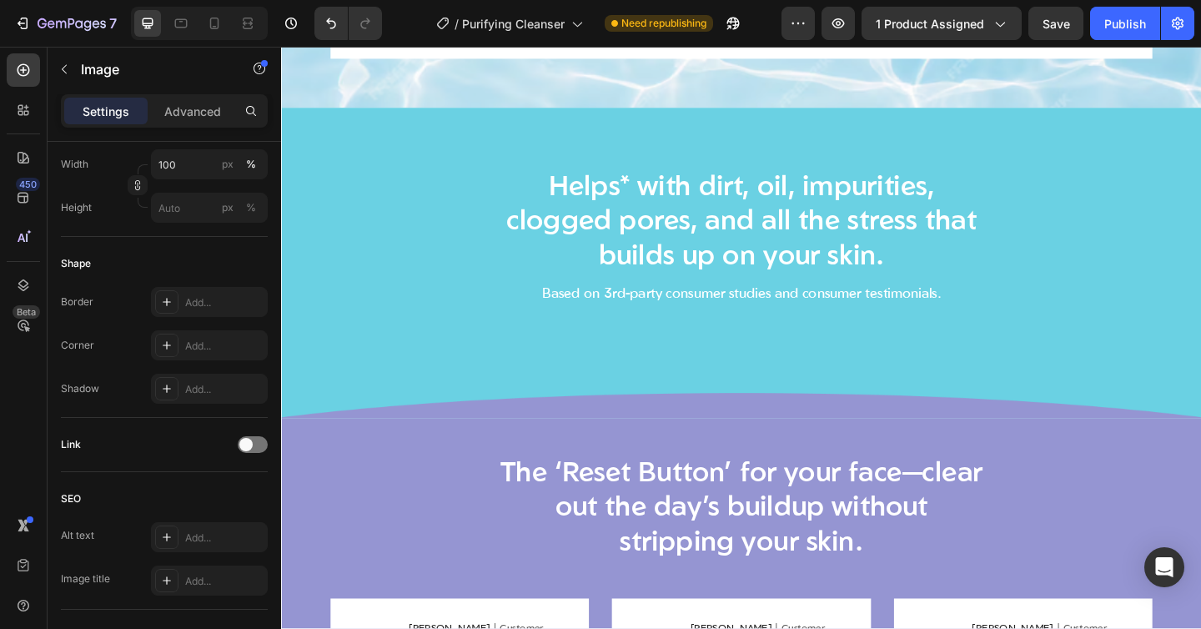
click at [498, 368] on img at bounding box center [554, 368] width 439 height 0
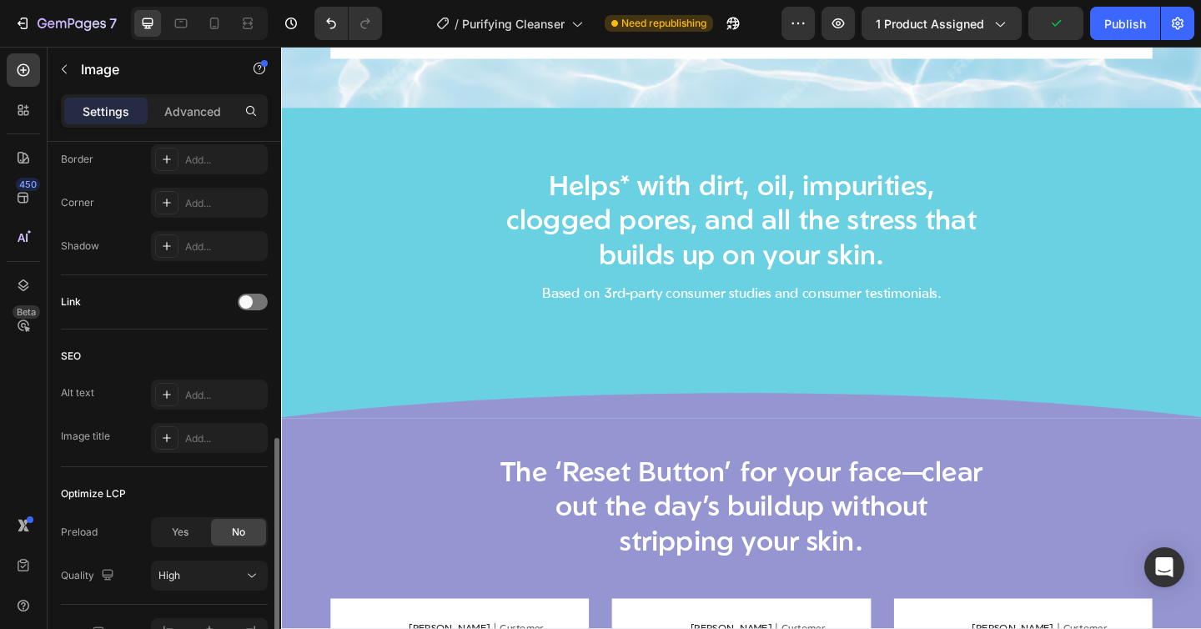
scroll to position [647, 0]
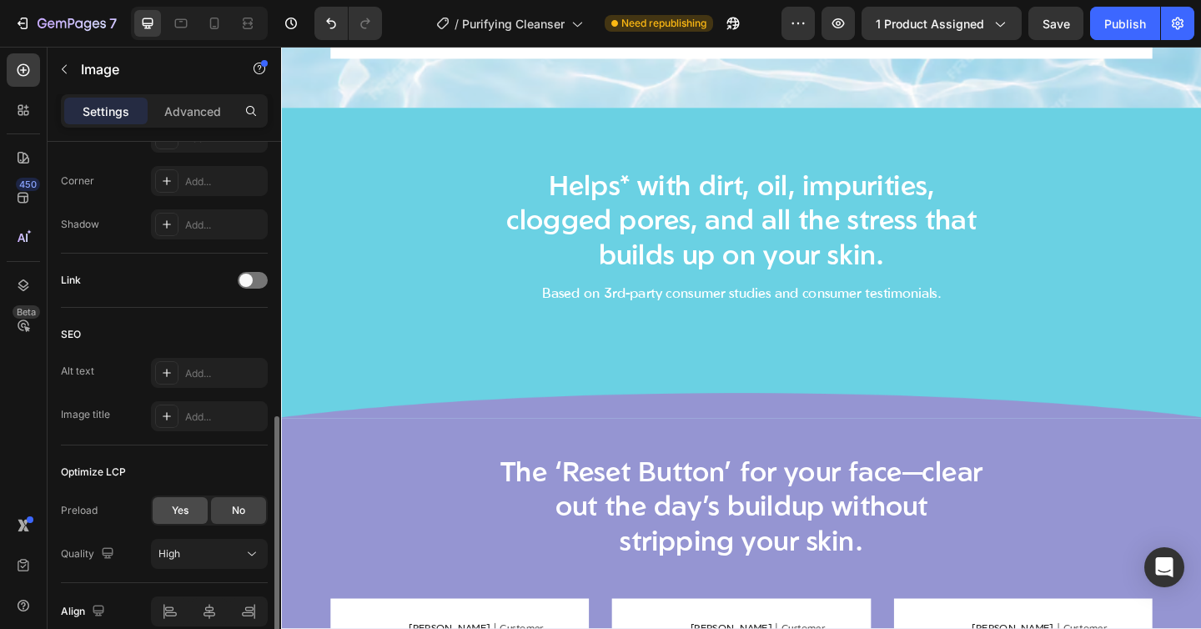
click at [180, 510] on span "Yes" at bounding box center [180, 510] width 17 height 15
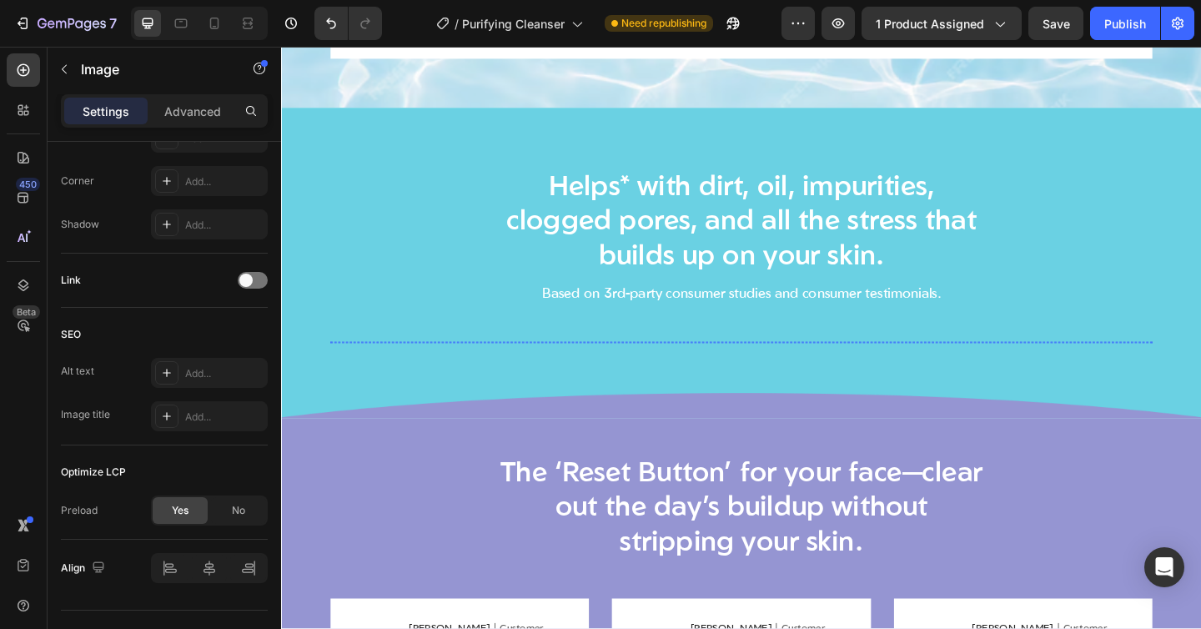
click at [1024, 368] on img at bounding box center [1009, 368] width 439 height 0
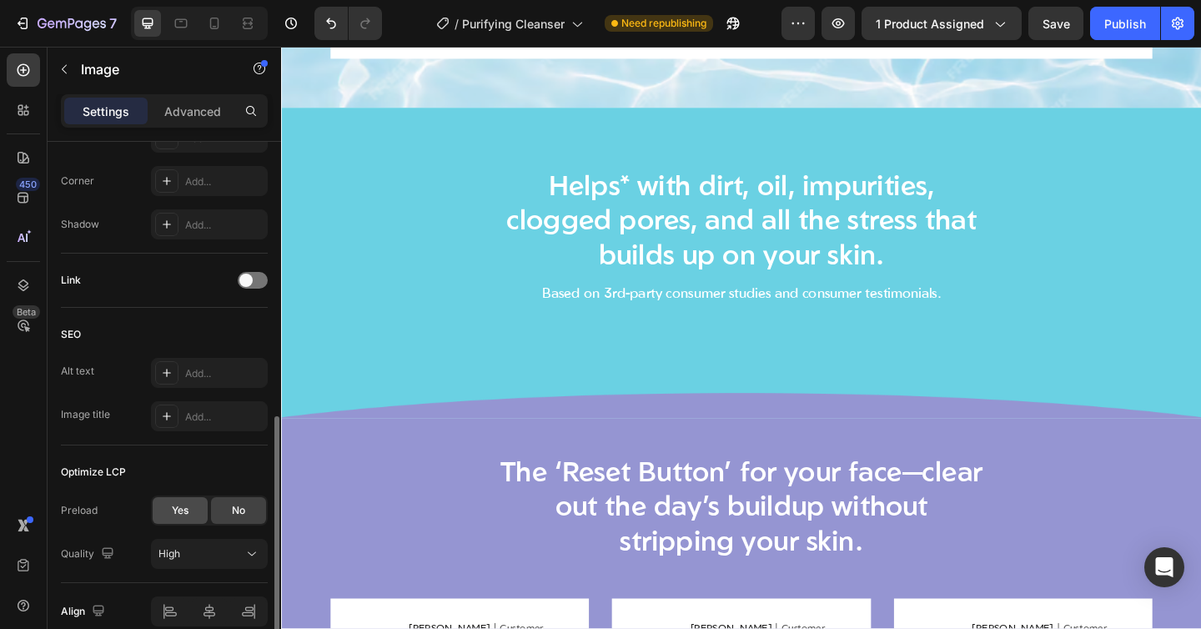
click at [189, 517] on div "Yes" at bounding box center [180, 510] width 55 height 27
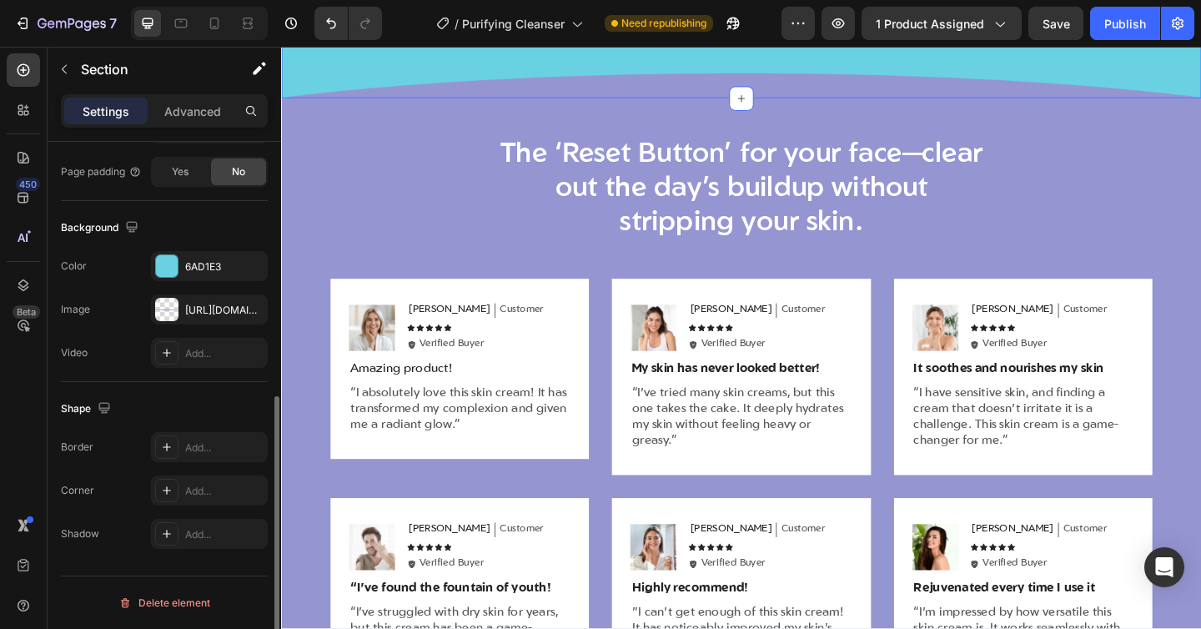
scroll to position [0, 0]
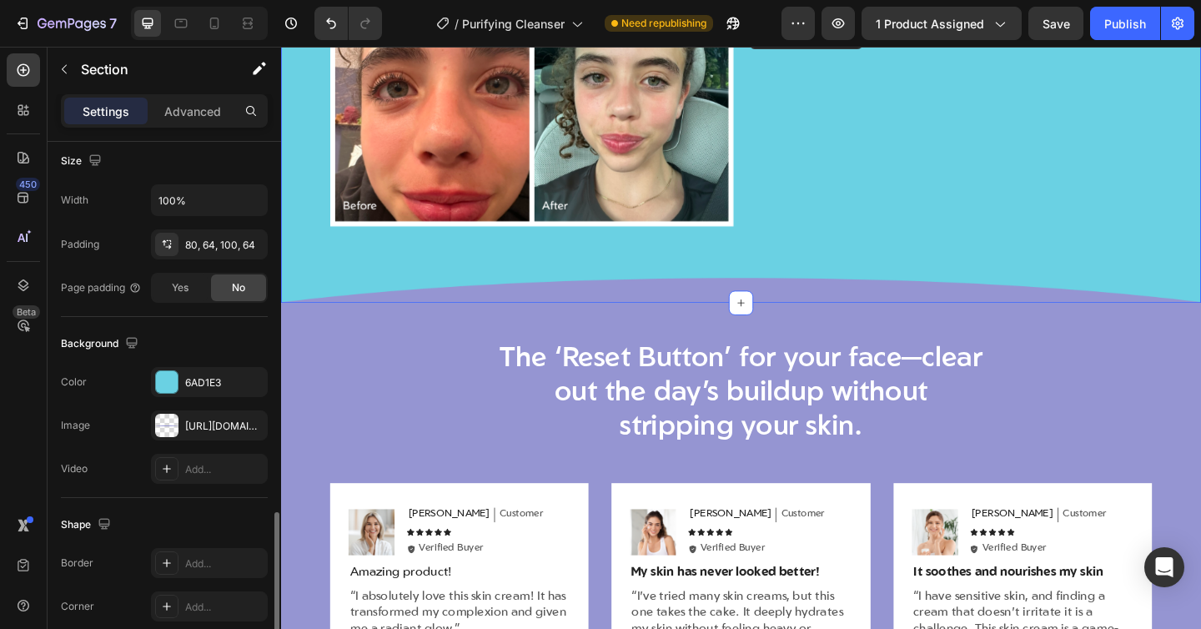
click at [581, 314] on div "Helps* with dirt, oil, impurities, clogged pores, and all the stress that build…" at bounding box center [781, 46] width 1001 height 561
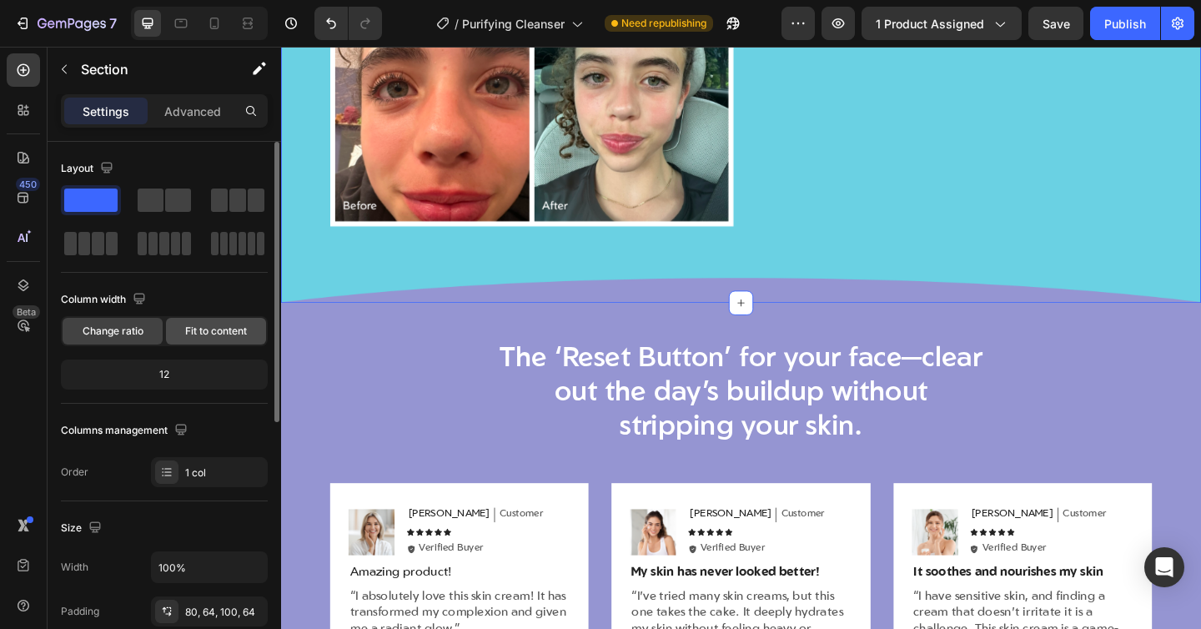
scroll to position [319, 0]
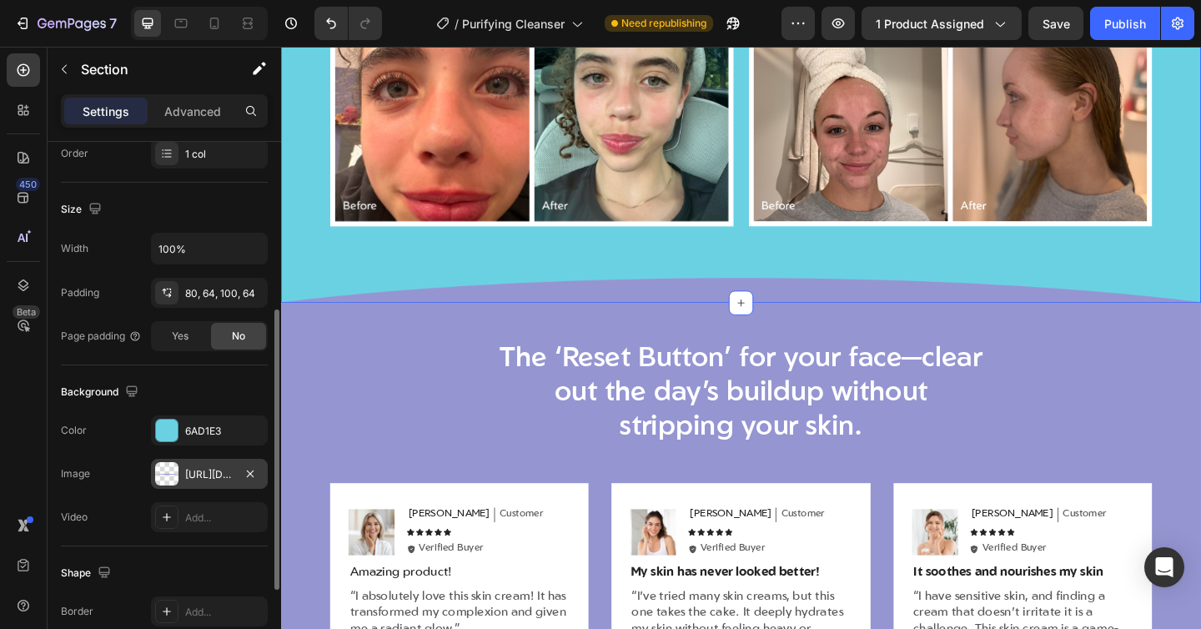
click at [194, 472] on div "https://cdn.shopify.com/s/files/1/0682/2051/8537/files/gempages_556138721485784…" at bounding box center [209, 474] width 48 height 15
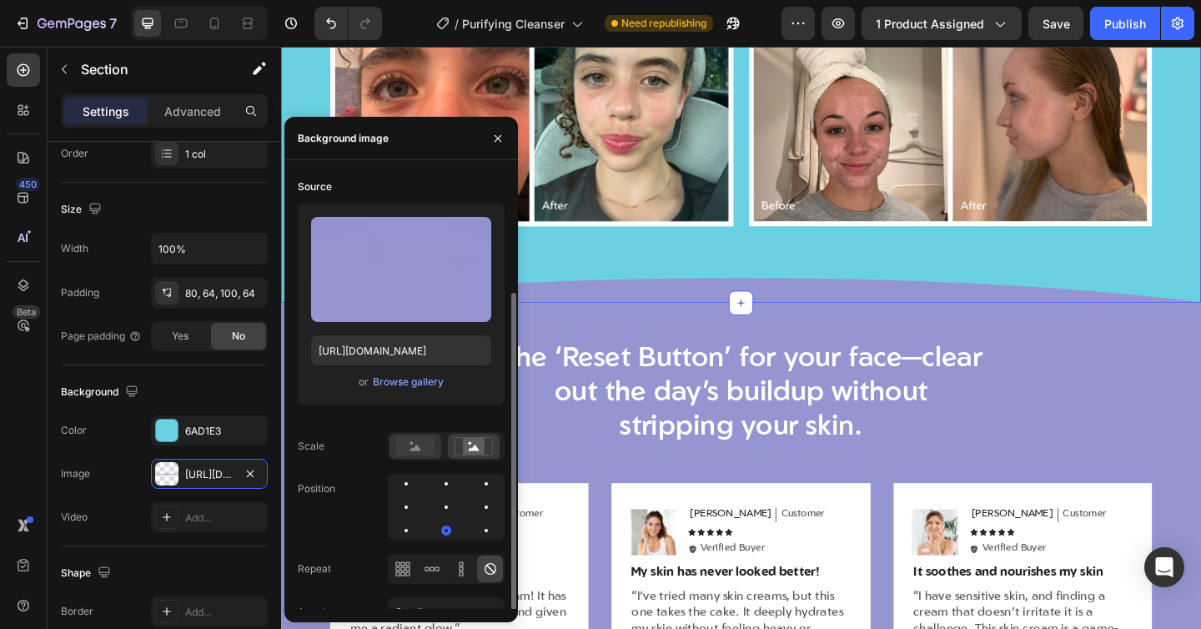
scroll to position [106, 0]
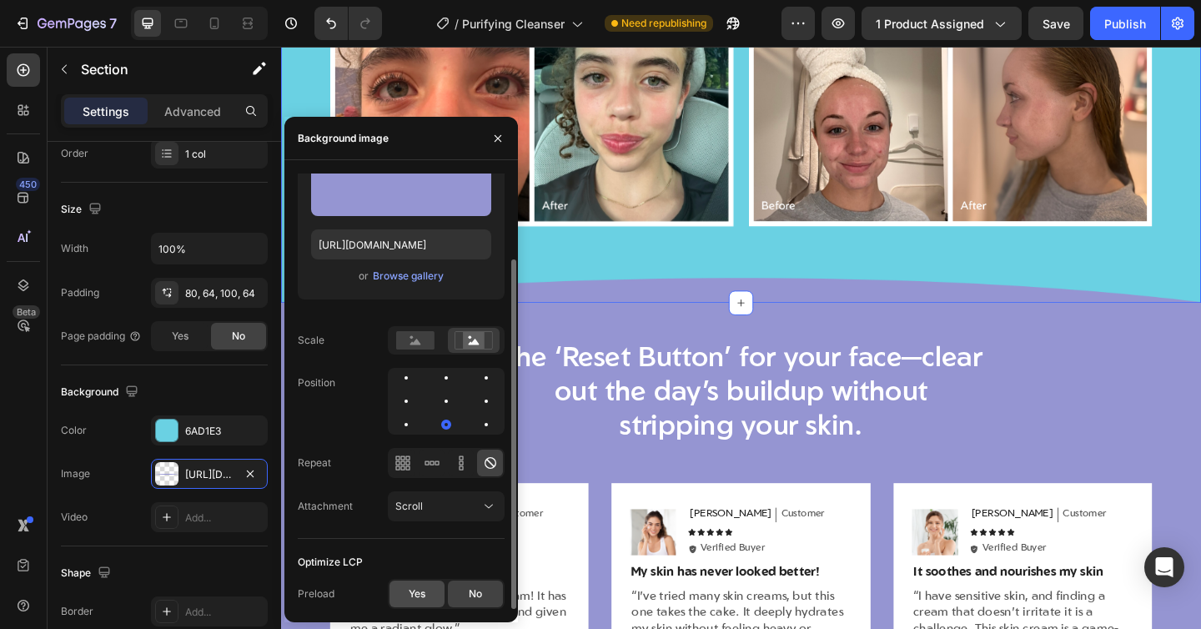
click at [411, 587] on span "Yes" at bounding box center [417, 593] width 17 height 15
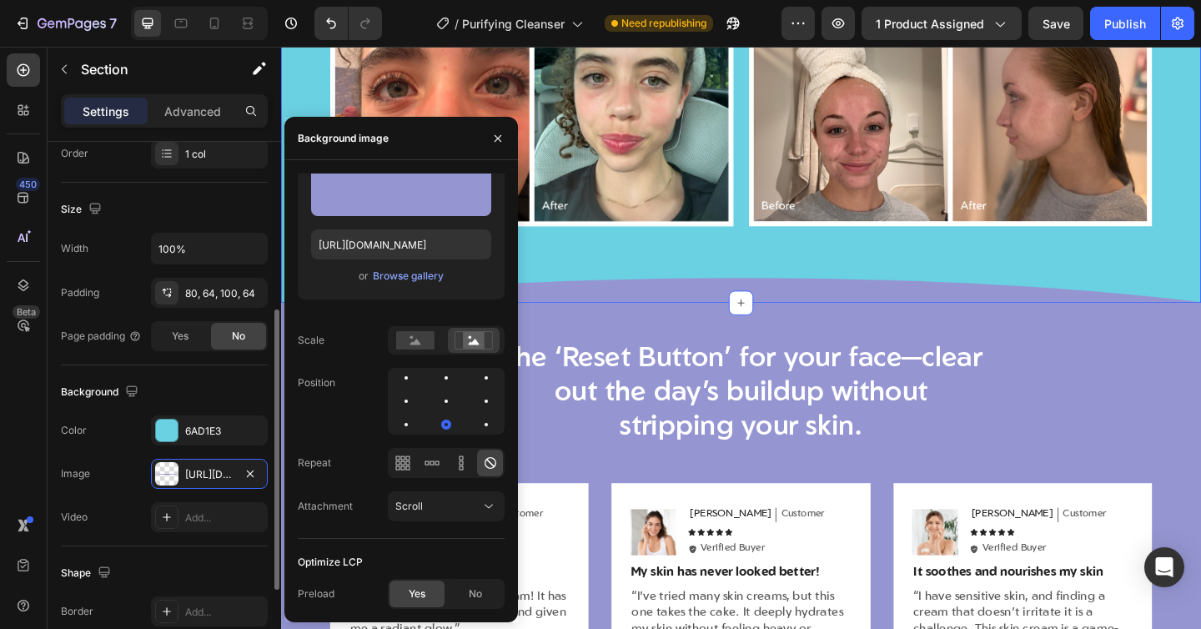
click at [189, 390] on div "Background" at bounding box center [164, 392] width 207 height 27
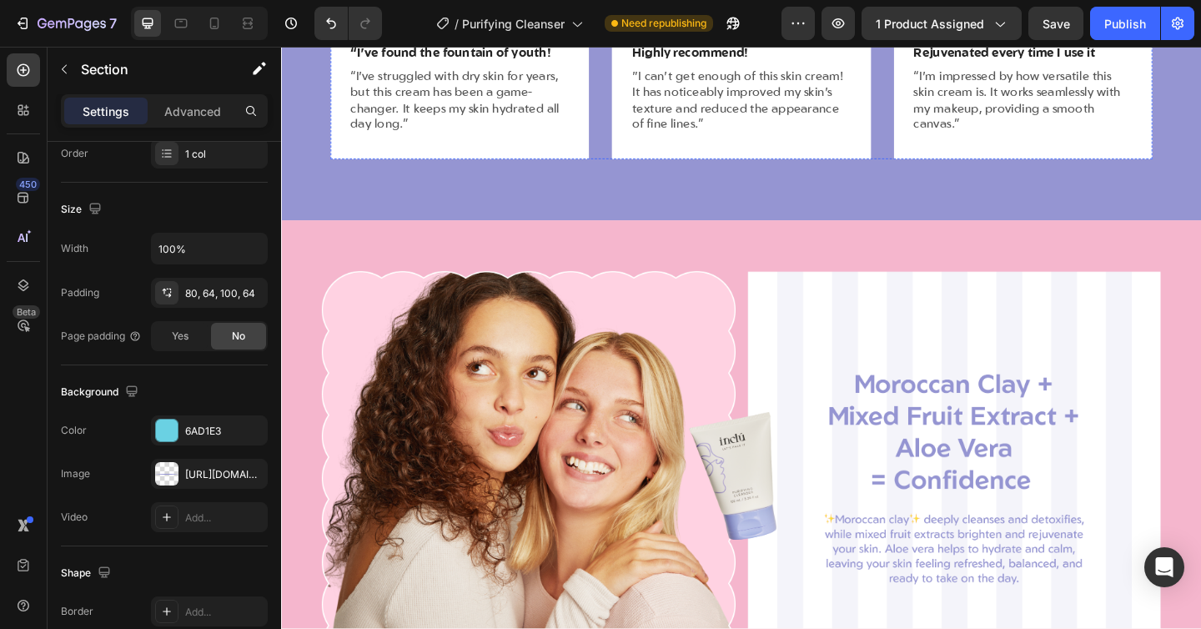
scroll to position [3059, 0]
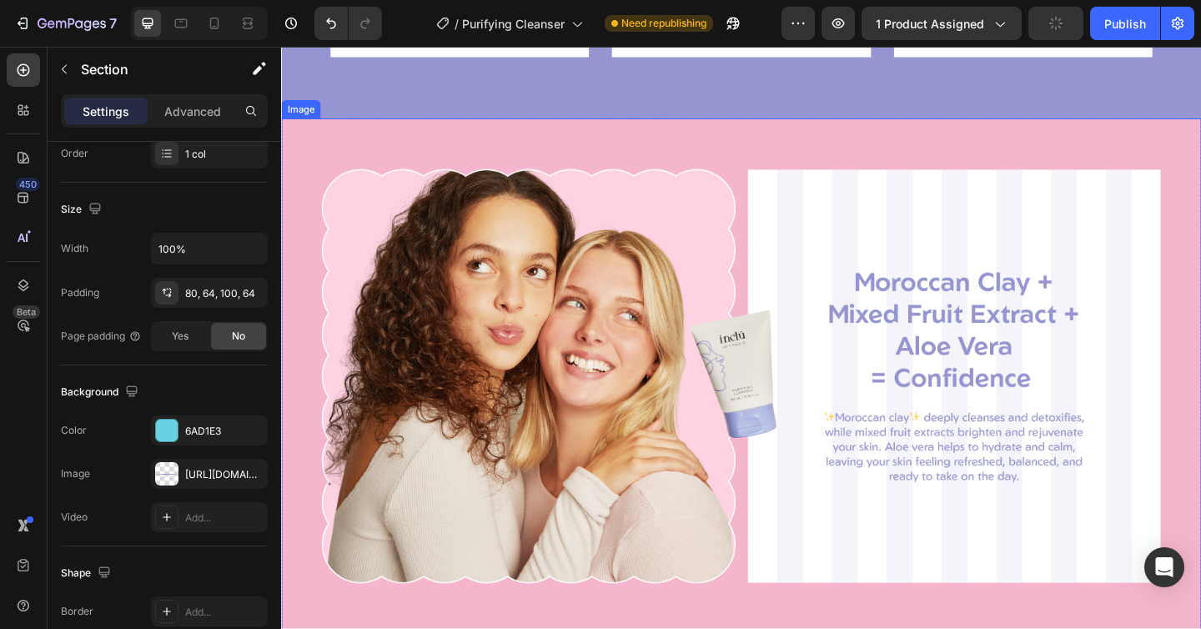
click at [444, 282] on img at bounding box center [781, 405] width 1001 height 561
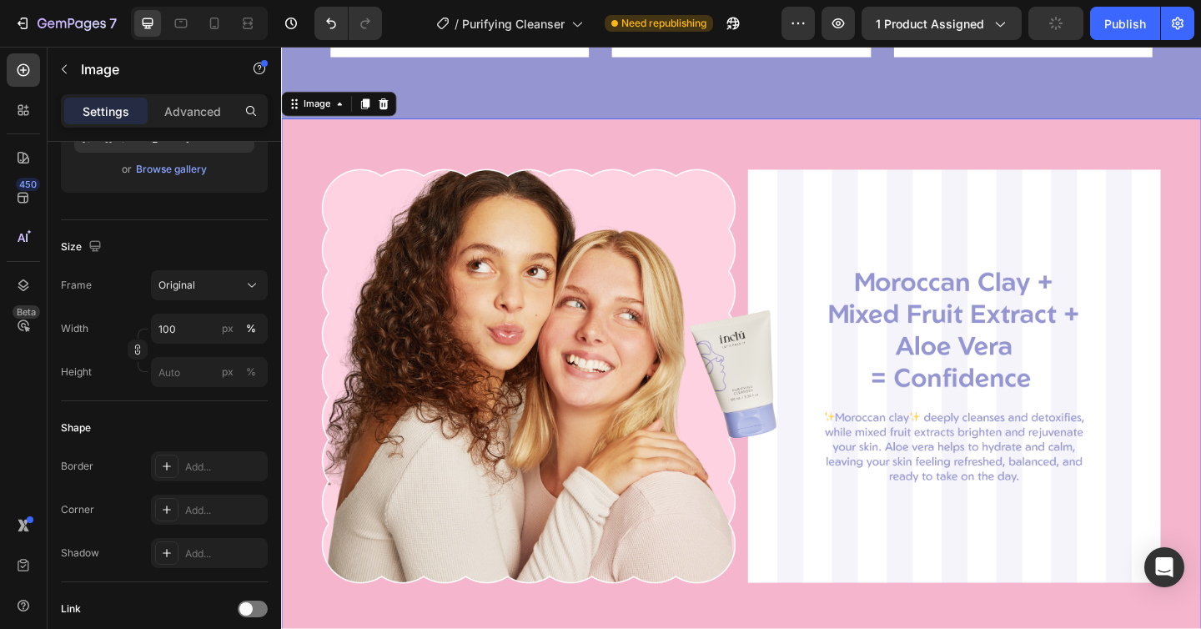
scroll to position [0, 0]
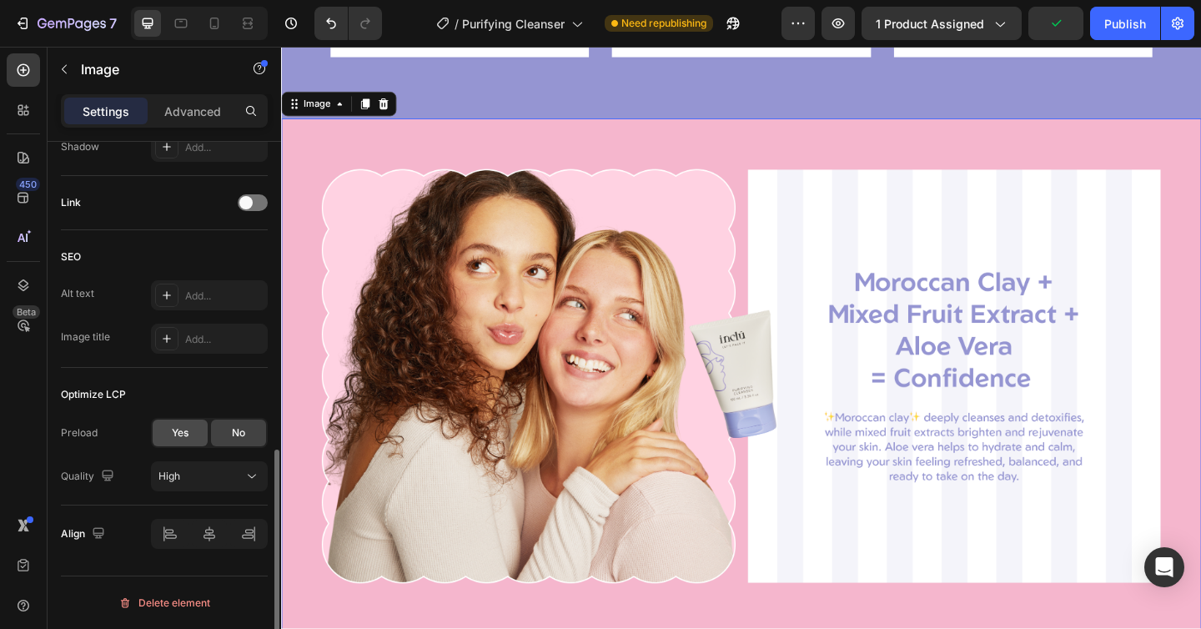
click at [183, 433] on span "Yes" at bounding box center [180, 432] width 17 height 15
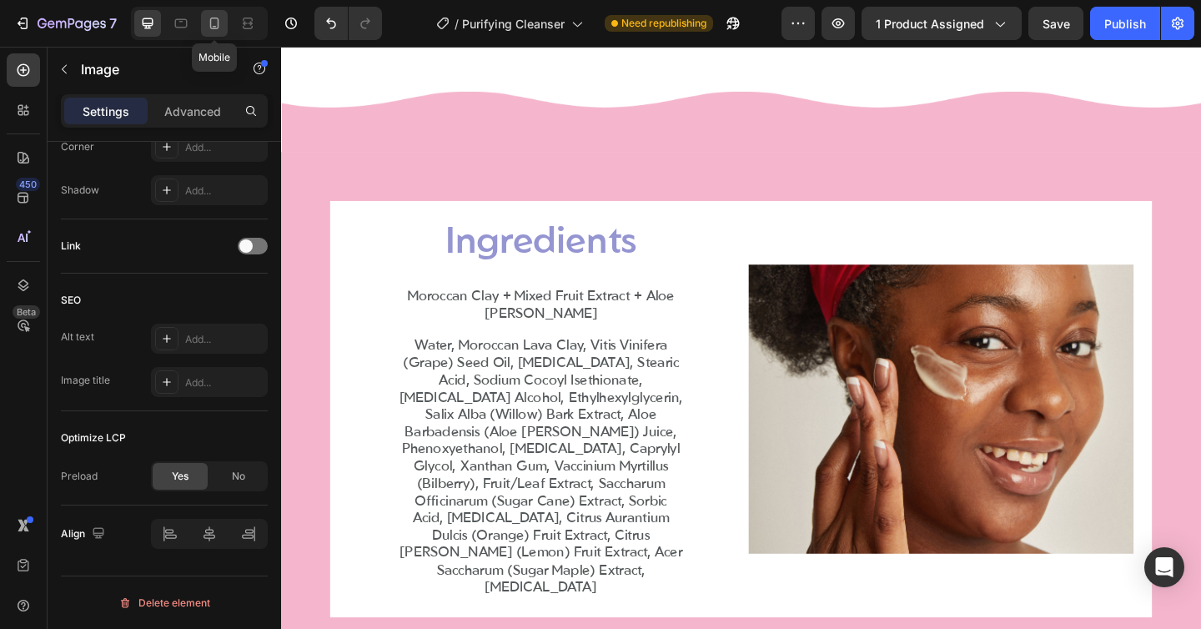
click at [215, 27] on icon at bounding box center [214, 24] width 9 height 12
type input "https://cdn.shopify.com/s/files/1/0682/2051/8537/files/gempages_556138721485784…"
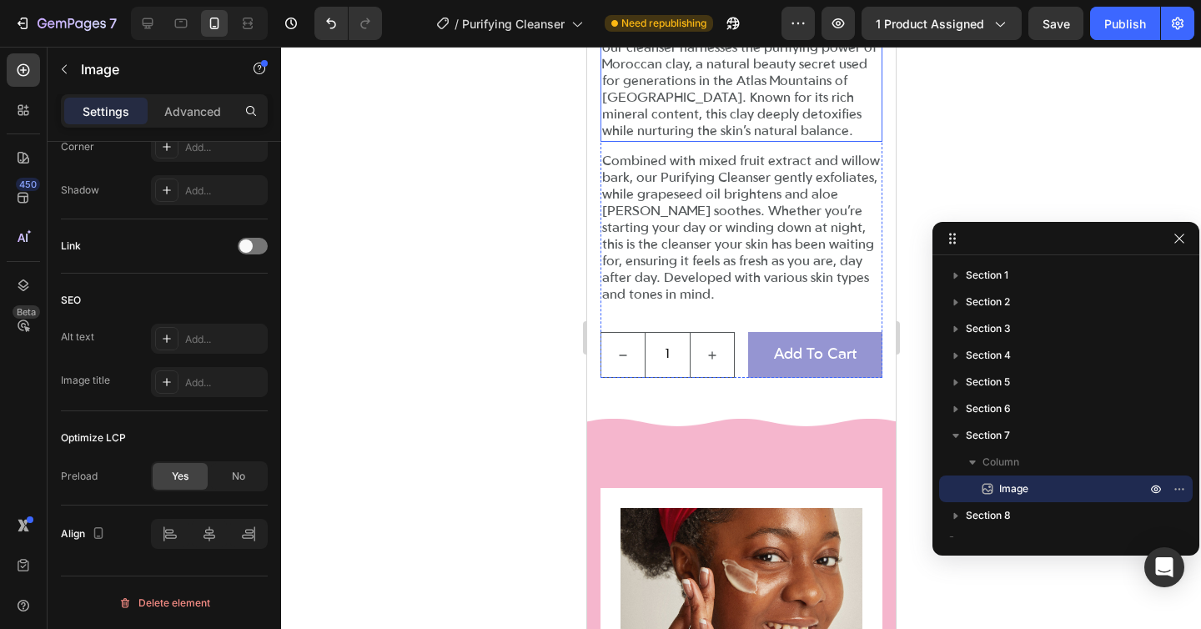
scroll to position [729, 0]
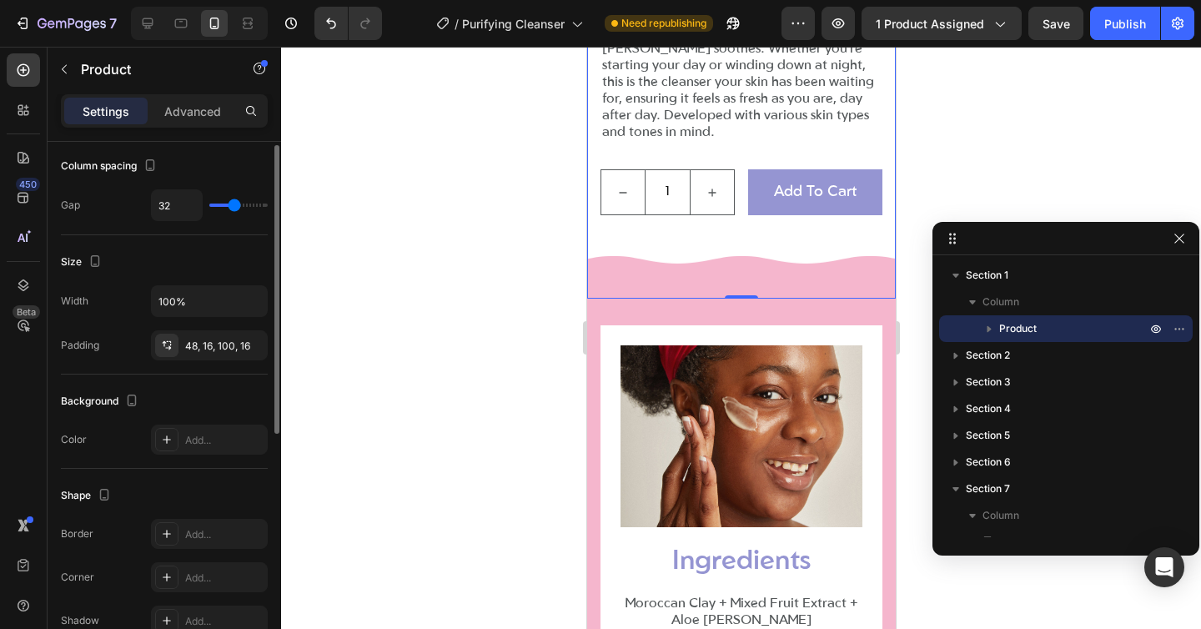
scroll to position [283, 0]
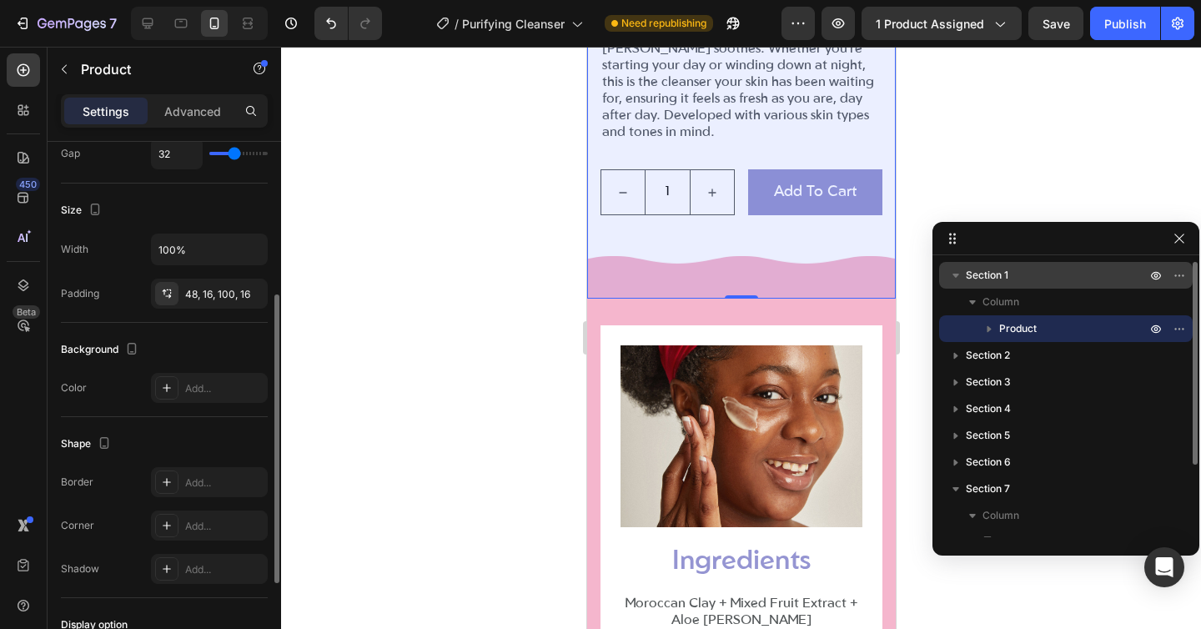
click at [980, 274] on span "Section 1" at bounding box center [987, 275] width 43 height 17
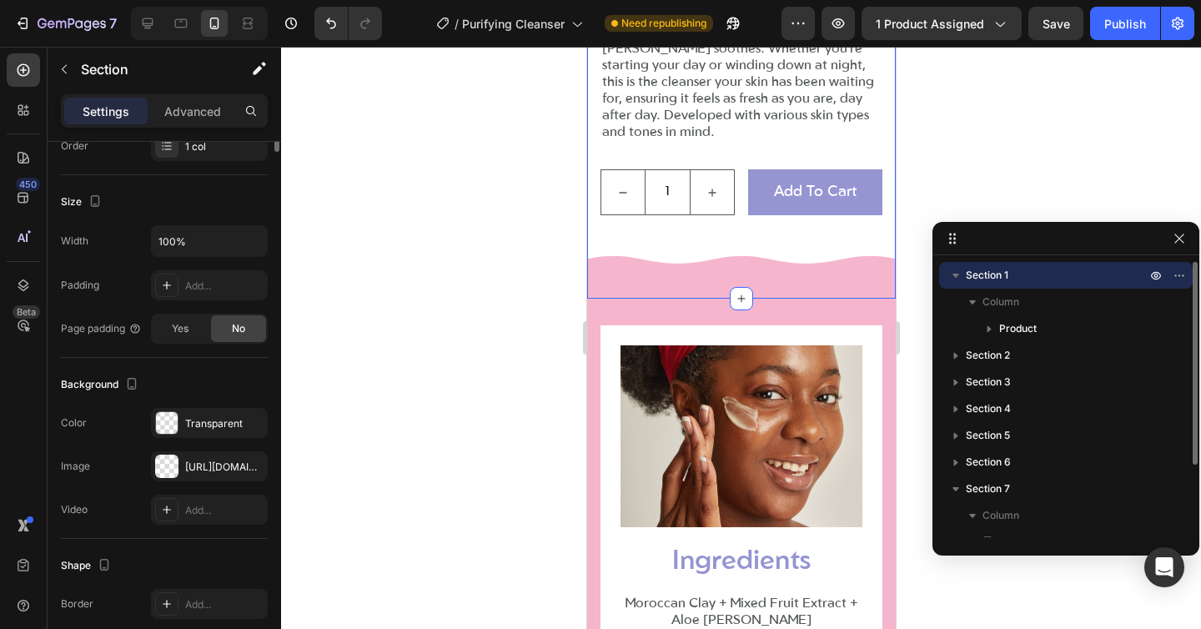
scroll to position [582, 0]
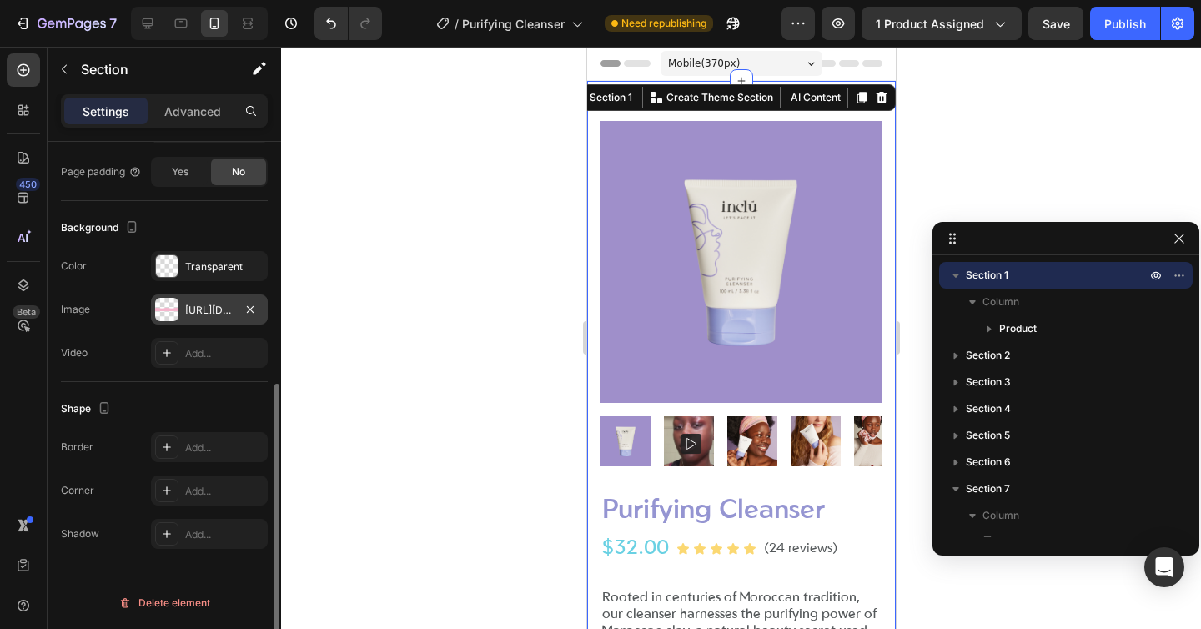
click at [191, 309] on div "https://cdn.shopify.com/s/files/1/0682/2051/8537/files/gempages_556138721485784…" at bounding box center [209, 310] width 48 height 15
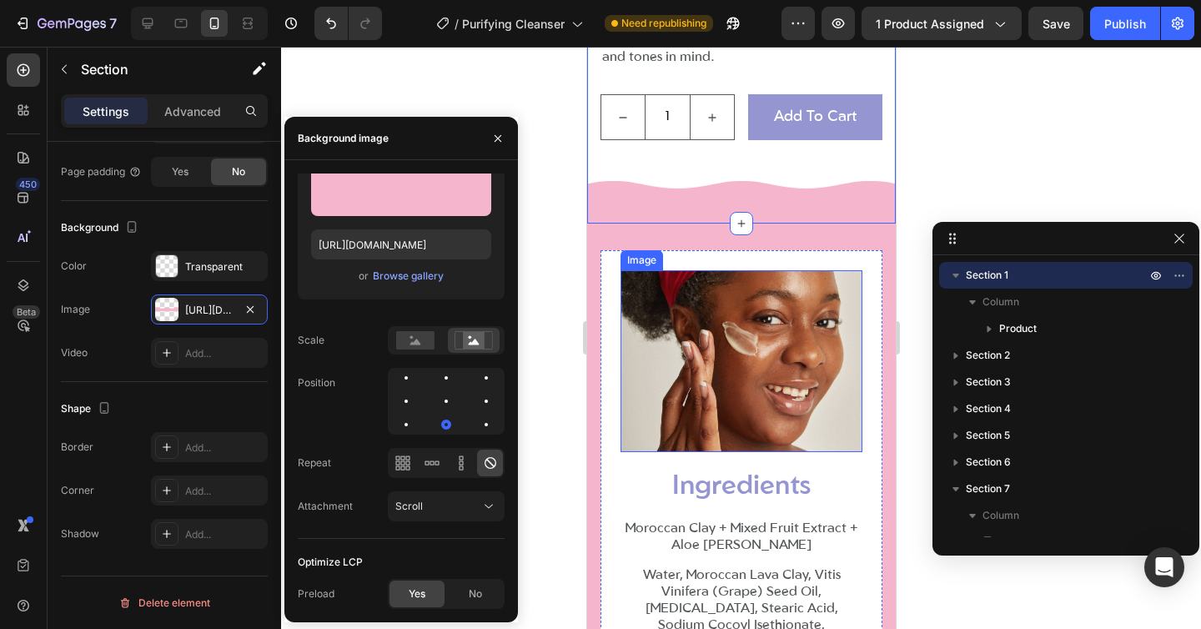
click at [687, 344] on img at bounding box center [741, 361] width 242 height 182
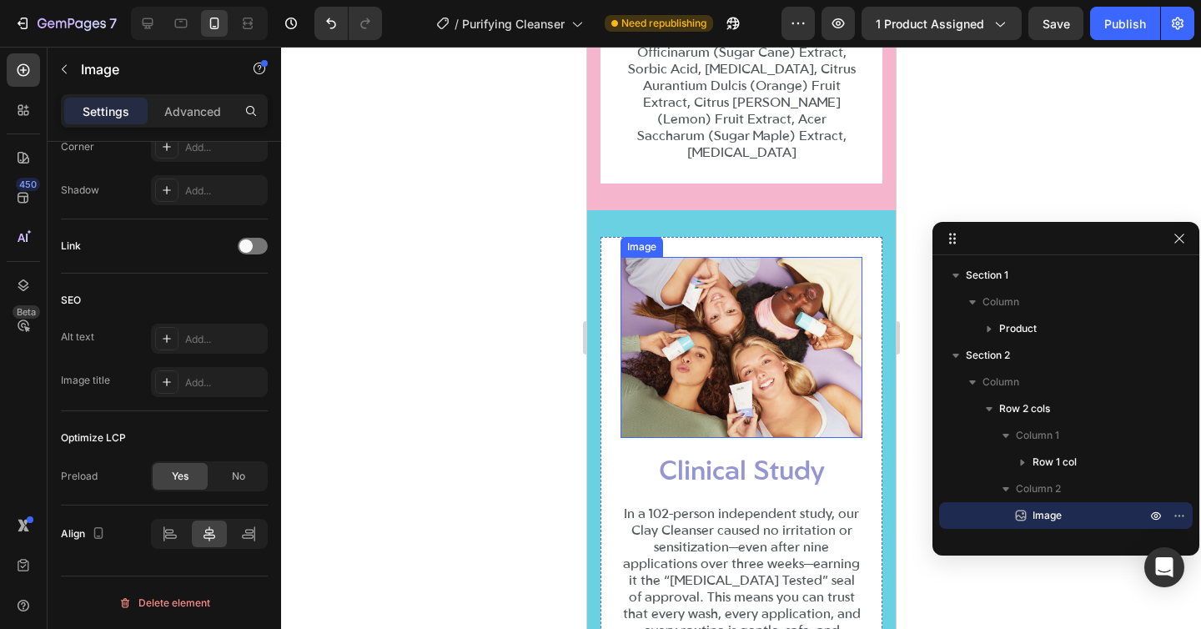
click at [727, 309] on img at bounding box center [741, 348] width 242 height 182
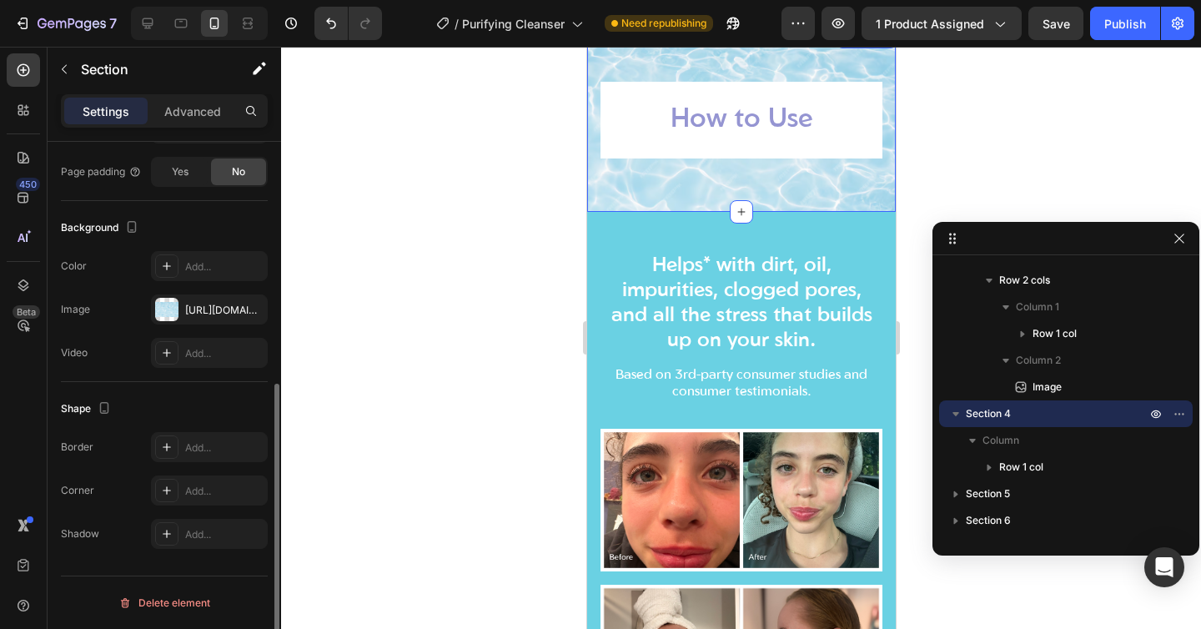
click at [652, 69] on div "How to Use Heading Row Section 4" at bounding box center [740, 120] width 309 height 184
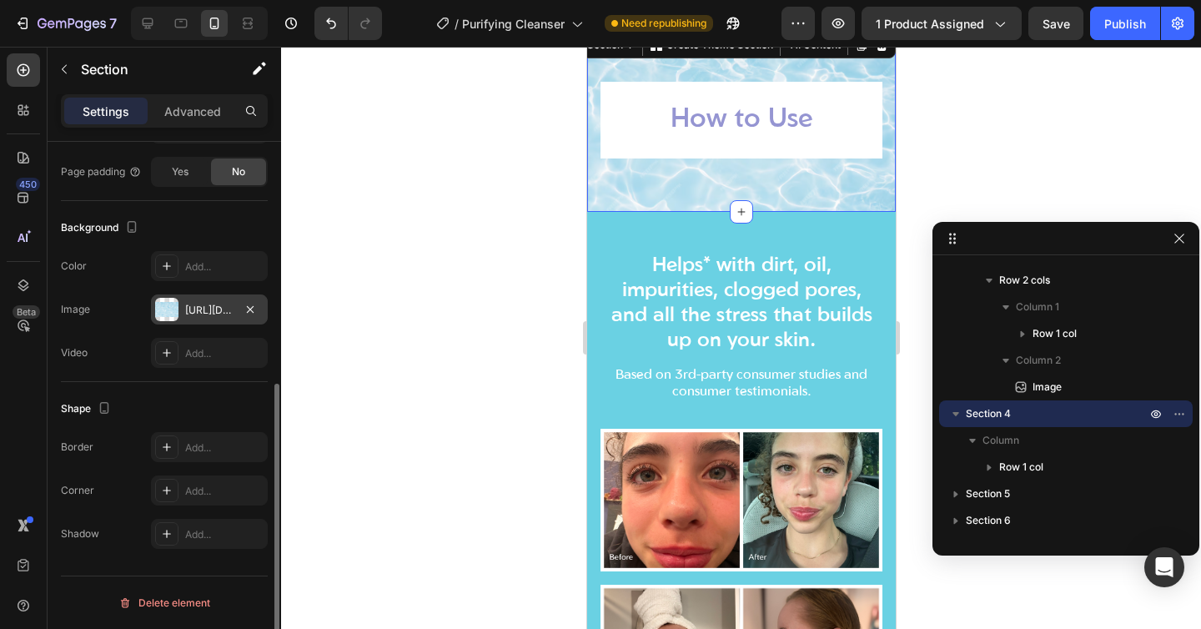
click at [180, 312] on div "https://cdn.shopify.com/s/files/1/0682/2051/8537/files/gempages_556138721485784…" at bounding box center [209, 309] width 117 height 30
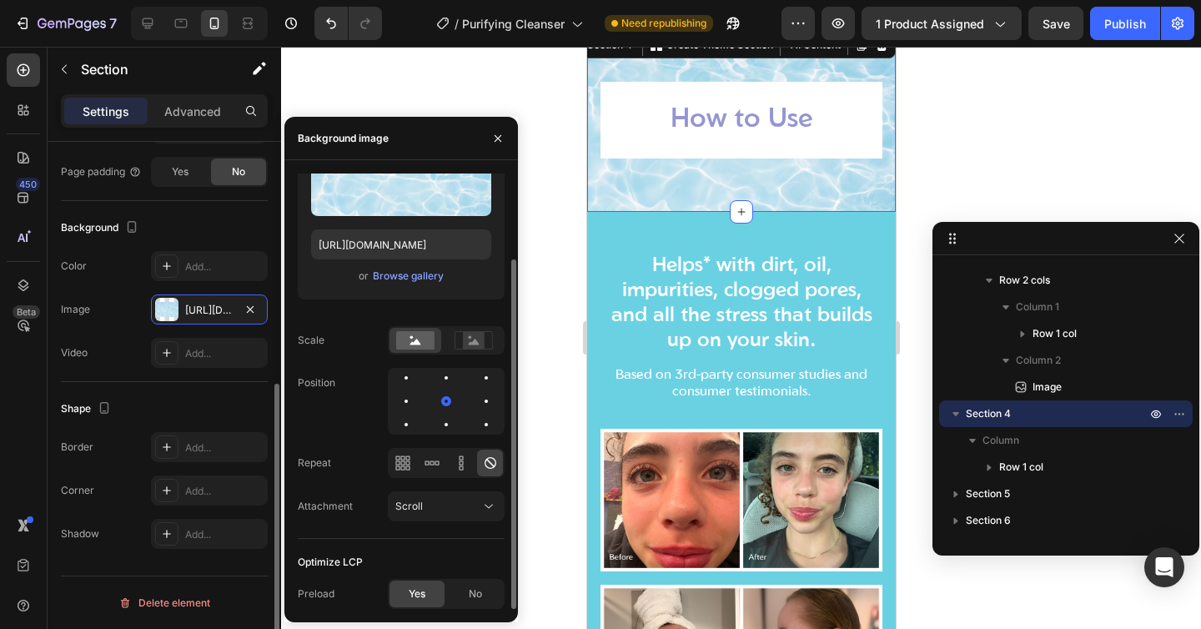
click at [115, 309] on div "Image https://cdn.shopify.com/s/files/1/0682/2051/8537/files/gempages_556138721…" at bounding box center [164, 309] width 207 height 30
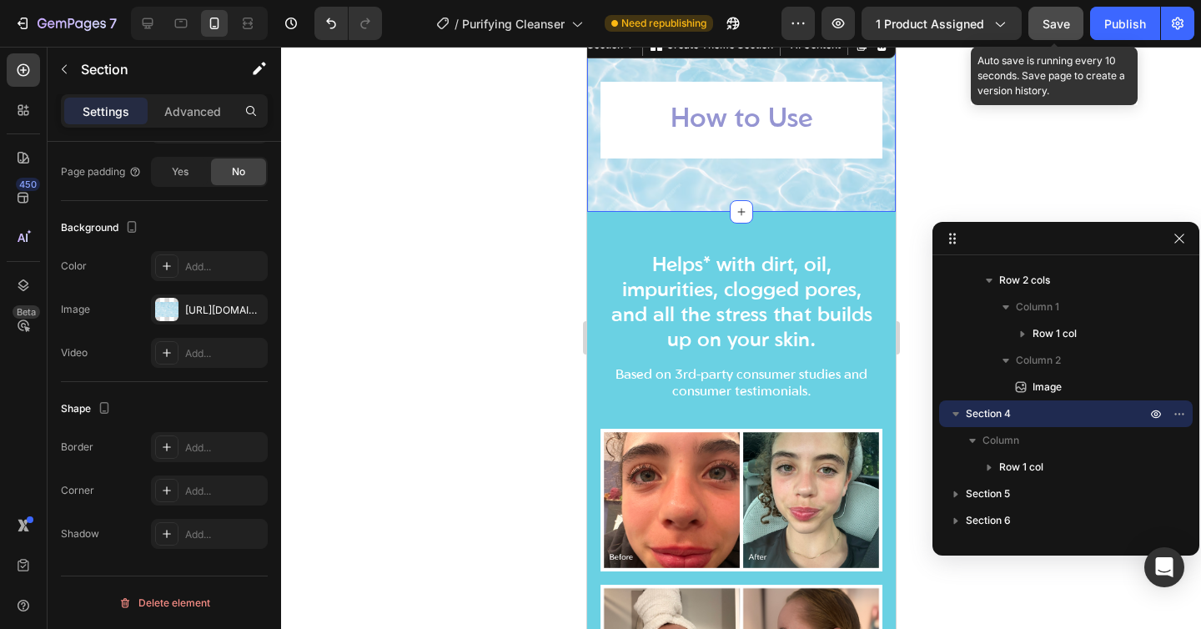
click at [1058, 22] on span "Save" at bounding box center [1057, 24] width 28 height 14
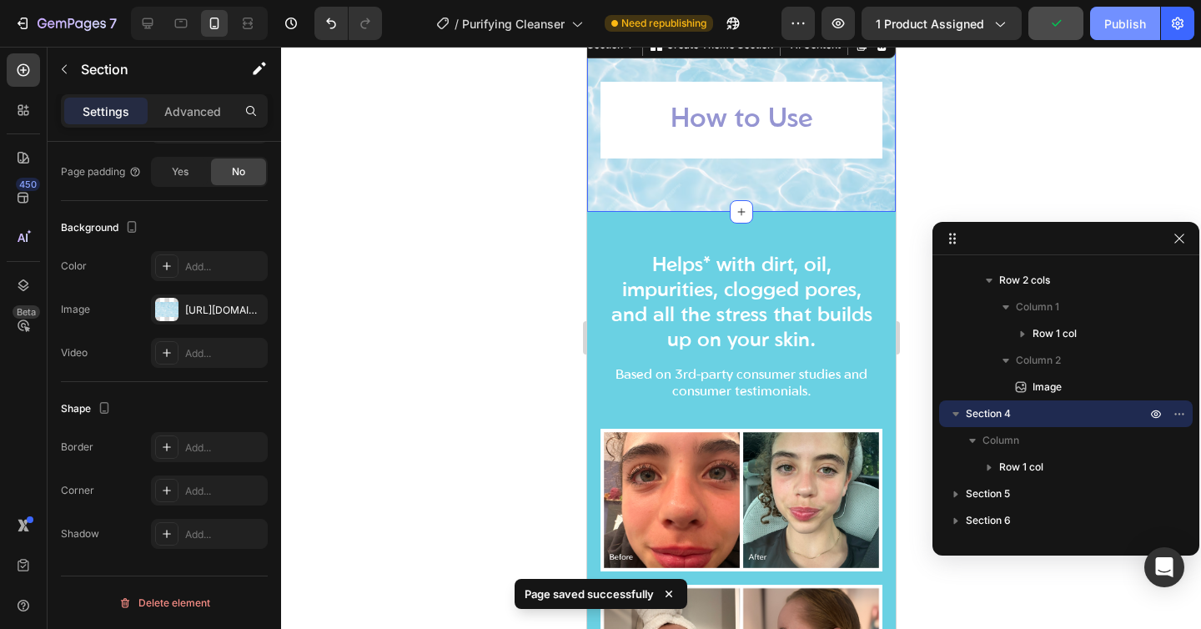
click at [1115, 23] on div "Publish" at bounding box center [1125, 24] width 42 height 18
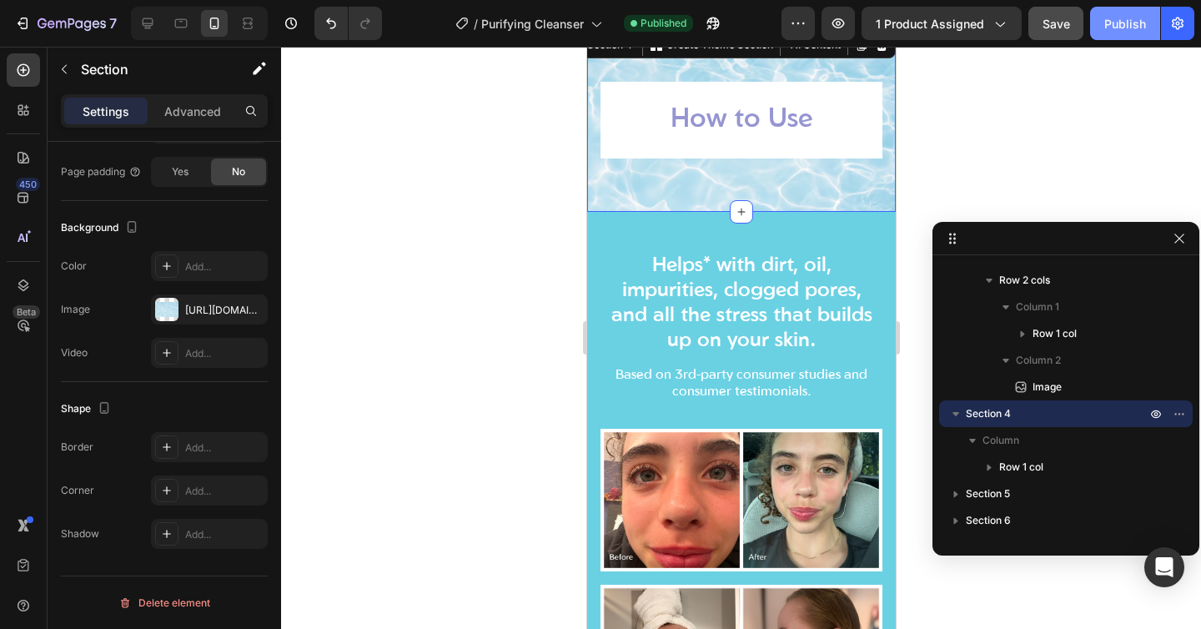
click at [1140, 33] on button "Publish" at bounding box center [1125, 23] width 70 height 33
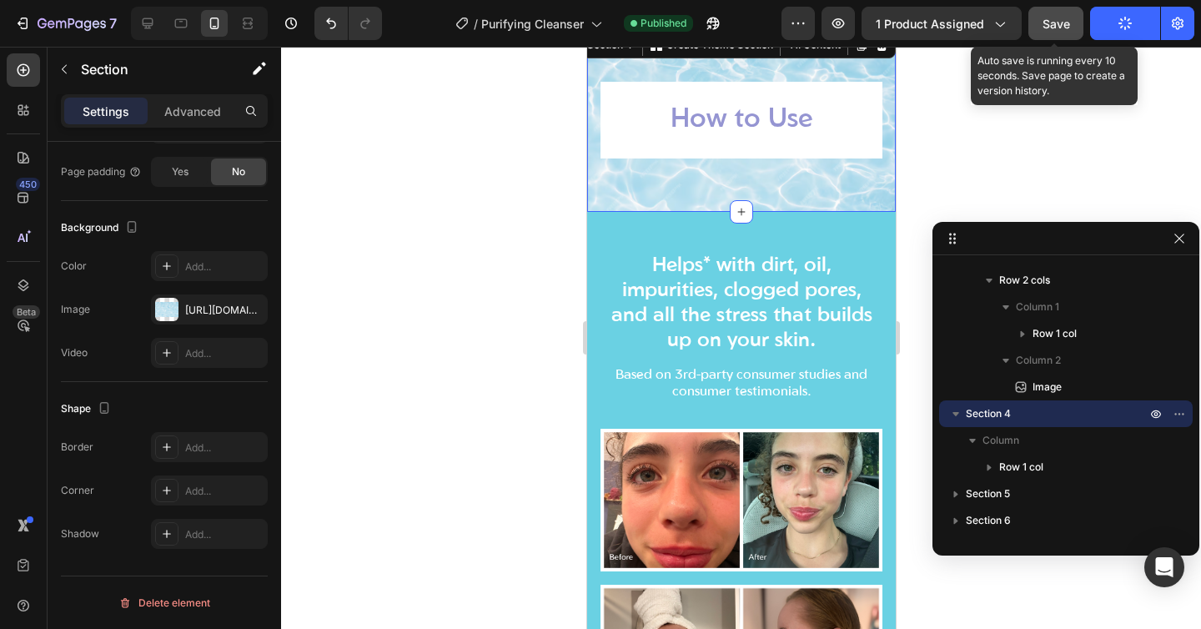
click at [1060, 22] on span "Save" at bounding box center [1057, 24] width 28 height 14
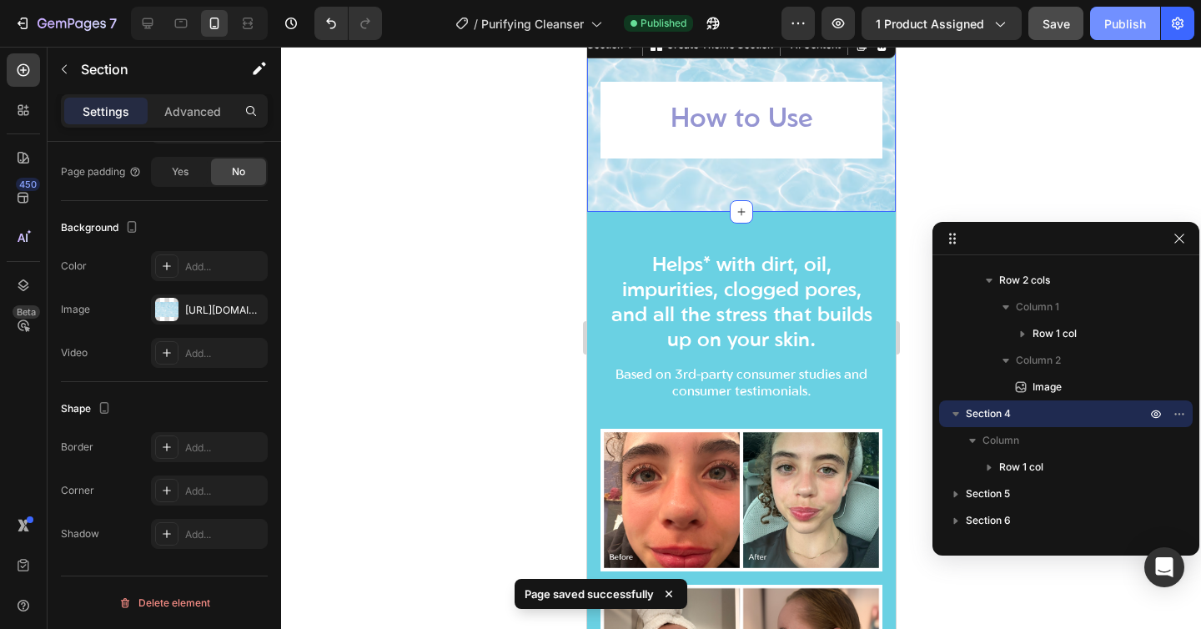
click at [1129, 24] on div "Publish" at bounding box center [1125, 24] width 42 height 18
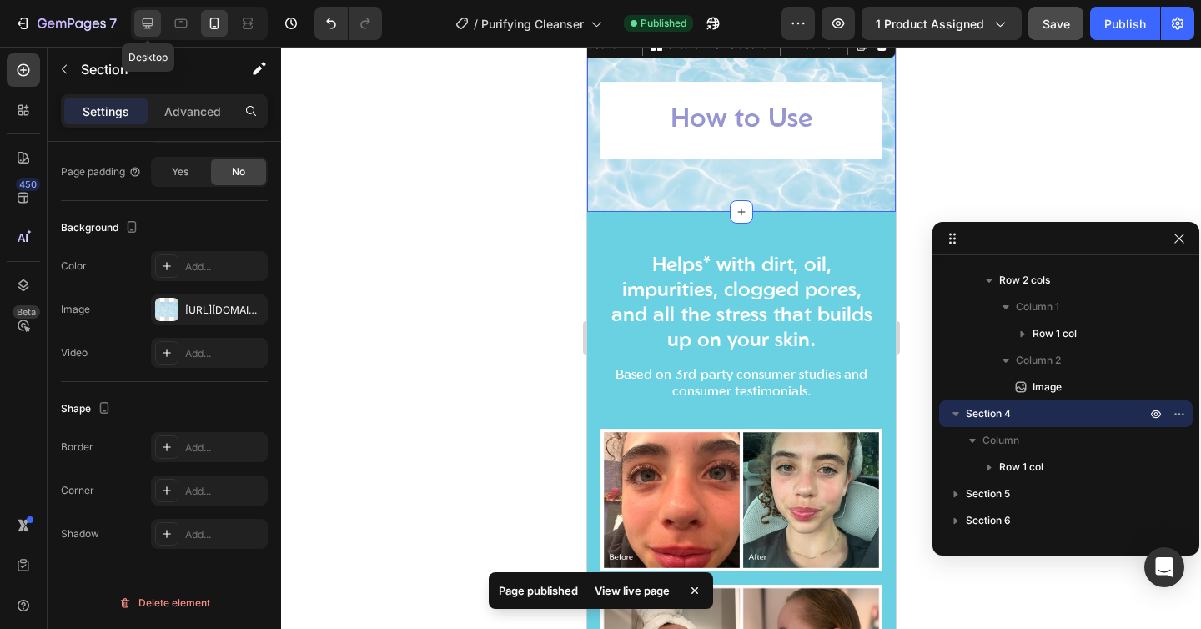
click at [134, 28] on div at bounding box center [147, 23] width 27 height 27
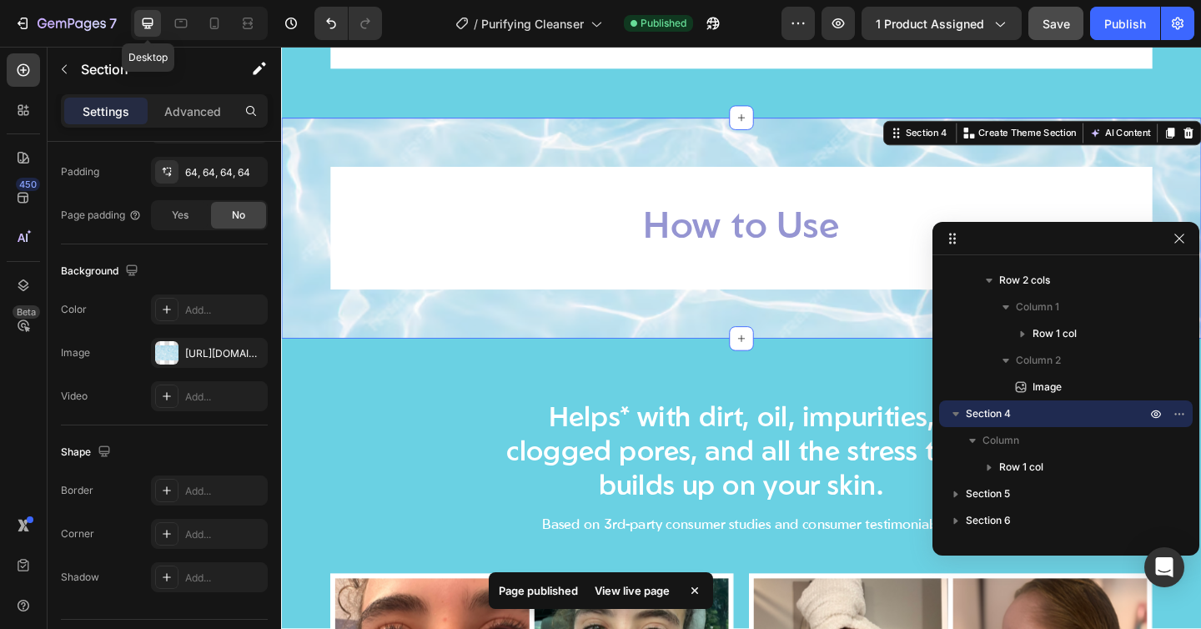
scroll to position [2325, 0]
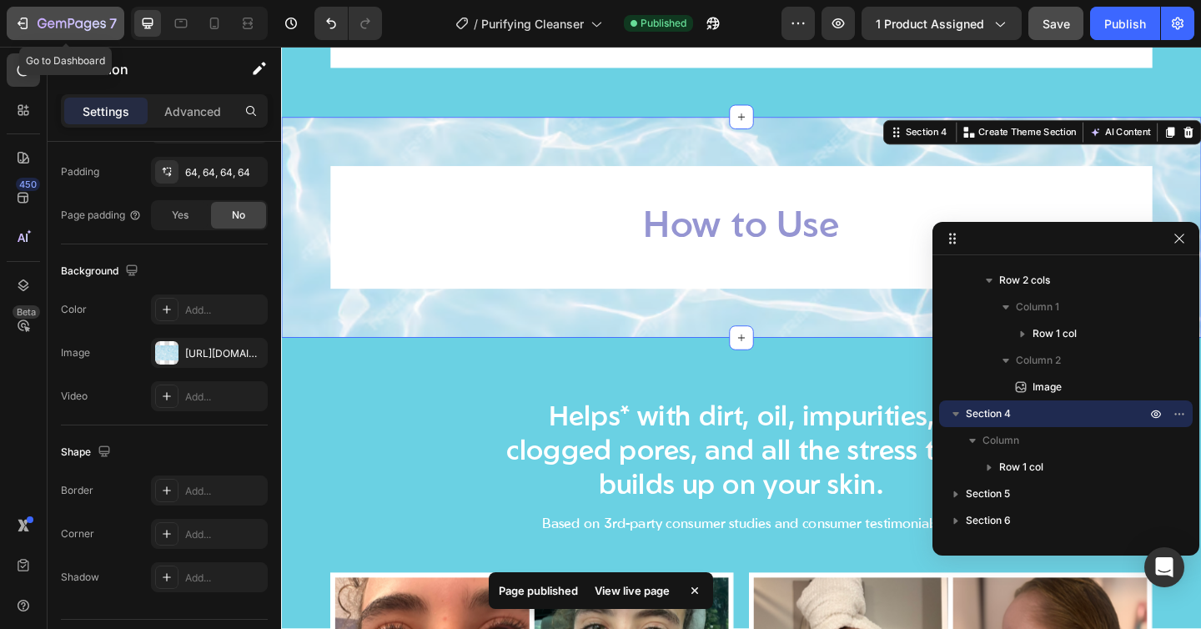
click at [20, 31] on icon "button" at bounding box center [22, 23] width 17 height 17
